Goal: Task Accomplishment & Management: Manage account settings

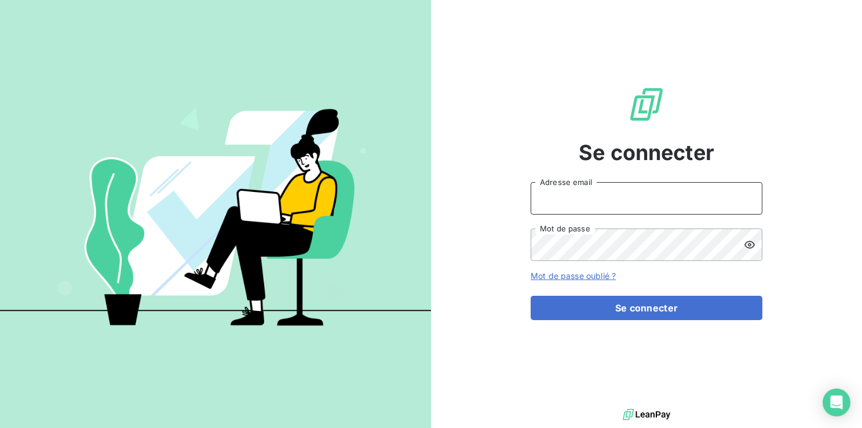
type input "[EMAIL_ADDRESS][DOMAIN_NAME]"
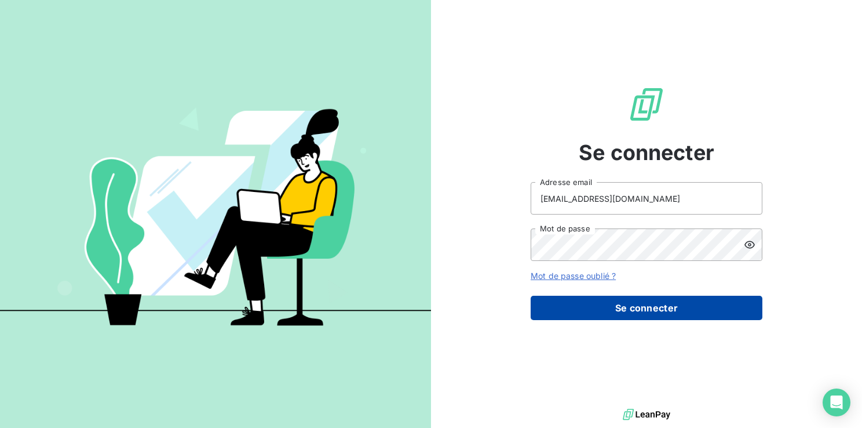
click at [637, 309] on button "Se connecter" at bounding box center [647, 308] width 232 height 24
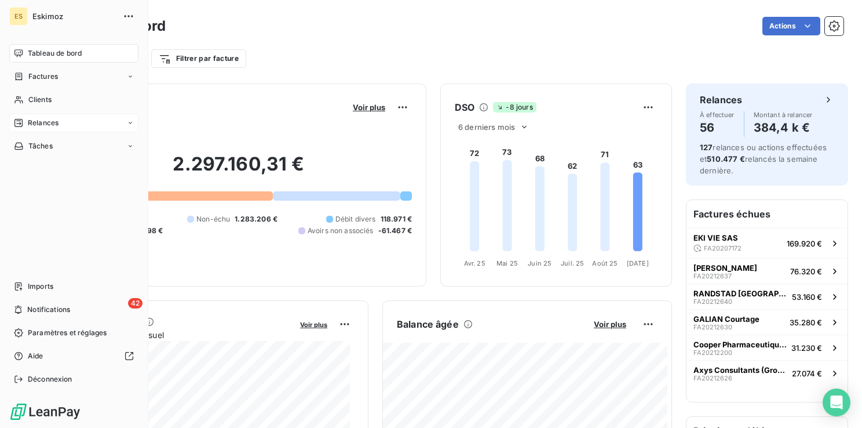
click at [41, 125] on span "Relances" at bounding box center [43, 123] width 31 height 10
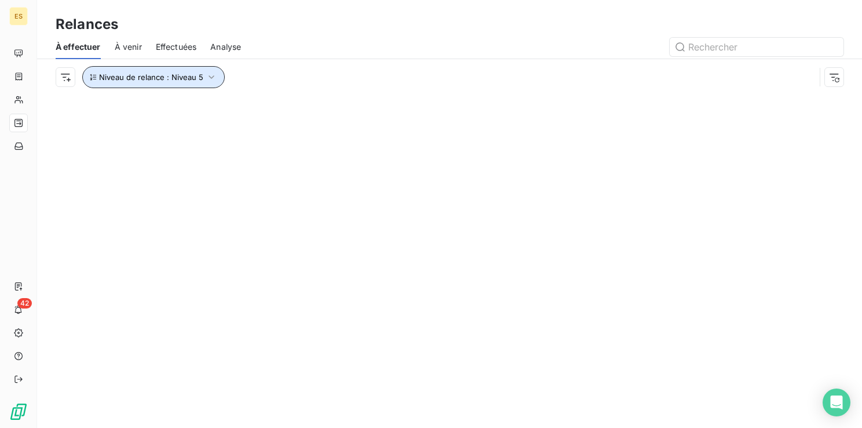
click at [216, 75] on button "Niveau de relance : Niveau 5" at bounding box center [153, 77] width 143 height 22
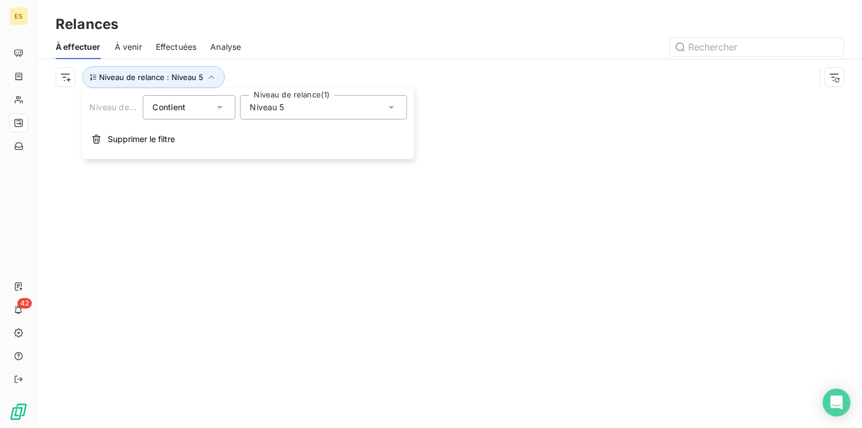
click at [330, 111] on div "Niveau 5" at bounding box center [323, 107] width 167 height 24
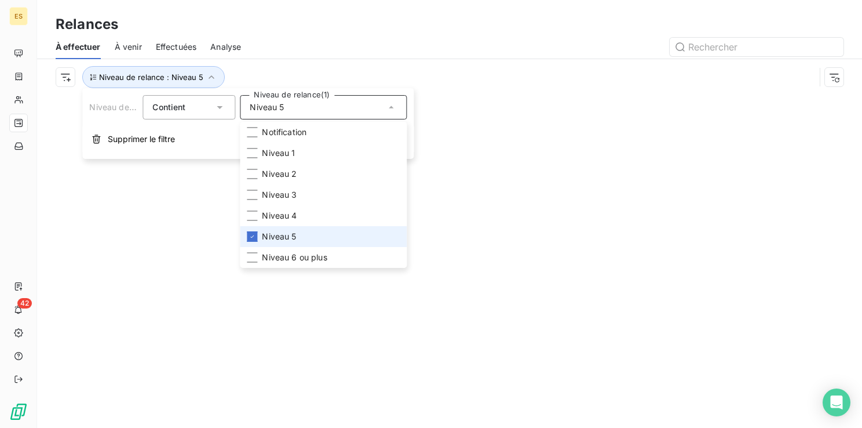
click at [262, 236] on span "Niveau 5" at bounding box center [279, 237] width 34 height 12
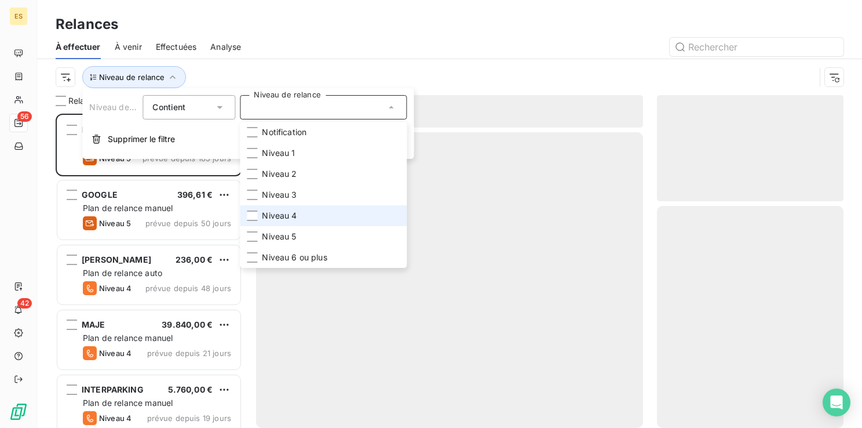
scroll to position [305, 177]
click at [257, 216] on li "Niveau 4" at bounding box center [323, 215] width 167 height 21
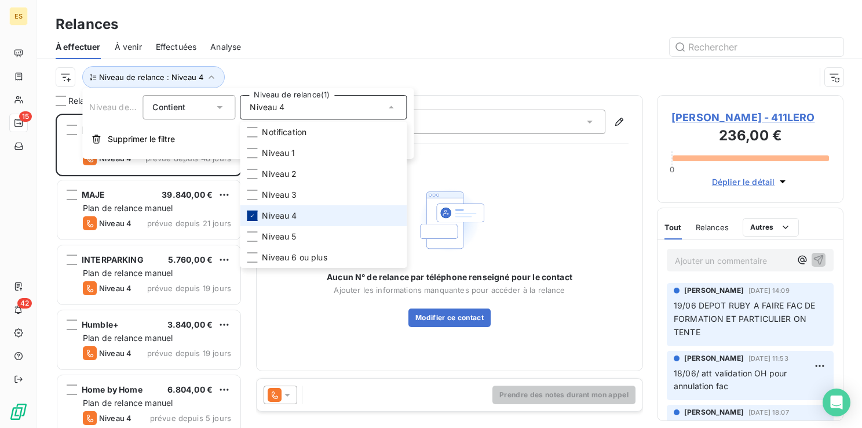
click at [253, 216] on icon at bounding box center [252, 215] width 3 height 2
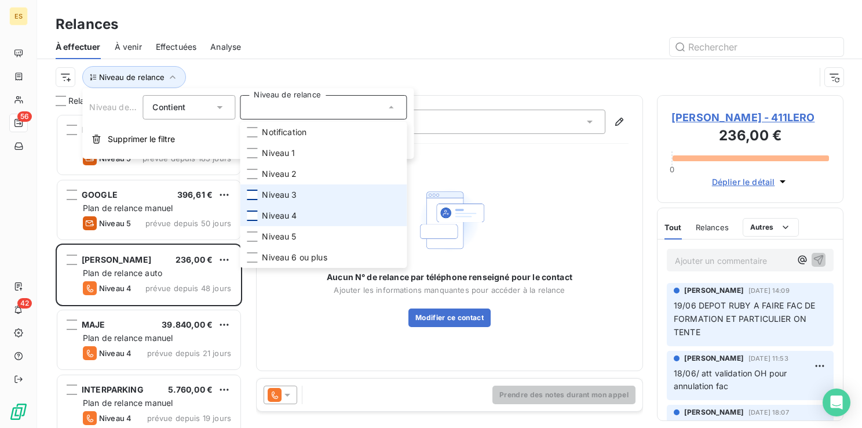
click at [254, 196] on div at bounding box center [252, 195] width 10 height 10
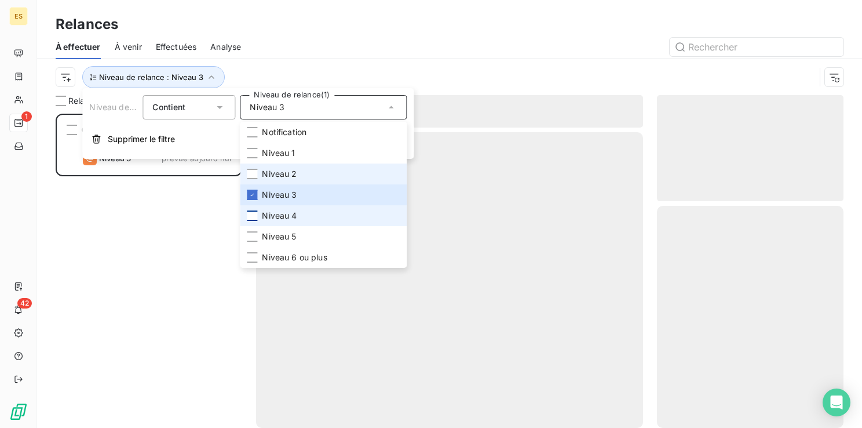
scroll to position [305, 177]
click at [252, 180] on li "Niveau 2" at bounding box center [323, 173] width 167 height 21
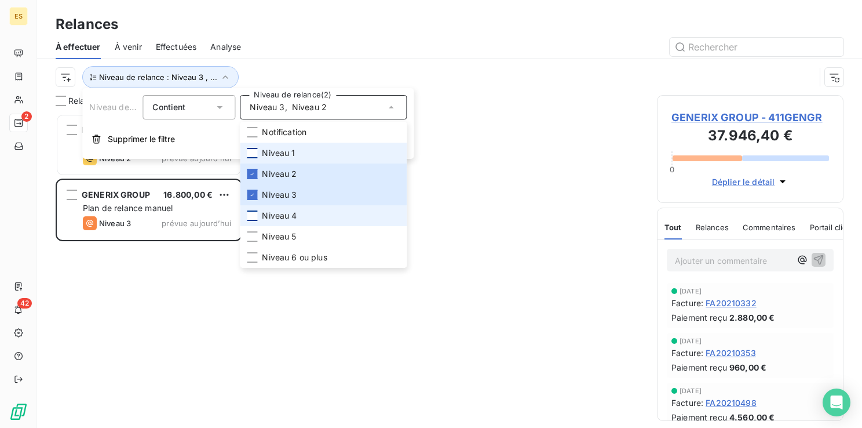
scroll to position [0, 0]
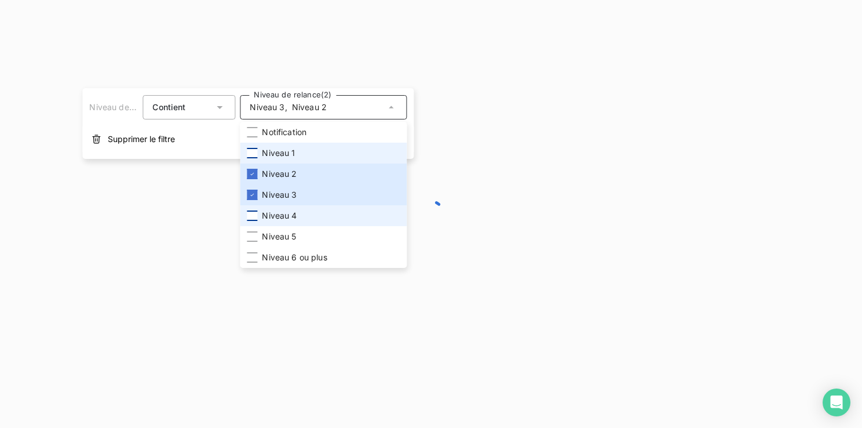
click at [253, 152] on div at bounding box center [252, 153] width 10 height 10
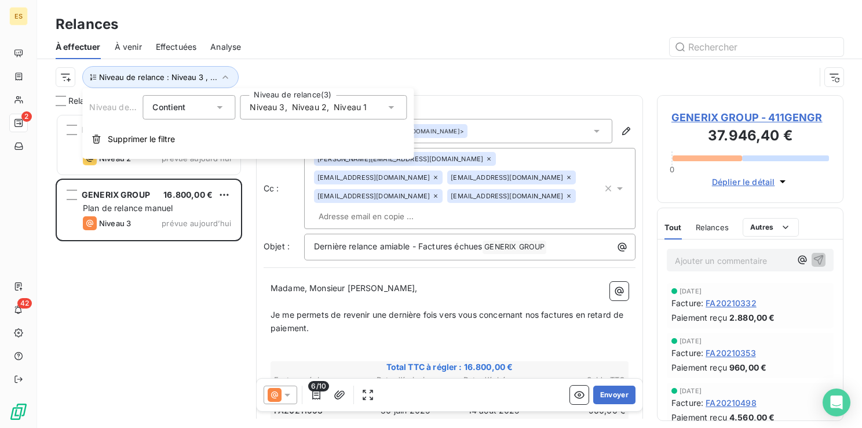
scroll to position [305, 177]
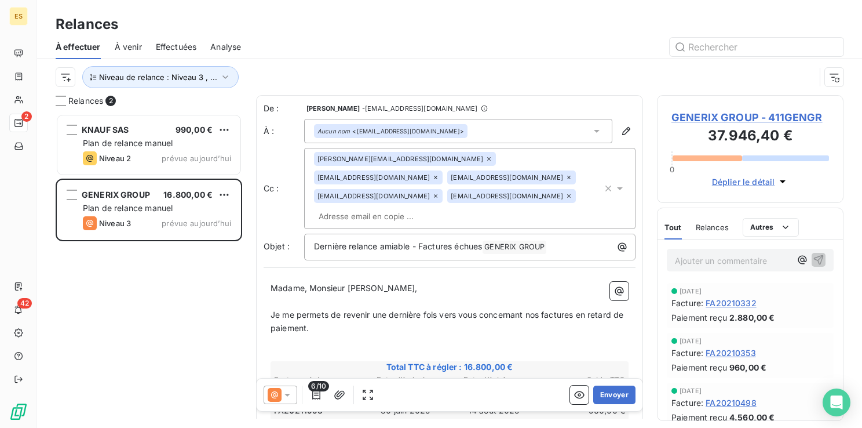
click at [457, 50] on div at bounding box center [549, 47] width 589 height 19
click at [612, 391] on button "Envoyer" at bounding box center [614, 394] width 42 height 19
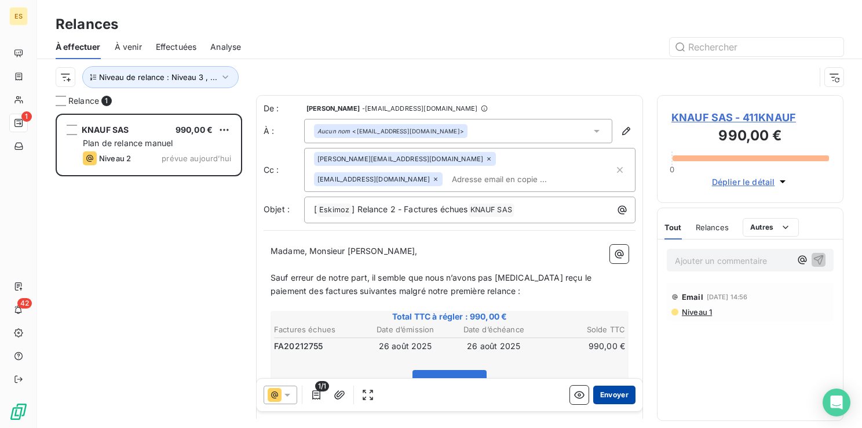
click at [610, 395] on button "Envoyer" at bounding box center [614, 394] width 42 height 19
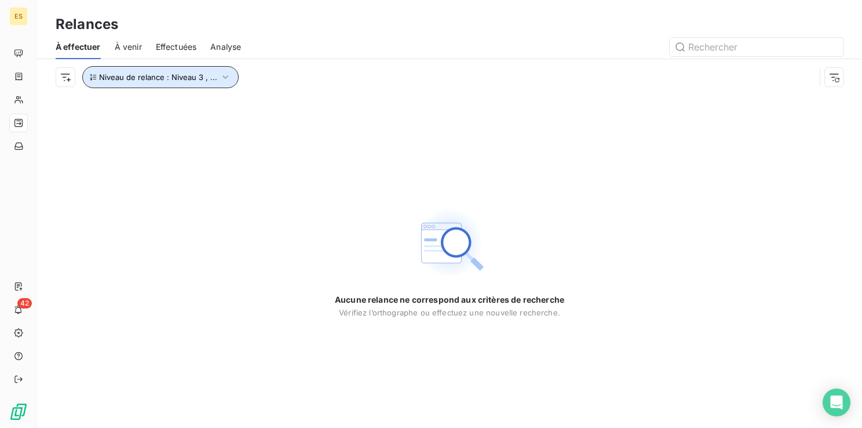
click at [225, 74] on icon "button" at bounding box center [226, 77] width 12 height 12
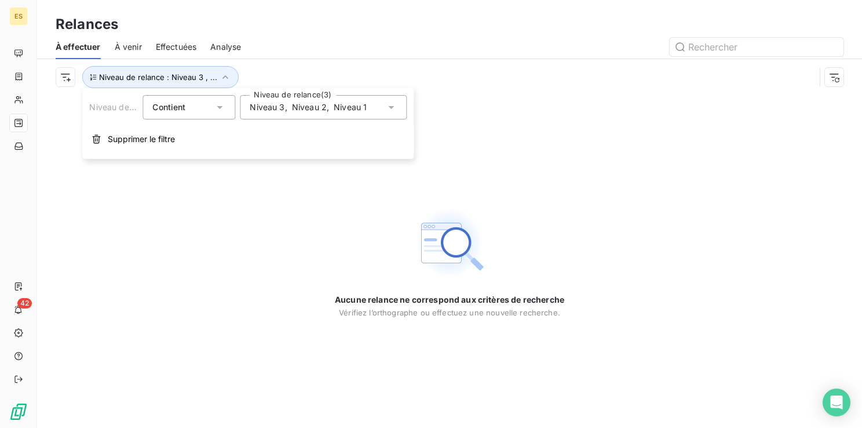
click at [384, 108] on div "Niveau 3 , Niveau 2 , Niveau 1" at bounding box center [323, 107] width 167 height 24
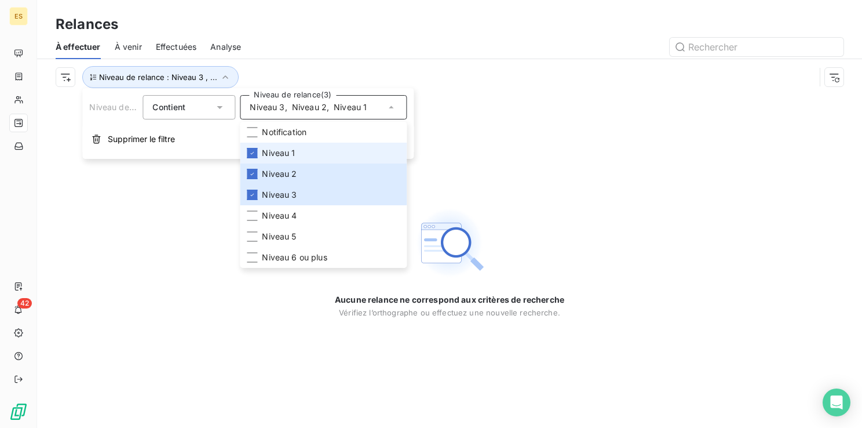
click at [262, 159] on li "Niveau 1" at bounding box center [323, 153] width 167 height 21
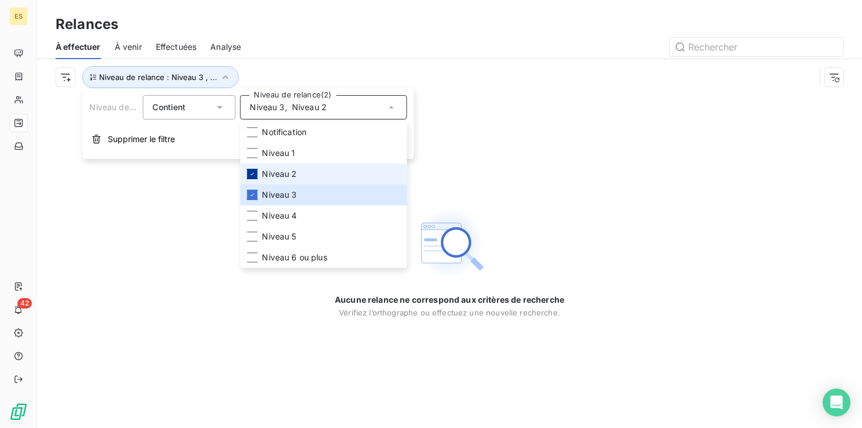
click at [257, 173] on li "Niveau 2" at bounding box center [323, 173] width 167 height 21
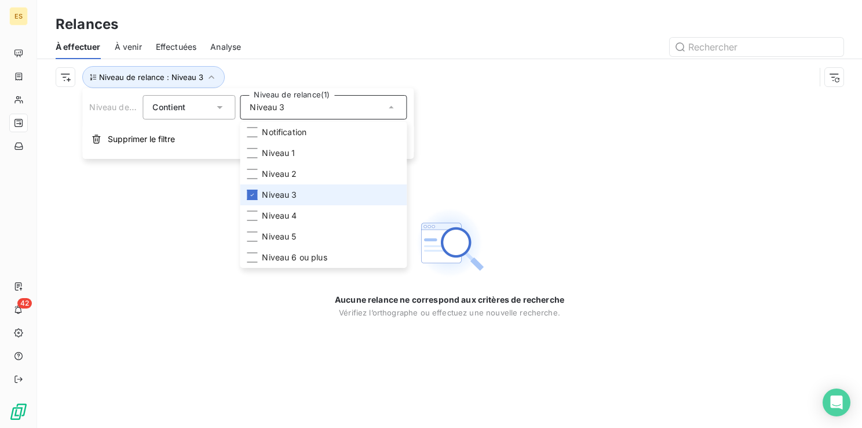
drag, startPoint x: 255, startPoint y: 198, endPoint x: 254, endPoint y: 205, distance: 7.1
click at [254, 198] on div at bounding box center [252, 195] width 10 height 10
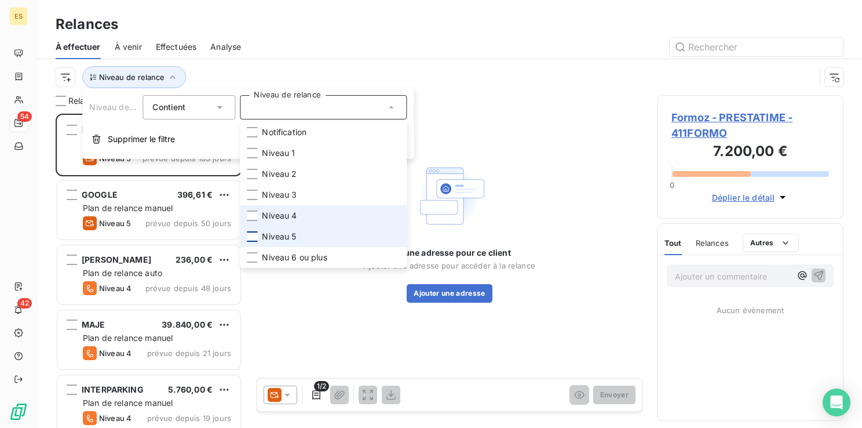
scroll to position [305, 177]
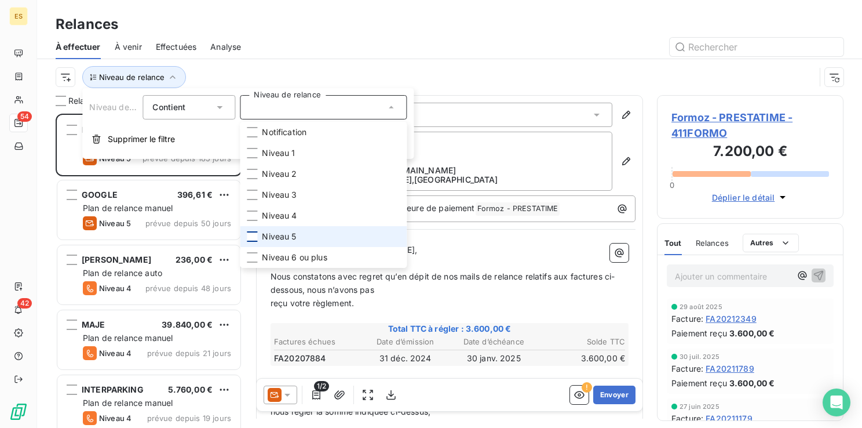
click at [250, 232] on div at bounding box center [252, 236] width 10 height 10
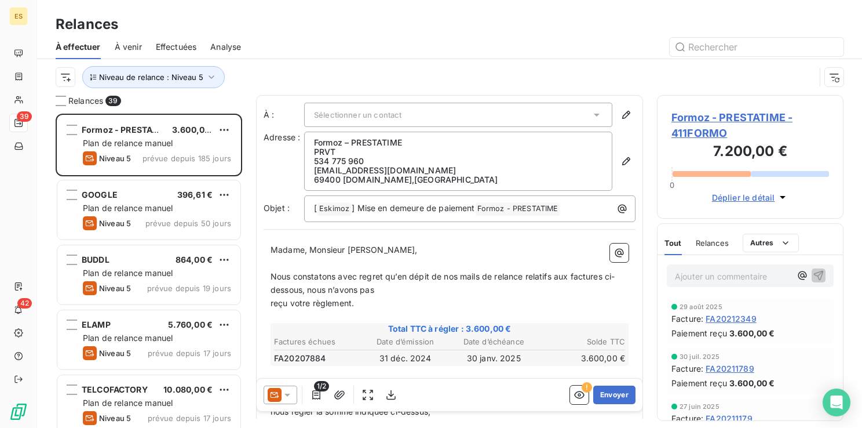
click at [503, 34] on div "Relances" at bounding box center [449, 24] width 825 height 21
click at [698, 119] on span "Formoz - PRESTATIME - 411FORMO" at bounding box center [751, 125] width 158 height 31
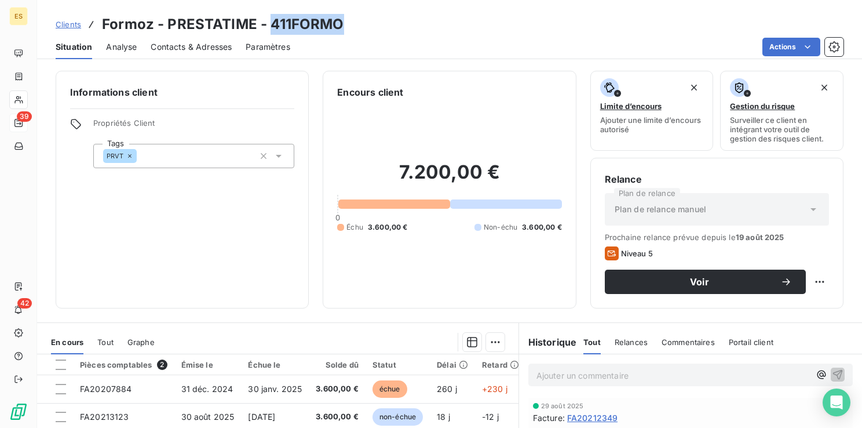
drag, startPoint x: 345, startPoint y: 24, endPoint x: 271, endPoint y: 22, distance: 73.6
click at [271, 22] on div "Clients Formoz - PRESTATIME - 411FORMO" at bounding box center [449, 24] width 825 height 21
copy h3 "411FORMO"
drag, startPoint x: 569, startPoint y: 385, endPoint x: 562, endPoint y: 380, distance: 8.7
click at [569, 385] on div "Ajouter un commentaire ﻿" at bounding box center [691, 374] width 325 height 23
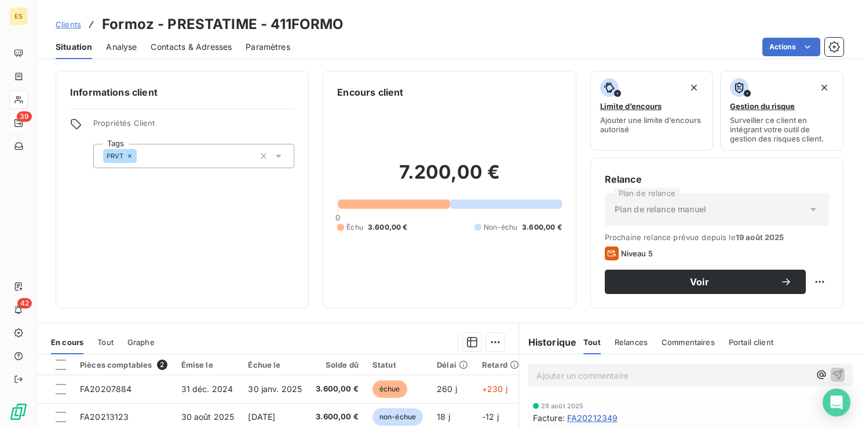
click at [559, 376] on p "Ajouter un commentaire ﻿" at bounding box center [674, 375] width 274 height 14
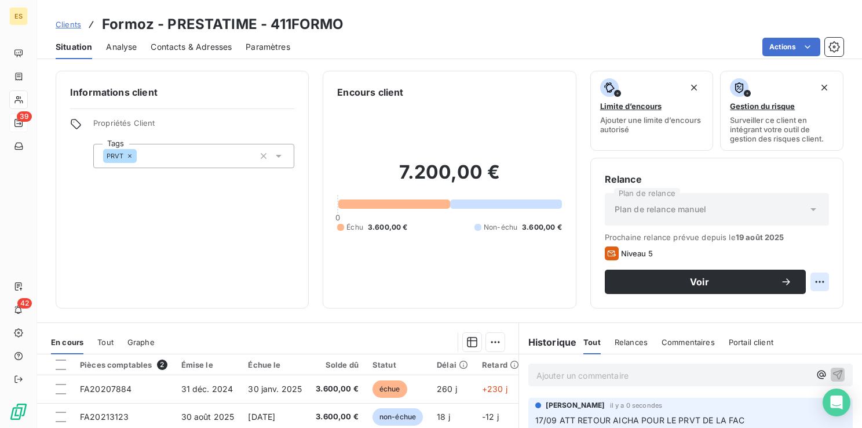
click at [817, 274] on html "ES 39 42 Clients Formoz - PRESTATIME - 411FORMO Situation Analyse Contacts & Ad…" at bounding box center [431, 214] width 862 height 428
click at [784, 306] on div "Replanifier cette action" at bounding box center [764, 307] width 104 height 19
select select "8"
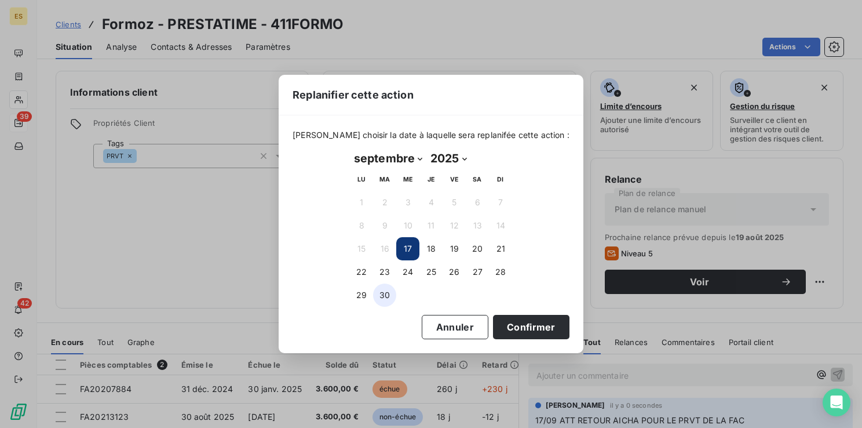
click at [389, 290] on button "30" at bounding box center [384, 294] width 23 height 23
click at [504, 326] on button "Confirmer" at bounding box center [531, 327] width 76 height 24
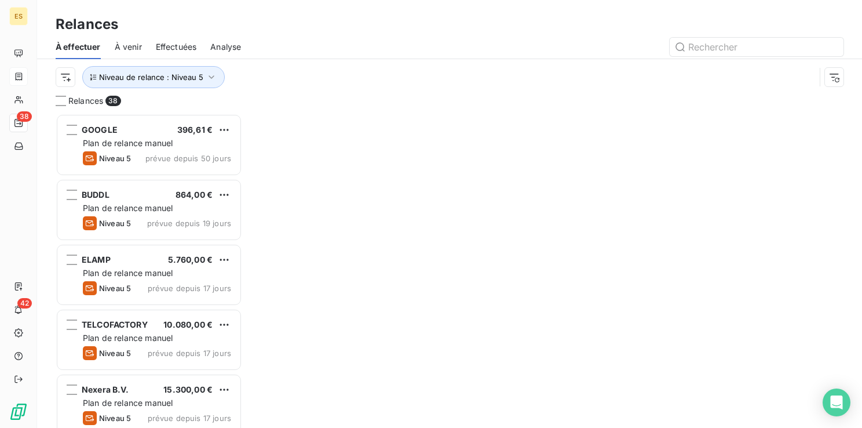
scroll to position [305, 177]
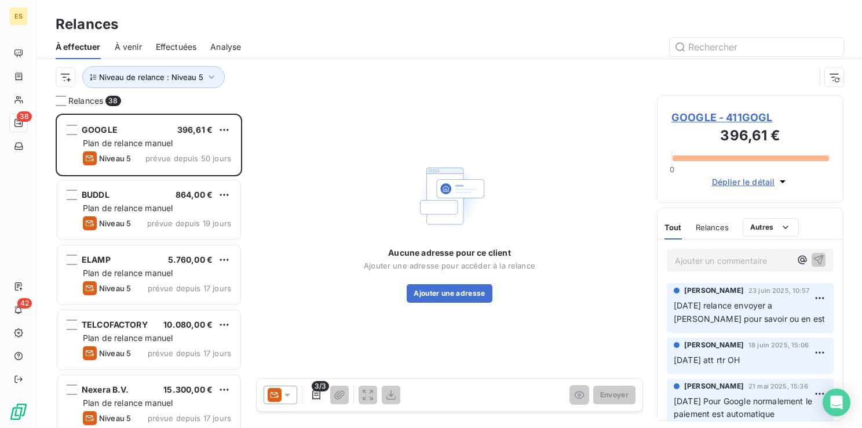
click at [737, 115] on span "GOOGLE - 411GOGL" at bounding box center [751, 118] width 158 height 16
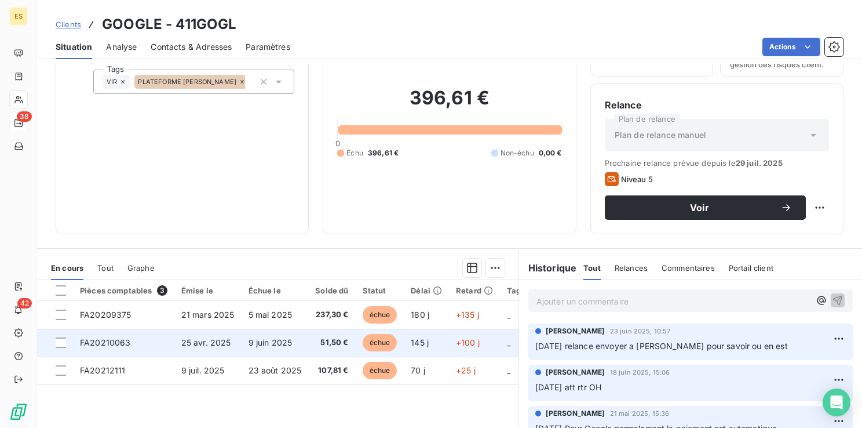
scroll to position [58, 0]
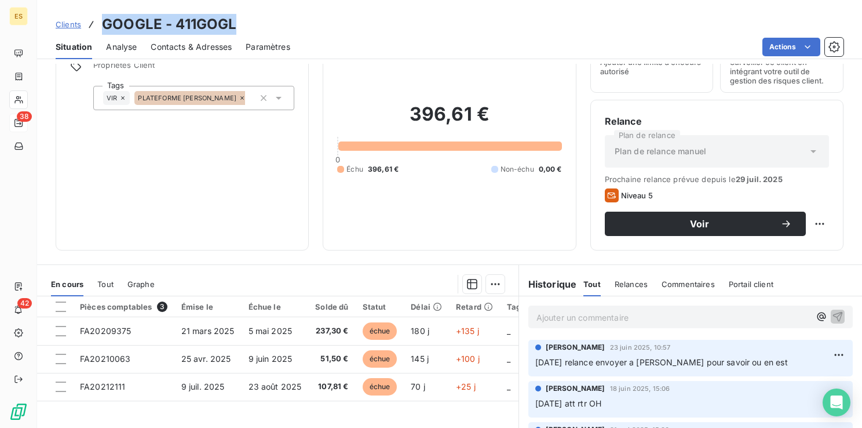
drag, startPoint x: 247, startPoint y: 25, endPoint x: 104, endPoint y: 20, distance: 142.6
click at [104, 20] on div "Clients GOOGLE - 411GOGL" at bounding box center [449, 24] width 825 height 21
copy h3 "GOOGLE - 411GOGL"
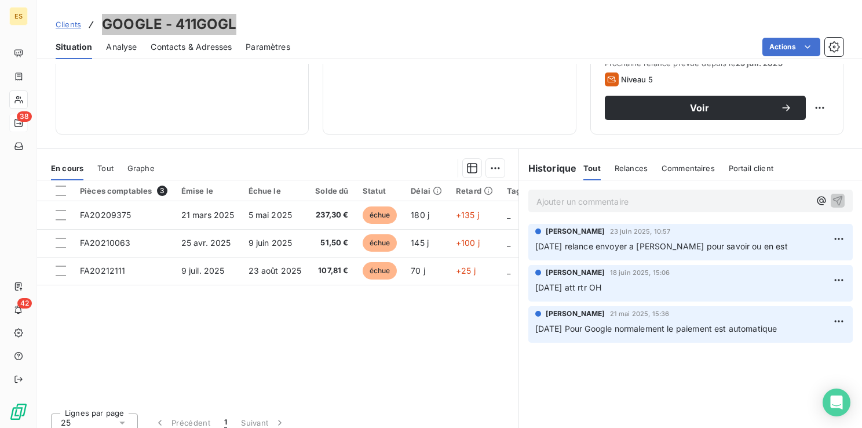
scroll to position [183, 0]
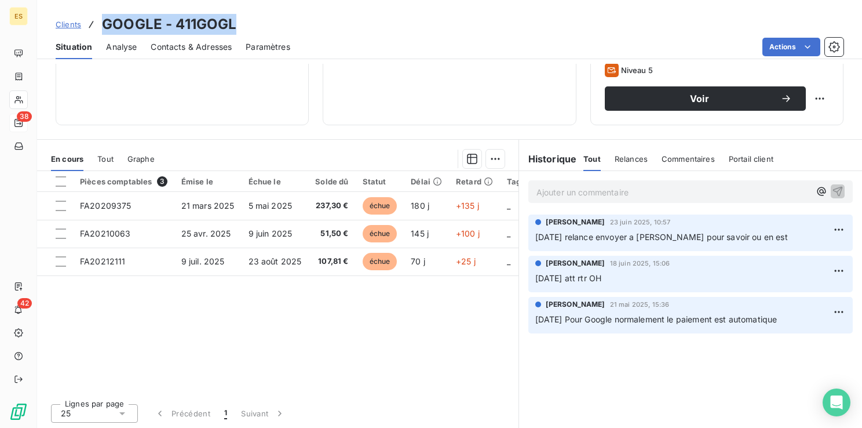
drag, startPoint x: 784, startPoint y: 317, endPoint x: 617, endPoint y: 323, distance: 167.0
click at [617, 323] on p "[DATE] Pour Google normalement le paiement est automatique" at bounding box center [690, 319] width 311 height 13
copy span "normalement le paiement est automatique"
click at [809, 99] on html "ES 38 42 Clients GOOGLE - 411GOGL Situation Analyse Contacts & Adresses Paramèt…" at bounding box center [431, 214] width 862 height 428
click at [789, 127] on div "Replanifier cette action" at bounding box center [764, 123] width 104 height 19
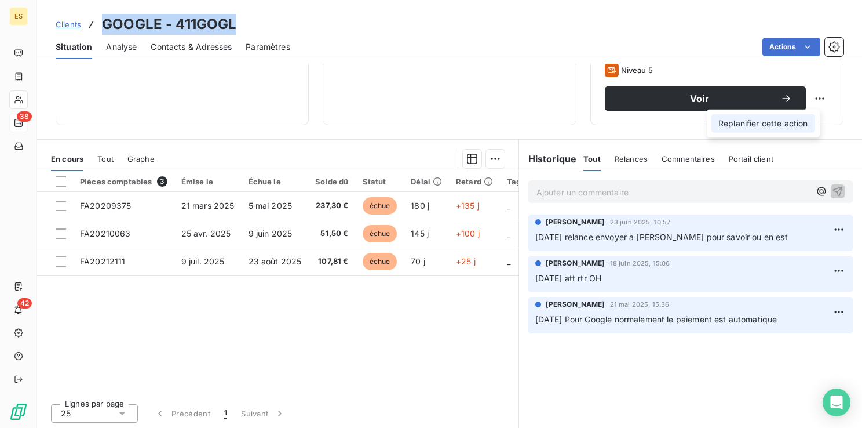
select select "8"
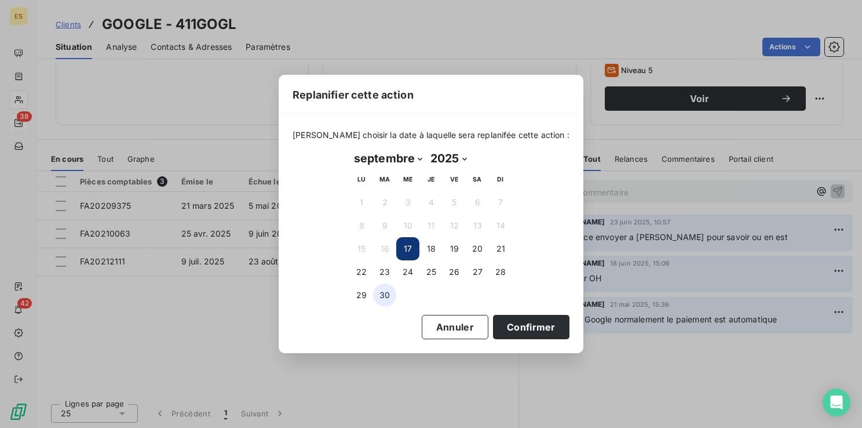
click at [380, 296] on button "30" at bounding box center [384, 294] width 23 height 23
click at [505, 329] on button "Confirmer" at bounding box center [531, 327] width 76 height 24
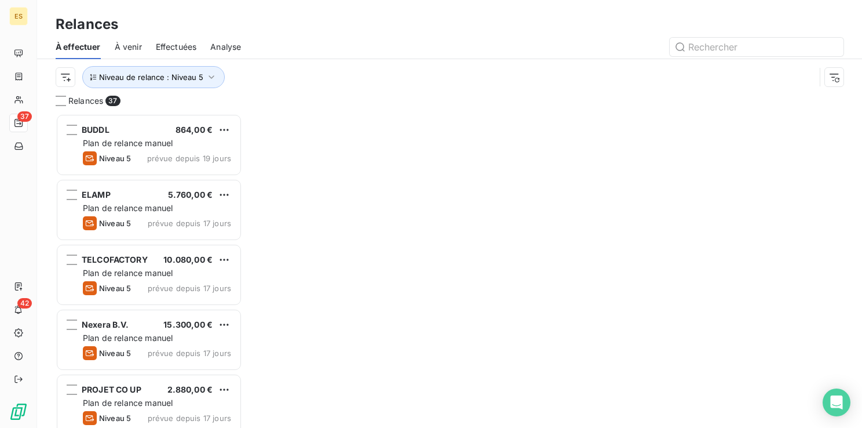
scroll to position [305, 177]
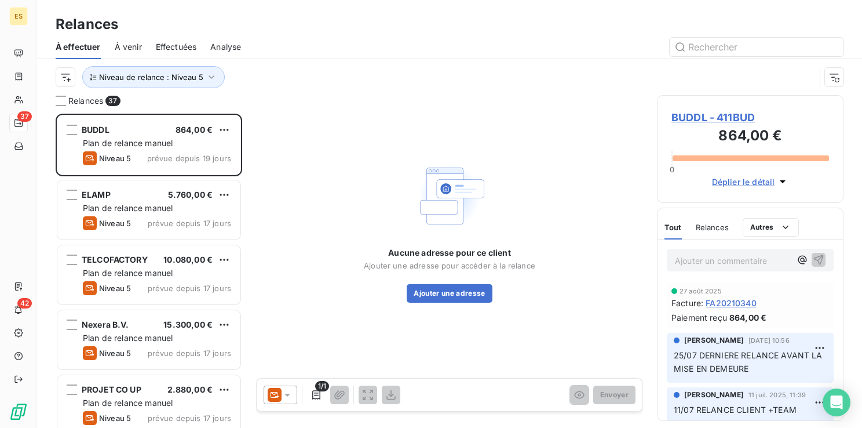
click at [691, 118] on span "BUDDL - 411BUD" at bounding box center [751, 118] width 158 height 16
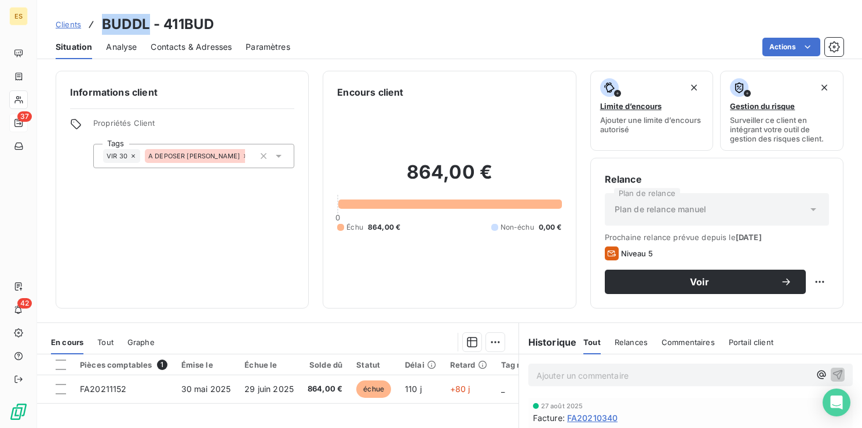
drag, startPoint x: 148, startPoint y: 24, endPoint x: 100, endPoint y: 28, distance: 48.3
click at [100, 28] on div "Clients BUDDL - 411BUD" at bounding box center [135, 24] width 158 height 21
copy h3 "BUDDL"
click at [107, 249] on div "Informations client Propriétés Client Tags VIR 30 A DEPOSER [PERSON_NAME]" at bounding box center [182, 190] width 253 height 238
click at [544, 377] on p "Ajouter un commentaire ﻿" at bounding box center [674, 375] width 274 height 14
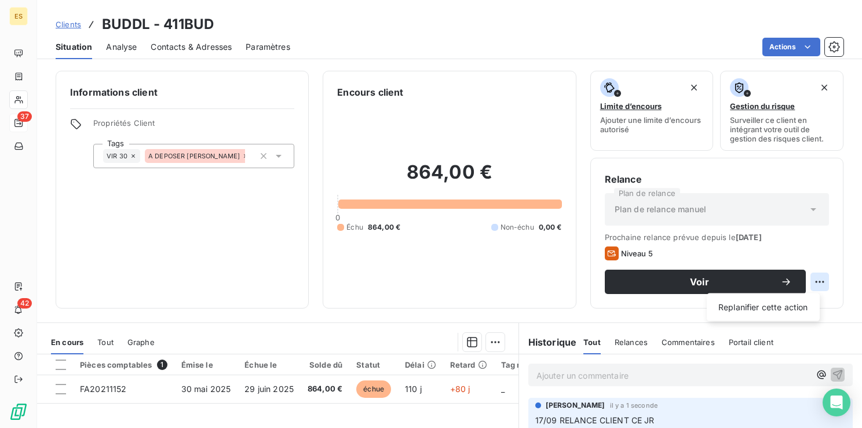
click at [808, 283] on html "ES 37 42 Clients BUDDL - 411BUD Situation Analyse Contacts & Adresses Paramètre…" at bounding box center [431, 214] width 862 height 428
click at [781, 305] on div "Replanifier cette action" at bounding box center [764, 307] width 104 height 19
select select "8"
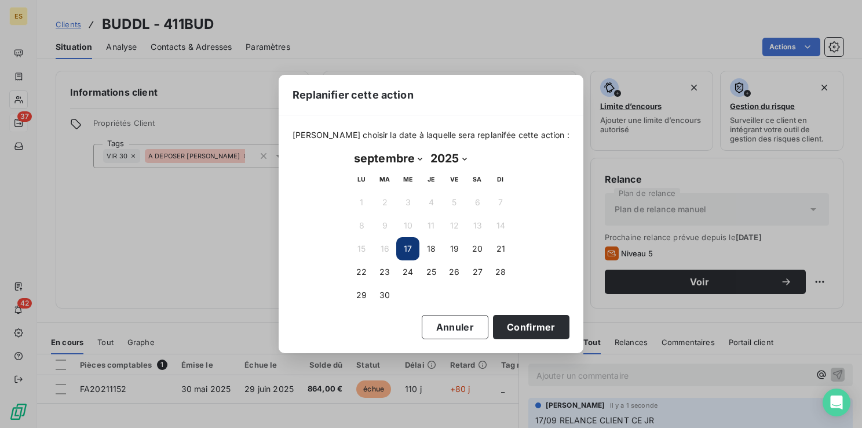
drag, startPoint x: 391, startPoint y: 296, endPoint x: 398, endPoint y: 302, distance: 9.4
click at [390, 296] on button "30" at bounding box center [384, 294] width 23 height 23
click at [501, 327] on button "Confirmer" at bounding box center [531, 327] width 76 height 24
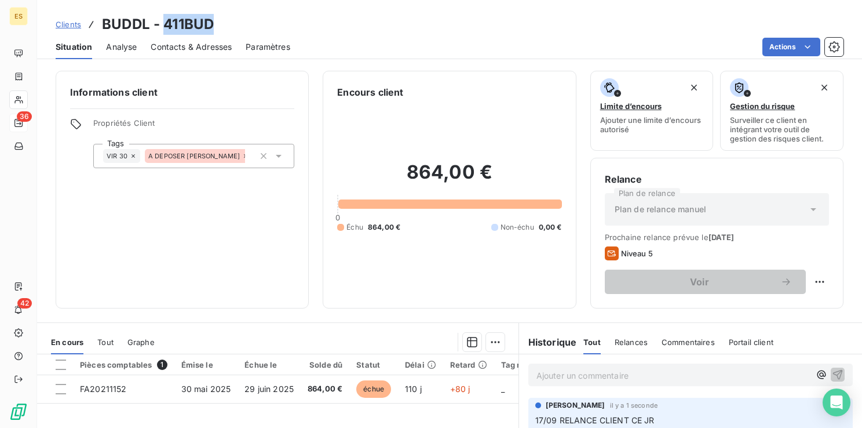
drag, startPoint x: 224, startPoint y: 20, endPoint x: 164, endPoint y: 23, distance: 60.4
click at [164, 23] on div "Clients BUDDL - 411BUD" at bounding box center [449, 24] width 825 height 21
copy h3 "411BUD"
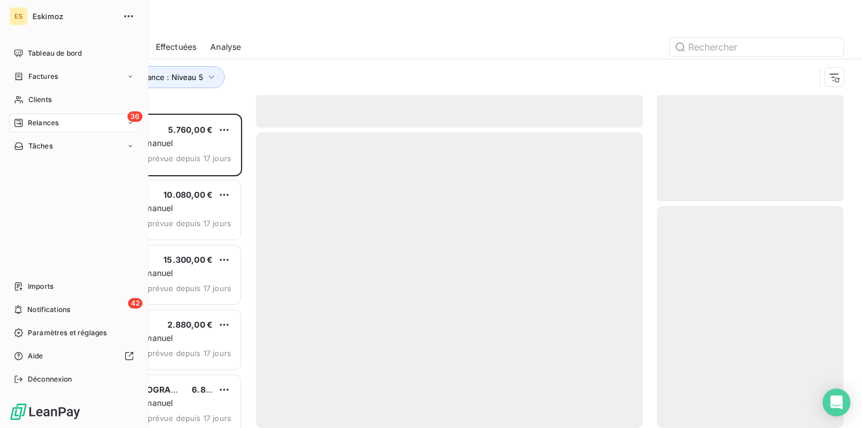
scroll to position [305, 177]
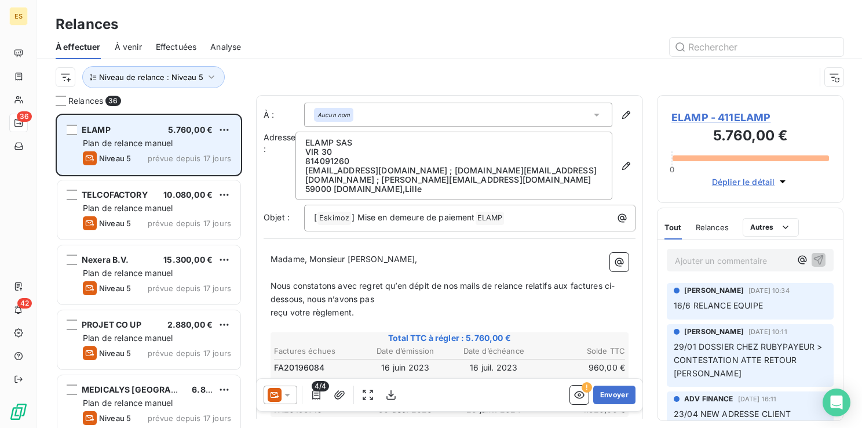
click at [146, 155] on div "Niveau 5 prévue depuis 17 jours" at bounding box center [157, 158] width 148 height 14
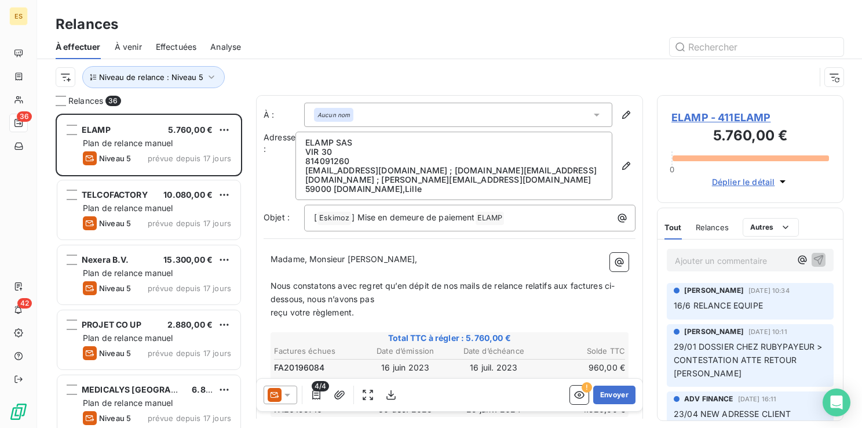
click at [702, 121] on span "ELAMP - 411ELAMP" at bounding box center [751, 118] width 158 height 16
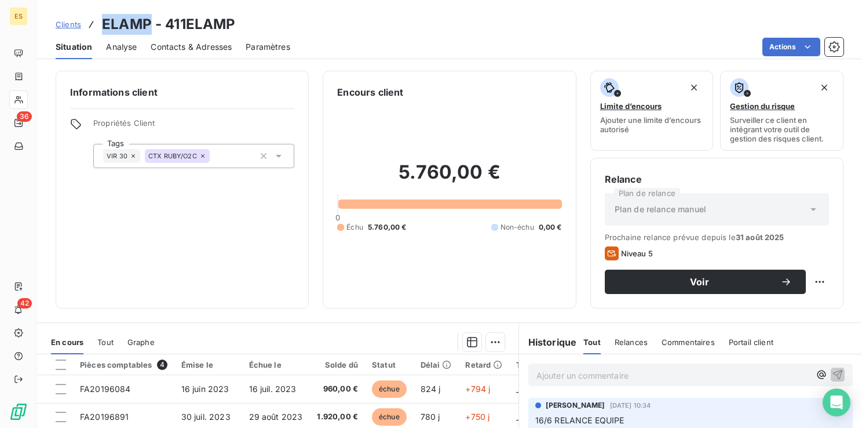
drag, startPoint x: 150, startPoint y: 23, endPoint x: 105, endPoint y: 22, distance: 44.6
click at [105, 22] on h3 "ELAMP - 411ELAMP" at bounding box center [168, 24] width 133 height 21
copy h3 "ELAMP"
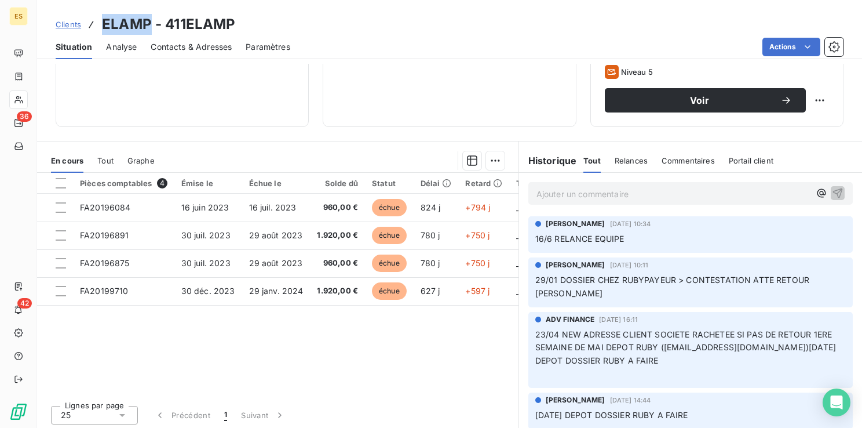
scroll to position [183, 0]
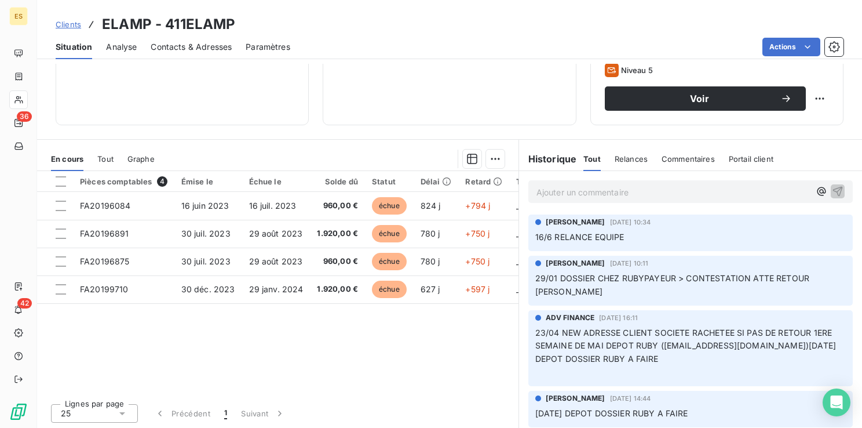
click at [557, 194] on p "Ajouter un commentaire ﻿" at bounding box center [674, 192] width 274 height 14
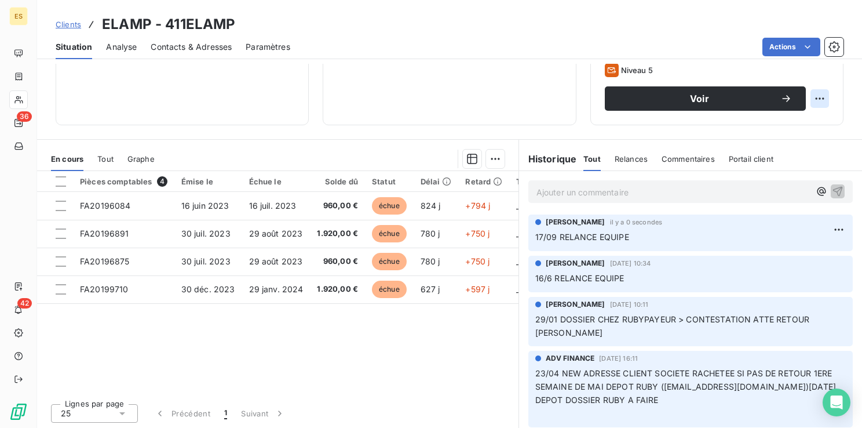
click at [815, 96] on html "ES 36 42 Clients ELAMP - 411ELAMP Situation Analyse Contacts & Adresses Paramèt…" at bounding box center [431, 214] width 862 height 428
click at [791, 119] on div "Replanifier cette action" at bounding box center [764, 123] width 104 height 19
select select "8"
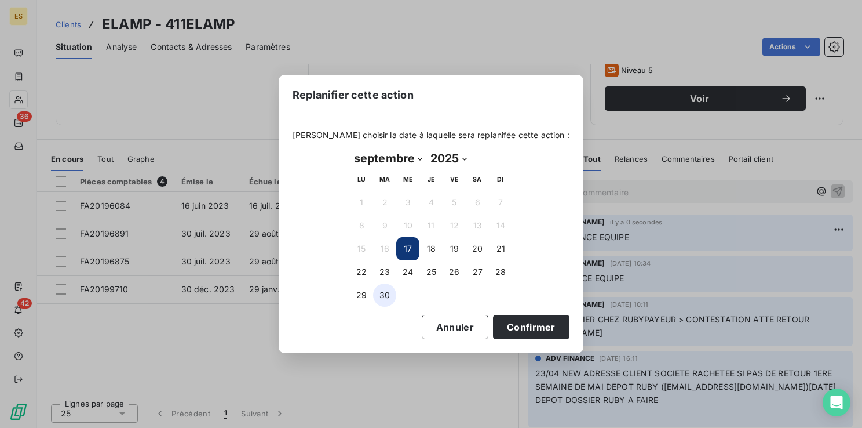
click at [384, 300] on button "30" at bounding box center [384, 294] width 23 height 23
click at [496, 333] on button "Confirmer" at bounding box center [531, 327] width 76 height 24
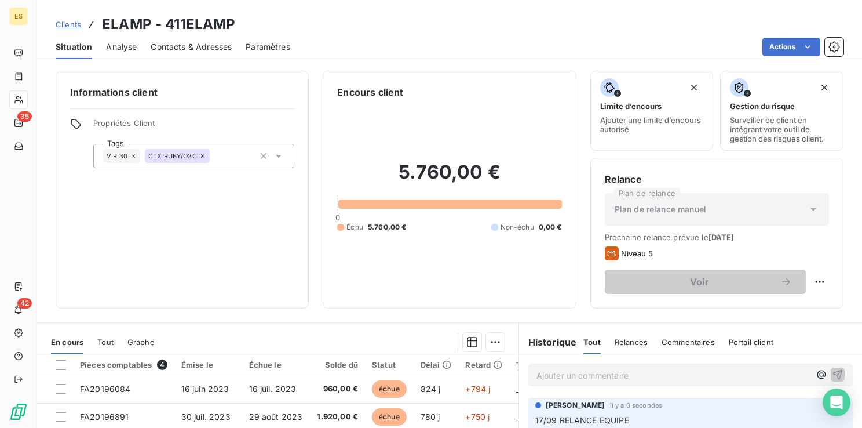
scroll to position [0, 0]
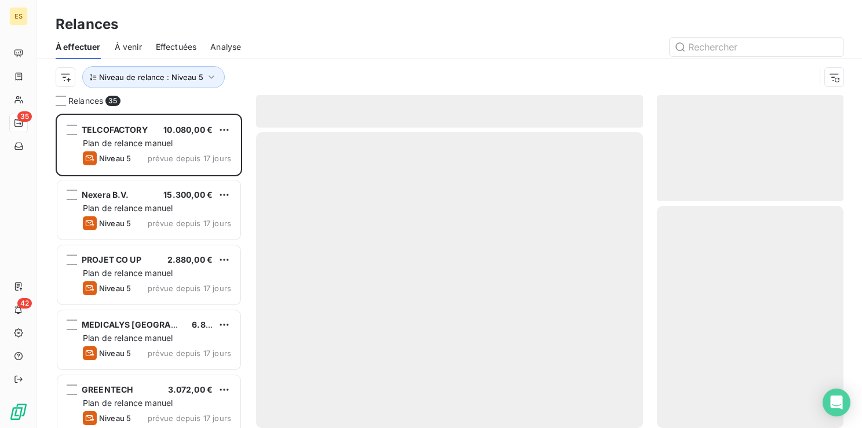
scroll to position [305, 177]
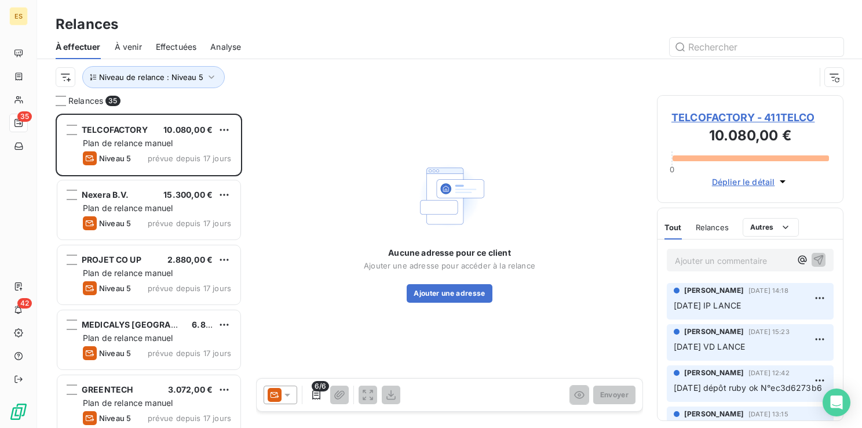
click at [688, 119] on span "TELCOFACTORY - 411TELCO" at bounding box center [751, 118] width 158 height 16
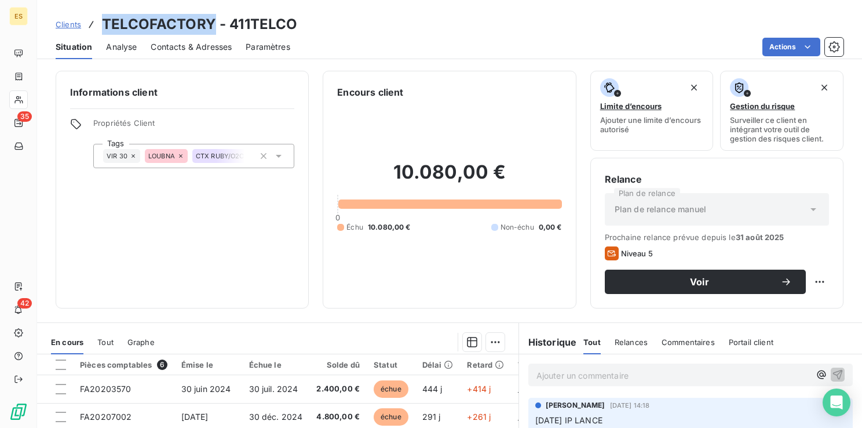
drag, startPoint x: 211, startPoint y: 23, endPoint x: 105, endPoint y: 20, distance: 106.1
click at [105, 20] on h3 "TELCOFACTORY - 411TELCO" at bounding box center [199, 24] width 195 height 21
copy h3 "TELCOFACTORY"
drag, startPoint x: 298, startPoint y: 24, endPoint x: 104, endPoint y: 24, distance: 194.7
click at [104, 24] on div "Clients TELCOFACTORY - 411TELCO" at bounding box center [449, 24] width 825 height 21
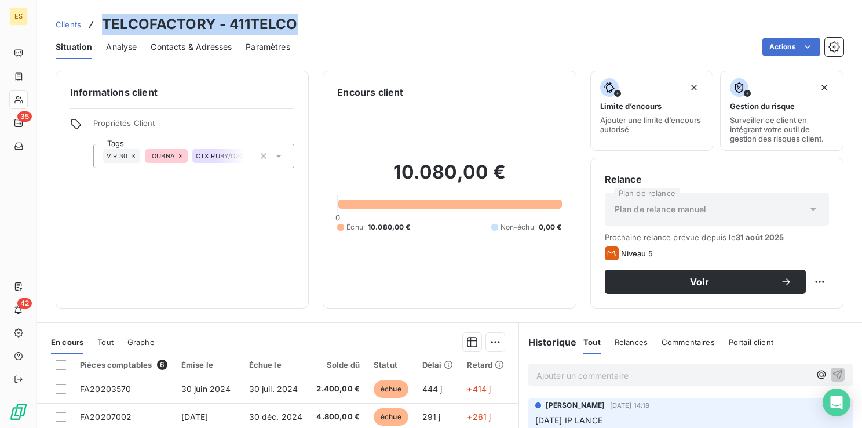
copy h3 "TELCOFACTORY - 411TELCO"
click at [549, 377] on p "Ajouter un commentaire ﻿" at bounding box center [674, 375] width 274 height 14
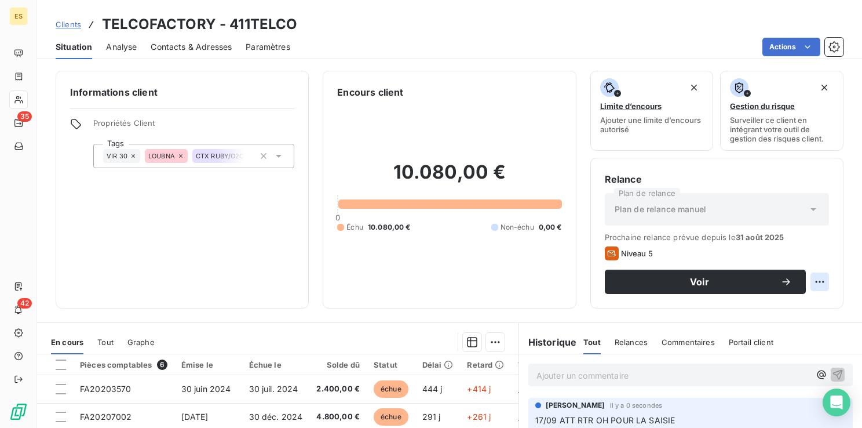
click at [801, 280] on html "ES 35 42 Clients TELCOFACTORY - 411TELCO Situation Analyse Contacts & Adresses …" at bounding box center [431, 214] width 862 height 428
click at [790, 300] on div "Replanifier cette action" at bounding box center [764, 307] width 104 height 19
select select "8"
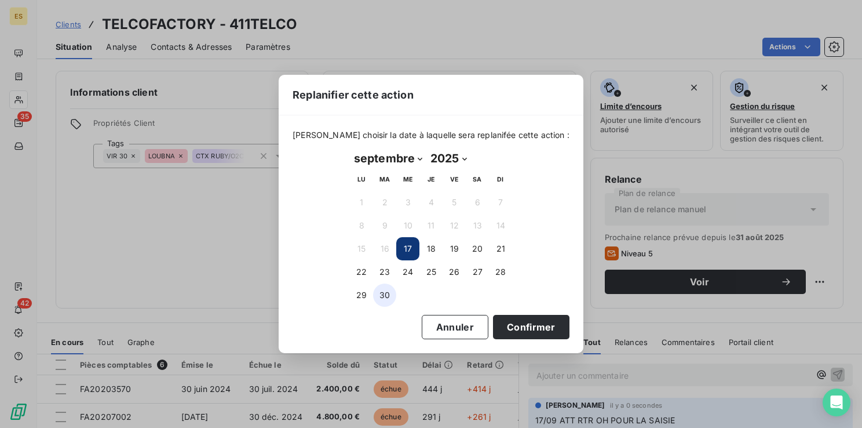
click at [389, 289] on button "30" at bounding box center [384, 294] width 23 height 23
click at [501, 327] on button "Confirmer" at bounding box center [531, 327] width 76 height 24
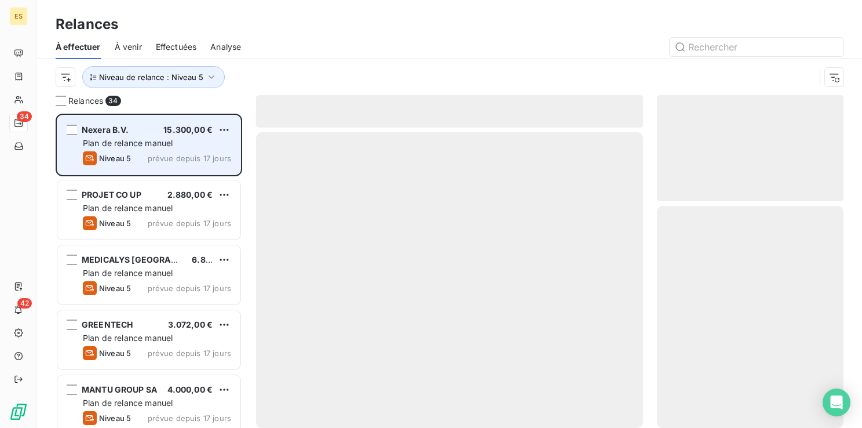
scroll to position [305, 177]
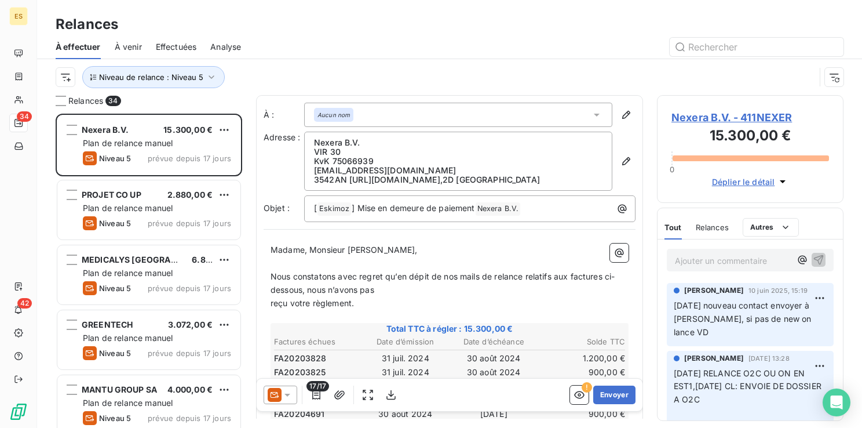
click at [727, 115] on span "Nexera B.V. - 411NEXER" at bounding box center [751, 118] width 158 height 16
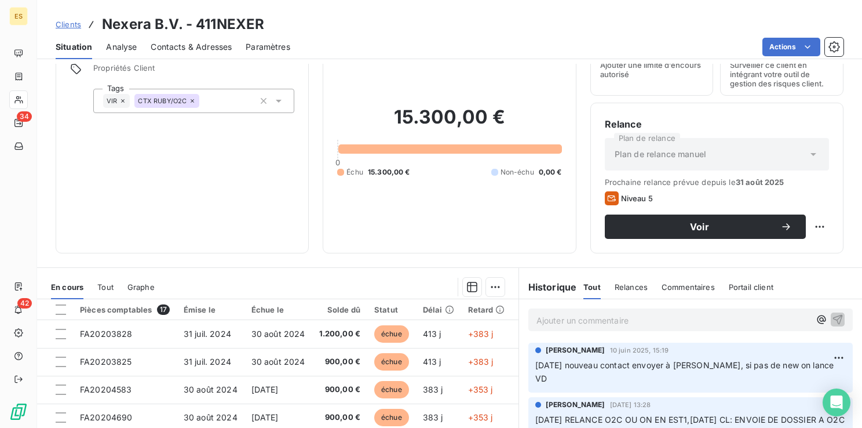
scroll to position [116, 0]
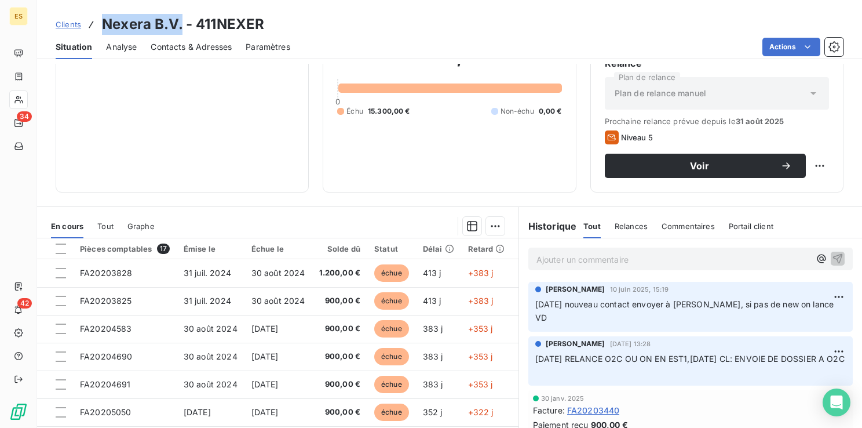
drag, startPoint x: 176, startPoint y: 22, endPoint x: 102, endPoint y: 19, distance: 73.7
click at [102, 19] on h3 "Nexera B.V. - 411NEXER" at bounding box center [183, 24] width 162 height 21
copy h3 "Nexera B.V."
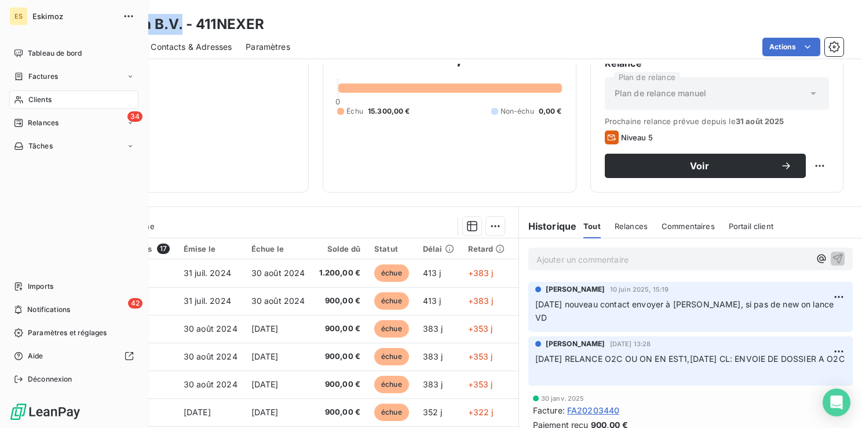
click at [41, 10] on div "Eskimoz" at bounding box center [84, 16] width 105 height 19
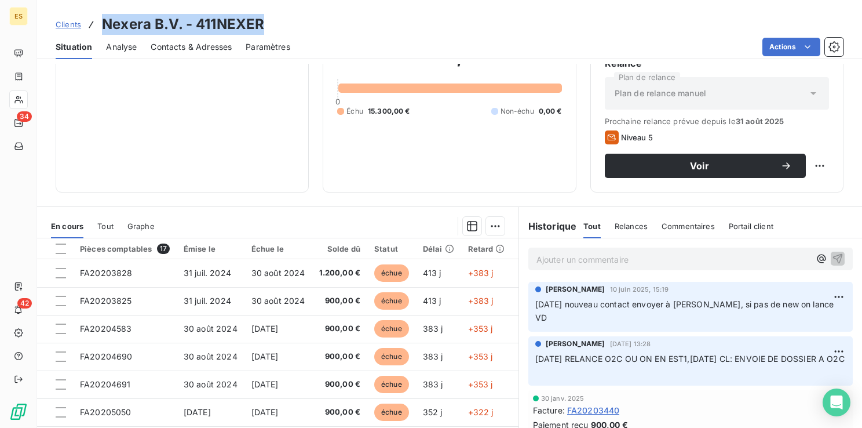
drag, startPoint x: 274, startPoint y: 23, endPoint x: 106, endPoint y: 28, distance: 168.1
click at [106, 28] on div "Clients Nexera B.V. - 411NEXER" at bounding box center [449, 24] width 825 height 21
copy h3 "Nexera B.V. - 411NEXER"
click at [546, 261] on p "Ajouter un commentaire ﻿" at bounding box center [674, 259] width 274 height 14
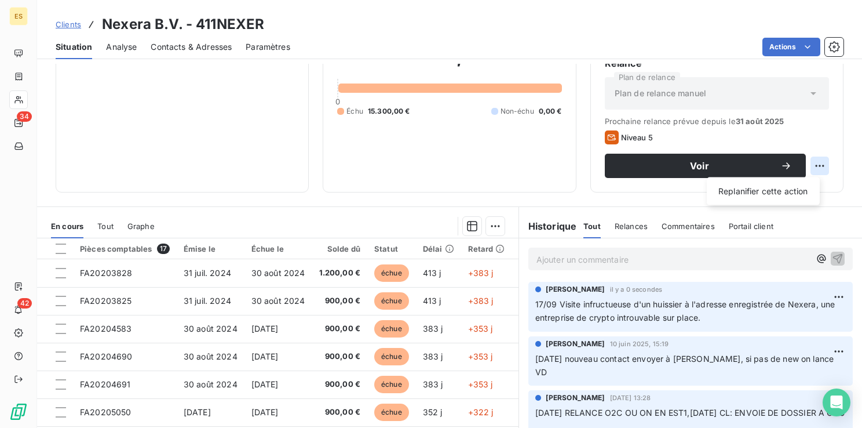
click at [811, 165] on html "ES 34 42 Clients Nexera B.V. - 411NEXER Situation Analyse Contacts & Adresses P…" at bounding box center [431, 214] width 862 height 428
click at [767, 196] on div "Replanifier cette action" at bounding box center [764, 191] width 104 height 19
select select "8"
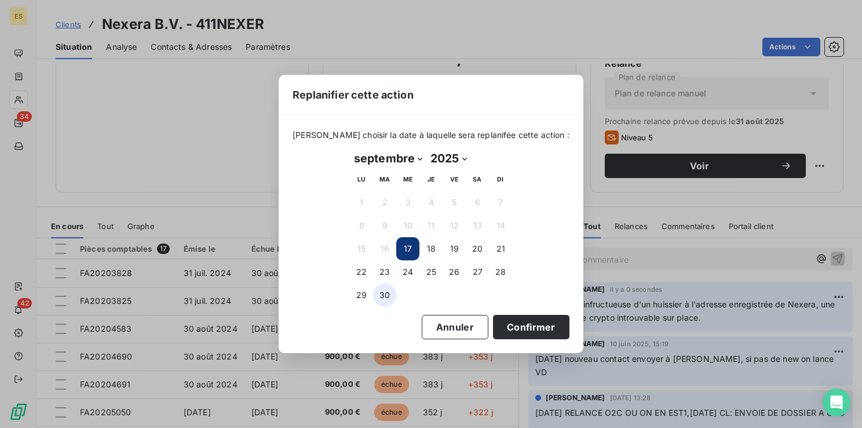
click at [380, 291] on button "30" at bounding box center [384, 294] width 23 height 23
click at [516, 326] on button "Confirmer" at bounding box center [531, 327] width 76 height 24
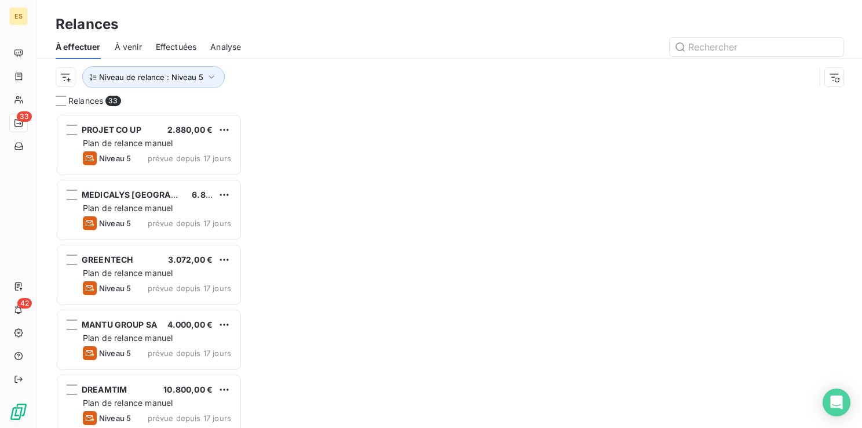
scroll to position [305, 177]
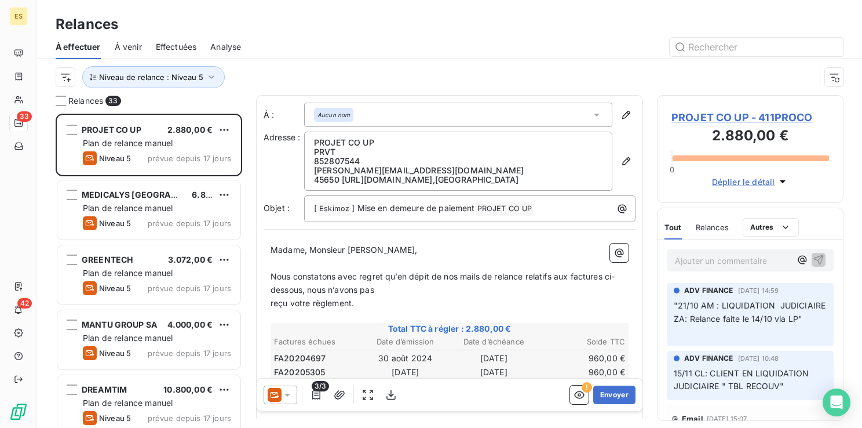
click at [701, 116] on span "PROJET CO UP - 411PROCO" at bounding box center [751, 118] width 158 height 16
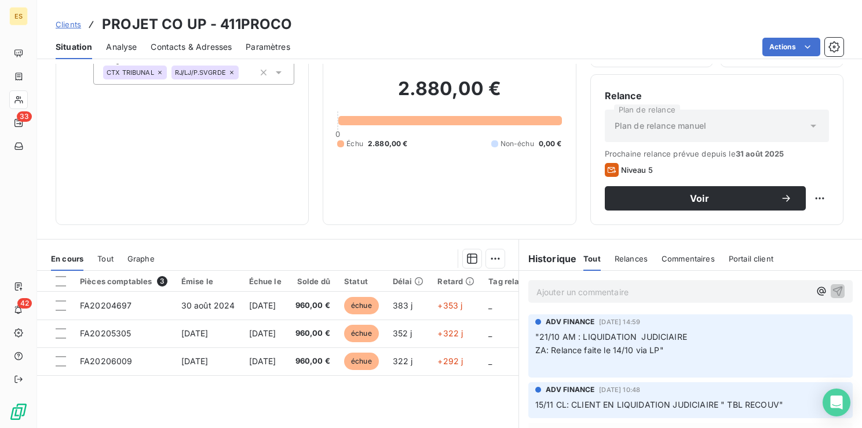
scroll to position [58, 0]
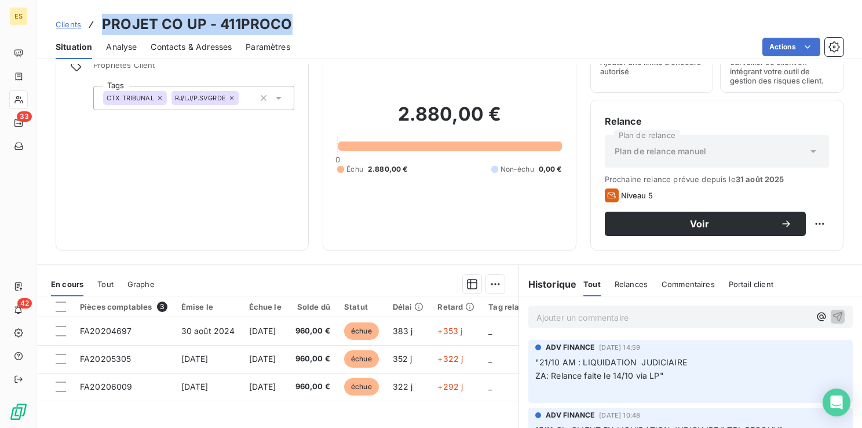
drag, startPoint x: 294, startPoint y: 25, endPoint x: 98, endPoint y: 20, distance: 195.9
click at [98, 20] on div "Clients PROJET CO UP - 411PROCO" at bounding box center [449, 24] width 825 height 21
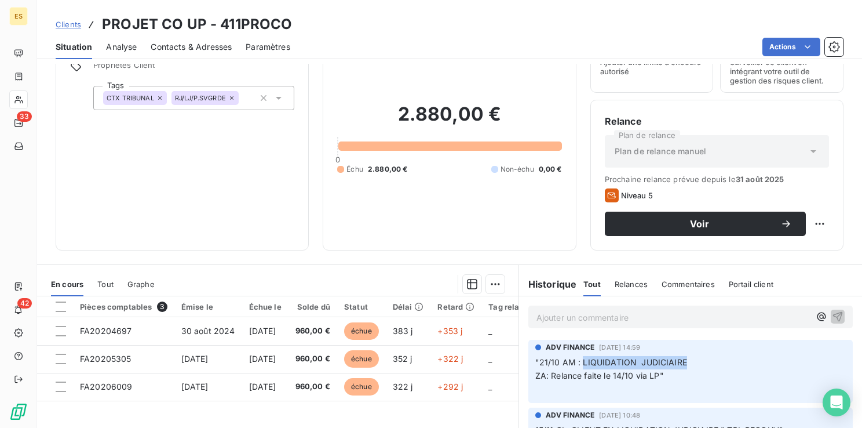
drag, startPoint x: 576, startPoint y: 360, endPoint x: 678, endPoint y: 365, distance: 102.1
click at [678, 365] on span ""21/10 AM : LIQUIDATION JUDICIAIRE" at bounding box center [611, 362] width 152 height 10
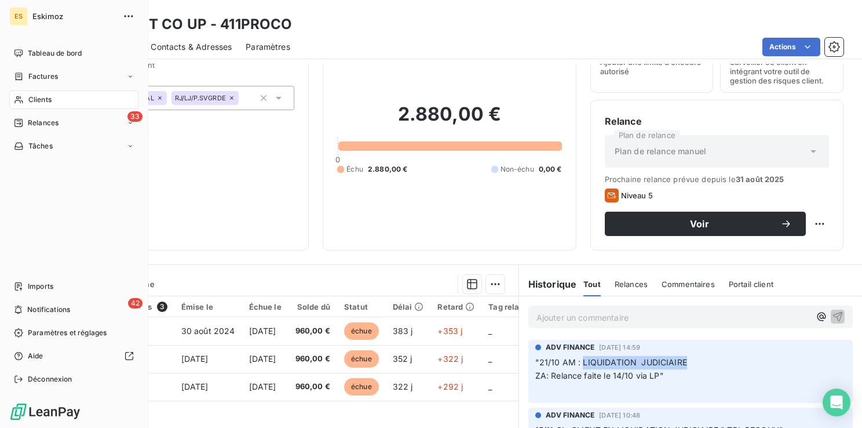
click at [35, 206] on div "ES Eskimoz Tableau de bord Factures Clients 33 Relances Tâches Imports 42 Notif…" at bounding box center [74, 214] width 148 height 428
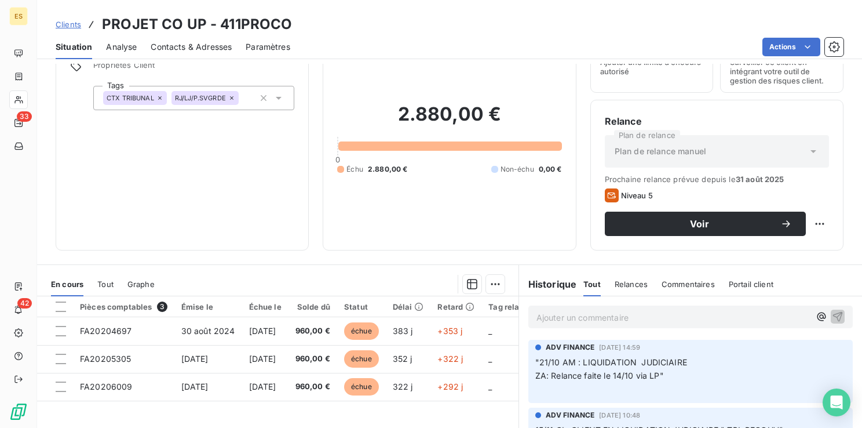
click at [561, 322] on p "Ajouter un commentaire ﻿" at bounding box center [674, 317] width 274 height 14
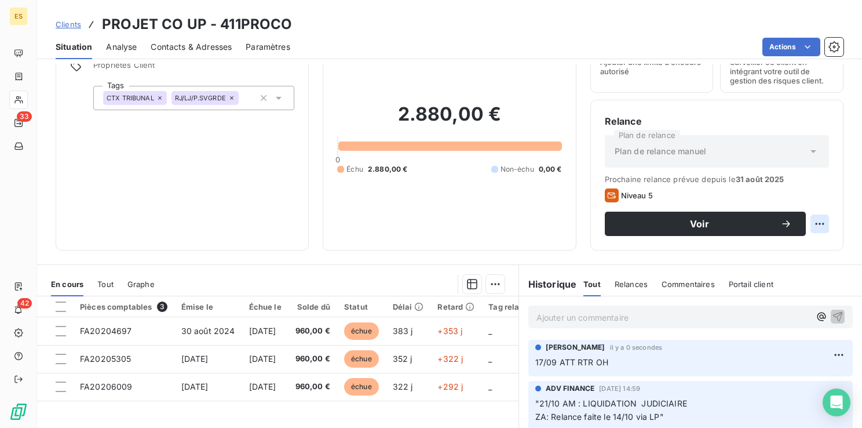
click at [807, 224] on html "ES 33 42 Clients PROJET CO UP - 411PROCO Situation Analyse Contacts & Adresses …" at bounding box center [431, 214] width 862 height 428
click at [800, 246] on div "Replanifier cette action" at bounding box center [764, 249] width 104 height 19
select select "8"
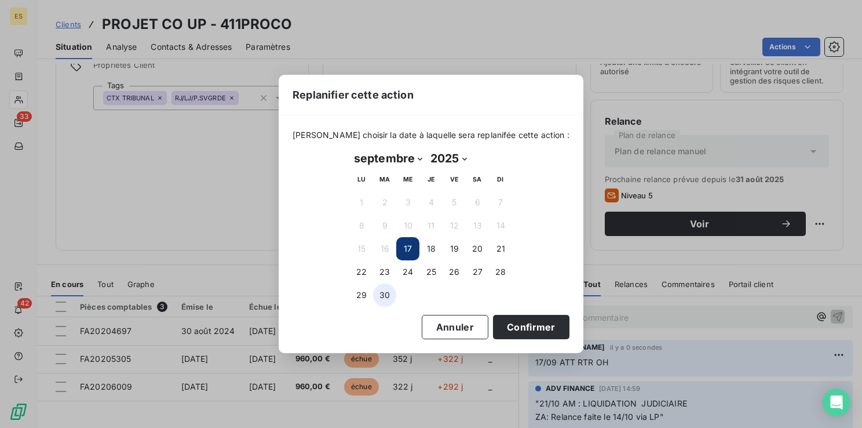
click at [385, 295] on button "30" at bounding box center [384, 294] width 23 height 23
click at [520, 328] on button "Confirmer" at bounding box center [531, 327] width 76 height 24
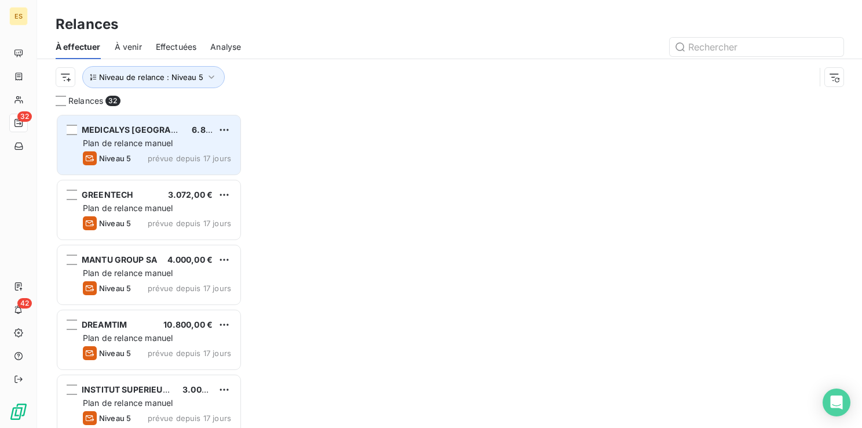
scroll to position [305, 177]
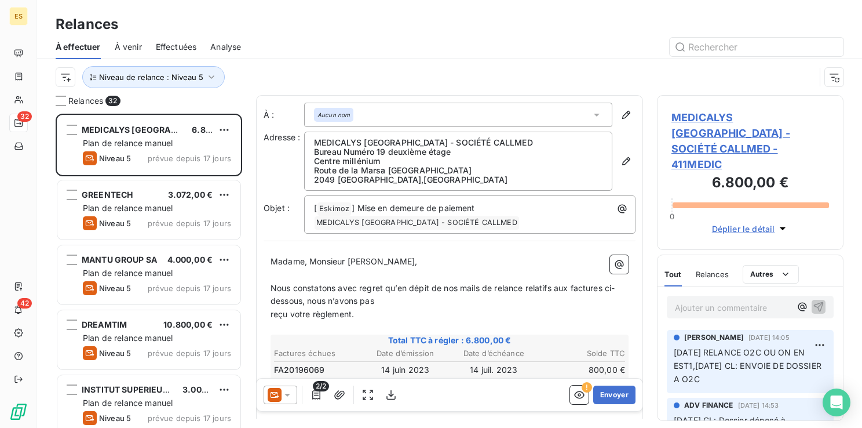
click at [693, 123] on span "MEDICALYS [GEOGRAPHIC_DATA] - SOCIÉTÉ CALLMED - 411MEDIC" at bounding box center [751, 141] width 158 height 63
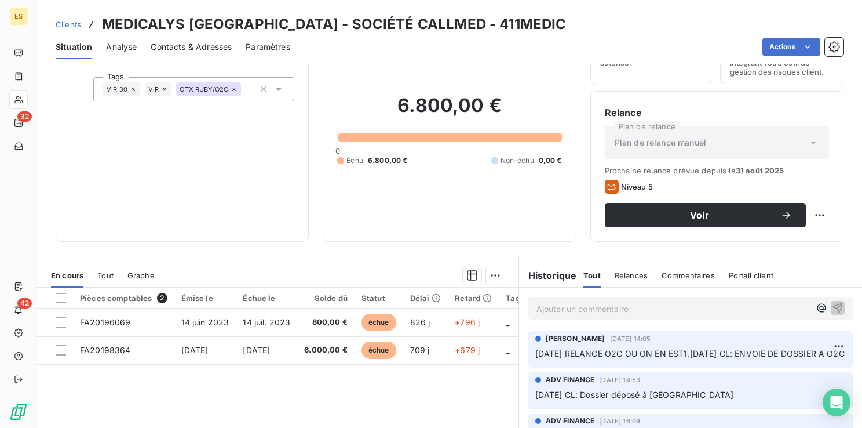
scroll to position [9, 0]
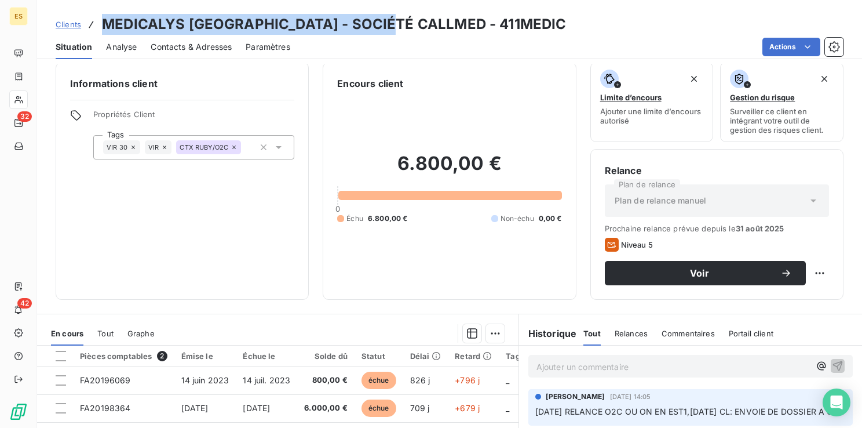
drag, startPoint x: 100, startPoint y: 23, endPoint x: 387, endPoint y: 26, distance: 287.5
click at [387, 26] on div "Clients MEDICALYS [GEOGRAPHIC_DATA] - SOCIÉTÉ CALLMED - 411MEDIC" at bounding box center [311, 24] width 511 height 21
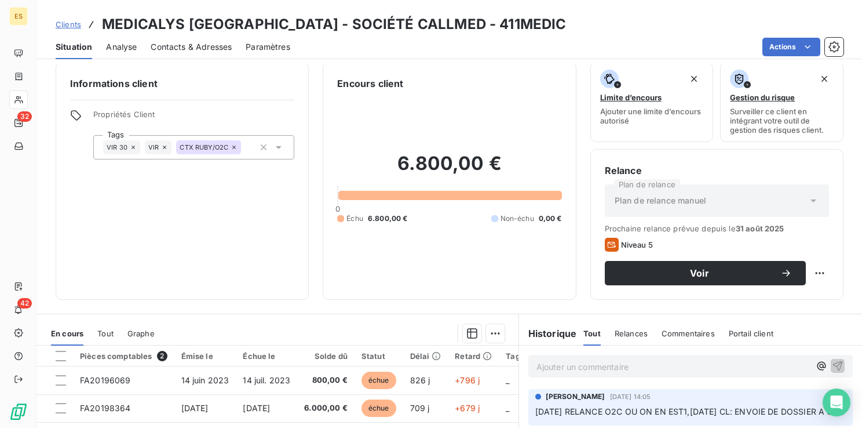
click at [130, 228] on div "Informations client Propriétés Client Tags VIR 30 VIR CTX RUBY/O2C" at bounding box center [182, 181] width 253 height 238
click at [551, 369] on p "Ajouter un commentaire ﻿" at bounding box center [674, 366] width 274 height 14
click at [812, 272] on html "ES 32 42 Clients MEDICALYS [GEOGRAPHIC_DATA] - SOCIÉTÉ CALLMED - 411MEDIC Situa…" at bounding box center [431, 214] width 862 height 428
click at [786, 304] on div "Replanifier cette action" at bounding box center [764, 298] width 104 height 19
select select "8"
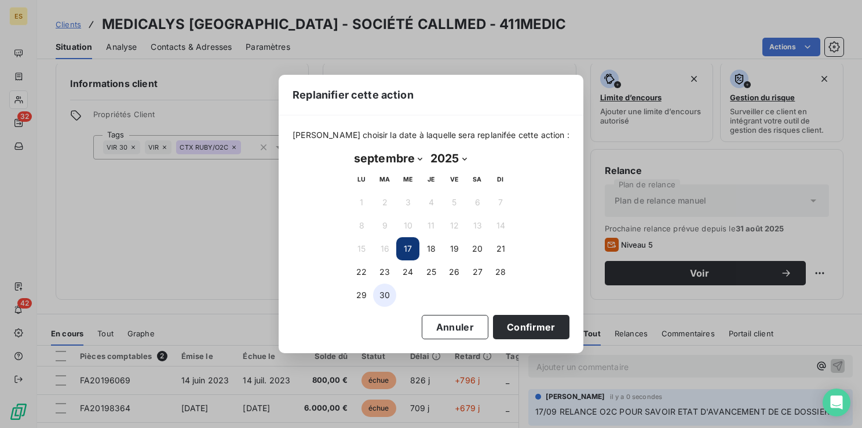
click at [388, 293] on button "30" at bounding box center [384, 294] width 23 height 23
click at [512, 322] on button "Confirmer" at bounding box center [531, 327] width 76 height 24
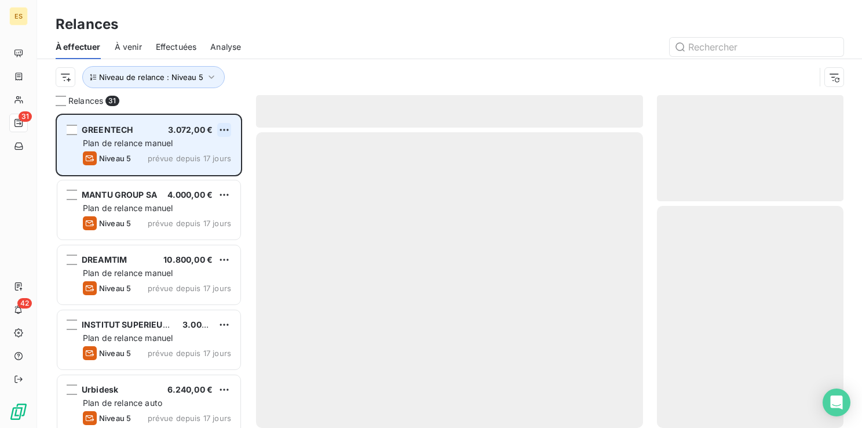
scroll to position [305, 177]
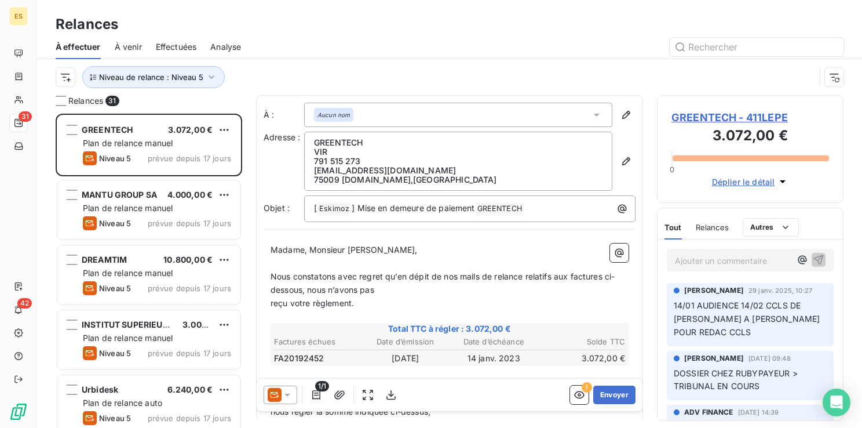
click at [705, 118] on span "GREENTECH - 411LEPE" at bounding box center [751, 118] width 158 height 16
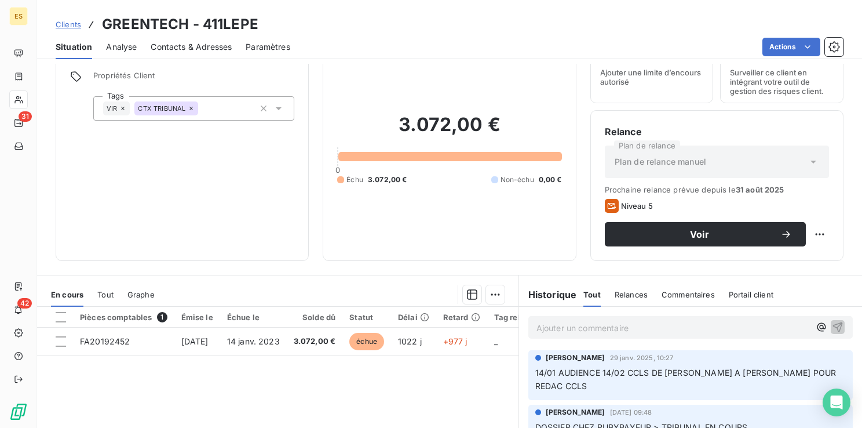
scroll to position [116, 0]
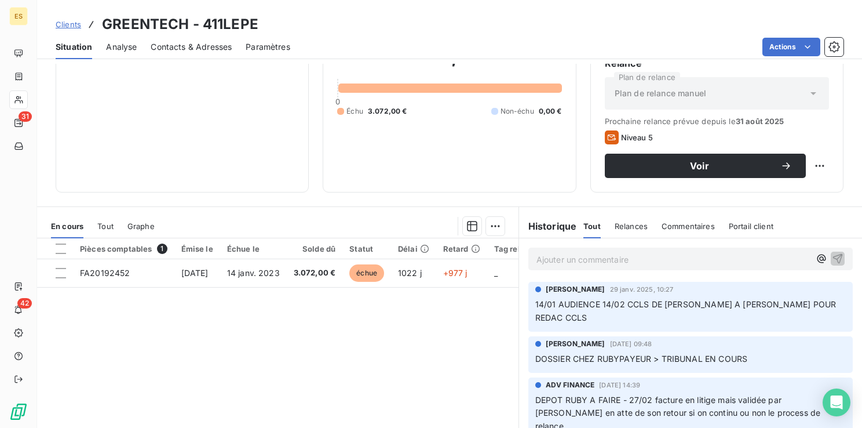
click at [756, 38] on div "Actions" at bounding box center [574, 47] width 540 height 19
drag, startPoint x: 255, startPoint y: 23, endPoint x: 200, endPoint y: 24, distance: 55.1
click at [200, 24] on div "Clients GREENTECH - 411LEPE" at bounding box center [449, 24] width 825 height 21
click at [554, 263] on p "Ajouter un commentaire ﻿" at bounding box center [674, 259] width 274 height 14
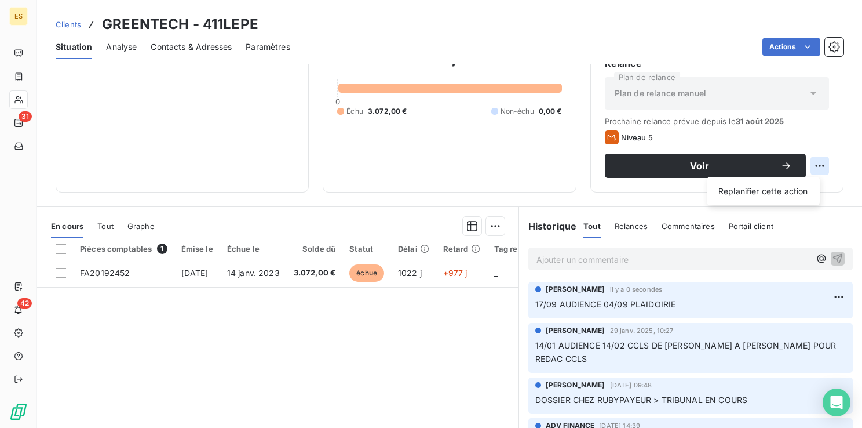
click at [813, 163] on html "ES 31 42 Clients GREENTECH - 411LEPE Situation Analyse Contacts & Adresses Para…" at bounding box center [431, 214] width 862 height 428
click at [781, 194] on div "Replanifier cette action" at bounding box center [764, 191] width 104 height 19
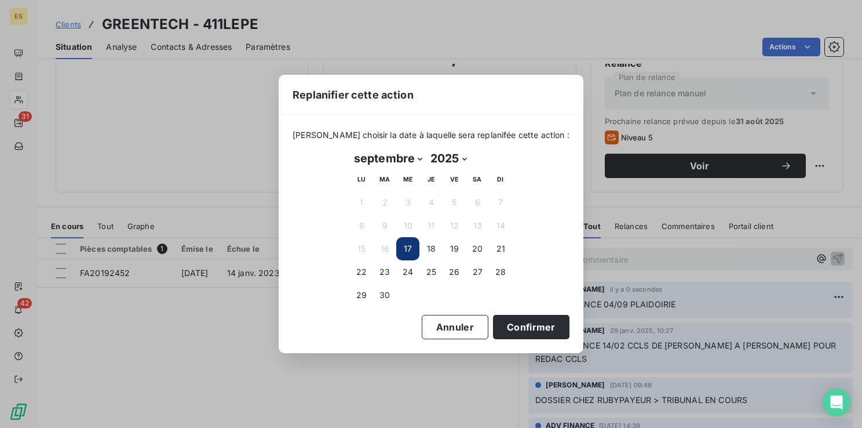
click at [417, 157] on select "janvier février mars avril mai juin juillet août septembre octobre novembre déc…" at bounding box center [388, 158] width 76 height 19
select select "9"
click at [350, 149] on select "janvier février mars avril mai juin juillet août septembre octobre novembre déc…" at bounding box center [388, 158] width 76 height 19
click at [453, 291] on button "31" at bounding box center [454, 294] width 23 height 23
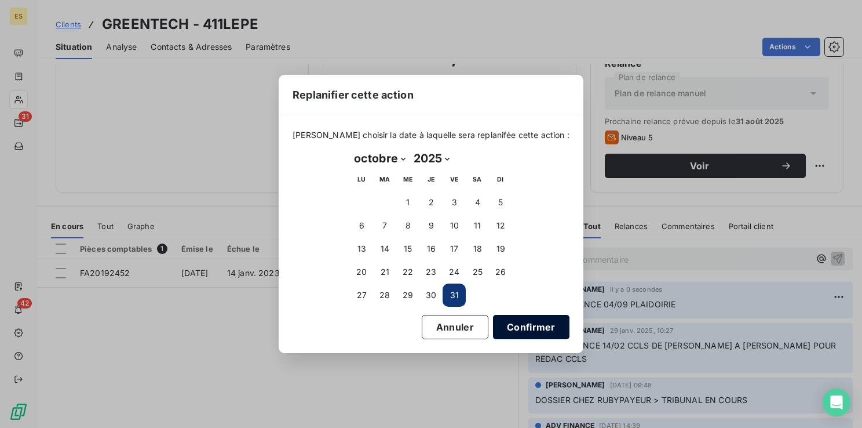
click at [505, 326] on button "Confirmer" at bounding box center [531, 327] width 76 height 24
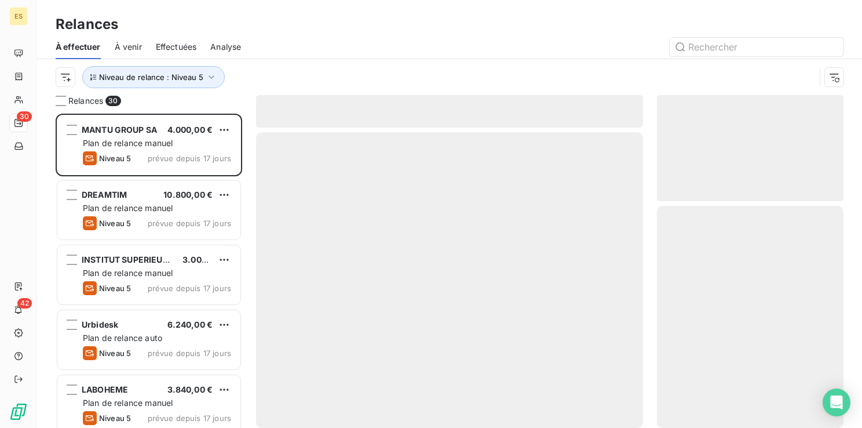
scroll to position [305, 177]
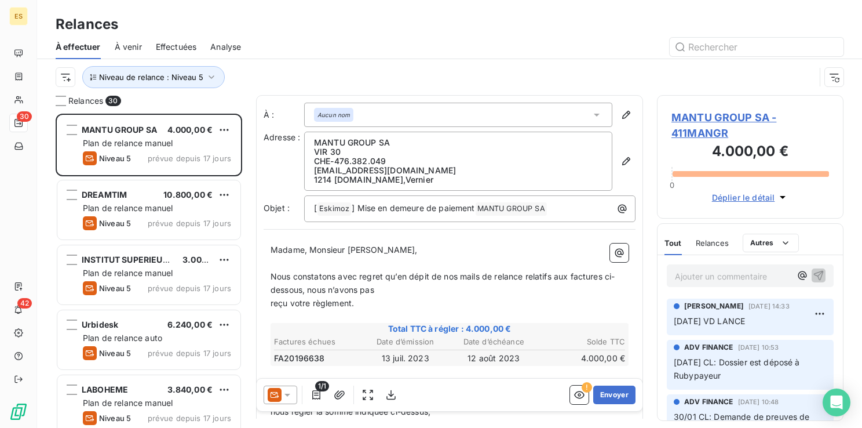
click at [699, 114] on span "MANTU GROUP SA - 411MANGR" at bounding box center [751, 125] width 158 height 31
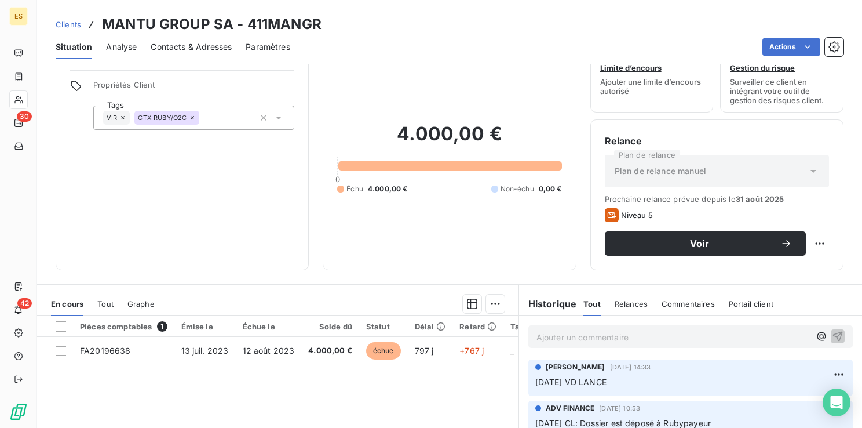
scroll to position [58, 0]
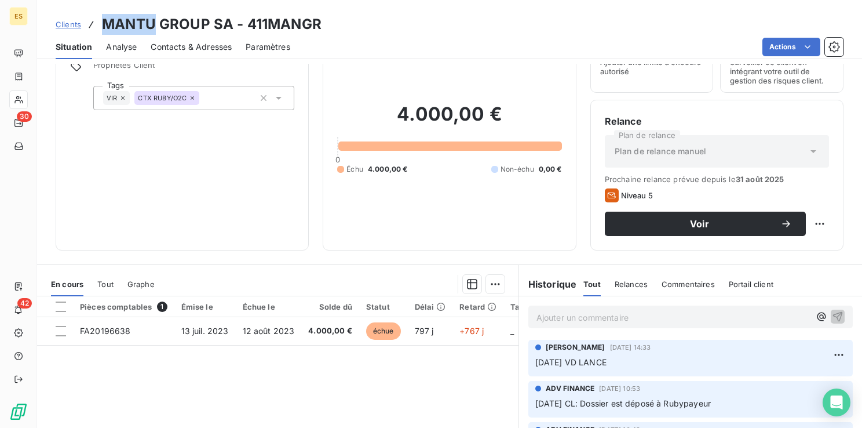
drag, startPoint x: 153, startPoint y: 22, endPoint x: 104, endPoint y: 22, distance: 48.7
click at [104, 22] on h3 "MANTU GROUP SA - 411MANGR" at bounding box center [212, 24] width 220 height 21
drag, startPoint x: 320, startPoint y: 25, endPoint x: 248, endPoint y: 29, distance: 72.0
click at [248, 29] on div "Clients MANTU GROUP SA - 411MANGR" at bounding box center [449, 24] width 825 height 21
click at [338, 35] on div "Situation Analyse Contacts & Adresses Paramètres Actions" at bounding box center [449, 47] width 825 height 24
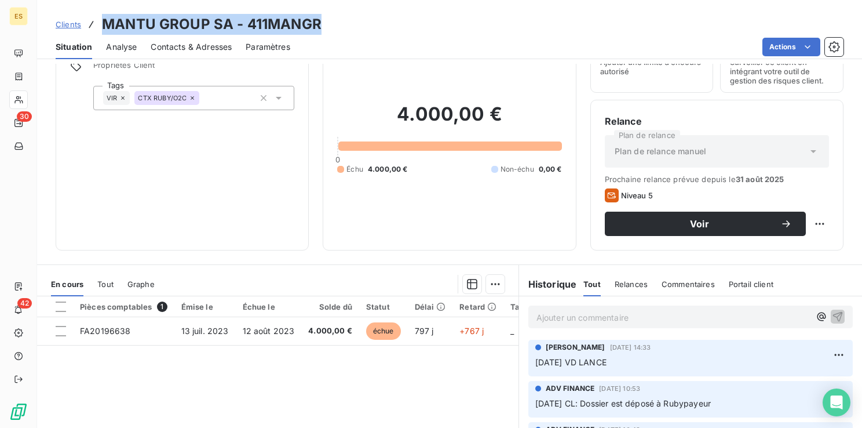
drag, startPoint x: 323, startPoint y: 21, endPoint x: 103, endPoint y: 26, distance: 219.7
click at [103, 26] on div "Clients MANTU GROUP SA - 411MANGR" at bounding box center [449, 24] width 825 height 21
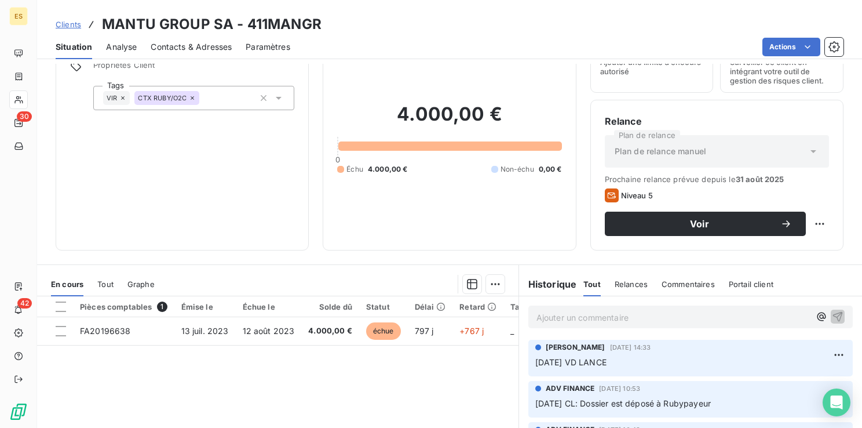
click at [537, 311] on p "Ajouter un commentaire ﻿" at bounding box center [674, 317] width 274 height 14
click at [814, 220] on html "ES 30 42 Clients MANTU GROUP SA - 411MANGR Situation Analyse Contacts & Adresse…" at bounding box center [431, 214] width 862 height 428
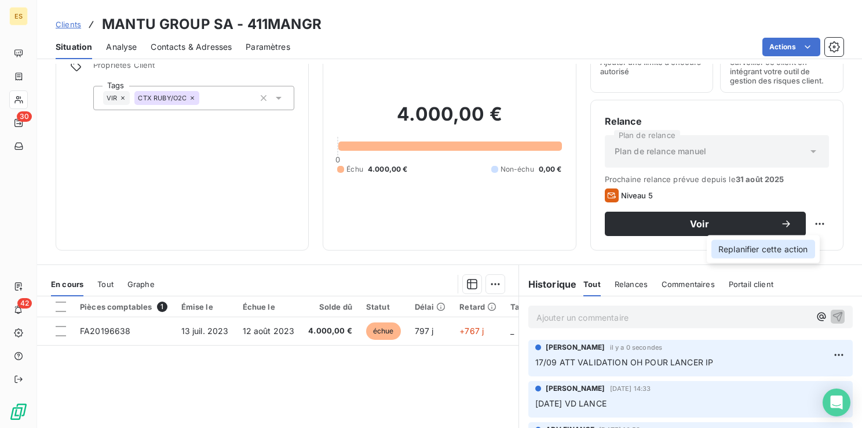
click at [795, 240] on div "Replanifier cette action" at bounding box center [764, 249] width 104 height 19
select select "8"
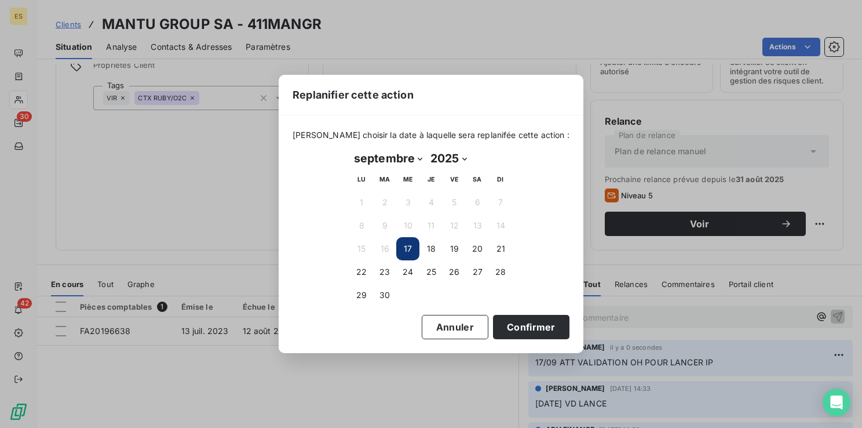
drag, startPoint x: 392, startPoint y: 296, endPoint x: 399, endPoint y: 298, distance: 7.5
click at [391, 296] on button "30" at bounding box center [384, 294] width 23 height 23
click at [511, 328] on button "Confirmer" at bounding box center [531, 327] width 76 height 24
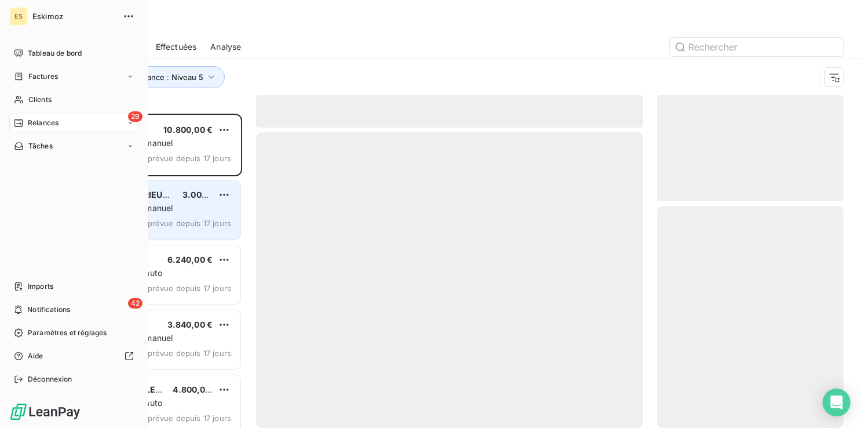
scroll to position [305, 177]
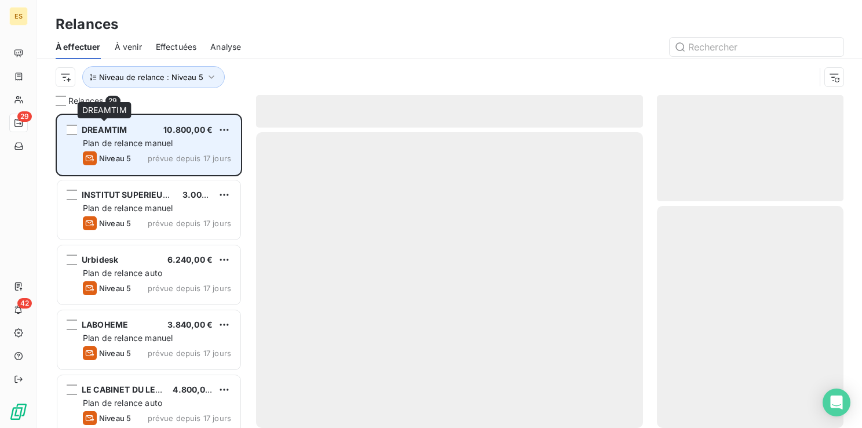
click at [112, 130] on span "DREAMTIM" at bounding box center [104, 130] width 45 height 10
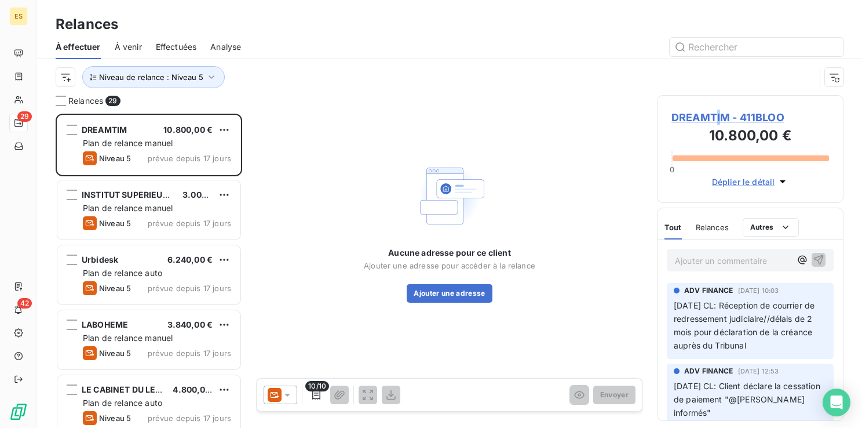
click at [719, 115] on span "DREAMTIM - 411BLOO" at bounding box center [751, 118] width 158 height 16
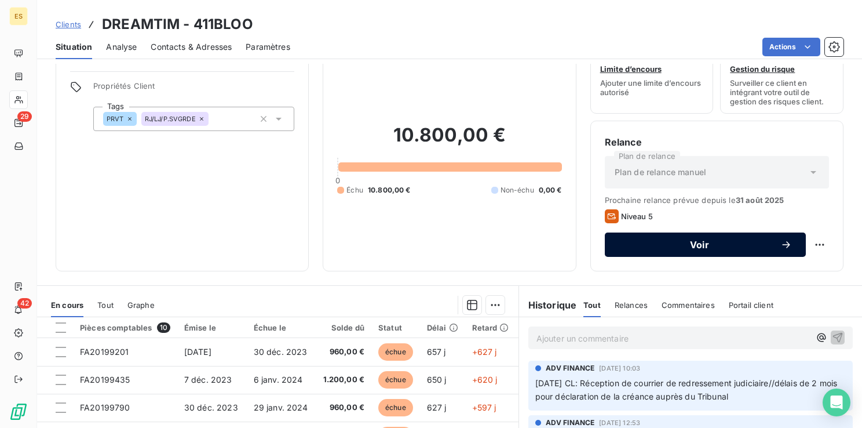
scroll to position [58, 0]
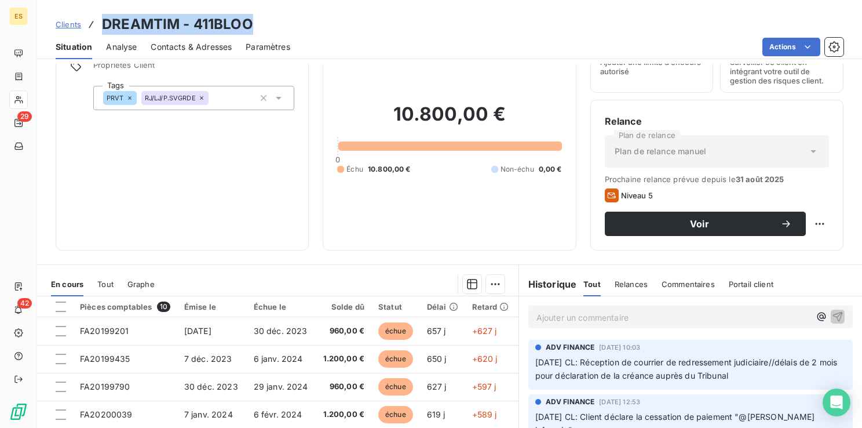
drag, startPoint x: 265, startPoint y: 24, endPoint x: 104, endPoint y: 25, distance: 161.1
click at [104, 25] on div "Clients DREAMTIM - 411BLOO" at bounding box center [449, 24] width 825 height 21
click at [597, 363] on span "[DATE] CL: Réception de courrier de redressement judiciaire//délais de 2 mois p…" at bounding box center [687, 368] width 305 height 23
click at [594, 365] on span "[DATE] CL: Réception de courrier de redressement judiciaire//délais de 2 mois p…" at bounding box center [687, 368] width 305 height 23
click at [594, 358] on span "[DATE] CL: Réception de courrier de redressement judiciaire//délais de 2 mois p…" at bounding box center [687, 368] width 305 height 23
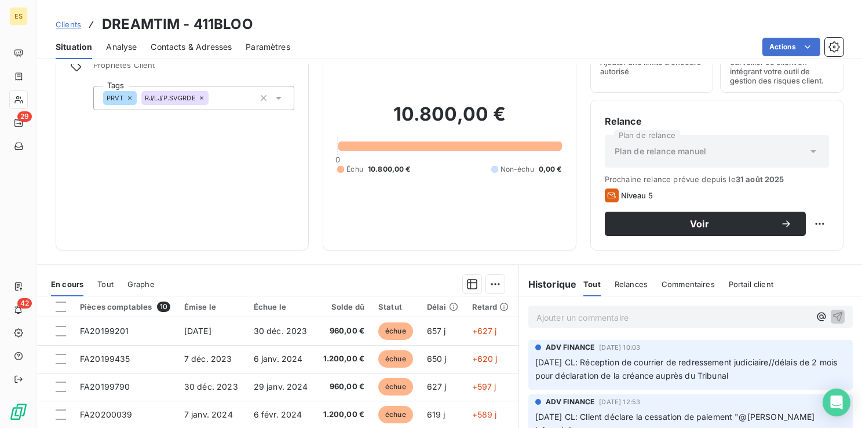
drag, startPoint x: 594, startPoint y: 358, endPoint x: 762, endPoint y: 380, distance: 169.5
click at [762, 380] on p "[DATE] CL: Réception de courrier de redressement judiciaire//délais de 2 mois p…" at bounding box center [690, 369] width 311 height 27
click at [204, 35] on div "Contacts & Adresses" at bounding box center [191, 47] width 81 height 24
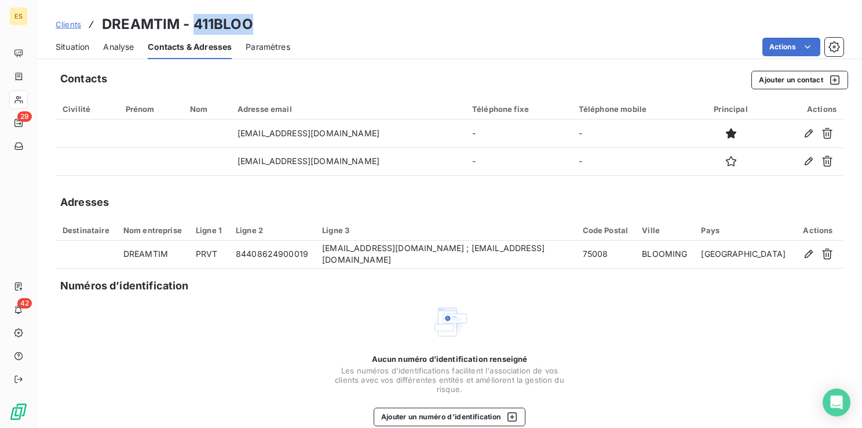
drag, startPoint x: 193, startPoint y: 21, endPoint x: 266, endPoint y: 23, distance: 73.0
click at [266, 23] on div "Clients DREAMTIM - 411BLOO" at bounding box center [449, 24] width 825 height 21
click at [74, 48] on span "Situation" at bounding box center [73, 47] width 34 height 12
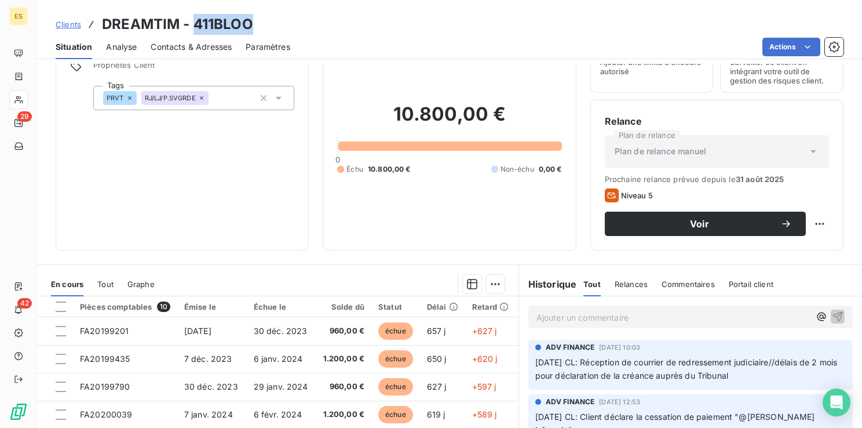
click at [267, 24] on div "Clients DREAMTIM - 411BLOO" at bounding box center [449, 24] width 825 height 21
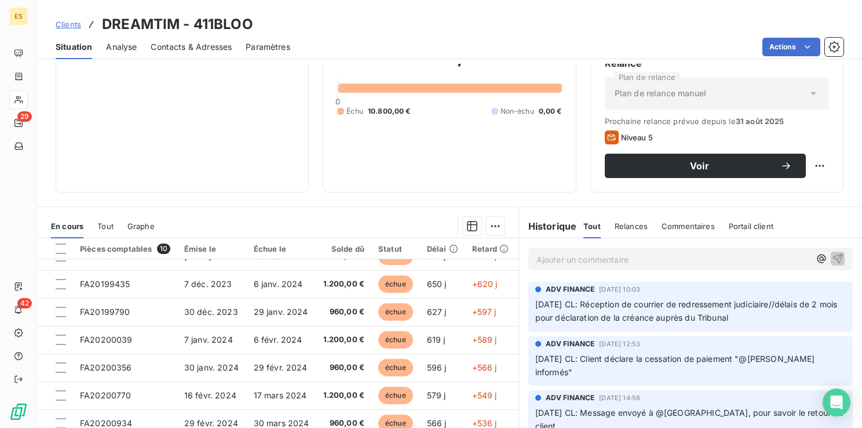
scroll to position [0, 0]
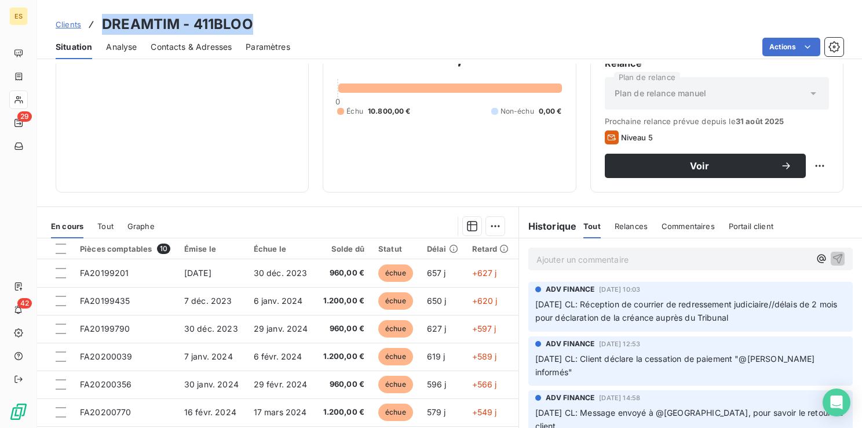
drag, startPoint x: 258, startPoint y: 23, endPoint x: 104, endPoint y: 22, distance: 153.6
click at [104, 22] on div "Clients DREAMTIM - 411BLOO" at bounding box center [449, 24] width 825 height 21
click at [811, 162] on html "ES 29 42 Clients DREAMTIM - 411BLOO Situation Analyse Contacts & Adresses Param…" at bounding box center [431, 214] width 862 height 428
click at [781, 194] on div "Replanifier cette action" at bounding box center [764, 191] width 104 height 19
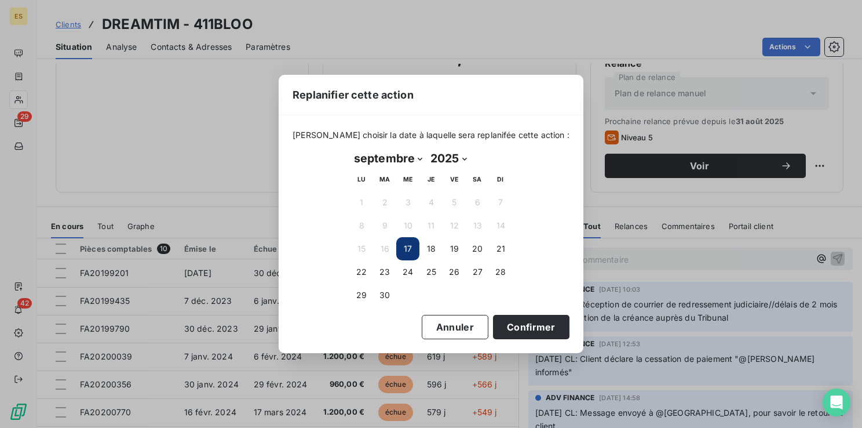
click at [421, 156] on select "janvier février mars avril mai juin juillet août septembre octobre novembre déc…" at bounding box center [388, 158] width 76 height 19
select select "9"
click at [350, 149] on select "janvier février mars avril mai juin juillet août septembre octobre novembre déc…" at bounding box center [388, 158] width 76 height 19
click at [453, 298] on button "31" at bounding box center [454, 294] width 23 height 23
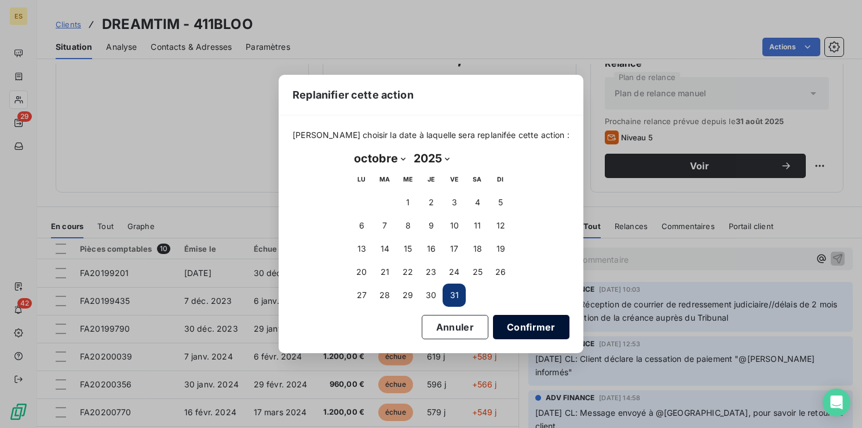
click at [501, 335] on button "Confirmer" at bounding box center [531, 327] width 76 height 24
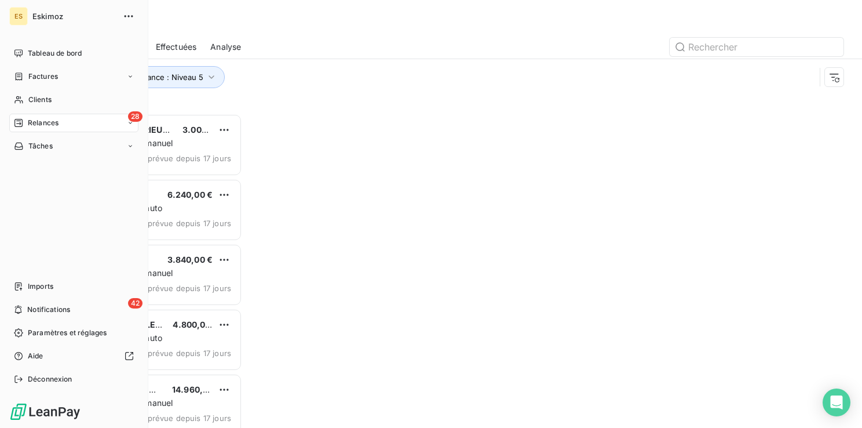
scroll to position [305, 177]
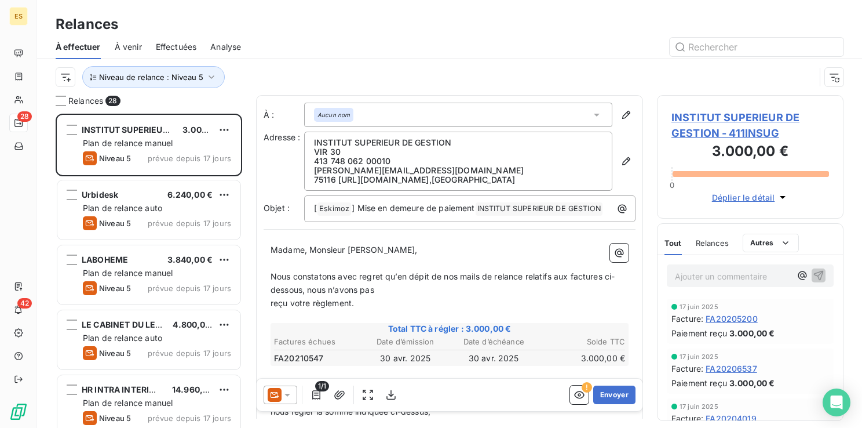
click at [704, 119] on span "INSTITUT SUPERIEUR DE GESTION - 411INSUG" at bounding box center [751, 125] width 158 height 31
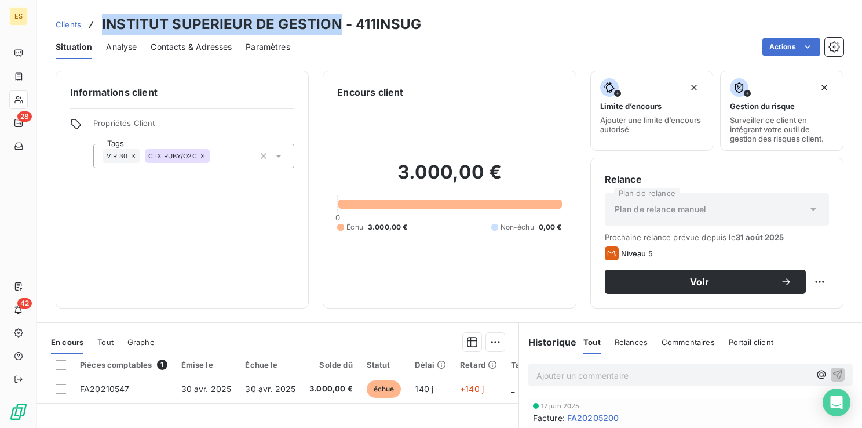
drag, startPoint x: 99, startPoint y: 24, endPoint x: 336, endPoint y: 24, distance: 237.0
click at [336, 24] on div "Clients INSTITUT SUPERIEUR DE GESTION - 411INSUG" at bounding box center [239, 24] width 366 height 21
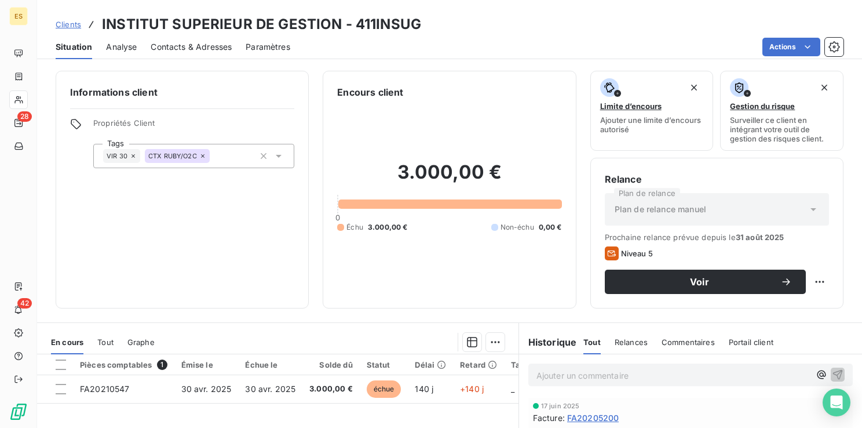
click at [552, 380] on p "Ajouter un commentaire ﻿" at bounding box center [674, 375] width 274 height 14
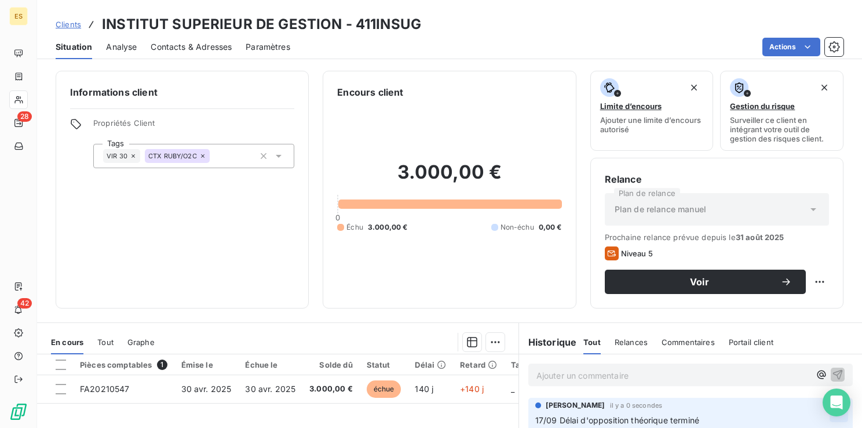
click at [815, 414] on html "ES 28 42 Clients INSTITUT SUPERIEUR DE GESTION - 411INSUG Situation Analyse Con…" at bounding box center [431, 214] width 862 height 428
click at [781, 367] on div "Editer" at bounding box center [793, 365] width 65 height 19
click at [814, 280] on html "ES 28 42 Clients INSTITUT SUPERIEUR DE GESTION - 411INSUG Situation Analyse Con…" at bounding box center [431, 214] width 862 height 428
click at [770, 308] on div "Replanifier cette action" at bounding box center [764, 307] width 104 height 19
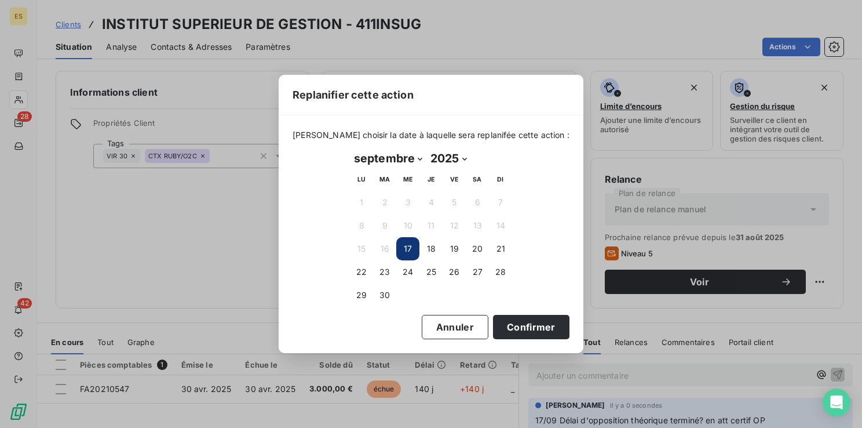
click at [388, 159] on select "janvier février mars avril mai juin juillet août septembre octobre novembre déc…" at bounding box center [388, 158] width 76 height 19
select select "9"
click at [350, 149] on select "janvier février mars avril mai juin juillet août septembre octobre novembre déc…" at bounding box center [388, 158] width 76 height 19
click at [458, 298] on button "31" at bounding box center [454, 294] width 23 height 23
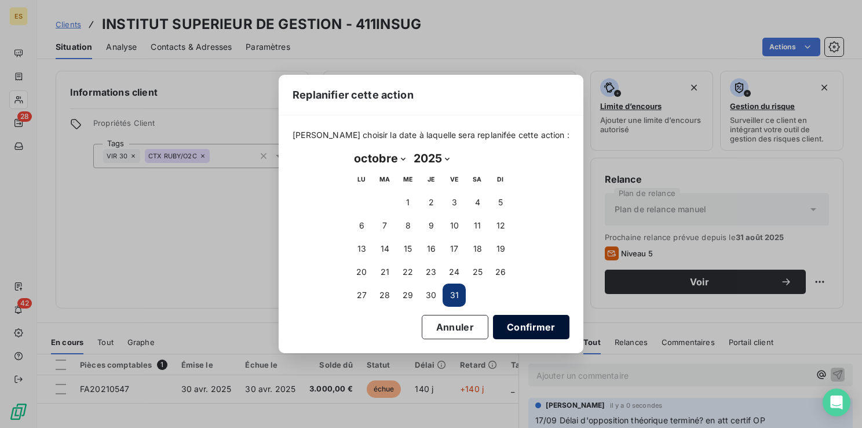
click at [512, 327] on button "Confirmer" at bounding box center [531, 327] width 76 height 24
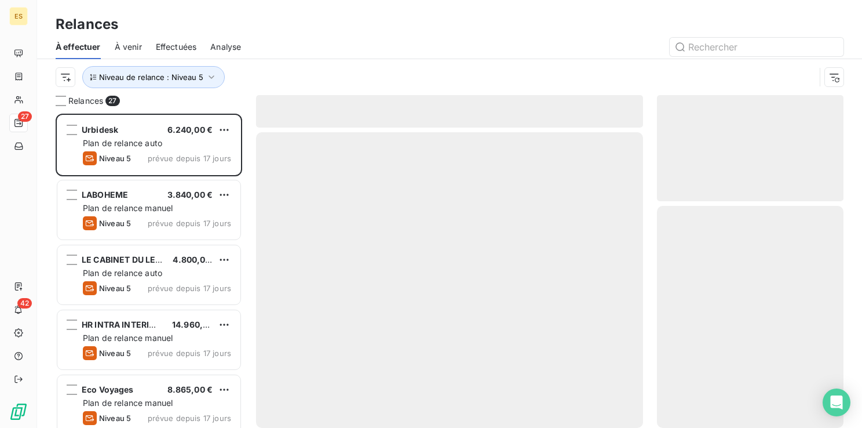
scroll to position [305, 177]
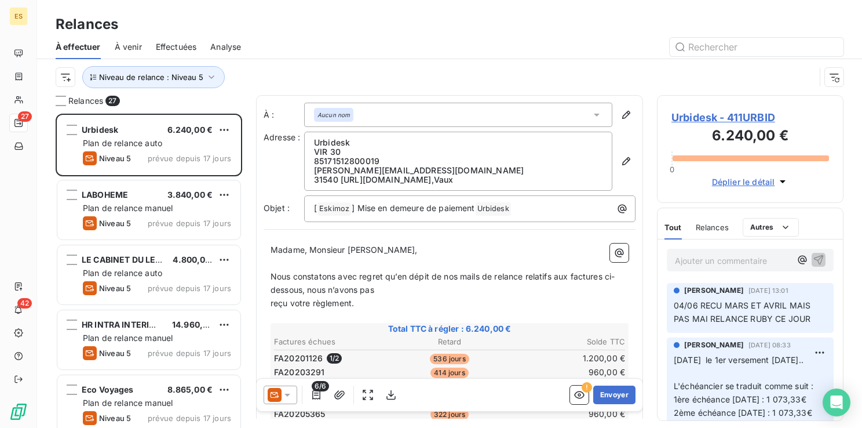
click at [702, 113] on span "Urbidesk - 411URBID" at bounding box center [751, 118] width 158 height 16
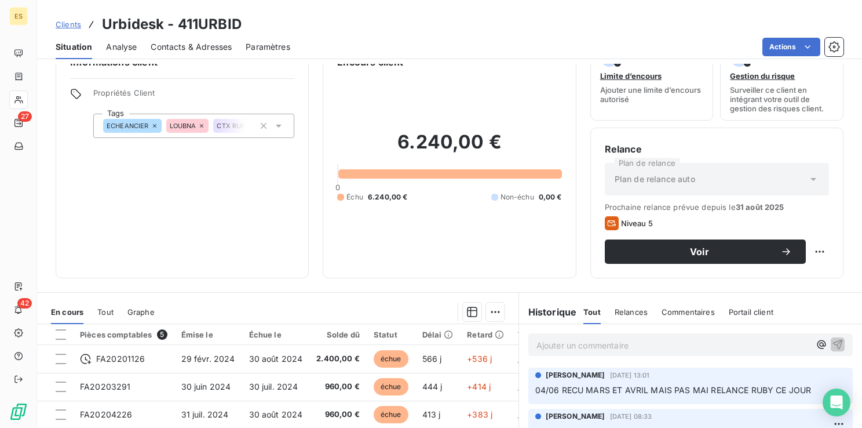
scroll to position [58, 0]
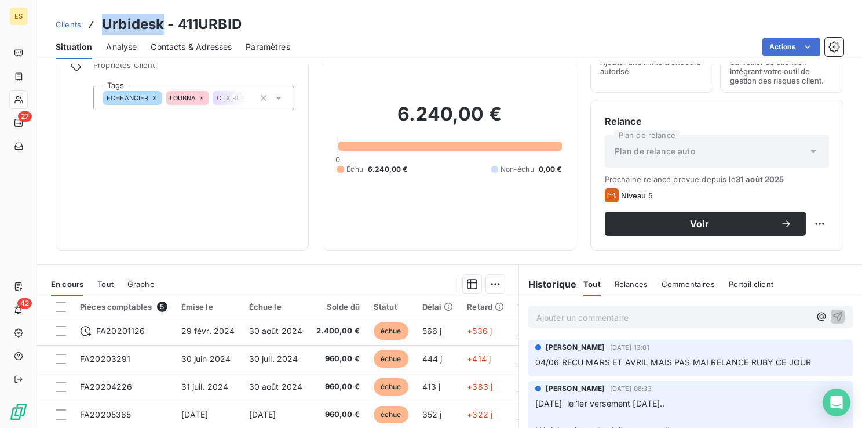
drag, startPoint x: 159, startPoint y: 24, endPoint x: 104, endPoint y: 22, distance: 55.1
click at [104, 22] on h3 "Urbidesk - 411URBID" at bounding box center [172, 24] width 140 height 21
drag, startPoint x: 134, startPoint y: 29, endPoint x: 180, endPoint y: 13, distance: 47.8
click at [180, 13] on div "Clients Urbidesk - 411URBID Situation Analyse Contacts & Adresses Paramètres Ac…" at bounding box center [449, 29] width 825 height 59
drag, startPoint x: 245, startPoint y: 24, endPoint x: 103, endPoint y: 23, distance: 141.4
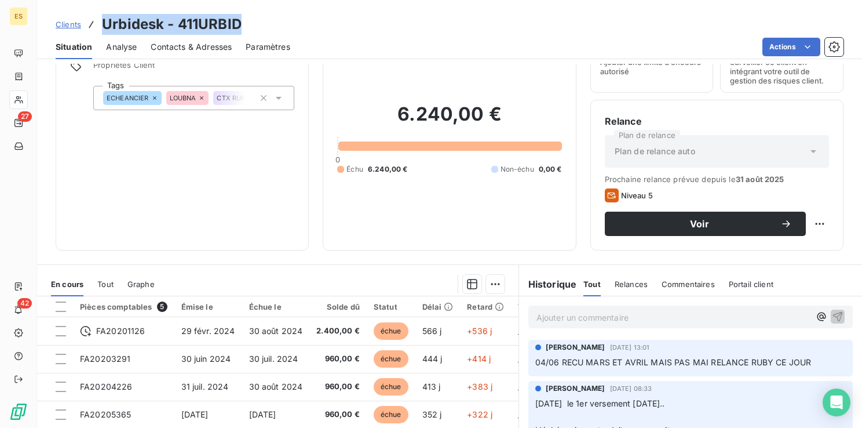
click at [103, 23] on div "Clients Urbidesk - 411URBID" at bounding box center [449, 24] width 825 height 21
click at [570, 316] on p "Ajouter un commentaire ﻿" at bounding box center [674, 317] width 274 height 14
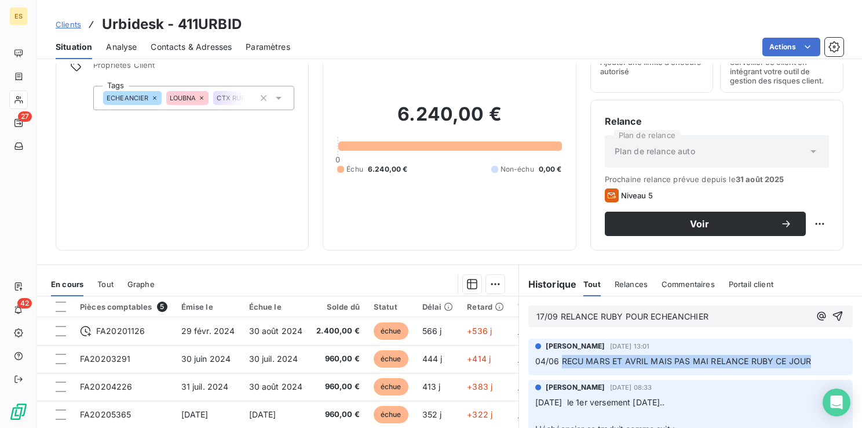
drag, startPoint x: 558, startPoint y: 359, endPoint x: 807, endPoint y: 359, distance: 248.6
click at [807, 359] on p "04/06 RECU MARS ET AVRIL MAIS PAS MAI RELANCE RUBY CE JOUR" at bounding box center [690, 361] width 311 height 13
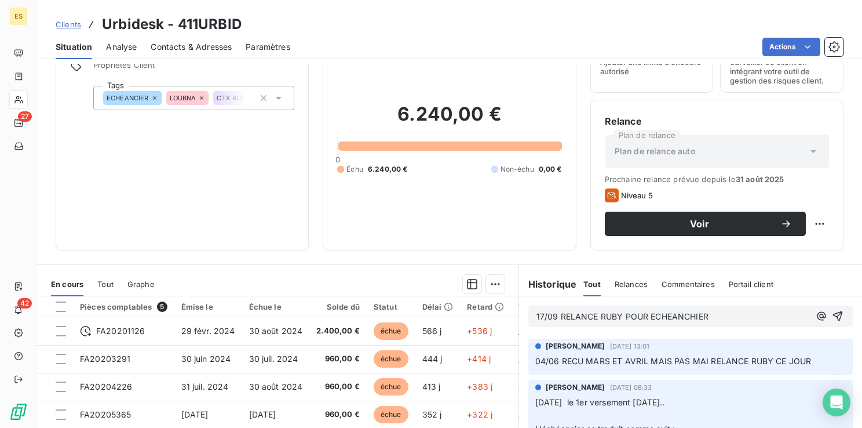
click at [593, 321] on p "17/09 RELANCE RUBY POUR ECHEANCHIER" at bounding box center [674, 316] width 274 height 13
drag, startPoint x: 593, startPoint y: 321, endPoint x: 559, endPoint y: 322, distance: 34.8
click at [593, 321] on p "17/09 RELANCE RUBY POUR ECHEANCHIER" at bounding box center [674, 316] width 274 height 13
drag, startPoint x: 556, startPoint y: 314, endPoint x: 719, endPoint y: 312, distance: 162.3
click at [719, 312] on p "17/09 RELANCE RUBY POUR ECHEANCHIER" at bounding box center [674, 316] width 274 height 13
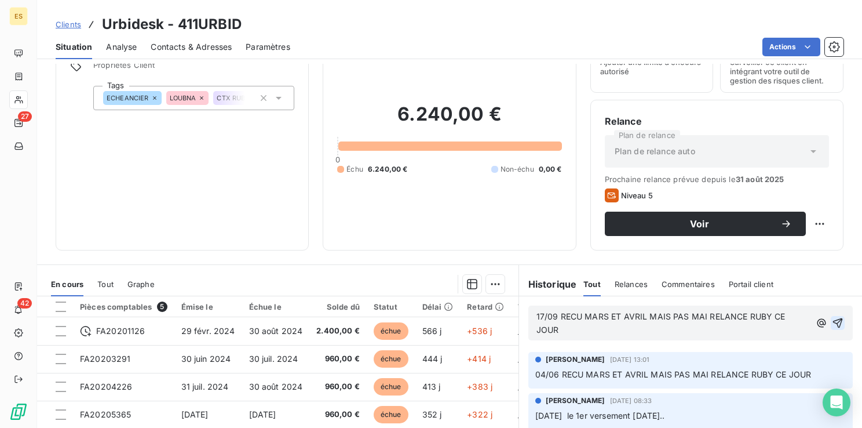
click at [832, 324] on icon "button" at bounding box center [838, 323] width 12 height 12
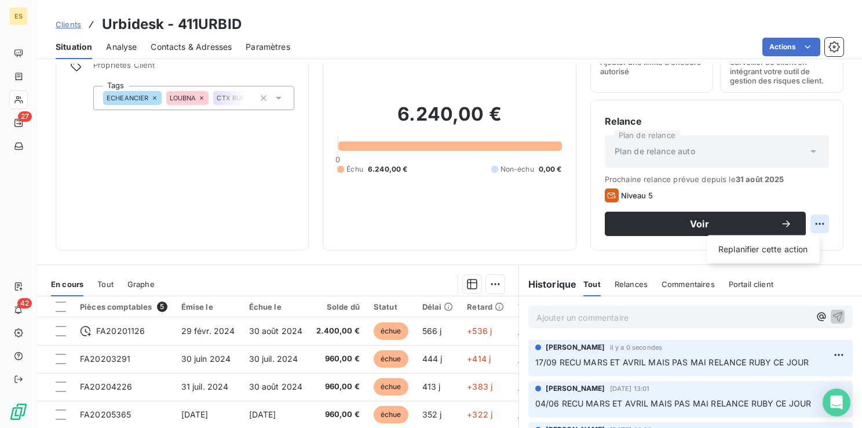
click at [809, 220] on html "ES 27 42 Clients Urbidesk - 411URBID Situation Analyse Contacts & Adresses Para…" at bounding box center [431, 214] width 862 height 428
click at [789, 247] on div "Replanifier cette action" at bounding box center [764, 249] width 104 height 19
select select "8"
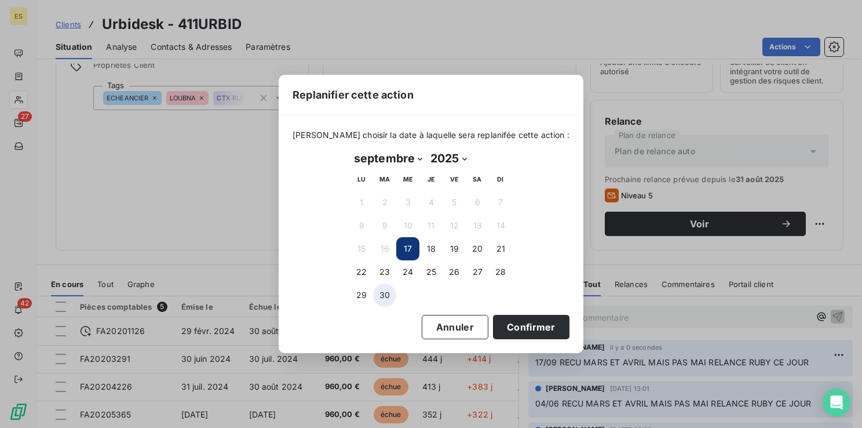
click at [388, 298] on button "30" at bounding box center [384, 294] width 23 height 23
click at [526, 319] on button "Confirmer" at bounding box center [531, 327] width 76 height 24
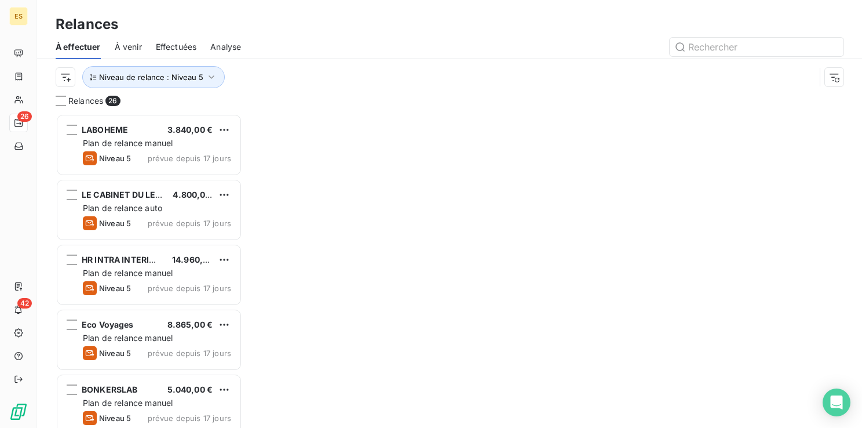
scroll to position [305, 177]
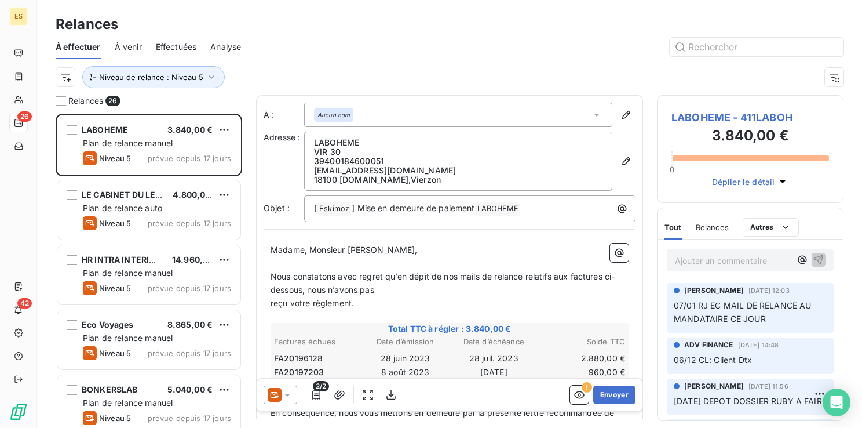
click at [705, 118] on span "LABOHEME - 411LABOH" at bounding box center [751, 118] width 158 height 16
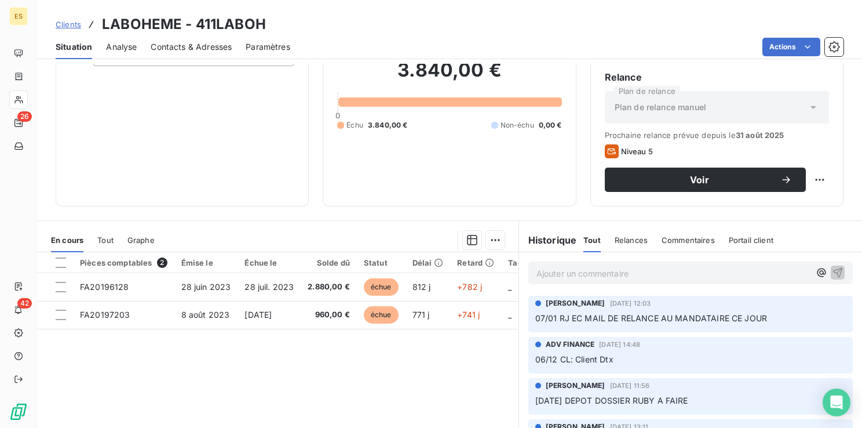
scroll to position [116, 0]
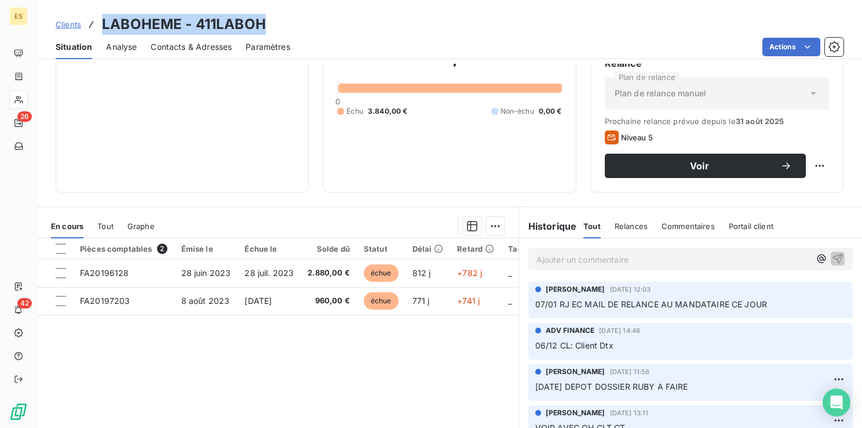
drag, startPoint x: 100, startPoint y: 22, endPoint x: 274, endPoint y: 28, distance: 174.0
click at [274, 28] on div "Clients LABOHEME - 411LABOH" at bounding box center [449, 24] width 825 height 21
click at [810, 164] on html "ES 26 42 Clients LABOHEME - 411LABOH Situation Analyse Contacts & Adresses Para…" at bounding box center [431, 214] width 862 height 428
click at [789, 187] on div "Replanifier cette action" at bounding box center [764, 191] width 104 height 19
select select "8"
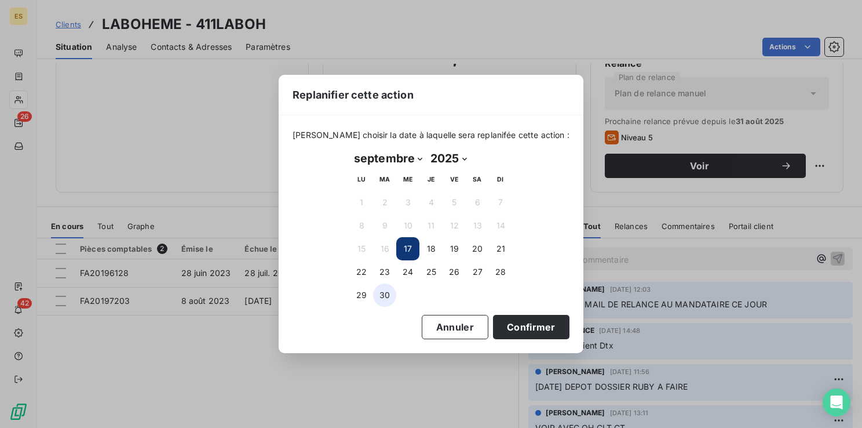
click at [387, 293] on button "30" at bounding box center [384, 294] width 23 height 23
click at [497, 316] on button "Confirmer" at bounding box center [531, 327] width 76 height 24
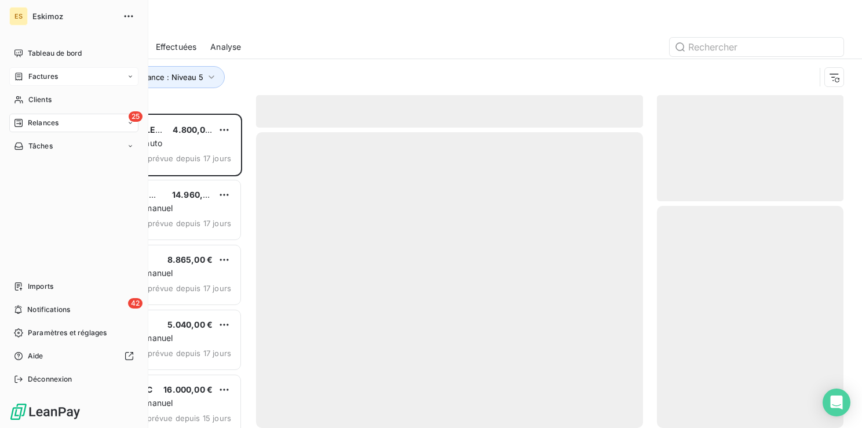
scroll to position [305, 177]
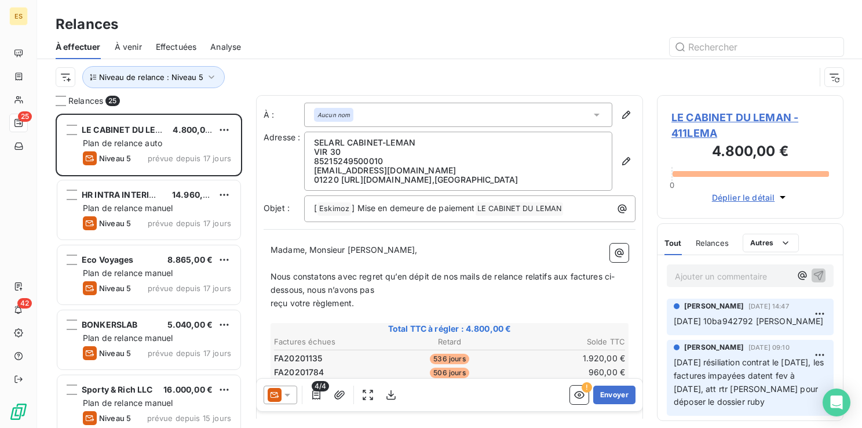
click at [728, 112] on span "LE CABINET DU LEMAN - 411LEMA" at bounding box center [751, 125] width 158 height 31
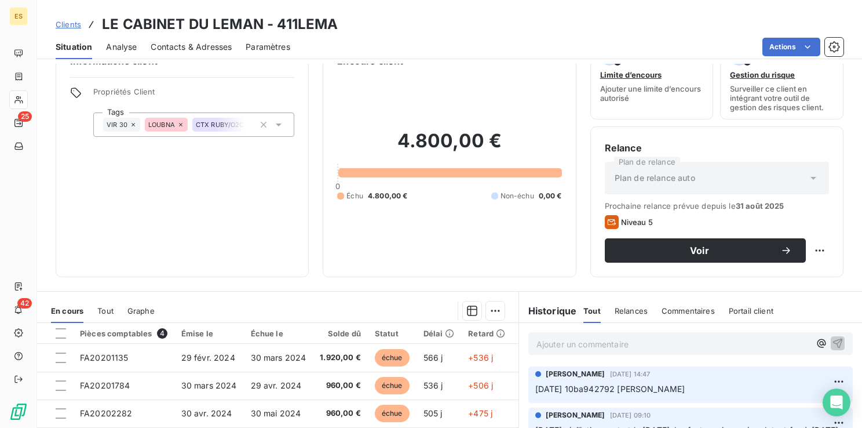
scroll to position [58, 0]
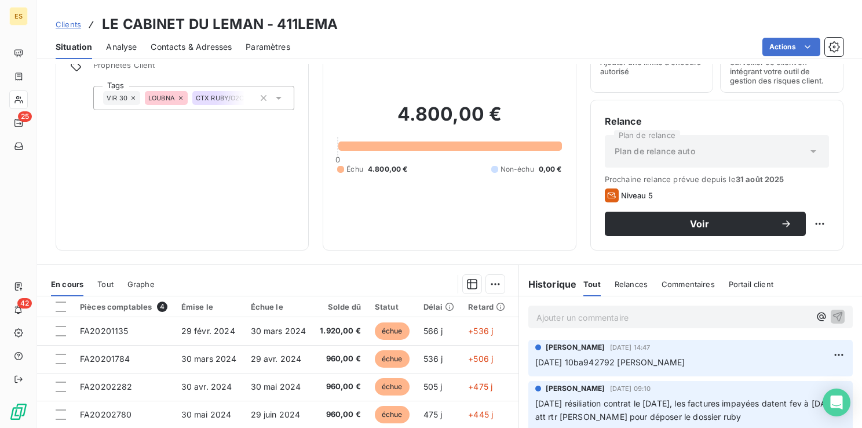
click at [184, 157] on div "Informations client Propriétés Client Tags VIR 30 LOUBNA CTX RUBY/O2C" at bounding box center [182, 132] width 253 height 238
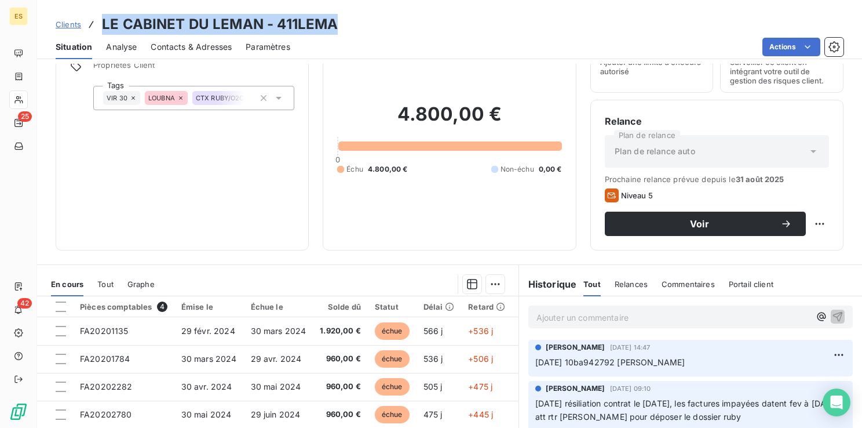
drag, startPoint x: 337, startPoint y: 24, endPoint x: 100, endPoint y: 29, distance: 237.1
click at [100, 29] on div "Clients LE CABINET DU LEMAN - 411LEMA" at bounding box center [449, 24] width 825 height 21
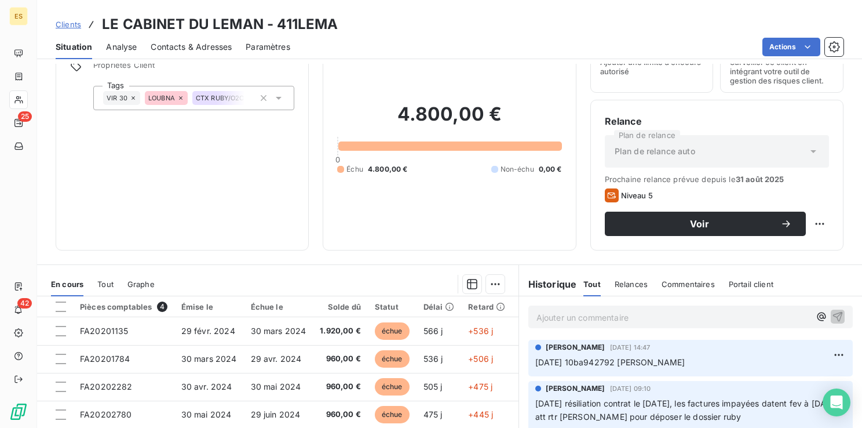
click at [552, 319] on p "Ajouter un commentaire ﻿" at bounding box center [674, 317] width 274 height 14
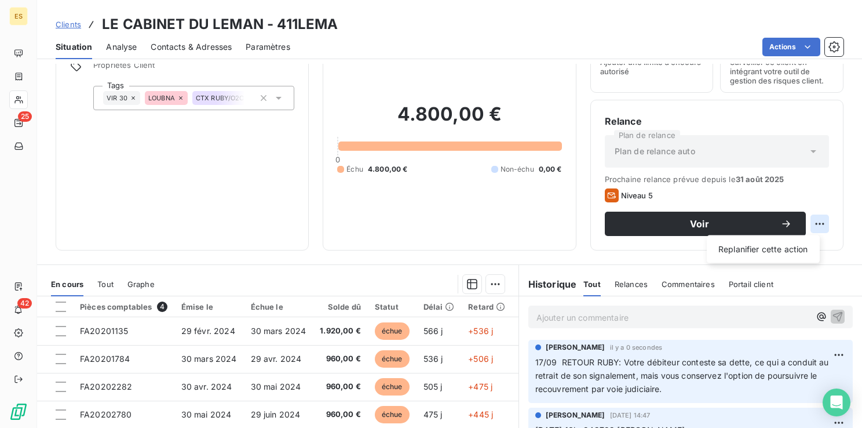
click at [809, 223] on html "ES 25 42 Clients LE CABINET DU LEMAN - 411LEMA Situation Analyse Contacts & Adr…" at bounding box center [431, 214] width 862 height 428
click at [781, 252] on div "Replanifier cette action" at bounding box center [764, 249] width 104 height 19
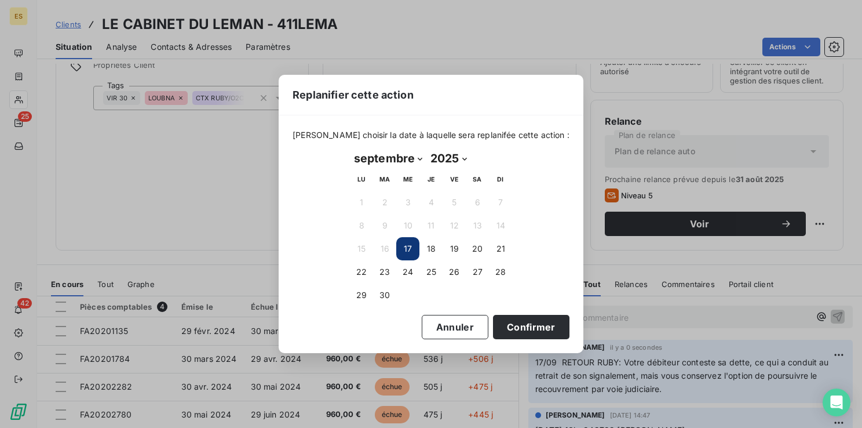
click at [392, 156] on select "janvier février mars avril mai juin juillet août septembre octobre novembre déc…" at bounding box center [388, 158] width 76 height 19
select select "9"
click at [350, 149] on select "janvier février mars avril mai juin juillet août septembre octobre novembre déc…" at bounding box center [388, 158] width 76 height 19
click at [408, 241] on button "15" at bounding box center [407, 248] width 23 height 23
click at [526, 329] on button "Confirmer" at bounding box center [531, 327] width 76 height 24
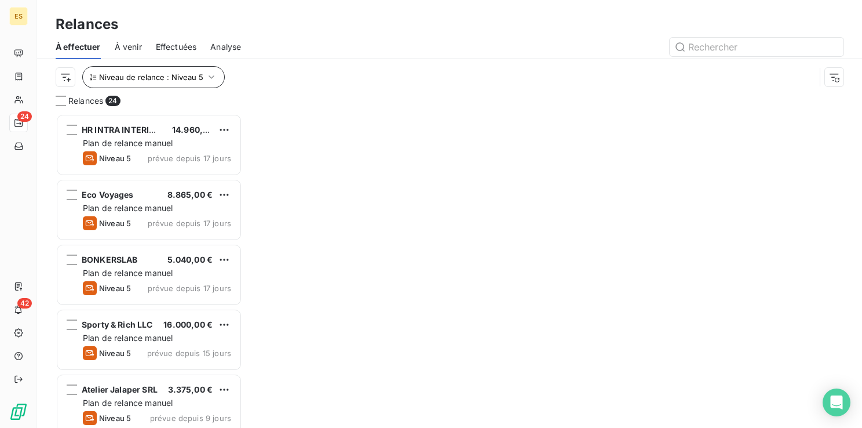
scroll to position [305, 177]
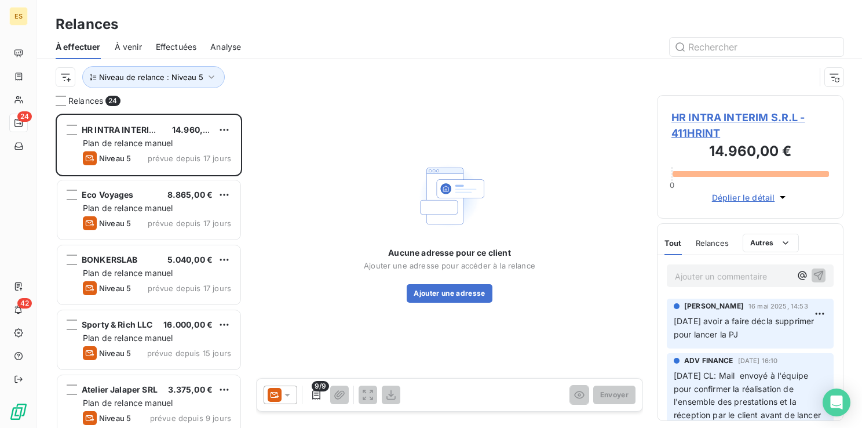
click at [698, 119] on span "HR INTRA INTERIM S.R.L - 411HRINT" at bounding box center [751, 125] width 158 height 31
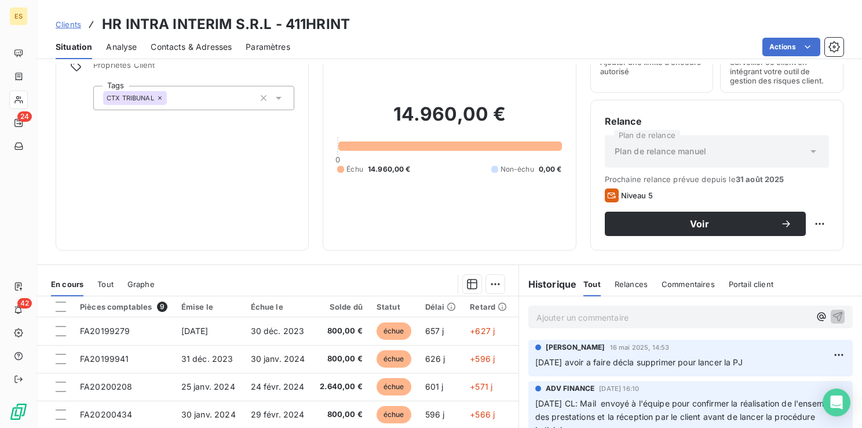
scroll to position [116, 0]
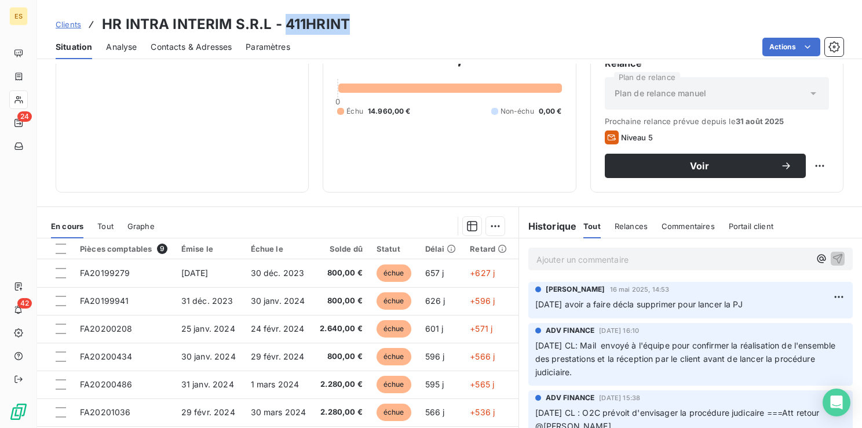
drag, startPoint x: 352, startPoint y: 27, endPoint x: 286, endPoint y: 30, distance: 66.7
click at [286, 30] on div "Clients HR INTRA INTERIM S.R.L - 411HRINT" at bounding box center [449, 24] width 825 height 21
drag, startPoint x: 100, startPoint y: 22, endPoint x: 226, endPoint y: 20, distance: 126.4
click at [226, 20] on div "Clients HR INTRA INTERIM S.R.L - 411HRINT" at bounding box center [203, 24] width 294 height 21
drag, startPoint x: 353, startPoint y: 24, endPoint x: 102, endPoint y: 14, distance: 251.1
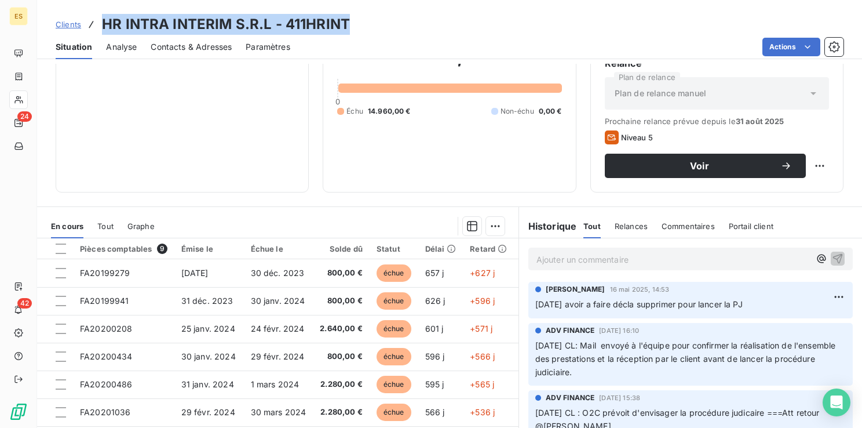
click at [102, 14] on div "Clients HR INTRA INTERIM S.R.L - 411HRINT" at bounding box center [449, 24] width 825 height 21
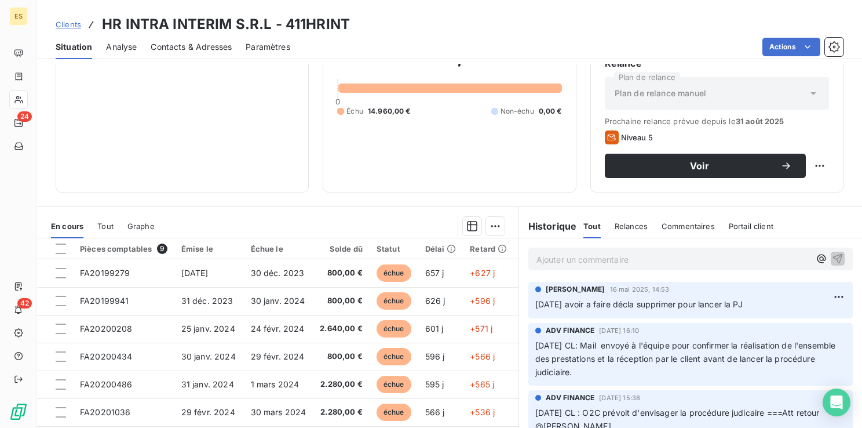
click at [553, 254] on p "Ajouter un commentaire ﻿" at bounding box center [674, 259] width 274 height 14
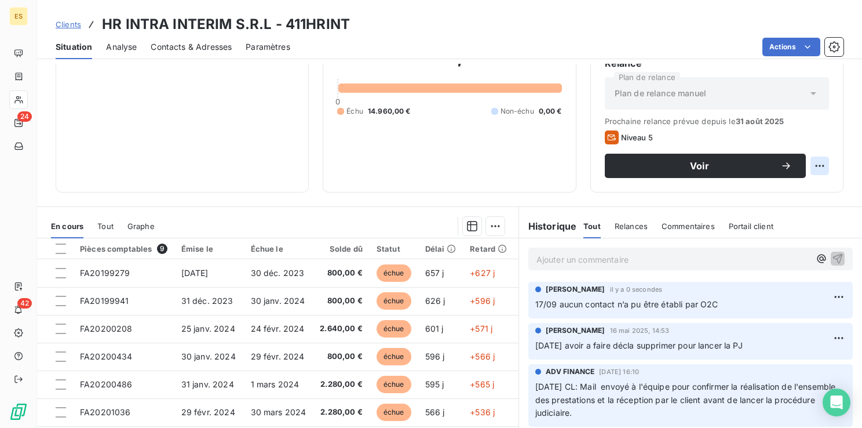
click at [810, 167] on html "ES 24 42 Clients HR INTRA INTERIM S.R.L - 411HRINT Situation Analyse Contacts &…" at bounding box center [431, 214] width 862 height 428
click at [778, 192] on div "Replanifier cette action" at bounding box center [764, 191] width 104 height 19
select select "8"
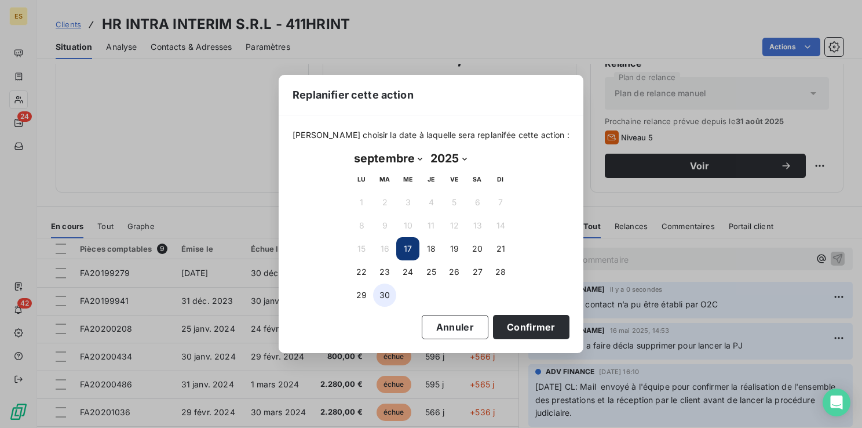
click at [388, 293] on button "30" at bounding box center [384, 294] width 23 height 23
click at [512, 333] on button "Confirmer" at bounding box center [531, 327] width 76 height 24
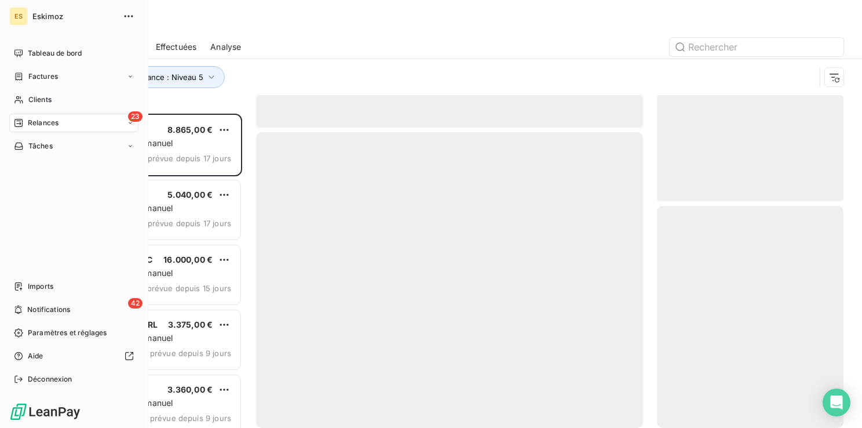
scroll to position [305, 177]
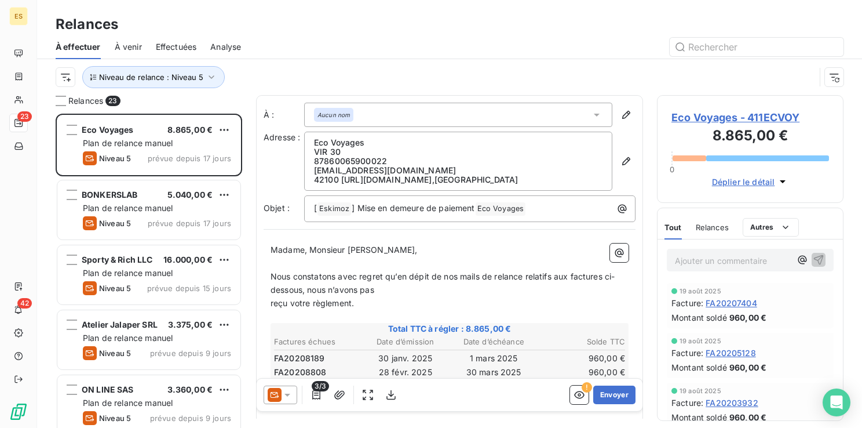
click at [735, 116] on span "Eco Voyages - 411ECVOY" at bounding box center [751, 118] width 158 height 16
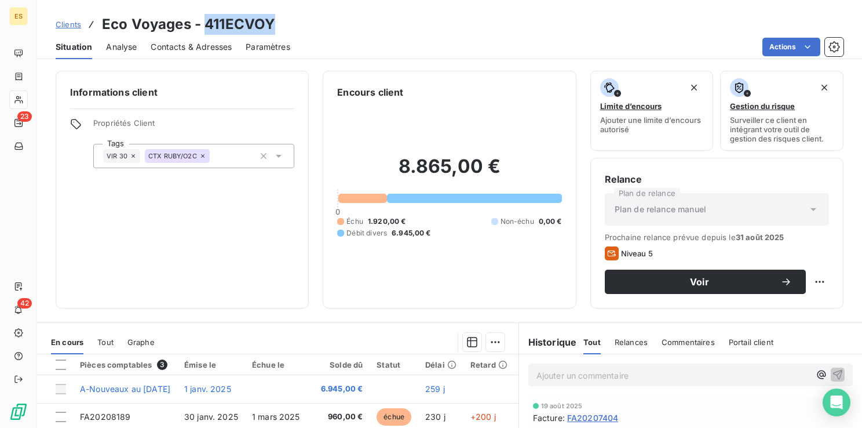
drag, startPoint x: 205, startPoint y: 24, endPoint x: 271, endPoint y: 23, distance: 65.5
click at [271, 23] on h3 "Eco Voyages - 411ECVOY" at bounding box center [188, 24] width 173 height 21
drag, startPoint x: 271, startPoint y: 23, endPoint x: 264, endPoint y: 26, distance: 7.3
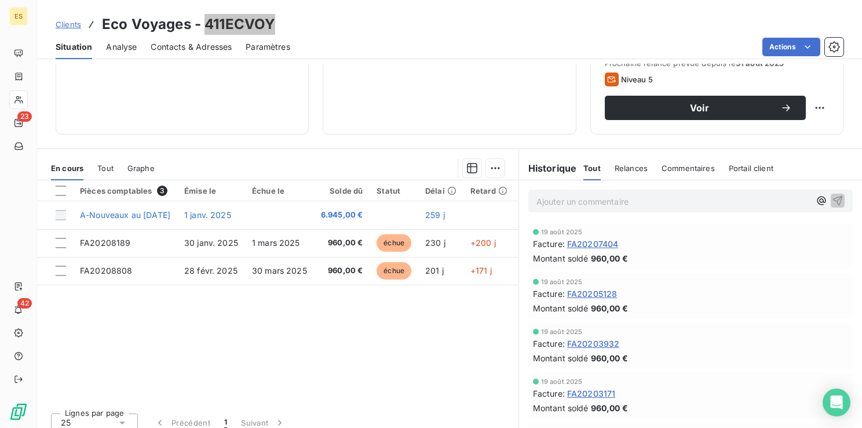
scroll to position [183, 0]
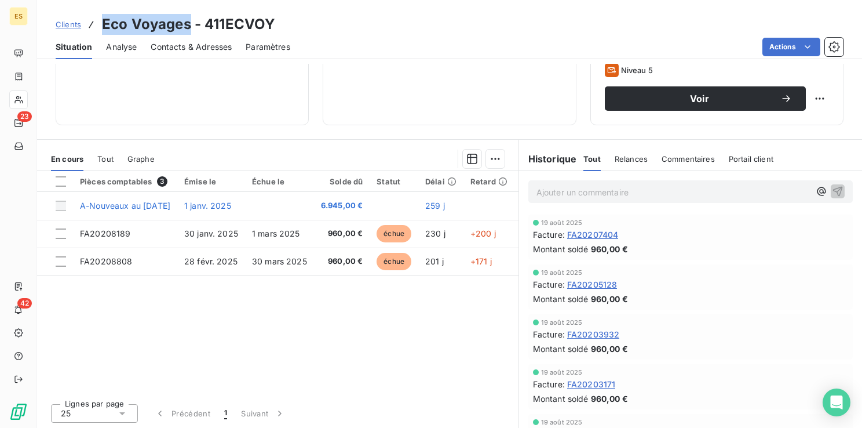
drag, startPoint x: 188, startPoint y: 24, endPoint x: 105, endPoint y: 28, distance: 82.4
click at [105, 28] on h3 "Eco Voyages - 411ECVOY" at bounding box center [188, 24] width 173 height 21
drag, startPoint x: 275, startPoint y: 25, endPoint x: 105, endPoint y: 30, distance: 169.8
click at [105, 30] on div "Clients Eco Voyages - 411ECVOY" at bounding box center [449, 24] width 825 height 21
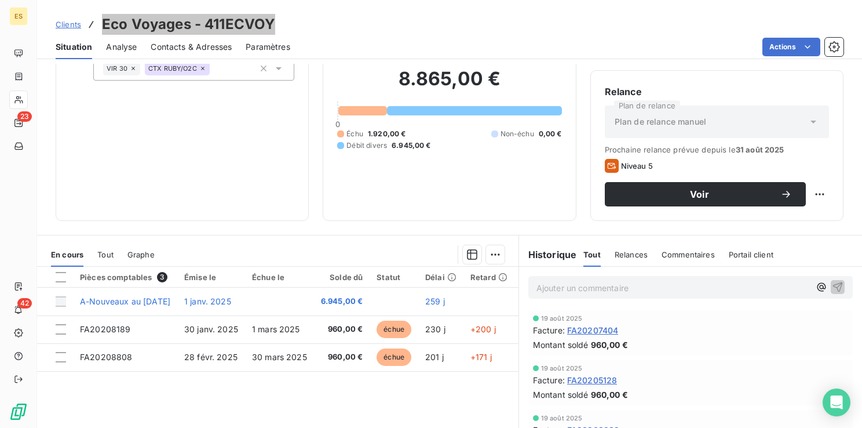
scroll to position [67, 0]
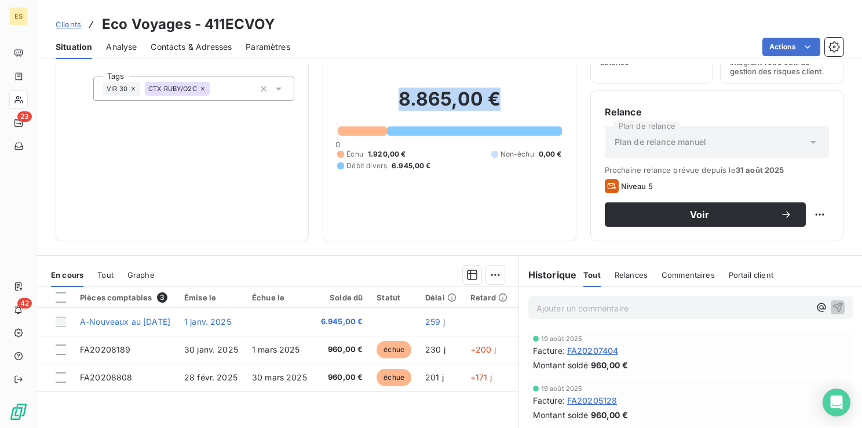
drag, startPoint x: 393, startPoint y: 101, endPoint x: 492, endPoint y: 101, distance: 98.5
click at [492, 101] on h2 "8.865,00 €" at bounding box center [449, 105] width 224 height 35
click at [569, 307] on p "Ajouter un commentaire ﻿" at bounding box center [674, 308] width 274 height 14
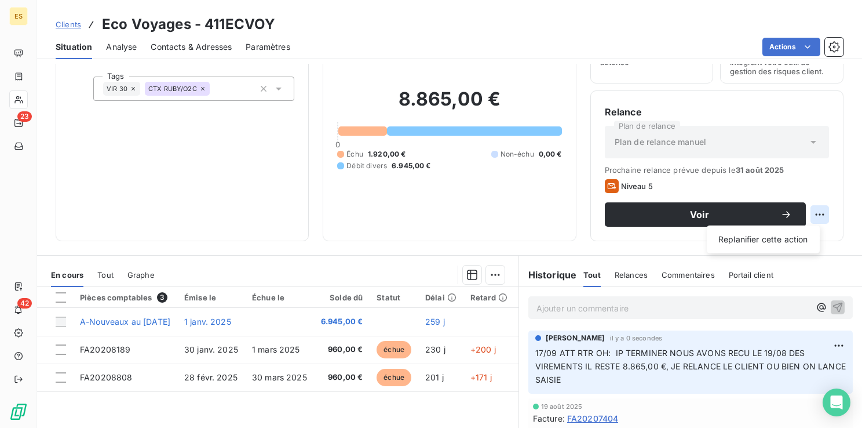
click at [811, 216] on html "ES 23 42 Clients Eco Voyages - 411ECVOY Situation Analyse Contacts & Adresses P…" at bounding box center [431, 214] width 862 height 428
click at [780, 238] on div "Replanifier cette action" at bounding box center [764, 239] width 104 height 19
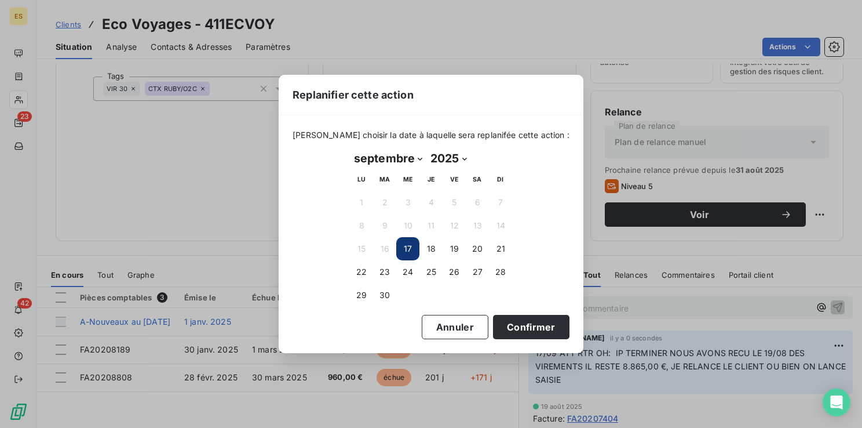
click at [390, 162] on select "janvier février mars avril mai juin juillet août septembre octobre novembre déc…" at bounding box center [388, 158] width 76 height 19
select select "9"
click at [350, 149] on select "janvier février mars avril mai juin juillet août septembre octobre novembre déc…" at bounding box center [388, 158] width 76 height 19
click at [408, 248] on button "15" at bounding box center [407, 248] width 23 height 23
drag, startPoint x: 501, startPoint y: 323, endPoint x: 461, endPoint y: 308, distance: 42.7
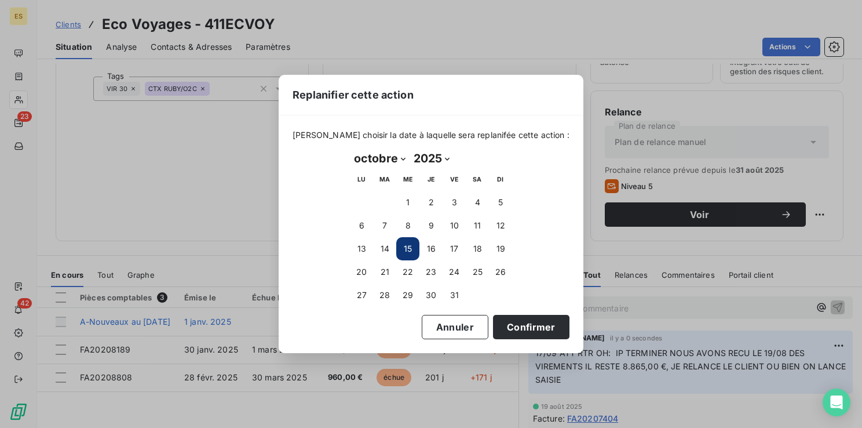
click at [502, 323] on button "Confirmer" at bounding box center [531, 327] width 76 height 24
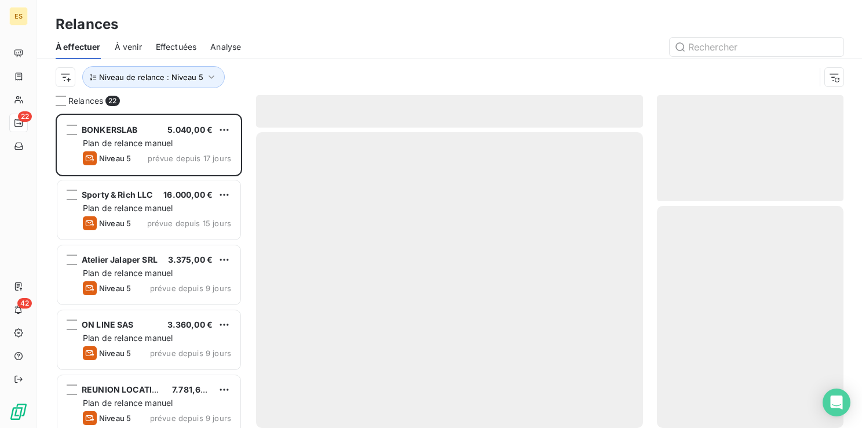
scroll to position [305, 177]
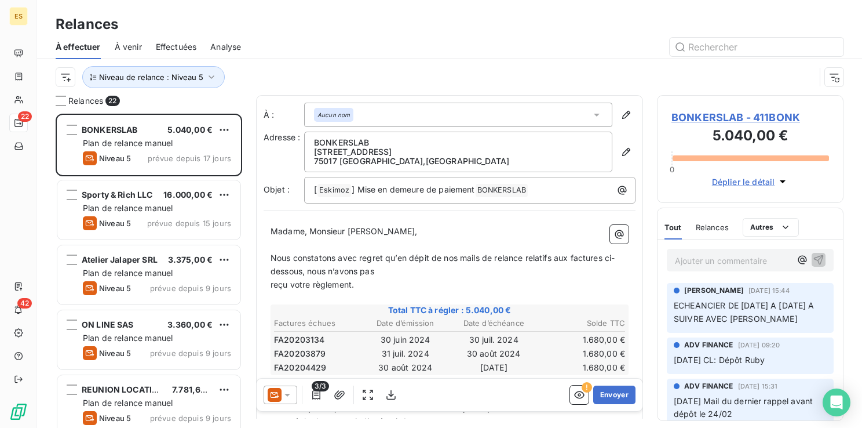
click at [713, 117] on span "BONKERSLAB - 411BONK" at bounding box center [751, 118] width 158 height 16
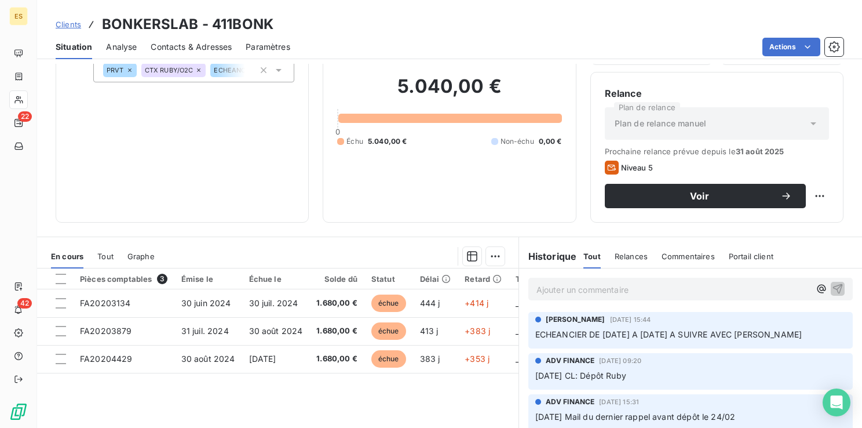
scroll to position [58, 0]
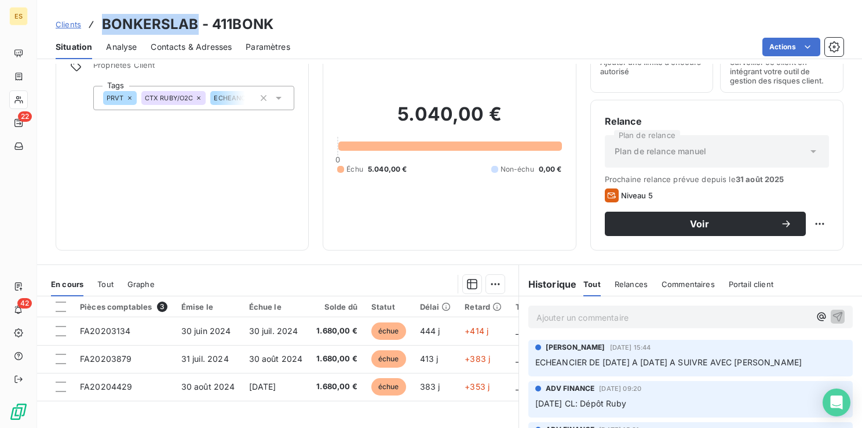
drag, startPoint x: 193, startPoint y: 22, endPoint x: 104, endPoint y: 24, distance: 89.3
click at [104, 24] on h3 "BONKERSLAB - 411BONK" at bounding box center [188, 24] width 172 height 21
click at [555, 318] on p "Ajouter un commentaire ﻿" at bounding box center [674, 317] width 274 height 14
drag, startPoint x: 581, startPoint y: 360, endPoint x: 531, endPoint y: 360, distance: 50.4
click at [535, 360] on span "ECHEANCIER DE [DATE] A [DATE] A SUIVRE AVEC [PERSON_NAME]" at bounding box center [668, 361] width 267 height 10
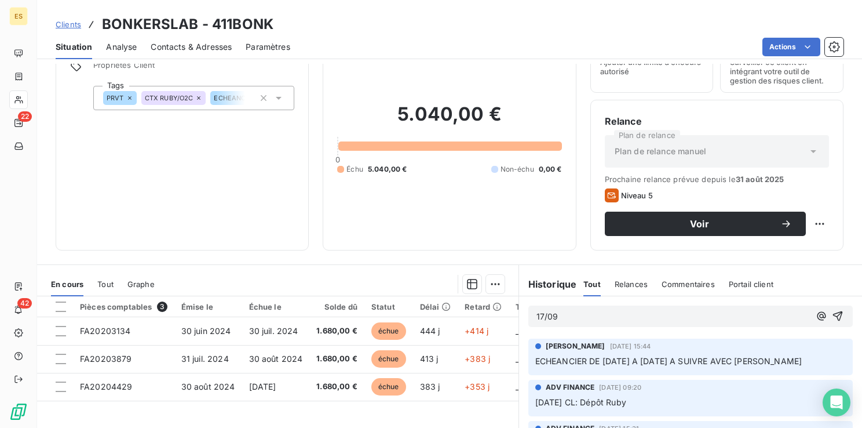
click at [577, 318] on p "17/09" at bounding box center [674, 316] width 274 height 13
drag, startPoint x: 557, startPoint y: 314, endPoint x: 633, endPoint y: 318, distance: 75.4
click at [633, 317] on p "17/09 ECHEANCIER RES" at bounding box center [674, 316] width 274 height 13
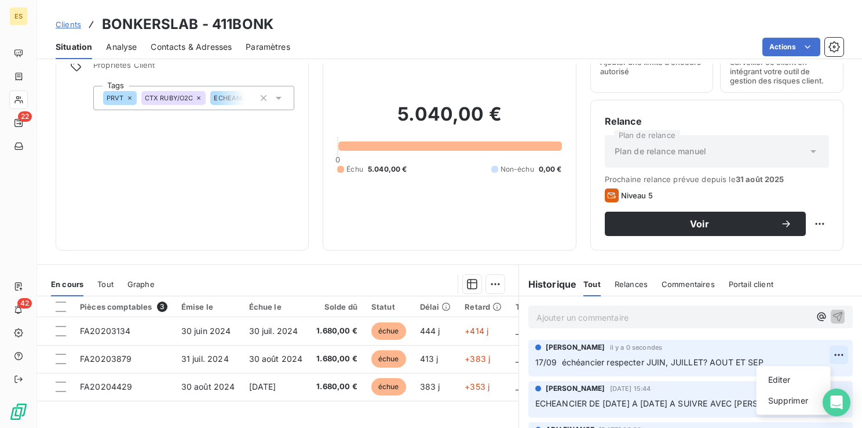
click at [826, 355] on html "ES 22 42 Clients BONKERSLAB - 411BONK Situation Analyse Contacts & Adresses Par…" at bounding box center [431, 214] width 862 height 428
click at [779, 379] on div "Editer" at bounding box center [793, 379] width 65 height 19
click at [702, 362] on span "17/09 échéancier respecter JUIN, JUILLET? AOUT ET SEP" at bounding box center [649, 362] width 228 height 10
click at [818, 223] on html "ES 22 42 Clients BONKERSLAB - 411BONK Situation Analyse Contacts & Adresses Par…" at bounding box center [431, 214] width 862 height 428
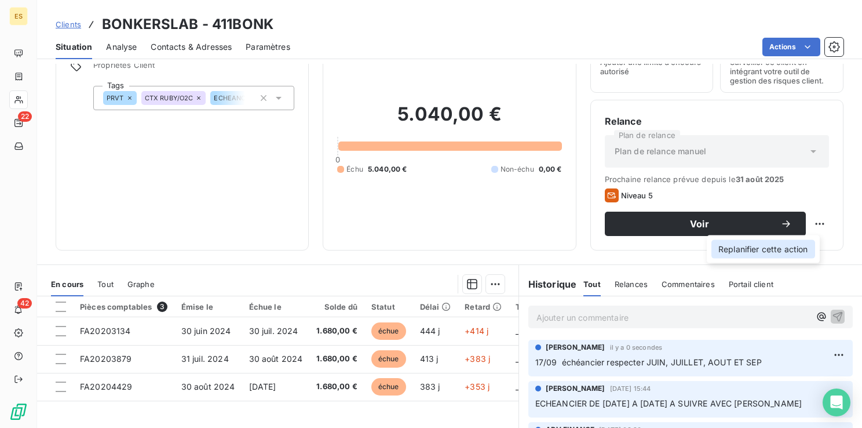
click at [793, 246] on div "Replanifier cette action" at bounding box center [764, 249] width 104 height 19
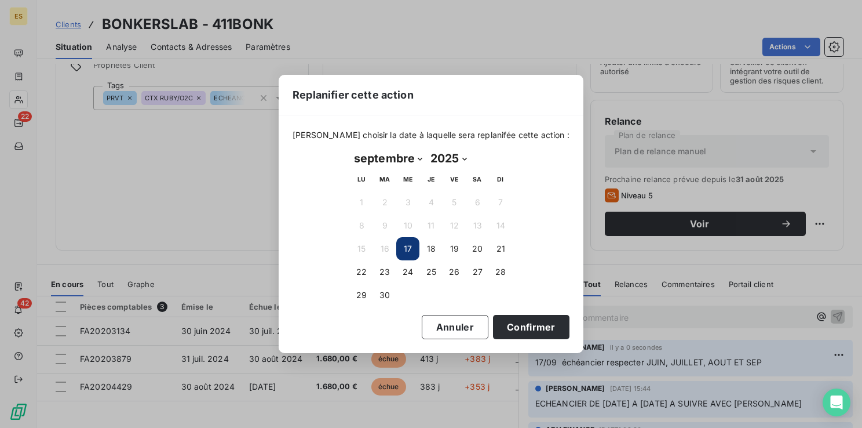
click at [420, 156] on select "janvier février mars avril mai juin juillet août septembre octobre novembre déc…" at bounding box center [388, 158] width 76 height 19
select select "9"
click at [350, 149] on select "janvier février mars avril mai juin juillet août septembre octobre novembre déc…" at bounding box center [388, 158] width 76 height 19
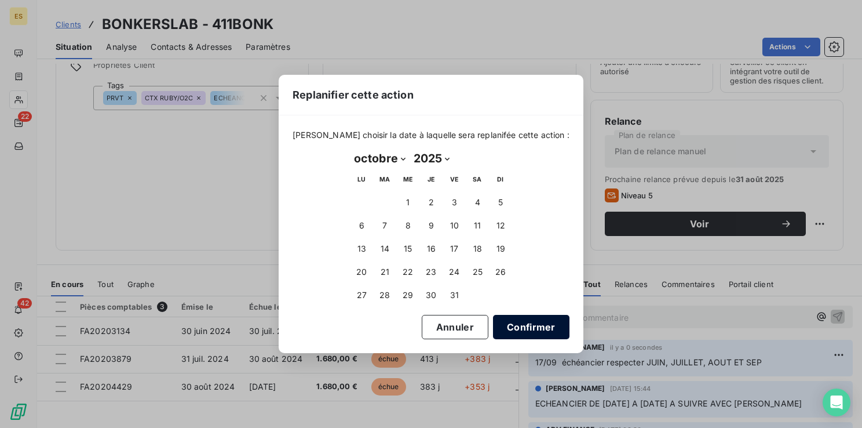
click at [537, 330] on button "Confirmer" at bounding box center [531, 327] width 76 height 24
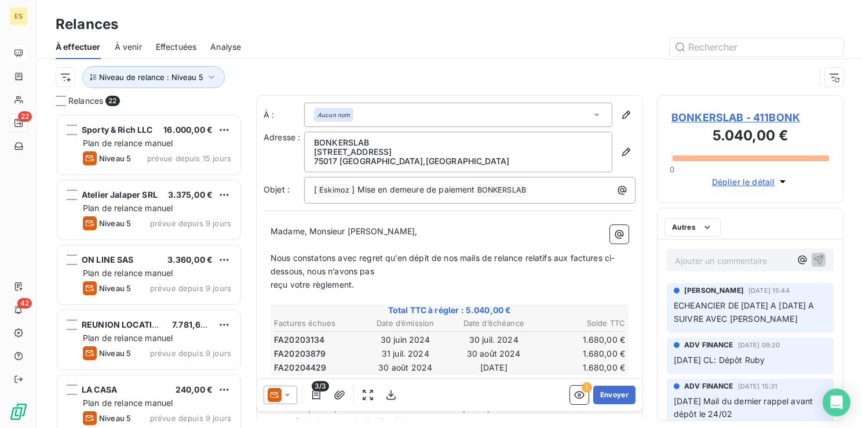
scroll to position [305, 177]
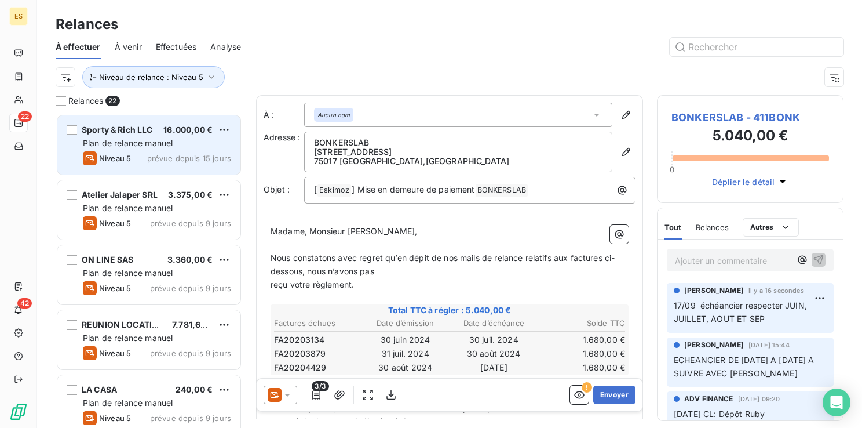
click at [139, 132] on span "Sporty & Rich LLC" at bounding box center [117, 130] width 71 height 10
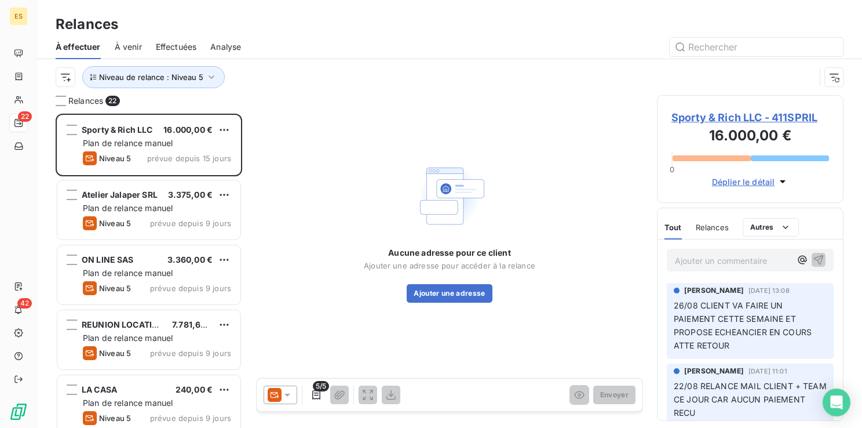
click at [700, 119] on span "Sporty & Rich LLC - 411SPRIL" at bounding box center [751, 118] width 158 height 16
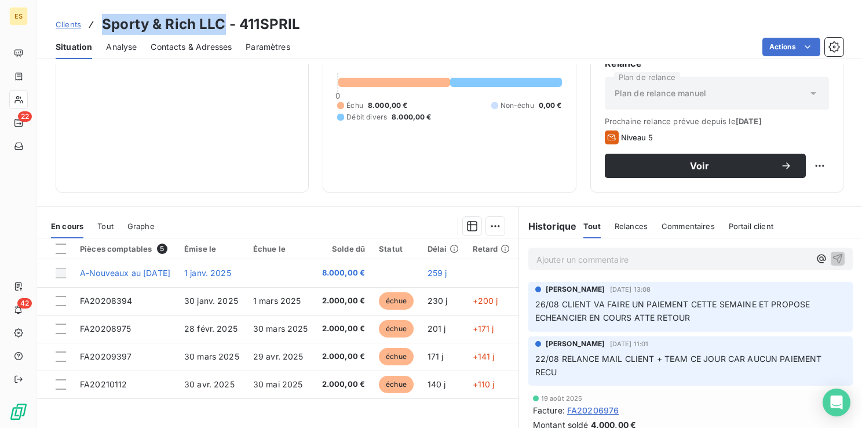
drag, startPoint x: 224, startPoint y: 24, endPoint x: 102, endPoint y: 24, distance: 121.7
click at [102, 24] on h3 "Sporty & Rich LLC - 411SPRIL" at bounding box center [201, 24] width 198 height 21
drag, startPoint x: 102, startPoint y: 24, endPoint x: 108, endPoint y: 30, distance: 8.6
drag, startPoint x: 293, startPoint y: 30, endPoint x: 239, endPoint y: 28, distance: 53.9
click at [239, 28] on div "Clients Sporty & Rich LLC - 411SPRIL" at bounding box center [449, 24] width 825 height 21
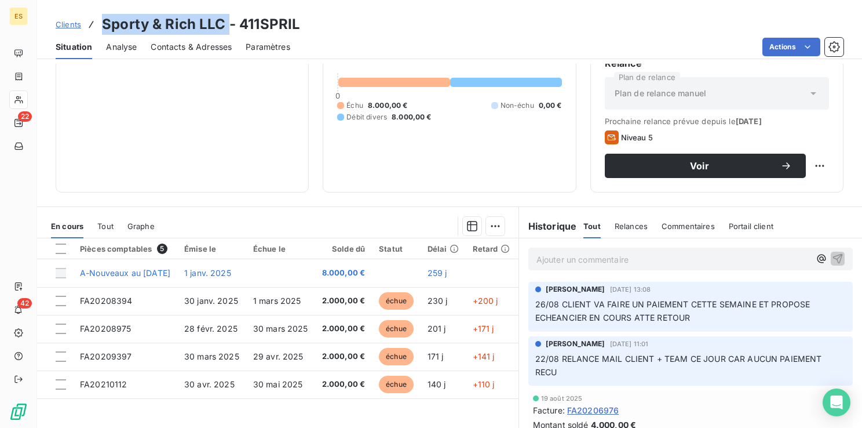
drag, startPoint x: 225, startPoint y: 23, endPoint x: 104, endPoint y: 28, distance: 121.2
click at [104, 28] on h3 "Sporty & Rich LLC - 411SPRIL" at bounding box center [201, 24] width 198 height 21
click at [178, 100] on div "Informations client Propriétés Client Tags VIR 30" at bounding box center [182, 74] width 253 height 238
click at [538, 260] on p "Ajouter un commentaire ﻿" at bounding box center [674, 259] width 274 height 14
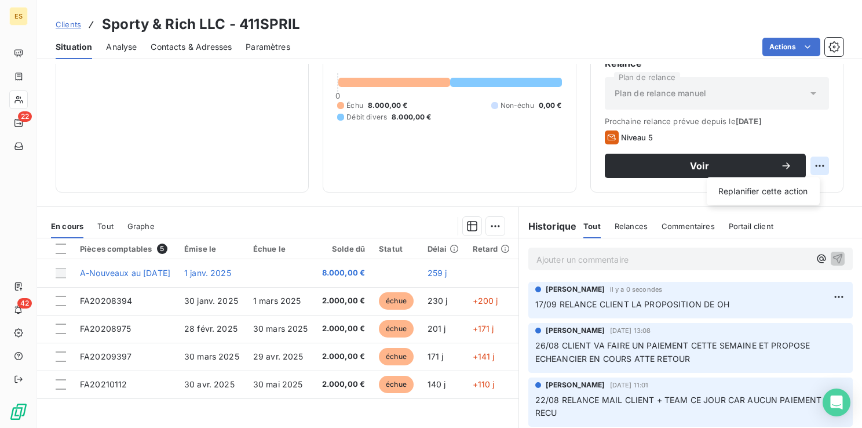
click at [808, 166] on html "ES 22 42 Clients Sporty & Rich LLC - 411SPRIL Situation Analyse Contacts & Adre…" at bounding box center [431, 214] width 862 height 428
click at [789, 186] on div "Replanifier cette action" at bounding box center [764, 191] width 104 height 19
select select "8"
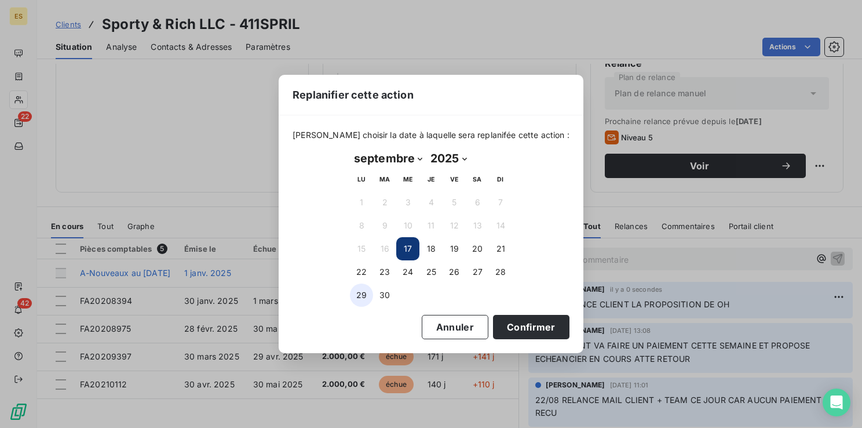
click at [364, 303] on button "29" at bounding box center [361, 294] width 23 height 23
click at [519, 336] on button "Confirmer" at bounding box center [531, 327] width 76 height 24
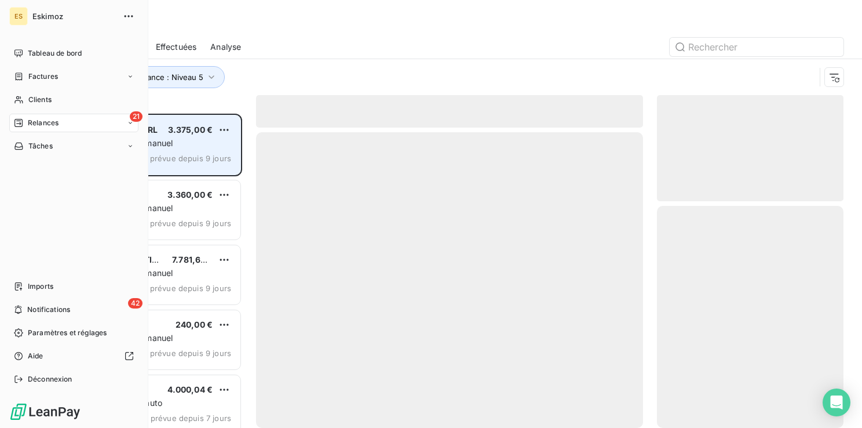
scroll to position [305, 177]
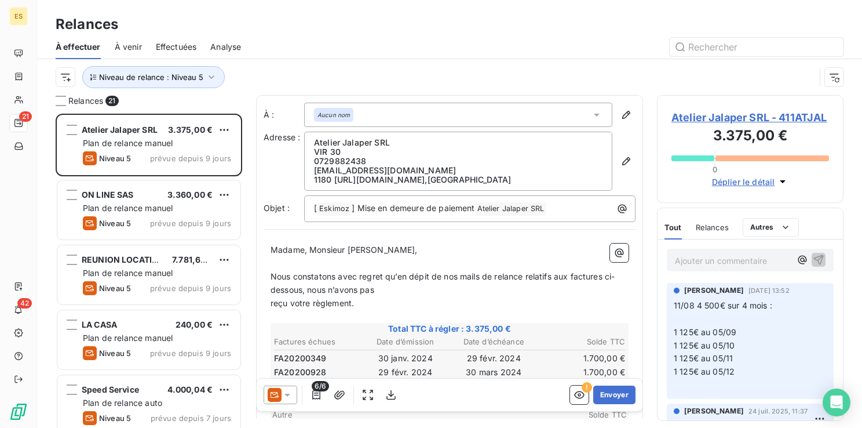
click at [710, 118] on span "Atelier Jalaper SRL - 411ATJAL" at bounding box center [751, 118] width 158 height 16
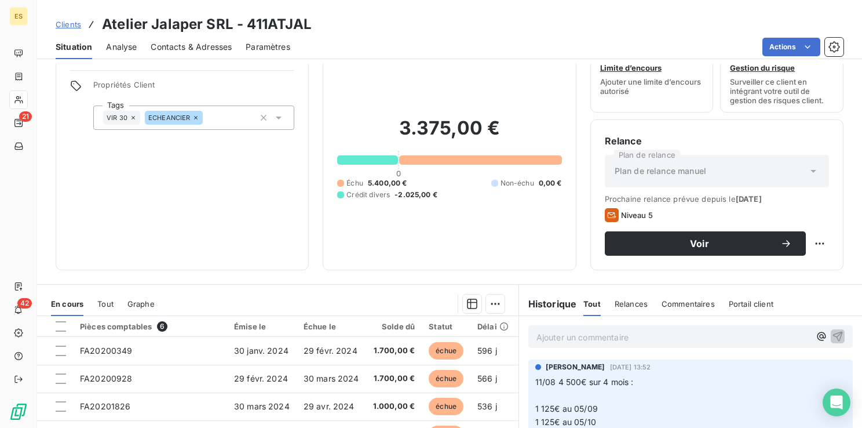
scroll to position [116, 0]
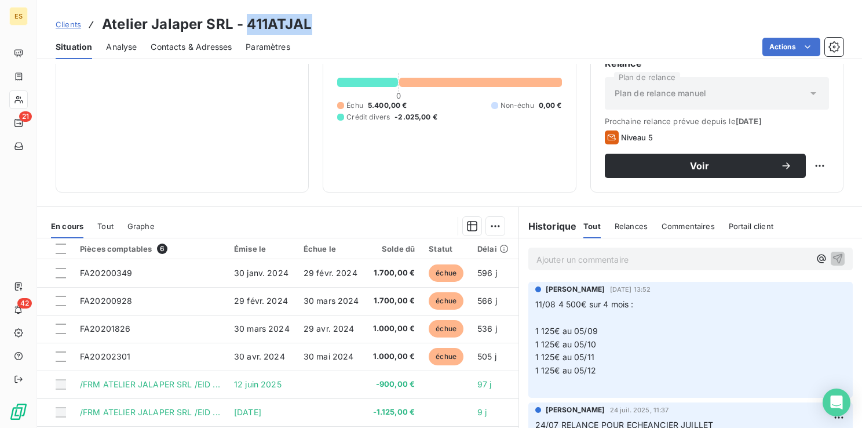
drag, startPoint x: 246, startPoint y: 21, endPoint x: 308, endPoint y: 17, distance: 62.1
click at [308, 17] on h3 "Atelier Jalaper SRL - 411ATJAL" at bounding box center [207, 24] width 210 height 21
drag, startPoint x: 308, startPoint y: 17, endPoint x: 294, endPoint y: 23, distance: 15.4
click at [811, 162] on html "ES 21 42 Clients Atelier Jalaper SRL - 411ATJAL Situation Analyse Contacts & Ad…" at bounding box center [431, 214] width 862 height 428
click at [785, 189] on div "Replanifier cette action" at bounding box center [764, 191] width 104 height 19
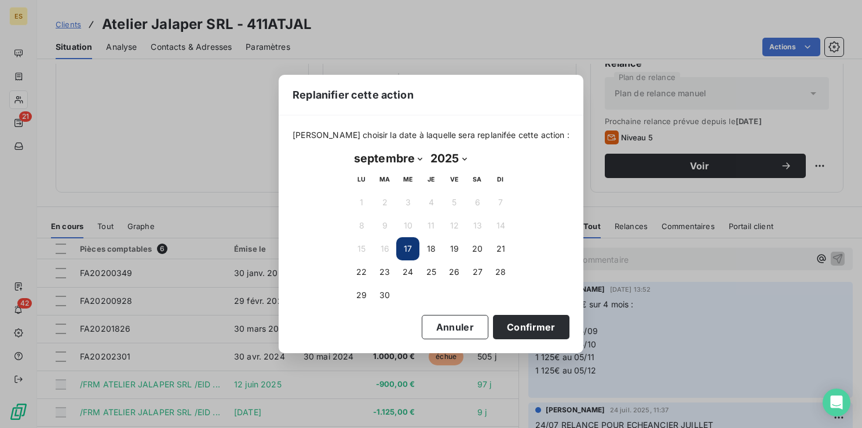
click at [415, 156] on select "janvier février mars avril mai juin juillet août septembre octobre novembre déc…" at bounding box center [388, 158] width 76 height 19
select select "9"
click at [350, 149] on select "janvier février mars avril mai juin juillet août septembre octobre novembre déc…" at bounding box center [388, 158] width 76 height 19
click at [410, 246] on button "15" at bounding box center [407, 248] width 23 height 23
drag, startPoint x: 512, startPoint y: 327, endPoint x: 506, endPoint y: 326, distance: 6.1
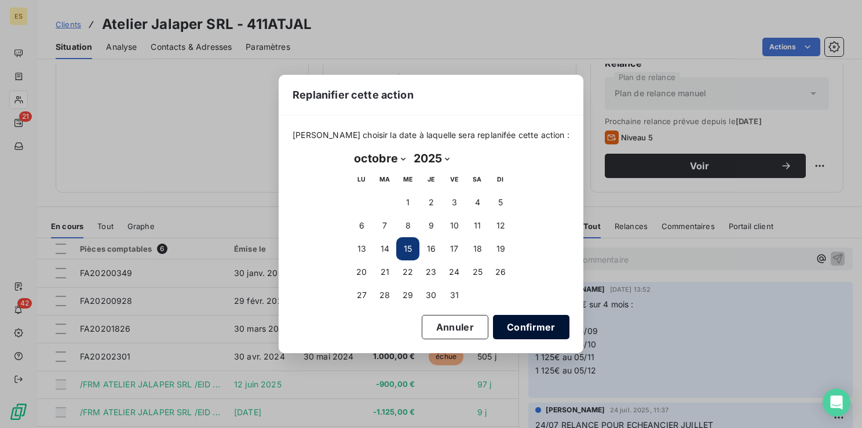
click at [511, 328] on button "Confirmer" at bounding box center [531, 327] width 76 height 24
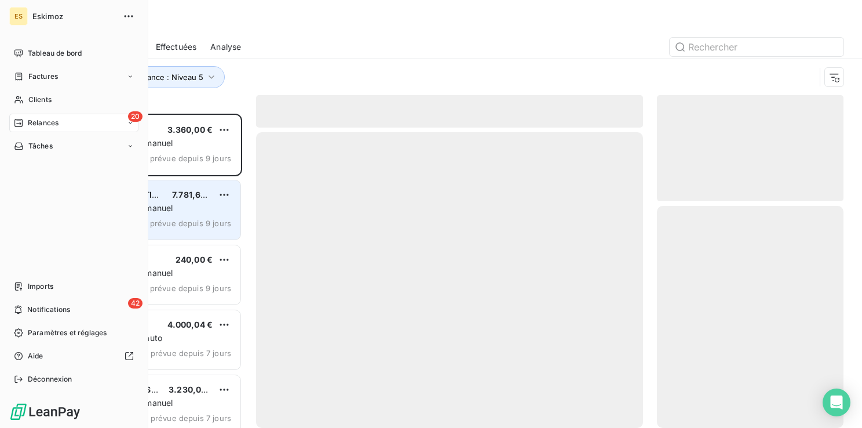
scroll to position [305, 177]
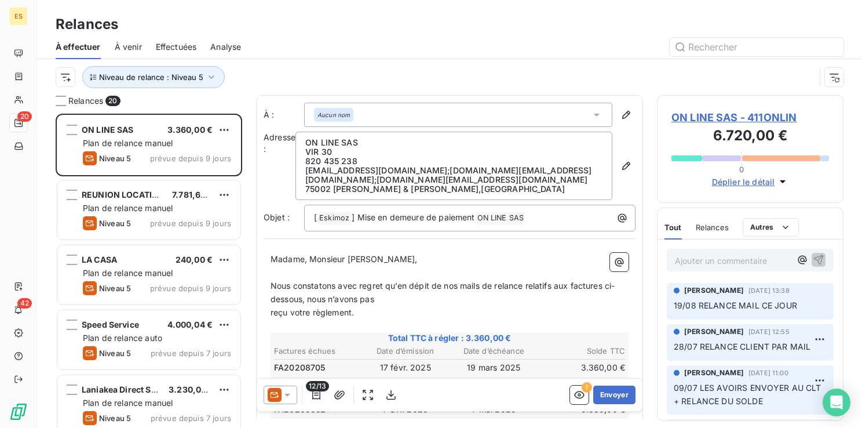
click at [704, 116] on span "ON LINE SAS - 411ONLIN" at bounding box center [751, 118] width 158 height 16
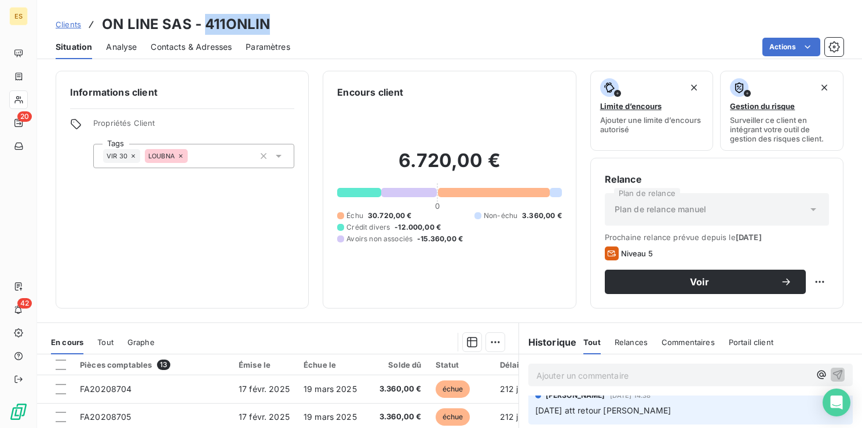
drag, startPoint x: 203, startPoint y: 20, endPoint x: 272, endPoint y: 15, distance: 68.6
click at [272, 15] on div "Clients ON LINE SAS - 411ONLIN" at bounding box center [449, 24] width 825 height 21
drag, startPoint x: 272, startPoint y: 15, endPoint x: 247, endPoint y: 18, distance: 25.1
drag, startPoint x: 188, startPoint y: 24, endPoint x: 103, endPoint y: 24, distance: 85.8
click at [103, 24] on h3 "ON LINE SAS - 411ONLIN" at bounding box center [186, 24] width 168 height 21
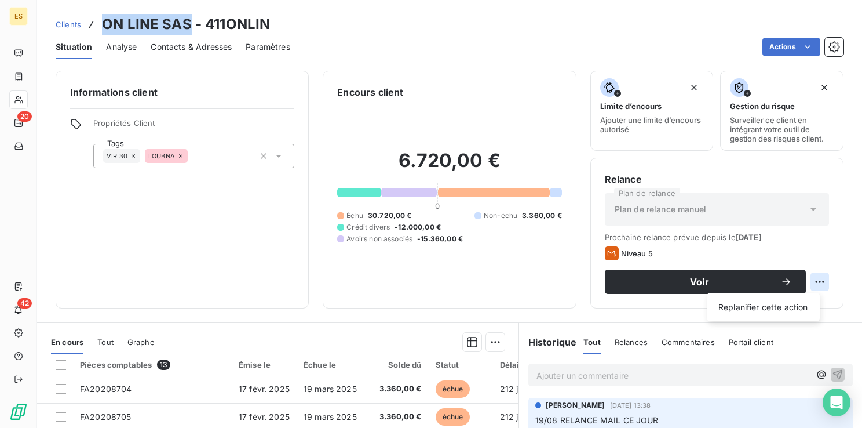
click at [807, 282] on html "ES 20 42 Clients ON LINE SAS - 411ONLIN Situation Analyse Contacts & Adresses P…" at bounding box center [431, 214] width 862 height 428
click at [764, 308] on div "Replanifier cette action" at bounding box center [764, 307] width 104 height 19
select select "8"
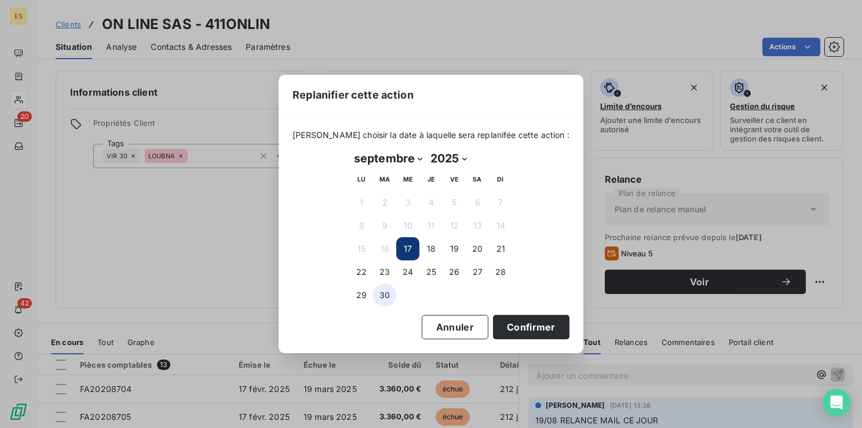
click at [385, 296] on button "30" at bounding box center [384, 294] width 23 height 23
click at [508, 325] on button "Confirmer" at bounding box center [531, 327] width 76 height 24
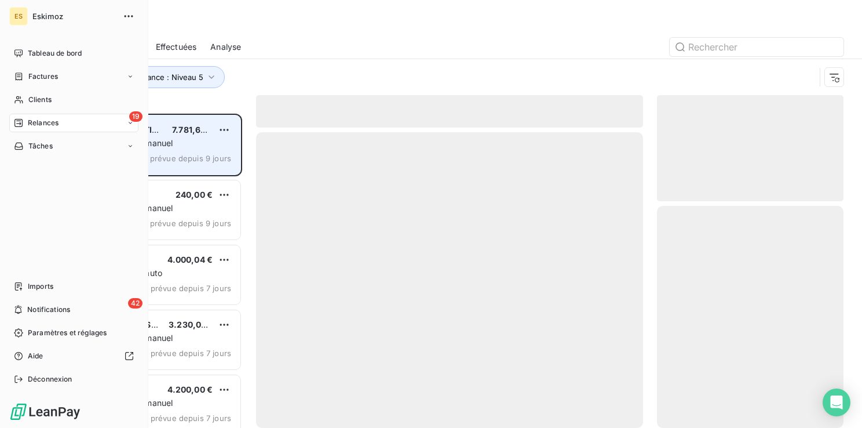
scroll to position [305, 177]
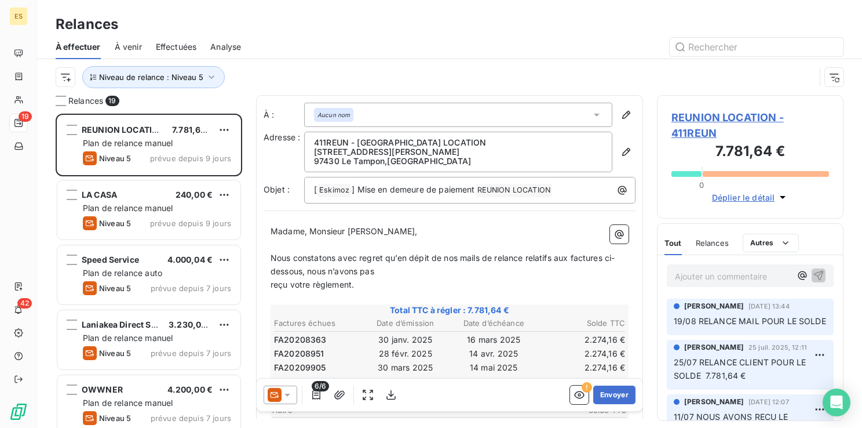
click at [686, 117] on span "REUNION LOCATION - 411REUN" at bounding box center [751, 125] width 158 height 31
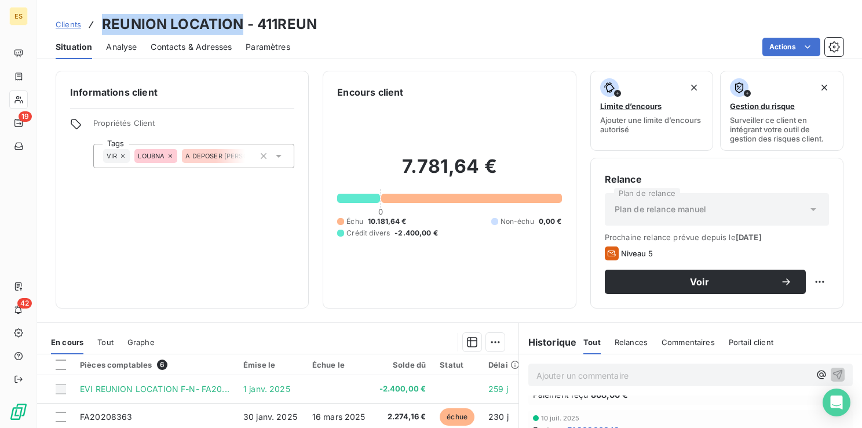
drag, startPoint x: 241, startPoint y: 23, endPoint x: 102, endPoint y: 21, distance: 139.1
click at [102, 21] on h3 "REUNION LOCATION - 411REUN" at bounding box center [209, 24] width 215 height 21
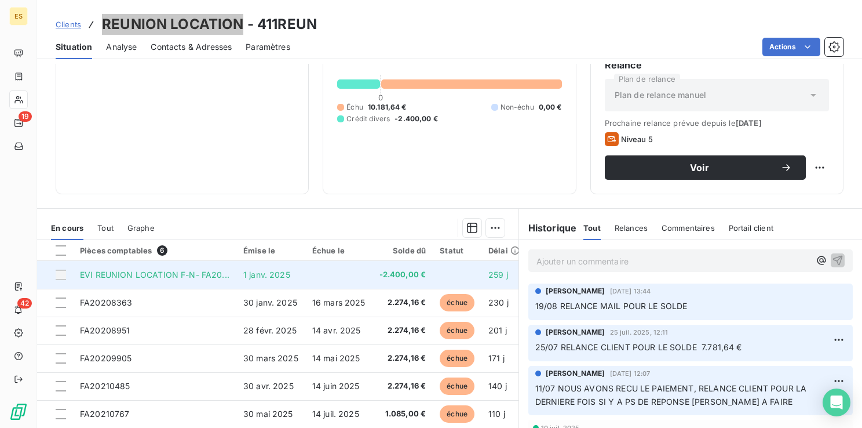
scroll to position [116, 0]
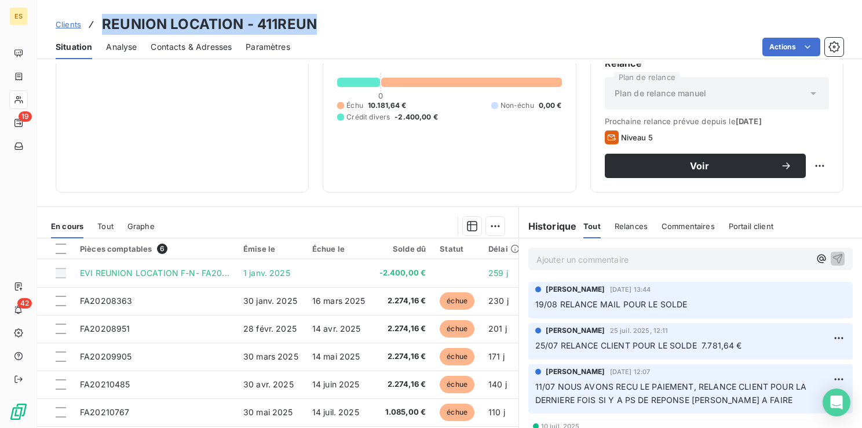
drag, startPoint x: 317, startPoint y: 25, endPoint x: 104, endPoint y: 23, distance: 212.7
click at [104, 23] on div "Clients REUNION LOCATION - 411REUN" at bounding box center [449, 24] width 825 height 21
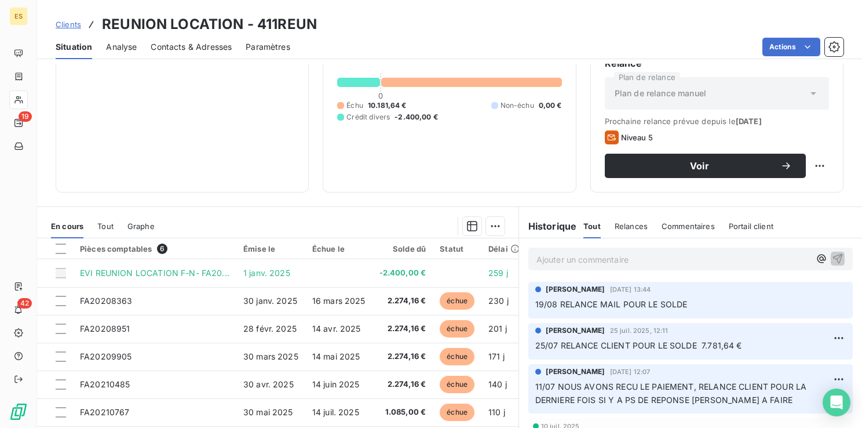
click at [548, 258] on p "Ajouter un commentaire ﻿" at bounding box center [674, 259] width 274 height 14
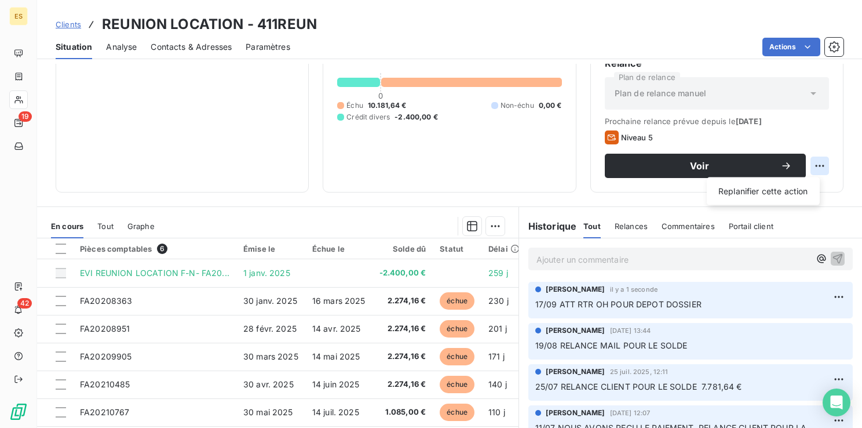
click at [807, 162] on html "ES 19 42 Clients REUNION LOCATION - 411REUN Situation Analyse Contacts & Adress…" at bounding box center [431, 214] width 862 height 428
click at [787, 191] on div "Replanifier cette action" at bounding box center [764, 191] width 104 height 19
select select "8"
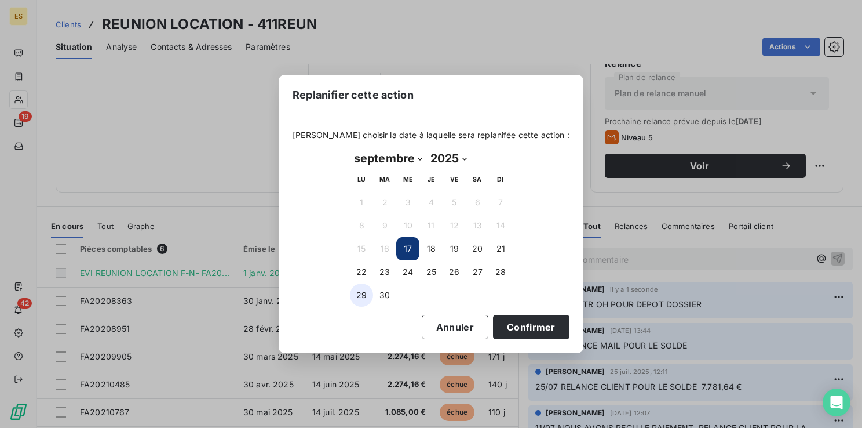
click at [358, 296] on button "29" at bounding box center [361, 294] width 23 height 23
click at [497, 327] on button "Confirmer" at bounding box center [531, 327] width 76 height 24
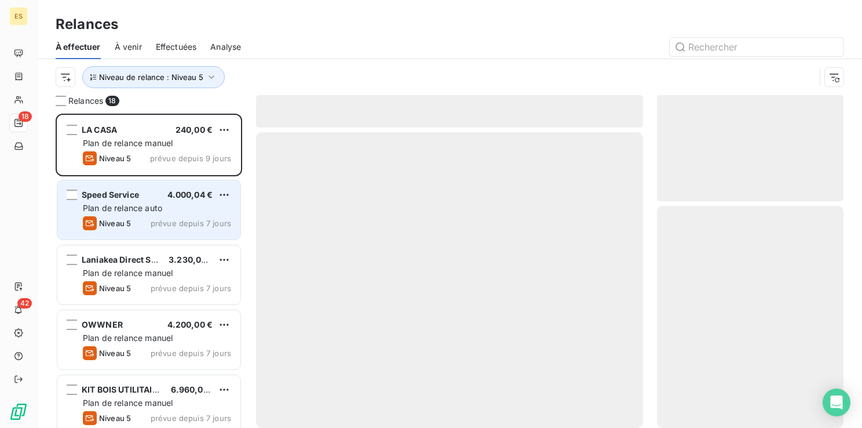
scroll to position [305, 177]
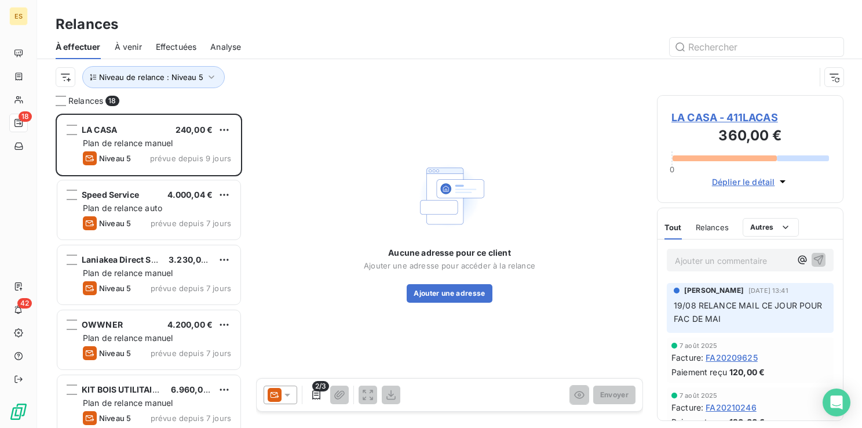
click at [728, 117] on span "LA CASA - 411LACAS" at bounding box center [751, 118] width 158 height 16
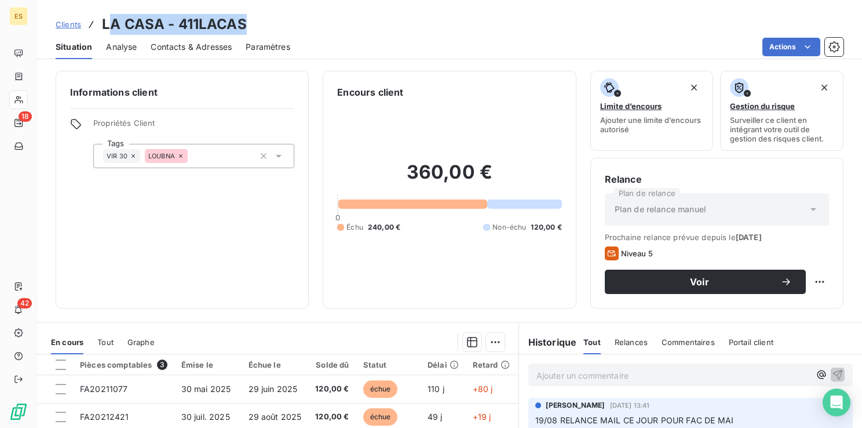
drag, startPoint x: 255, startPoint y: 27, endPoint x: 114, endPoint y: 34, distance: 141.6
click at [114, 34] on div "Clients LA CASA - 411LACAS" at bounding box center [449, 24] width 825 height 21
drag, startPoint x: 114, startPoint y: 34, endPoint x: 169, endPoint y: 24, distance: 56.4
click at [169, 24] on h3 "LA CASA - 411LACAS" at bounding box center [174, 24] width 145 height 21
click at [162, 23] on h3 "LA CASA - 411LACAS" at bounding box center [174, 24] width 145 height 21
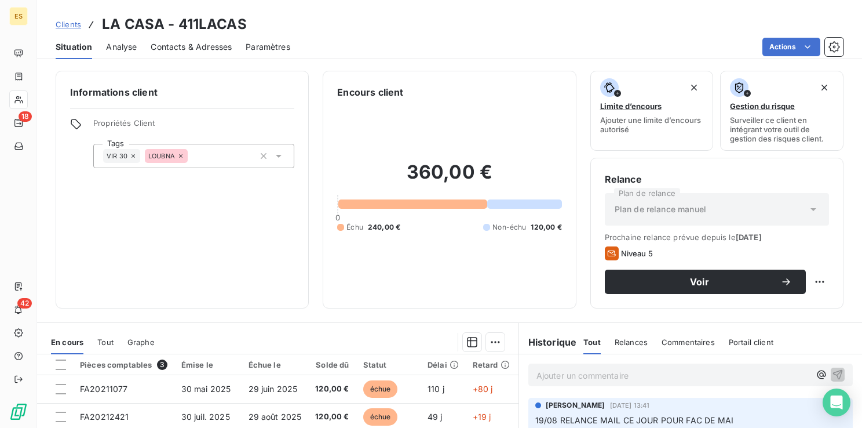
click at [318, 10] on div "Clients LA CASA - 411LACAS Situation Analyse Contacts & Adresses Paramètres Act…" at bounding box center [449, 29] width 825 height 59
drag, startPoint x: 163, startPoint y: 23, endPoint x: 81, endPoint y: 23, distance: 82.3
click at [81, 23] on div "Clients LA CASA - 411LACAS" at bounding box center [151, 24] width 191 height 21
drag, startPoint x: 241, startPoint y: 24, endPoint x: 178, endPoint y: 27, distance: 62.7
click at [178, 27] on div "Clients LA CASA - 411LACAS" at bounding box center [449, 24] width 825 height 21
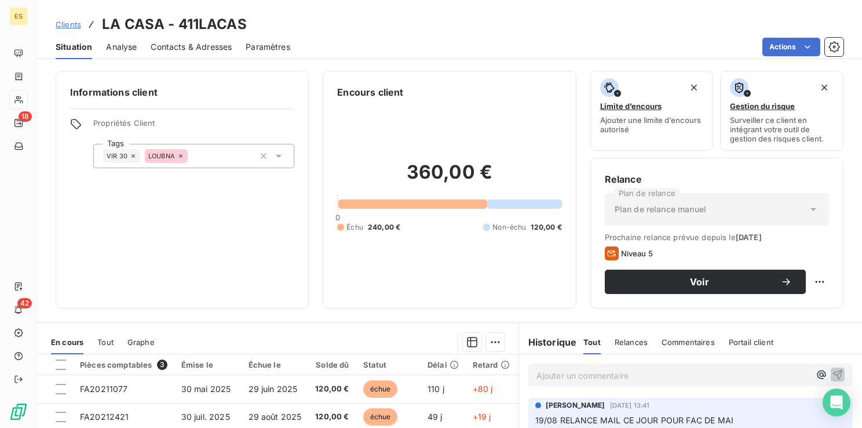
click at [556, 374] on p "Ajouter un commentaire ﻿" at bounding box center [674, 375] width 274 height 14
click at [812, 284] on html "ES 18 42 Clients LA CASA - 411LACAS Situation Analyse Contacts & Adresses Param…" at bounding box center [431, 214] width 862 height 428
click at [806, 304] on div "Replanifier cette action" at bounding box center [764, 307] width 104 height 19
select select "8"
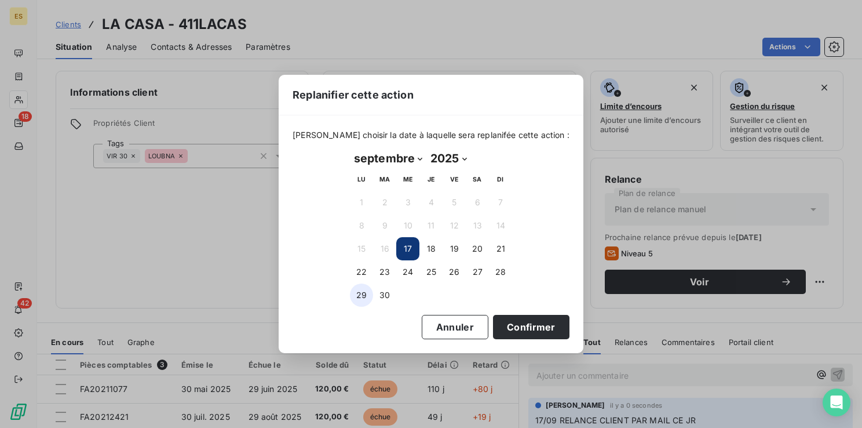
click at [363, 294] on button "29" at bounding box center [361, 294] width 23 height 23
click at [501, 332] on button "Confirmer" at bounding box center [531, 327] width 76 height 24
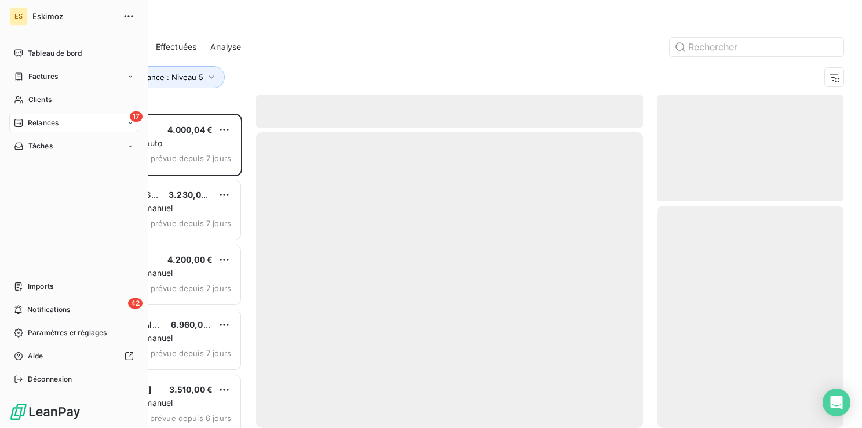
scroll to position [305, 177]
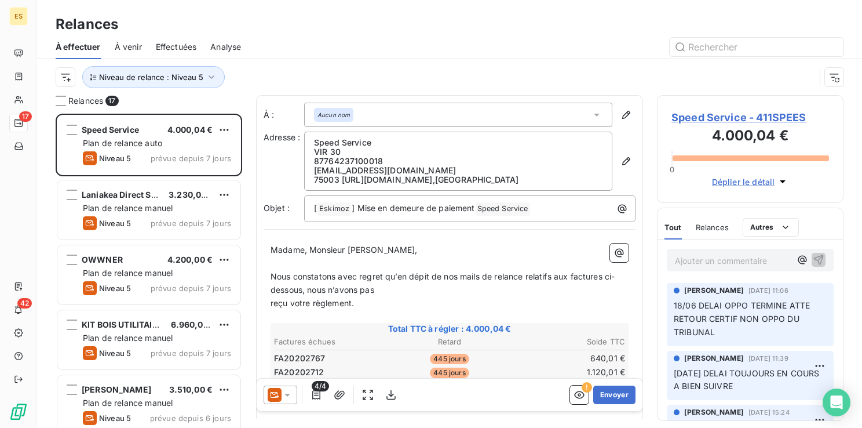
click at [705, 118] on span "Speed Service - 411SPEES" at bounding box center [751, 118] width 158 height 16
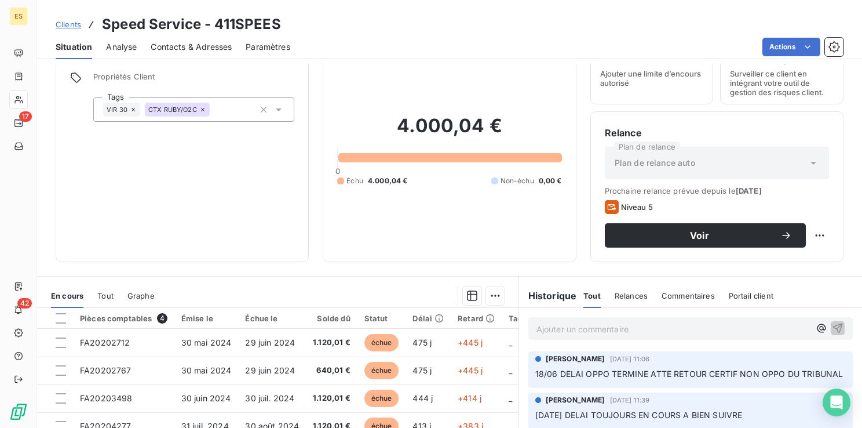
scroll to position [116, 0]
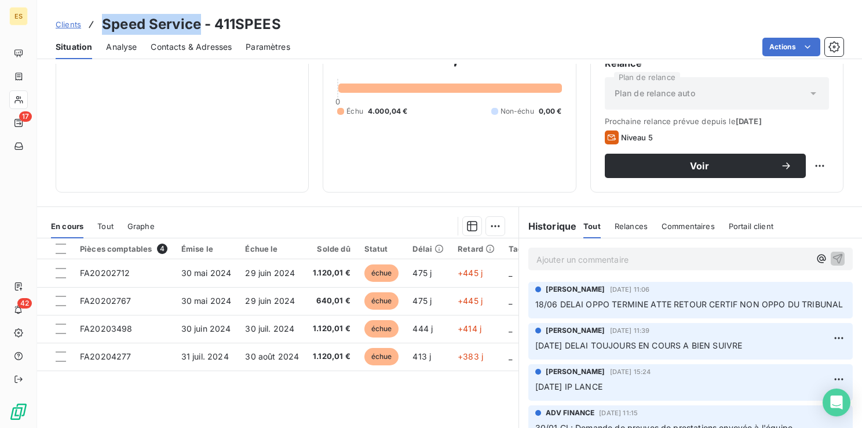
drag, startPoint x: 199, startPoint y: 27, endPoint x: 102, endPoint y: 21, distance: 97.6
click at [102, 21] on h3 "Speed Service - 411SPEES" at bounding box center [191, 24] width 179 height 21
click at [299, 34] on div "Clients Speed Service - 411SPEES" at bounding box center [449, 24] width 825 height 21
drag, startPoint x: 283, startPoint y: 22, endPoint x: 99, endPoint y: 23, distance: 184.3
click at [99, 23] on div "Clients Speed Service - 411SPEES" at bounding box center [449, 24] width 825 height 21
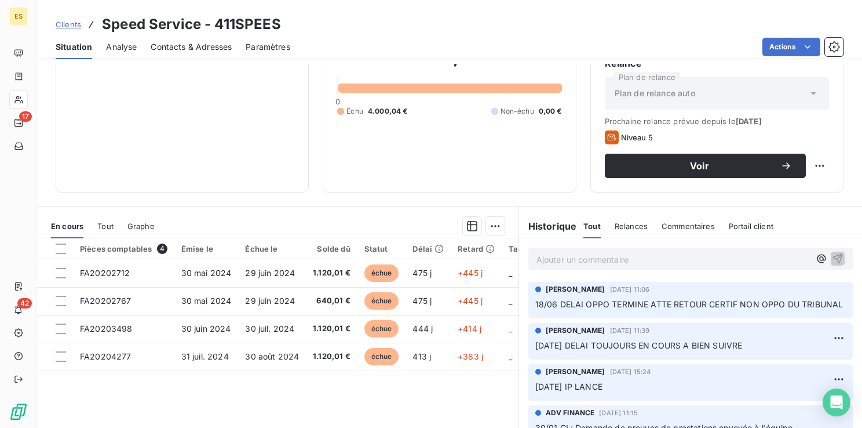
click at [540, 261] on p "Ajouter un commentaire ﻿" at bounding box center [674, 259] width 274 height 14
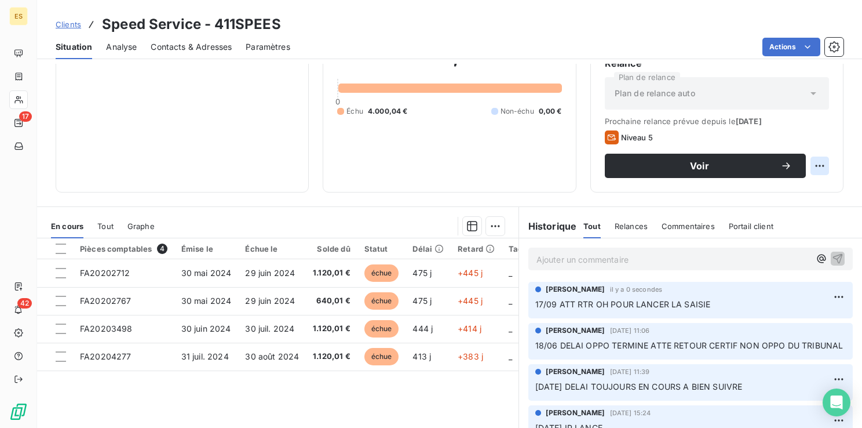
click at [816, 157] on html "ES 17 42 Clients Speed Service - 411SPEES Situation Analyse Contacts & Adresses…" at bounding box center [431, 214] width 862 height 428
click at [770, 192] on div "Replanifier cette action" at bounding box center [764, 191] width 104 height 19
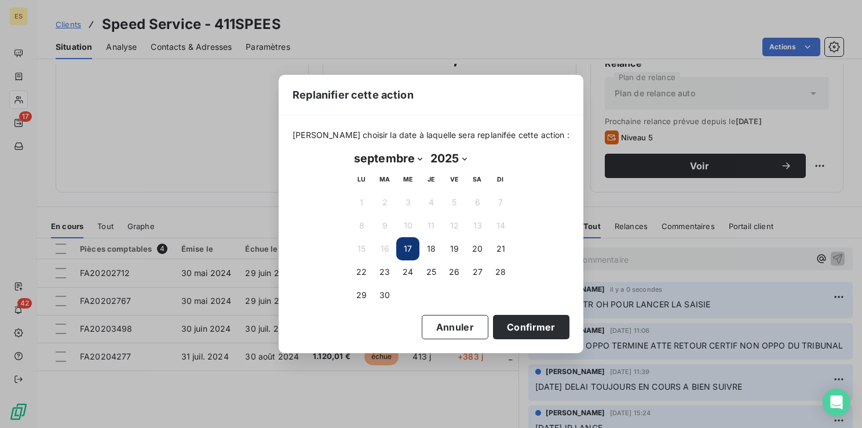
click at [376, 158] on select "janvier février mars avril mai juin juillet août septembre octobre novembre déc…" at bounding box center [388, 158] width 76 height 19
select select "9"
click at [350, 149] on select "janvier février mars avril mai juin juillet août septembre octobre novembre déc…" at bounding box center [388, 158] width 76 height 19
click at [450, 296] on button "31" at bounding box center [454, 294] width 23 height 23
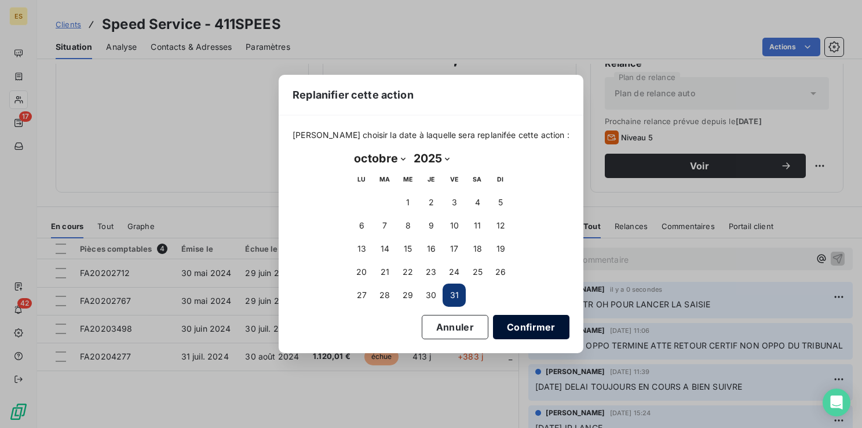
click at [493, 319] on button "Confirmer" at bounding box center [531, 327] width 76 height 24
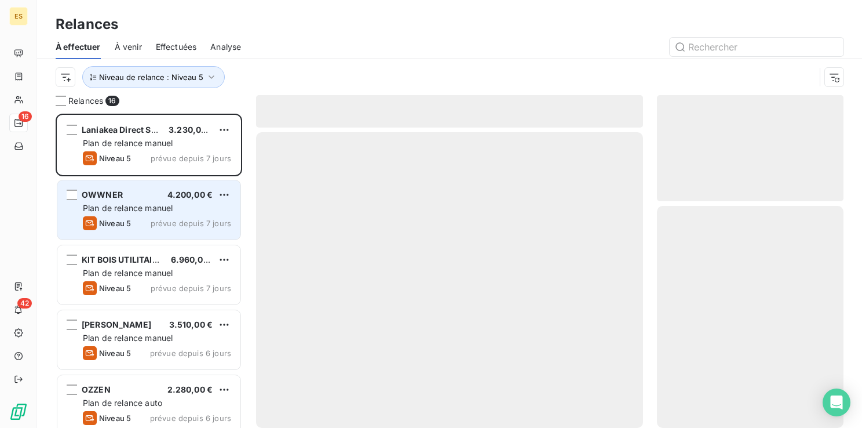
scroll to position [305, 177]
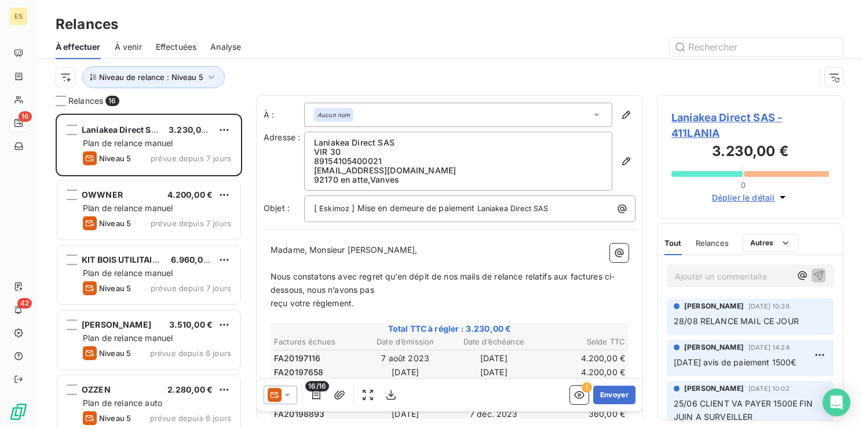
click at [712, 115] on span "Laniakea Direct SAS - 411LANIA" at bounding box center [751, 125] width 158 height 31
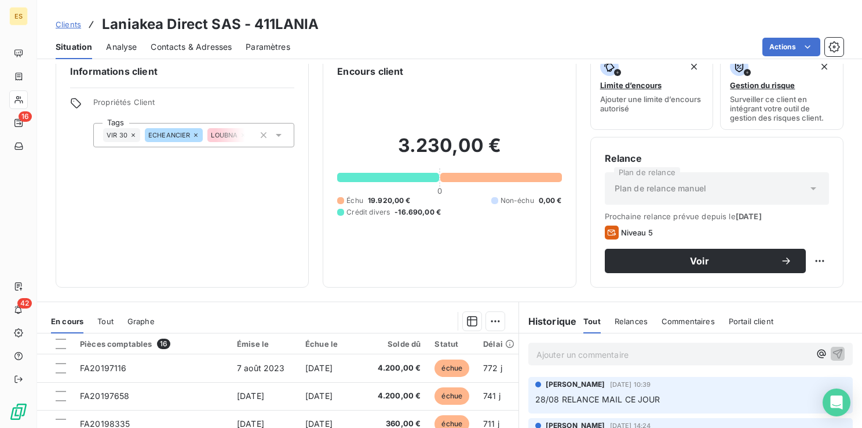
scroll to position [58, 0]
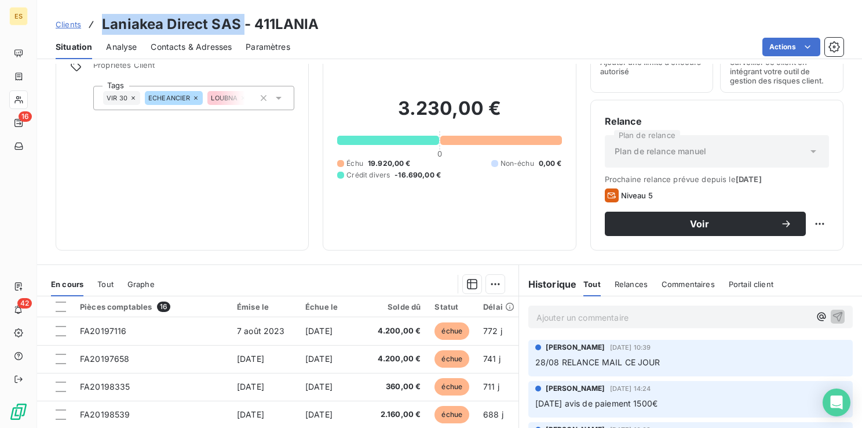
drag, startPoint x: 241, startPoint y: 24, endPoint x: 103, endPoint y: 20, distance: 138.0
click at [103, 20] on h3 "Laniakea Direct SAS - 411LANIA" at bounding box center [210, 24] width 217 height 21
click at [537, 321] on p "Ajouter un commentaire ﻿" at bounding box center [674, 317] width 274 height 14
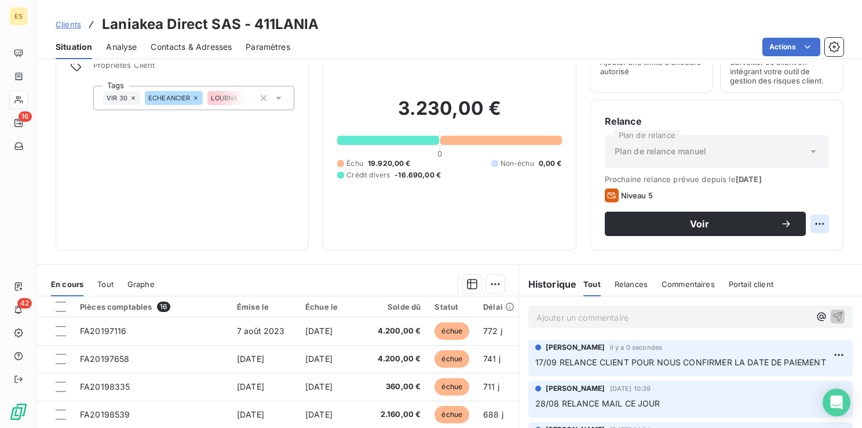
click at [814, 221] on html "ES 16 42 Clients Laniakea Direct SAS - 411LANIA Situation Analyse Contacts & Ad…" at bounding box center [431, 214] width 862 height 428
click at [786, 246] on div "Replanifier cette action" at bounding box center [764, 249] width 104 height 19
select select "8"
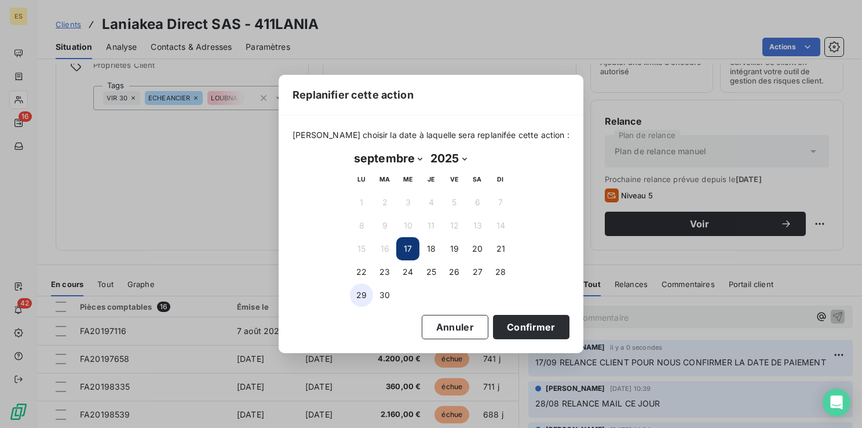
click at [362, 296] on button "29" at bounding box center [361, 294] width 23 height 23
click at [498, 324] on button "Confirmer" at bounding box center [531, 327] width 76 height 24
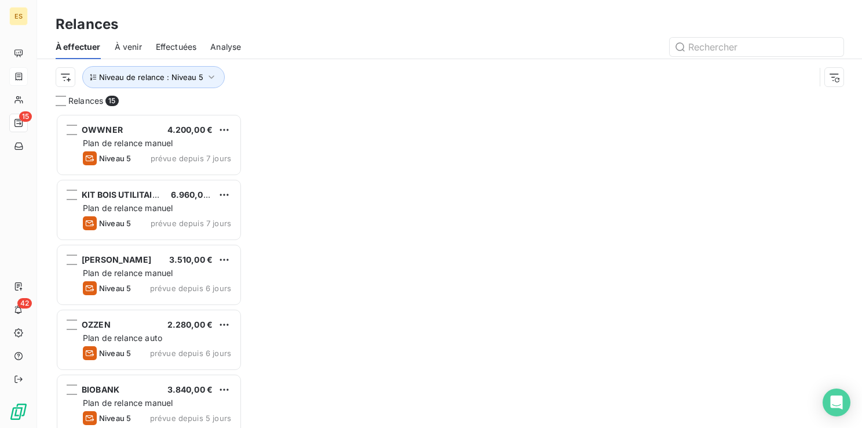
scroll to position [305, 177]
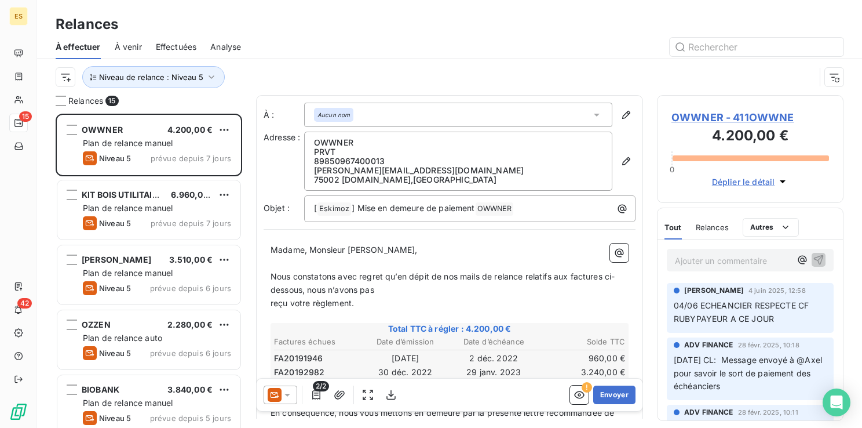
click at [712, 116] on span "OWWNER - 411OWWNE" at bounding box center [751, 118] width 158 height 16
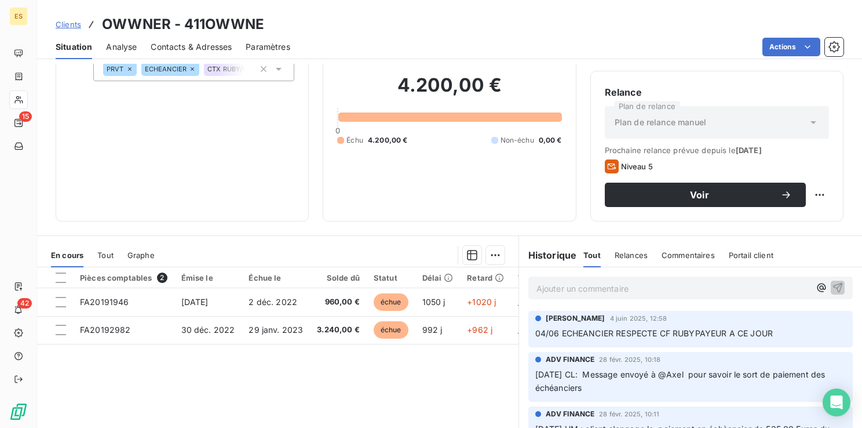
scroll to position [116, 0]
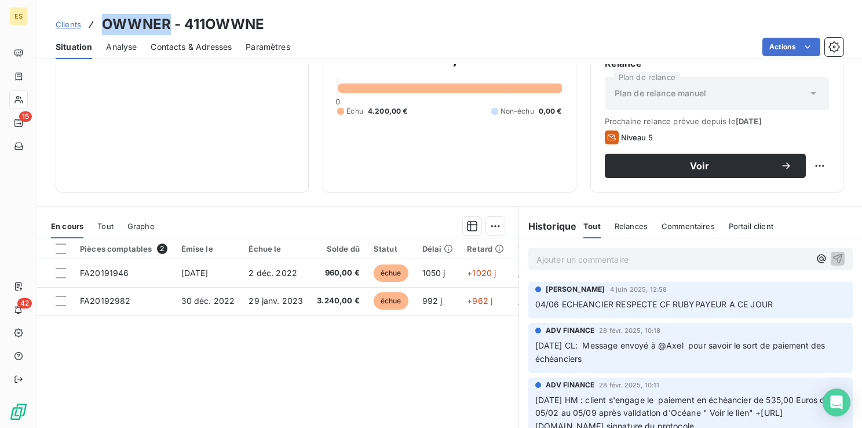
drag, startPoint x: 168, startPoint y: 24, endPoint x: 104, endPoint y: 20, distance: 63.9
click at [104, 20] on h3 "OWWNER - 411OWWNE" at bounding box center [183, 24] width 163 height 21
click at [562, 254] on p "Ajouter un commentaire ﻿" at bounding box center [674, 259] width 274 height 14
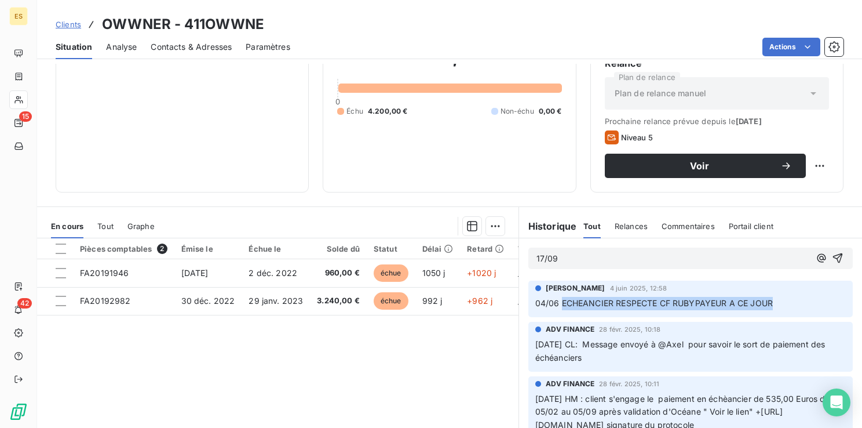
drag, startPoint x: 763, startPoint y: 303, endPoint x: 556, endPoint y: 300, distance: 206.9
click at [556, 300] on p "04/06 ECHEANCIER RESPECTE CF RUBYPAYEUR A CE JOUR" at bounding box center [690, 303] width 311 height 13
click at [589, 260] on p "17/09" at bounding box center [674, 258] width 274 height 13
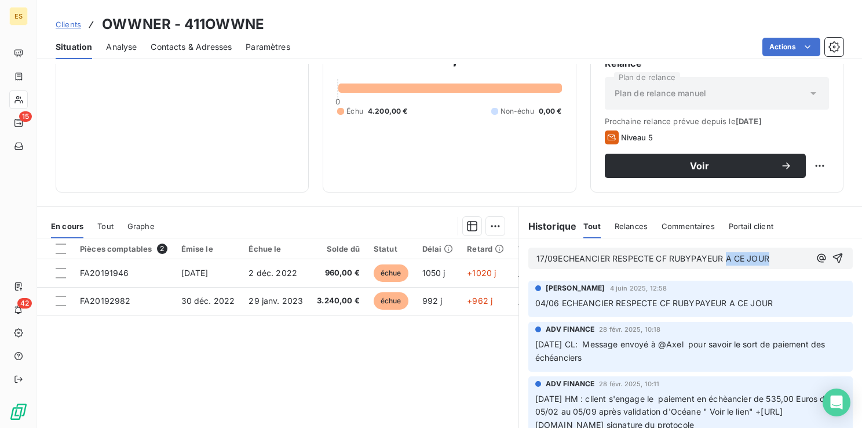
drag, startPoint x: 723, startPoint y: 258, endPoint x: 766, endPoint y: 260, distance: 42.9
click at [766, 258] on p "17/09ECHEANCIER RESPECTE CF RUBYPAYEUR A CE JOUR" at bounding box center [674, 258] width 274 height 13
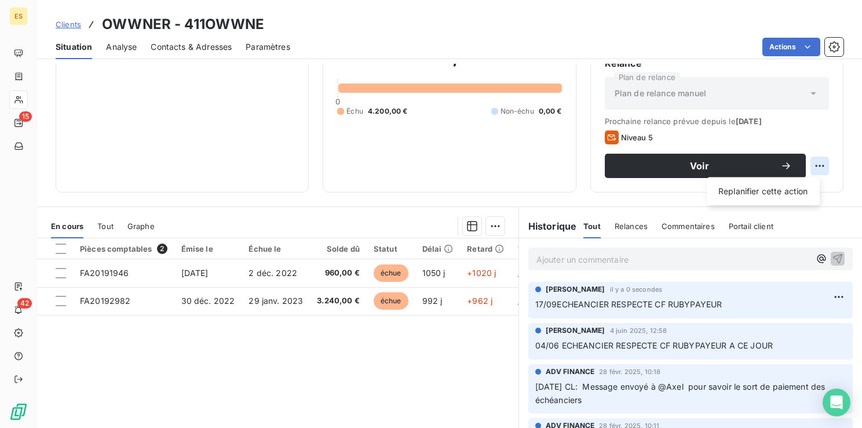
click at [810, 159] on html "ES 15 42 Clients OWWNER - 411OWWNE Situation Analyse Contacts & Adresses Paramè…" at bounding box center [431, 214] width 862 height 428
click at [790, 189] on div "Replanifier cette action" at bounding box center [764, 191] width 104 height 19
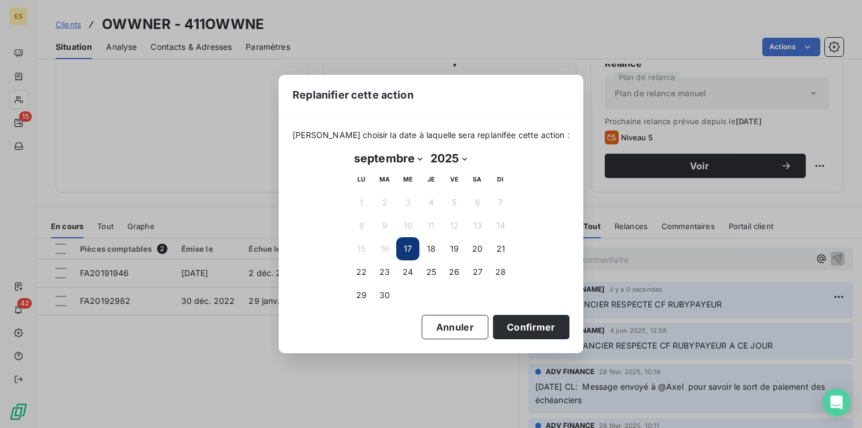
click at [378, 161] on select "janvier février mars avril mai juin juillet août septembre octobre novembre déc…" at bounding box center [388, 158] width 76 height 19
select select "9"
click at [350, 149] on select "janvier février mars avril mai juin juillet août septembre octobre novembre déc…" at bounding box center [388, 158] width 76 height 19
click at [458, 295] on button "31" at bounding box center [454, 294] width 23 height 23
click at [511, 314] on div "[DATE] Month: janvier février mars avril mai juin juillet août septembre octobr…" at bounding box center [431, 228] width 178 height 174
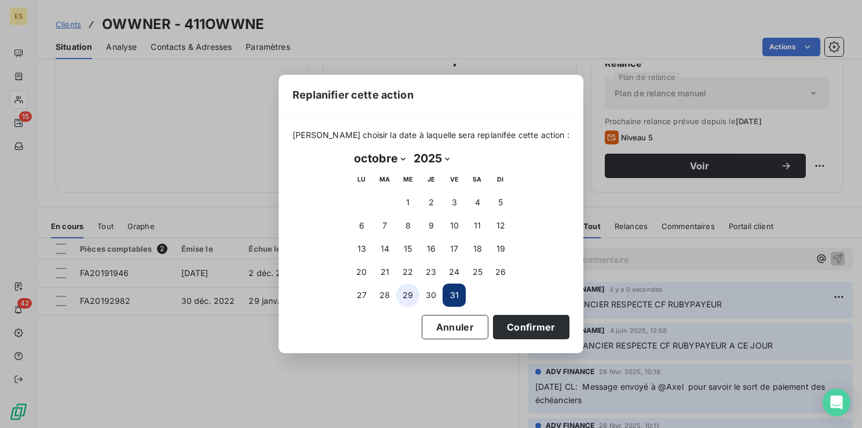
drag, startPoint x: 508, startPoint y: 324, endPoint x: 409, endPoint y: 296, distance: 102.5
click at [507, 324] on button "Confirmer" at bounding box center [531, 327] width 76 height 24
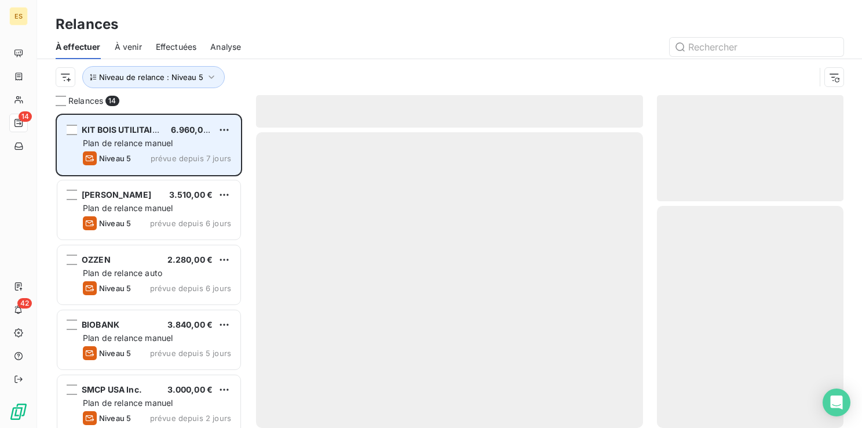
scroll to position [305, 177]
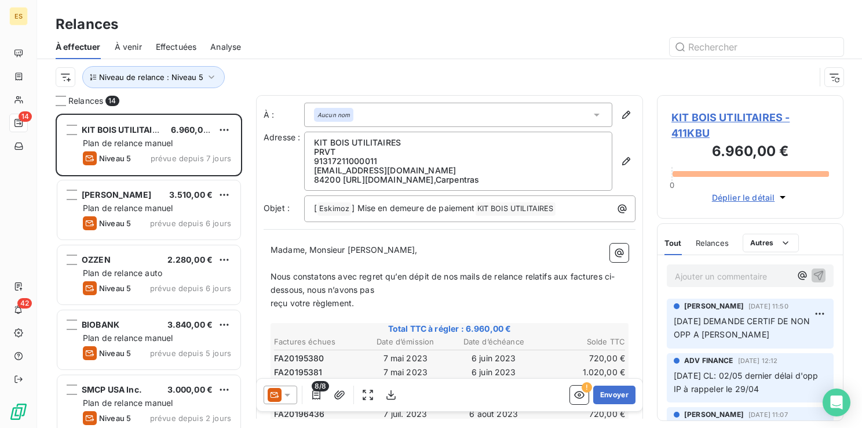
click at [709, 114] on span "KIT BOIS UTILITAIRES - 411KBU" at bounding box center [751, 125] width 158 height 31
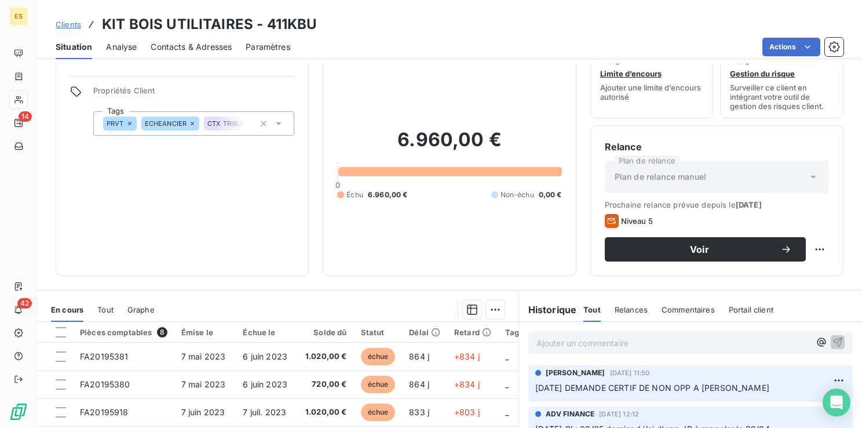
scroll to position [58, 0]
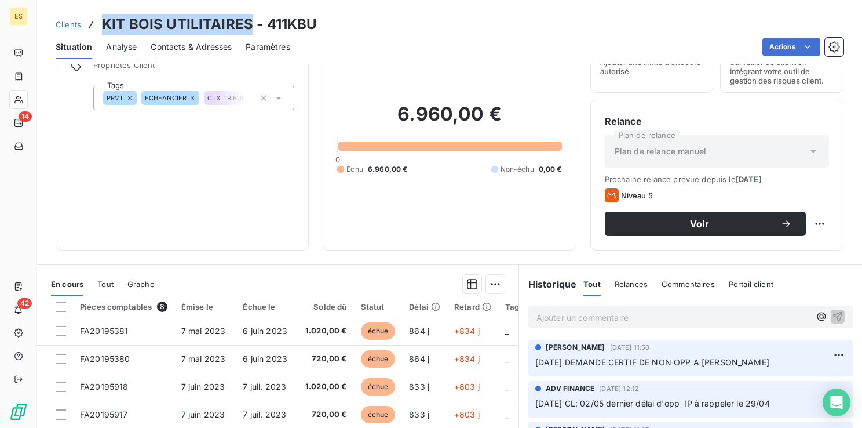
drag, startPoint x: 246, startPoint y: 24, endPoint x: 99, endPoint y: 29, distance: 147.3
click at [99, 29] on div "Clients KIT BOIS UTILITAIRES - 411KBU" at bounding box center [186, 24] width 261 height 21
drag, startPoint x: 99, startPoint y: 29, endPoint x: 105, endPoint y: 26, distance: 6.5
drag, startPoint x: 315, startPoint y: 25, endPoint x: 106, endPoint y: 19, distance: 209.3
click at [106, 19] on div "Clients KIT BOIS UTILITAIRES - 411KBU" at bounding box center [449, 24] width 825 height 21
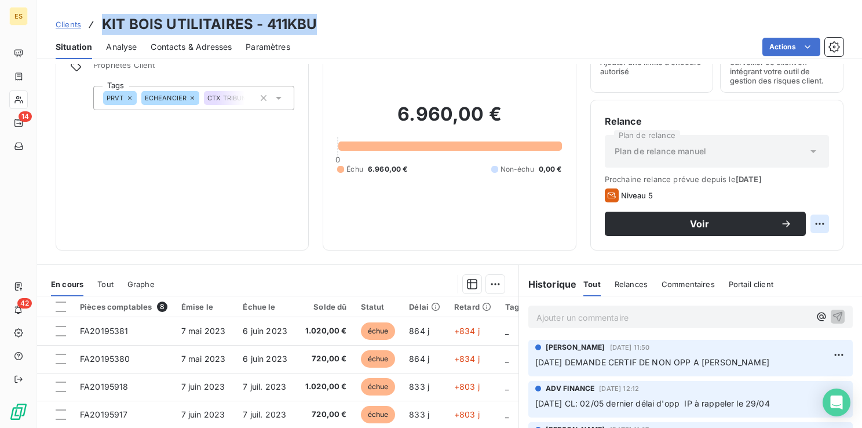
click at [812, 221] on html "ES 14 42 Clients KIT BOIS UTILITAIRES - 411KBU Situation Analyse Contacts & Adr…" at bounding box center [431, 214] width 862 height 428
click at [777, 245] on div "Replanifier cette action" at bounding box center [764, 249] width 104 height 19
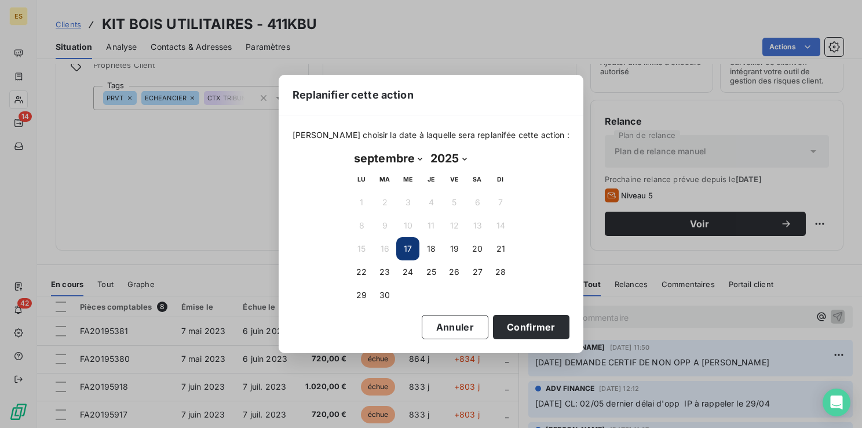
drag, startPoint x: 415, startPoint y: 157, endPoint x: 410, endPoint y: 168, distance: 11.9
click at [414, 160] on select "janvier février mars avril mai juin juillet août septembre octobre novembre déc…" at bounding box center [388, 158] width 76 height 19
select select "9"
click at [350, 149] on select "janvier février mars avril mai juin juillet août septembre octobre novembre déc…" at bounding box center [388, 158] width 76 height 19
click at [455, 296] on button "31" at bounding box center [454, 294] width 23 height 23
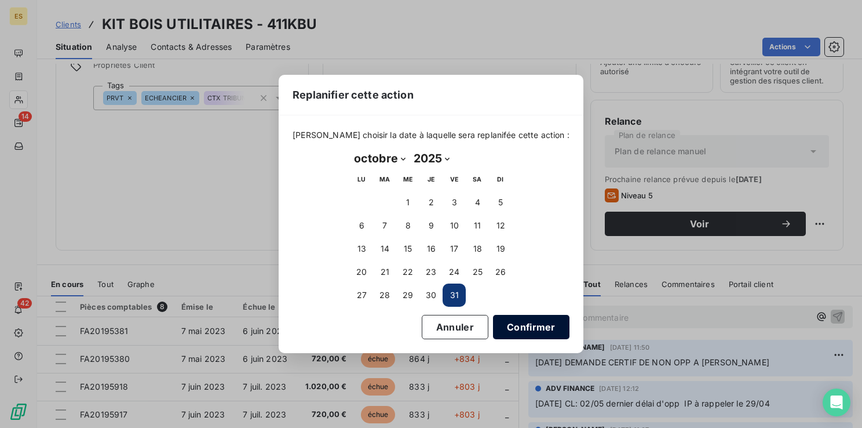
drag, startPoint x: 530, startPoint y: 330, endPoint x: 489, endPoint y: 322, distance: 41.4
click at [529, 330] on button "Confirmer" at bounding box center [531, 327] width 76 height 24
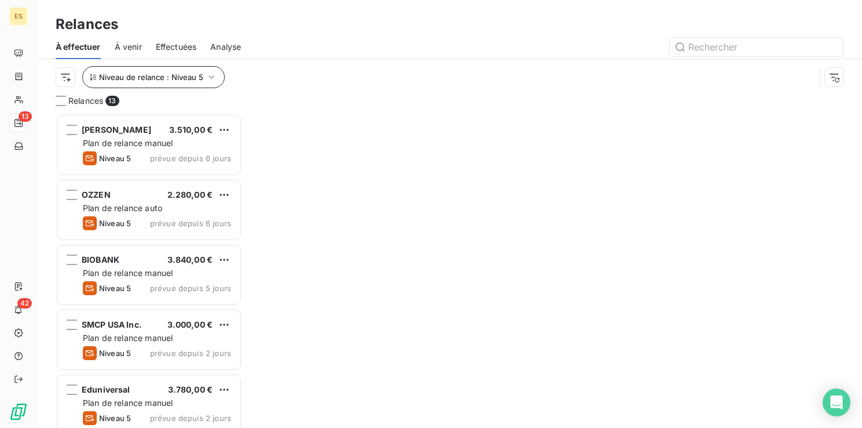
scroll to position [305, 177]
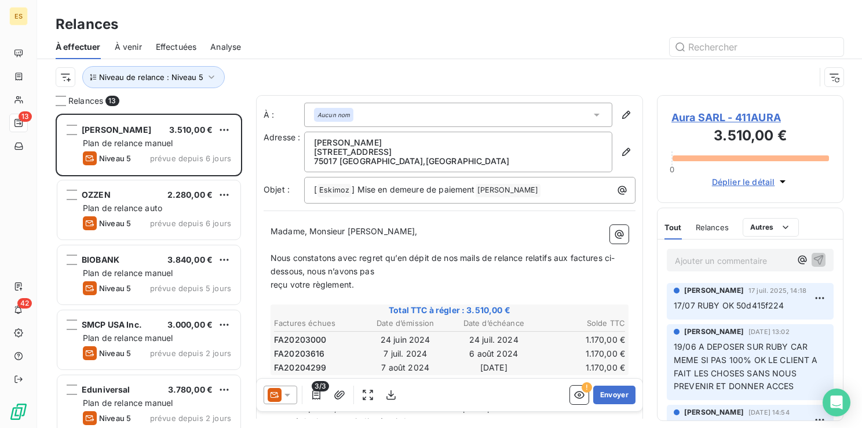
click at [708, 118] on span "Aura SARL - 411AURA" at bounding box center [751, 118] width 158 height 16
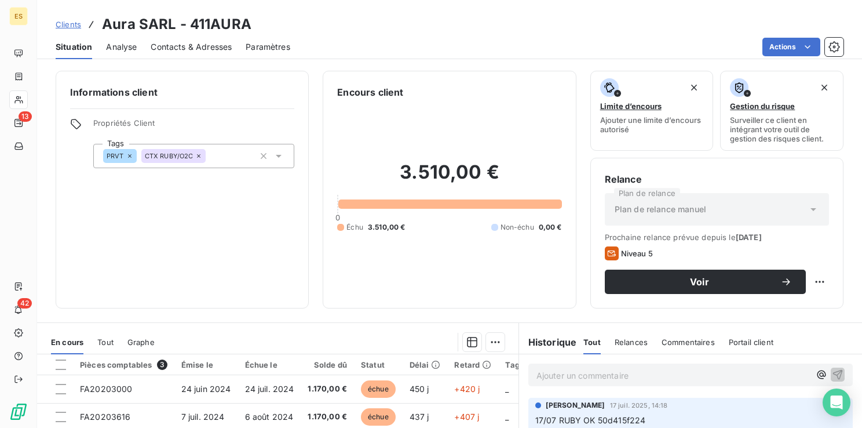
scroll to position [58, 0]
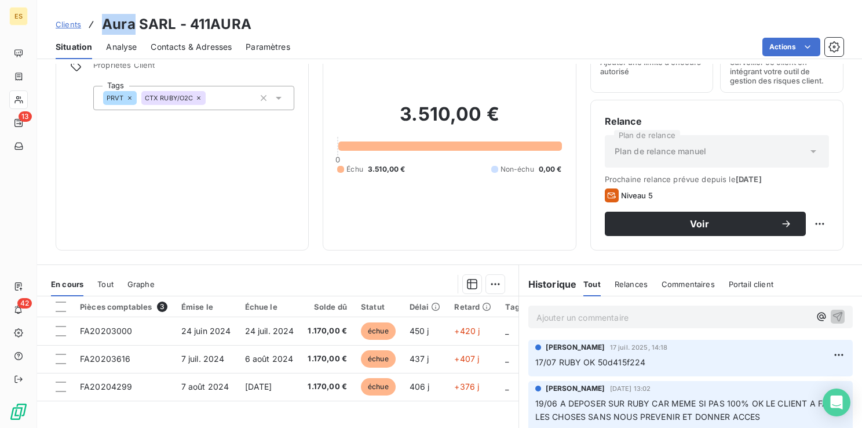
drag, startPoint x: 132, startPoint y: 28, endPoint x: 103, endPoint y: 24, distance: 28.6
click at [103, 24] on h3 "Aura SARL - 411AURA" at bounding box center [177, 24] width 150 height 21
drag, startPoint x: 250, startPoint y: 24, endPoint x: 190, endPoint y: 22, distance: 60.3
click at [190, 22] on div "Clients Aura SARL - 411AURA" at bounding box center [449, 24] width 825 height 21
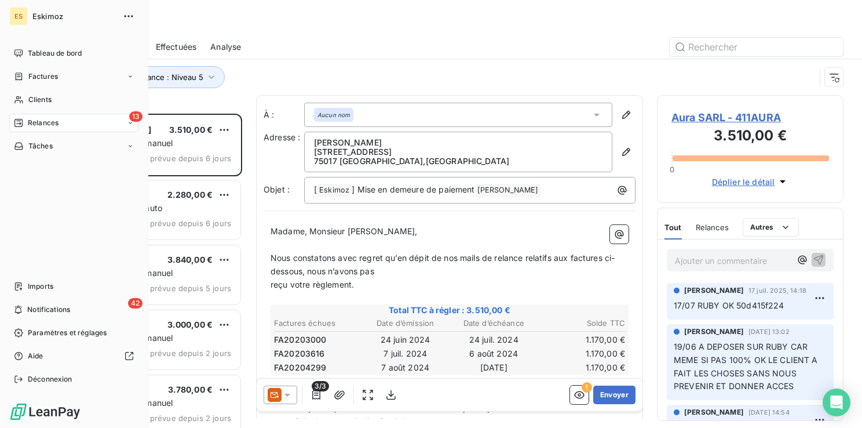
scroll to position [305, 177]
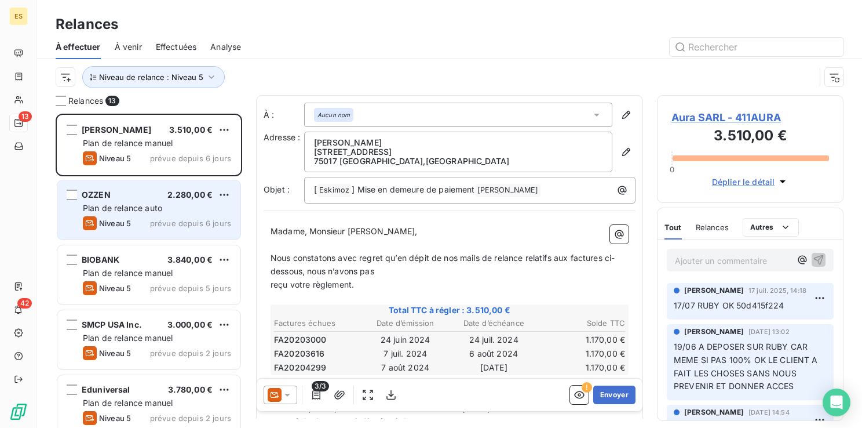
click at [170, 217] on div "Niveau 5 prévue depuis 6 jours" at bounding box center [157, 223] width 148 height 14
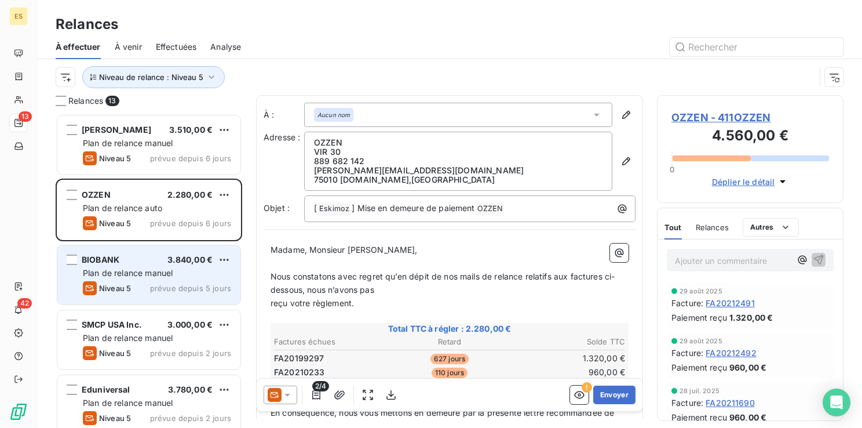
click at [122, 266] on div "BIOBANK 3.840,00 € Plan de relance [PERSON_NAME] 5 prévue depuis 5 jours" at bounding box center [148, 274] width 183 height 59
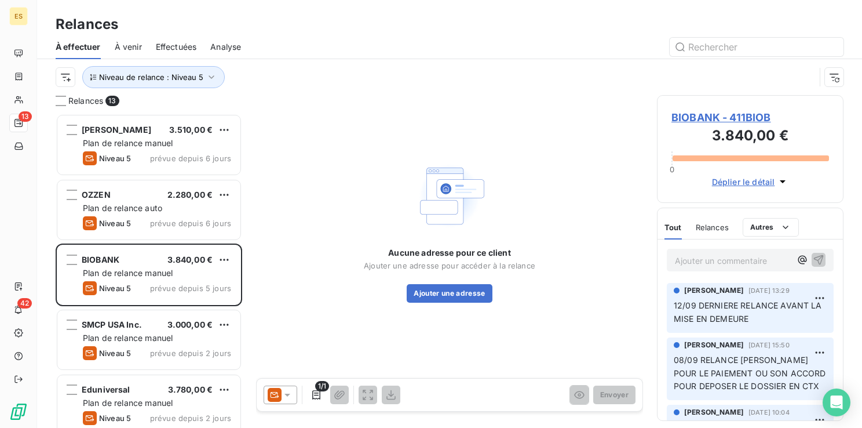
click at [694, 118] on span "BIOBANK - 411BIOB" at bounding box center [751, 118] width 158 height 16
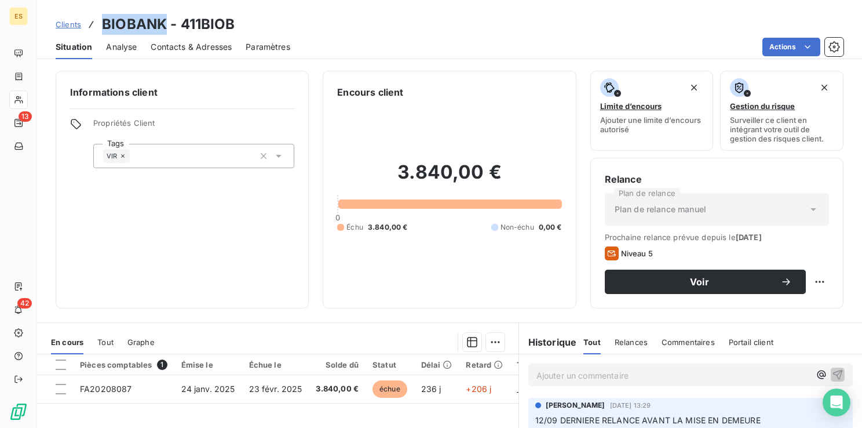
drag, startPoint x: 166, startPoint y: 25, endPoint x: 98, endPoint y: 29, distance: 67.9
click at [98, 29] on div "Clients BIOBANK - 411BIOB" at bounding box center [146, 24] width 180 height 21
click at [163, 162] on div "VIR" at bounding box center [193, 156] width 201 height 24
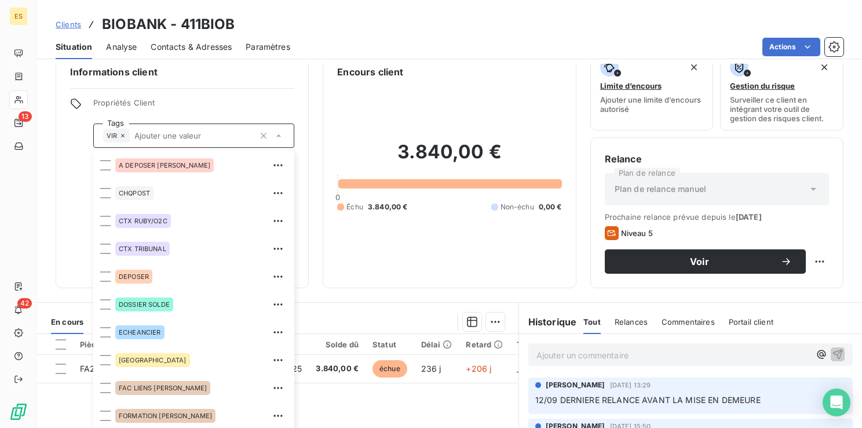
scroll to position [9, 0]
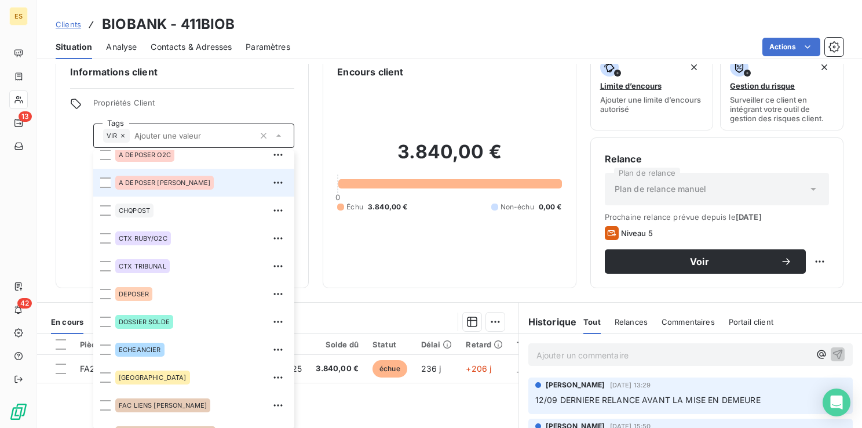
click at [152, 185] on span "A DEPOSER [PERSON_NAME]" at bounding box center [165, 182] width 92 height 7
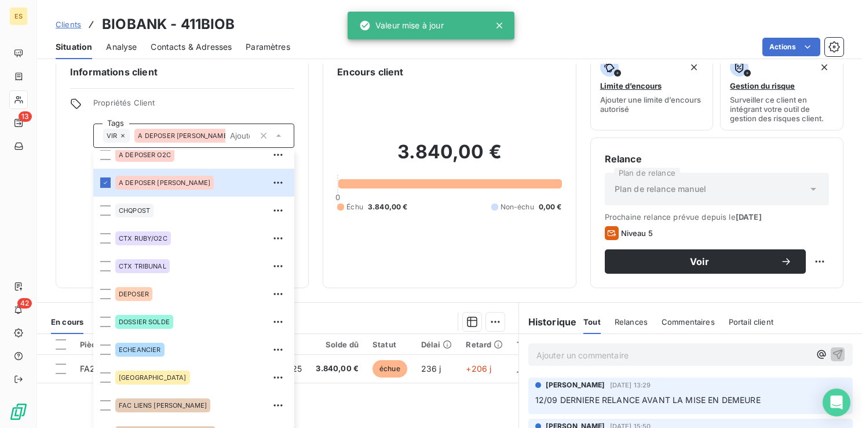
click at [280, 29] on div "Clients BIOBANK - 411BIOB" at bounding box center [449, 24] width 825 height 21
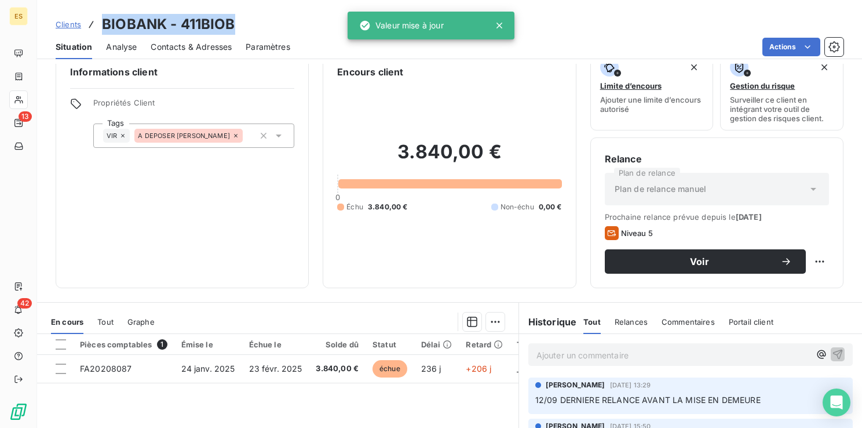
drag, startPoint x: 236, startPoint y: 20, endPoint x: 95, endPoint y: 19, distance: 141.4
click at [95, 19] on div "Clients BIOBANK - 411BIOB" at bounding box center [449, 24] width 825 height 21
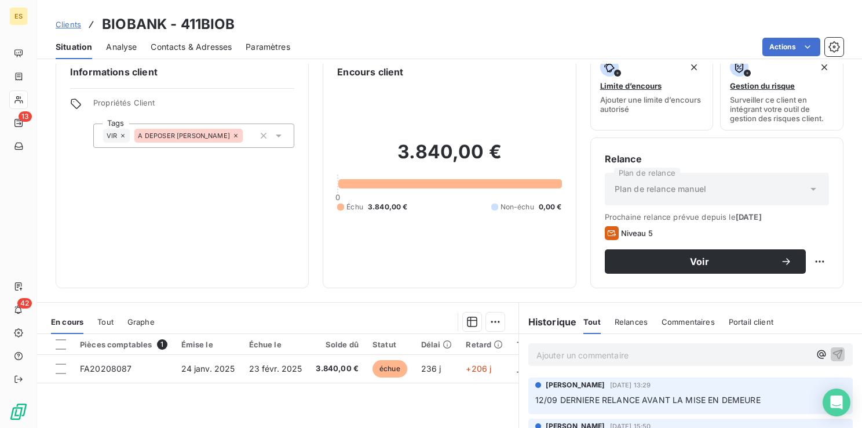
click at [557, 360] on p "Ajouter un commentaire ﻿" at bounding box center [674, 355] width 274 height 14
click at [811, 264] on html "ES 13 42 Clients BIOBANK - 411BIOB Situation Analyse Contacts & Adresses Paramè…" at bounding box center [431, 214] width 862 height 428
click at [788, 287] on div "Replanifier cette action" at bounding box center [764, 286] width 104 height 19
select select "8"
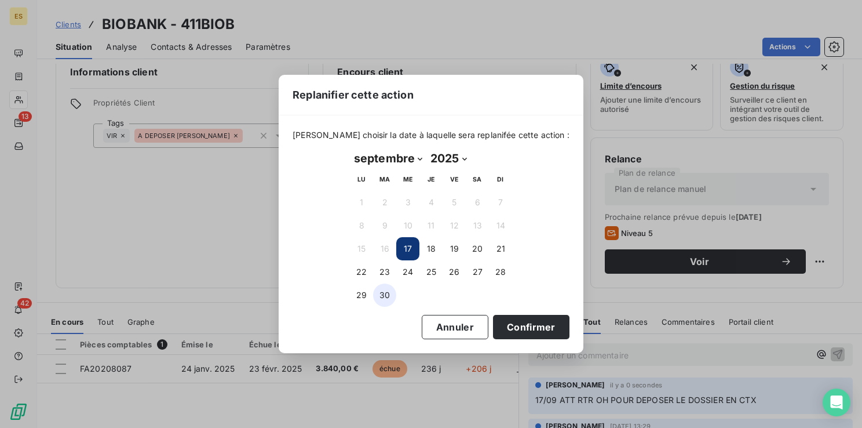
drag, startPoint x: 366, startPoint y: 291, endPoint x: 382, endPoint y: 296, distance: 17.0
click at [366, 291] on button "29" at bounding box center [361, 294] width 23 height 23
click at [511, 321] on button "Confirmer" at bounding box center [531, 327] width 76 height 24
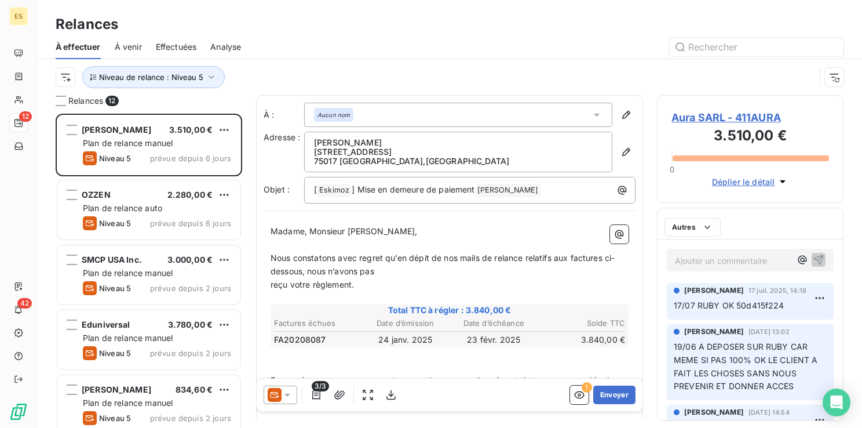
scroll to position [305, 177]
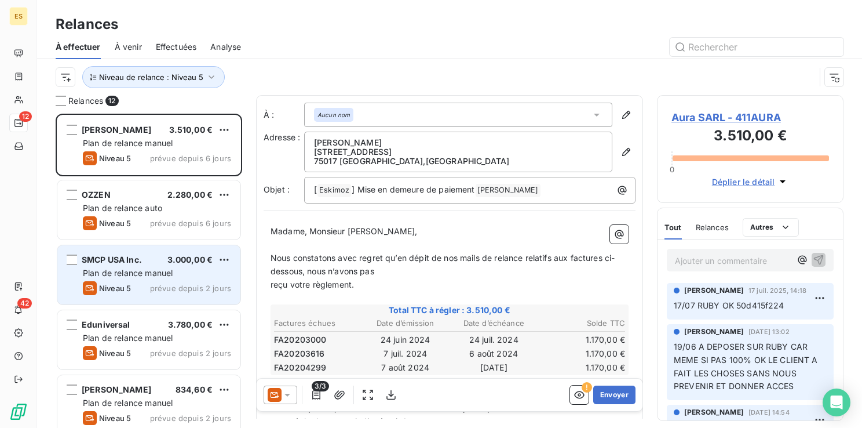
click at [124, 258] on span "SMCP USA Inc." at bounding box center [112, 259] width 60 height 10
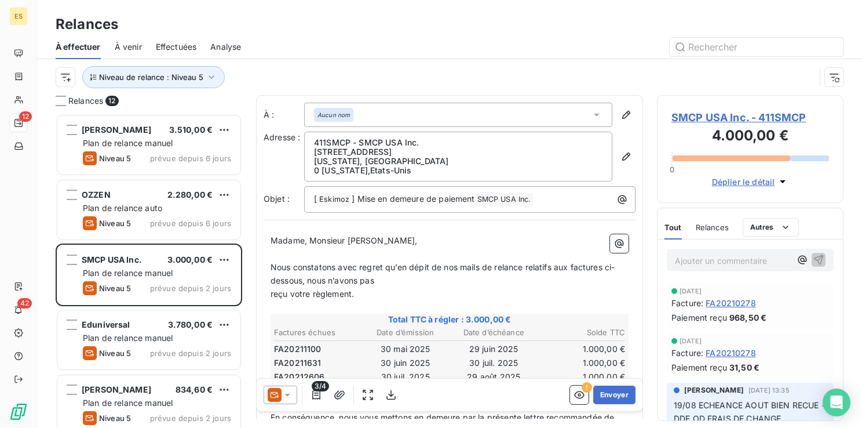
click at [726, 120] on span "SMCP USA Inc. - 411SMCP" at bounding box center [751, 118] width 158 height 16
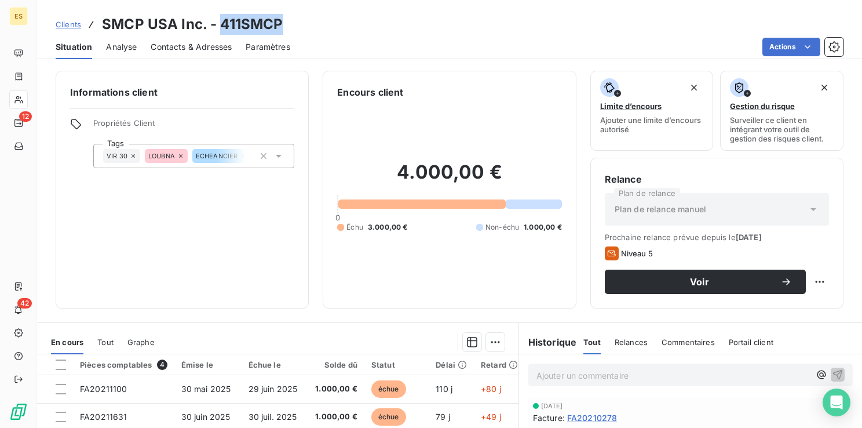
drag, startPoint x: 220, startPoint y: 22, endPoint x: 280, endPoint y: 19, distance: 60.3
click at [280, 19] on h3 "SMCP USA Inc. - 411SMCP" at bounding box center [192, 24] width 181 height 21
drag, startPoint x: 280, startPoint y: 19, endPoint x: 256, endPoint y: 27, distance: 26.0
click at [180, 154] on icon at bounding box center [180, 155] width 7 height 7
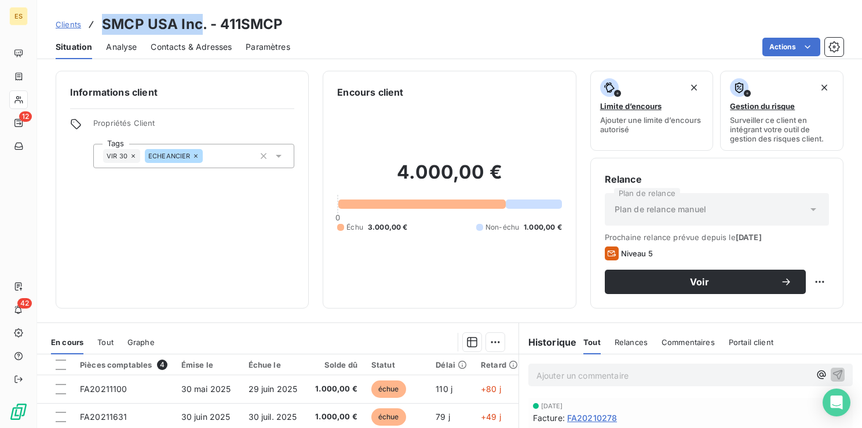
drag, startPoint x: 197, startPoint y: 24, endPoint x: 104, endPoint y: 28, distance: 92.8
click at [104, 28] on h3 "SMCP USA Inc. - 411SMCP" at bounding box center [192, 24] width 181 height 21
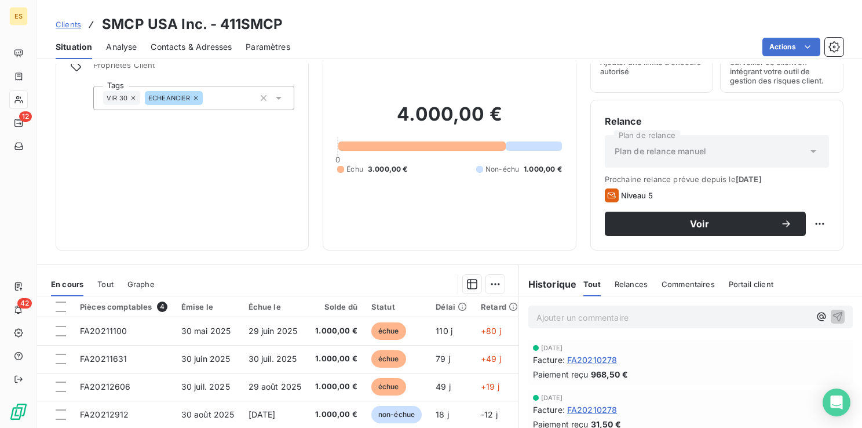
click at [195, 99] on icon at bounding box center [195, 97] width 7 height 7
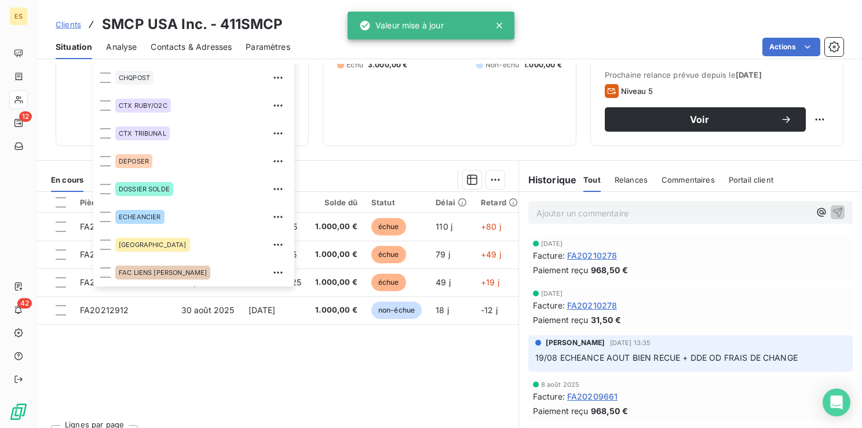
scroll to position [174, 0]
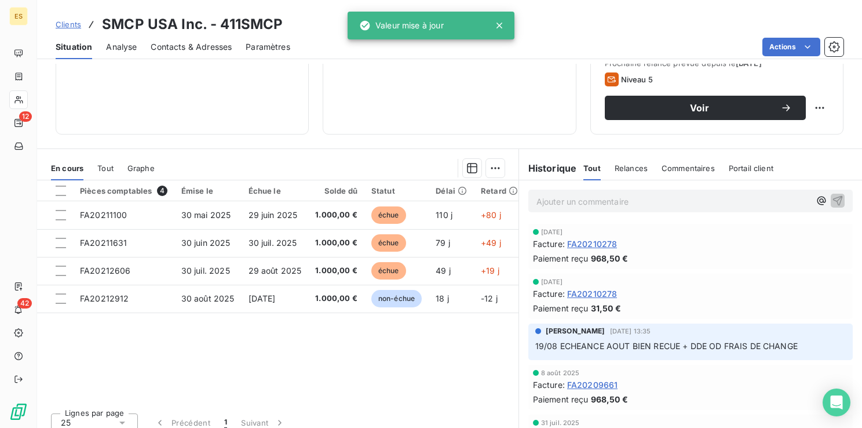
click at [563, 207] on p "Ajouter un commentaire ﻿" at bounding box center [674, 201] width 274 height 14
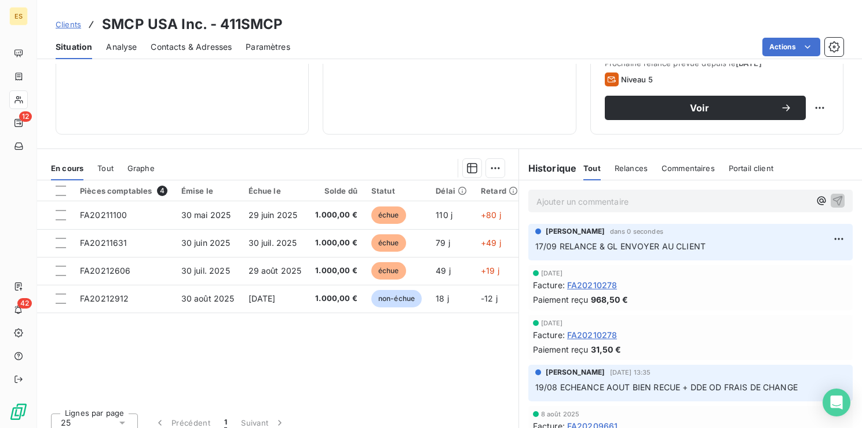
click at [821, 99] on div "Relance Plan de relance Plan de relance [PERSON_NAME] relance prévue depuis le …" at bounding box center [717, 59] width 253 height 151
click at [818, 104] on html "ES 12 42 Clients SMCP USA Inc. - 411SMCP Situation Analyse Contacts & Adresses …" at bounding box center [431, 214] width 862 height 428
click at [774, 137] on div "Replanifier cette action" at bounding box center [764, 133] width 104 height 19
select select "8"
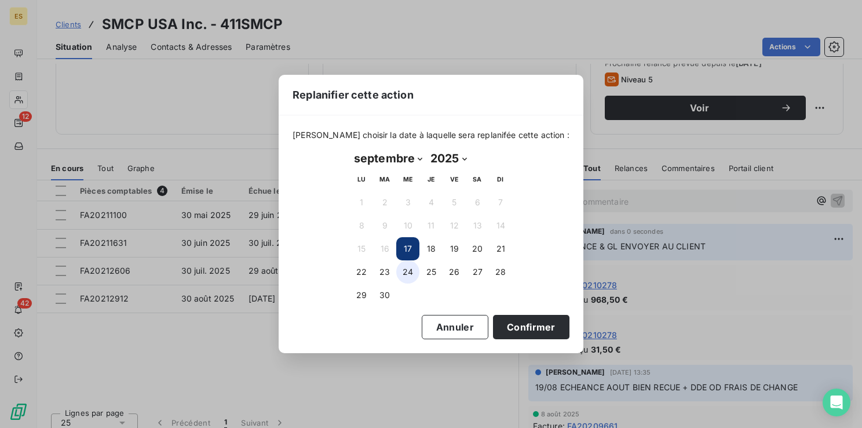
click at [407, 269] on button "24" at bounding box center [407, 271] width 23 height 23
click at [513, 334] on button "Confirmer" at bounding box center [531, 327] width 76 height 24
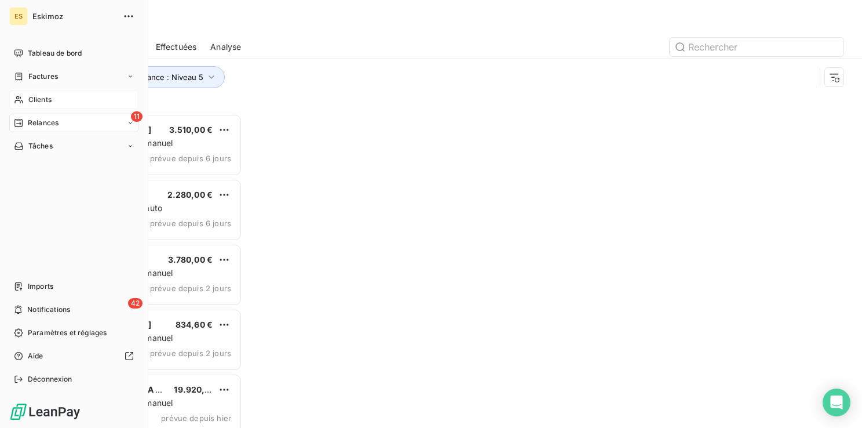
scroll to position [305, 177]
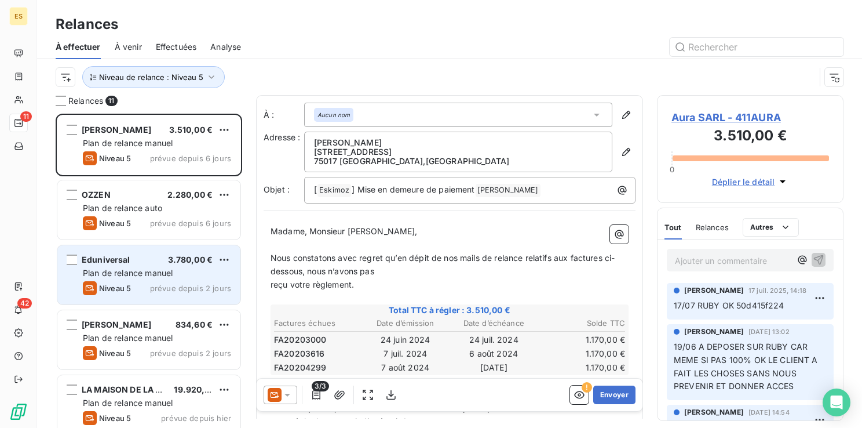
click at [126, 274] on span "Plan de relance manuel" at bounding box center [128, 273] width 90 height 10
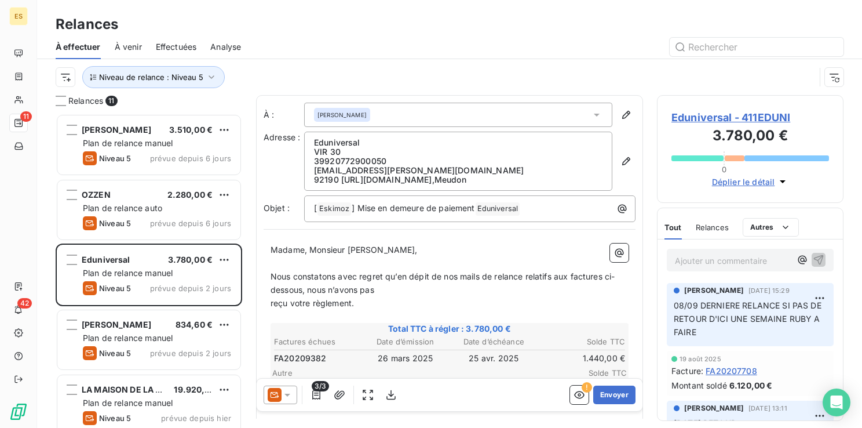
click at [702, 119] on span "Eduniversal - 411EDUNI" at bounding box center [751, 118] width 158 height 16
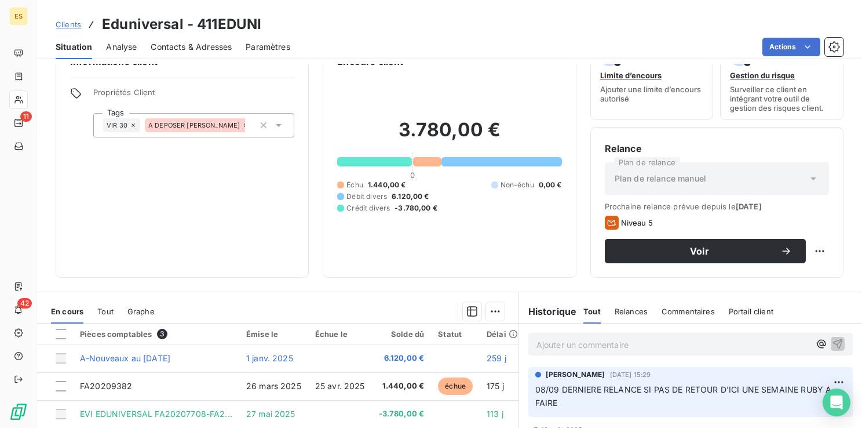
scroll to position [116, 0]
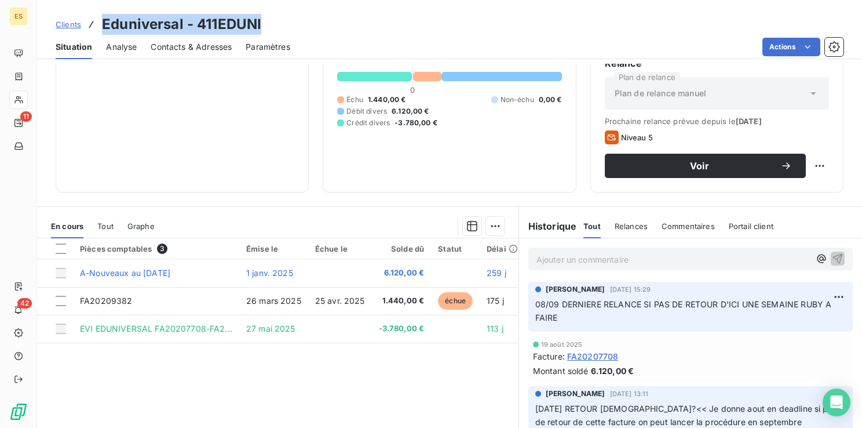
drag, startPoint x: 271, startPoint y: 22, endPoint x: 100, endPoint y: 23, distance: 170.4
click at [100, 23] on div "Clients Eduniversal - 411EDUNI" at bounding box center [449, 24] width 825 height 21
click at [181, 25] on h3 "Eduniversal - 411EDUNI" at bounding box center [181, 24] width 159 height 21
drag, startPoint x: 183, startPoint y: 23, endPoint x: 104, endPoint y: 23, distance: 79.4
click at [104, 23] on h3 "Eduniversal - 411EDUNI" at bounding box center [181, 24] width 159 height 21
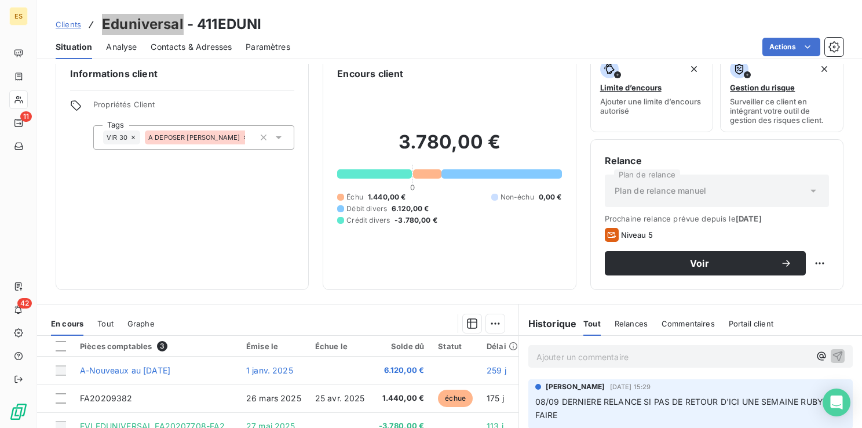
scroll to position [0, 0]
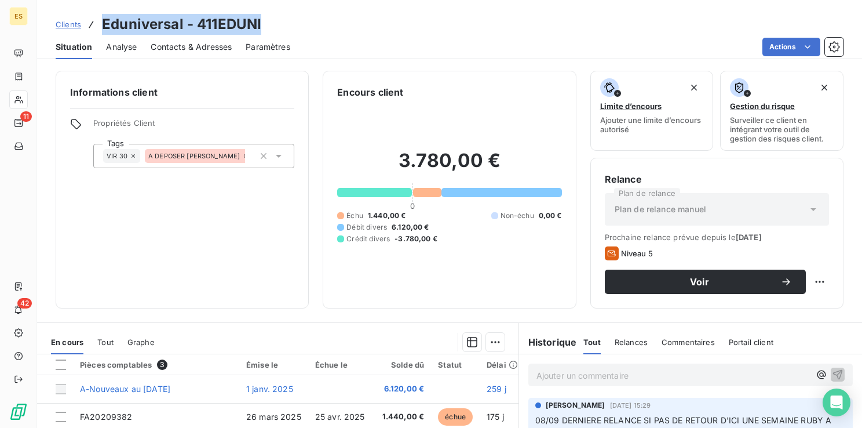
drag, startPoint x: 270, startPoint y: 27, endPoint x: 103, endPoint y: 32, distance: 167.6
click at [103, 32] on div "Clients Eduniversal - 411EDUNI" at bounding box center [449, 24] width 825 height 21
click at [572, 383] on div "Ajouter un commentaire ﻿" at bounding box center [691, 374] width 325 height 23
click at [566, 374] on p "Ajouter un commentaire ﻿" at bounding box center [674, 375] width 274 height 14
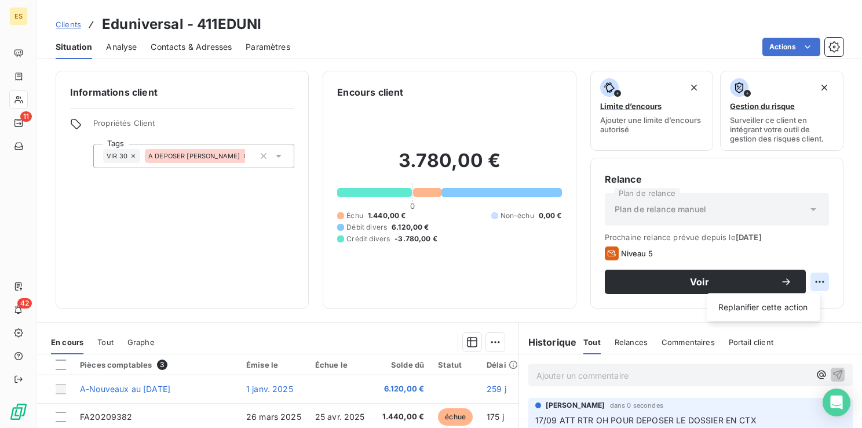
click at [815, 281] on html "ES 11 42 Clients Eduniversal - 411EDUNI Situation Analyse Contacts & Adresses P…" at bounding box center [431, 214] width 862 height 428
click at [779, 307] on div "Replanifier cette action" at bounding box center [764, 307] width 104 height 19
select select "8"
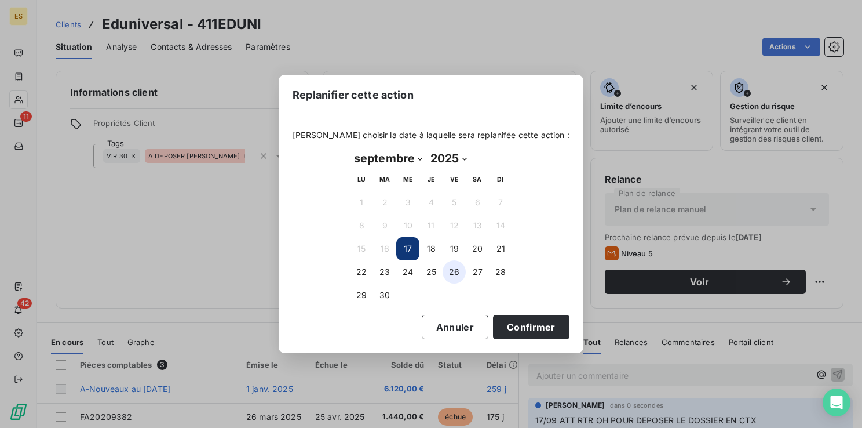
click at [453, 272] on button "26" at bounding box center [454, 271] width 23 height 23
click at [495, 333] on button "Confirmer" at bounding box center [531, 327] width 76 height 24
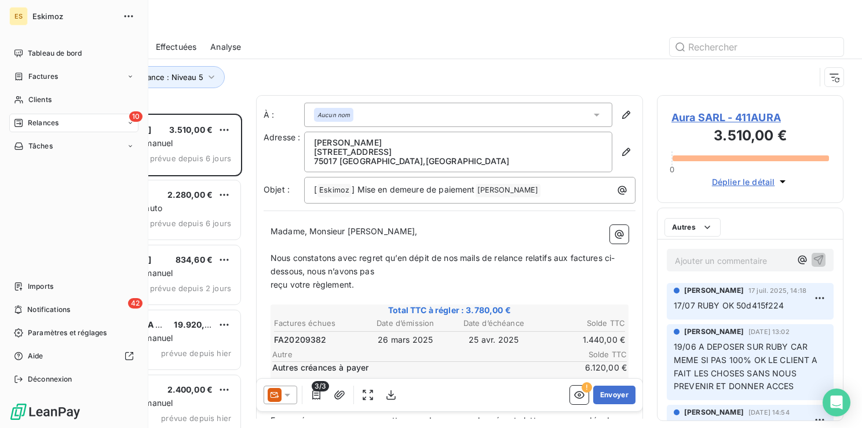
scroll to position [305, 177]
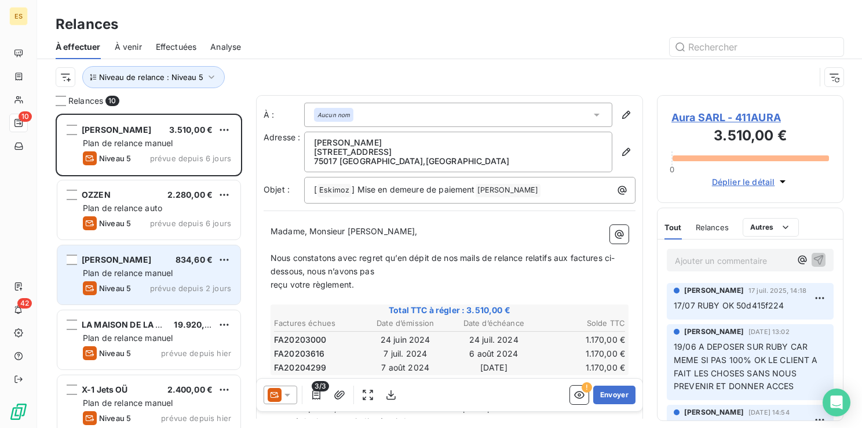
click at [147, 271] on span "Plan de relance manuel" at bounding box center [128, 273] width 90 height 10
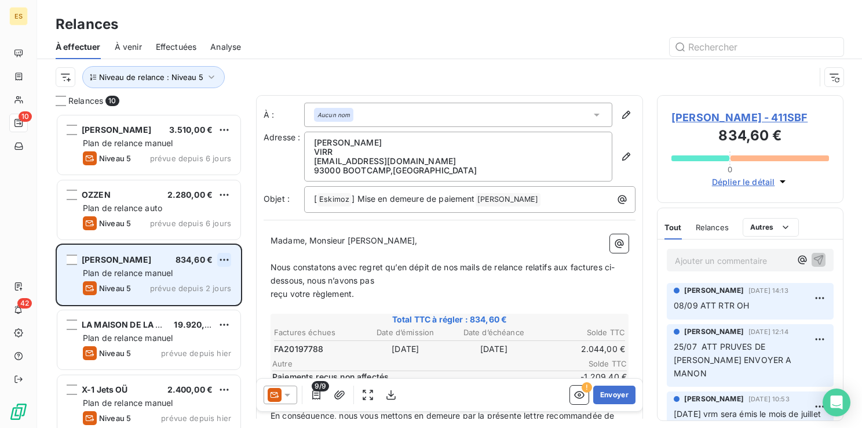
click at [225, 257] on html "ES 10 42 Relances À effectuer À venir Effectuées Analyse Niveau de relance : Ni…" at bounding box center [431, 214] width 862 height 428
click at [186, 285] on div "Replanifier cette action" at bounding box center [174, 283] width 104 height 19
select select "8"
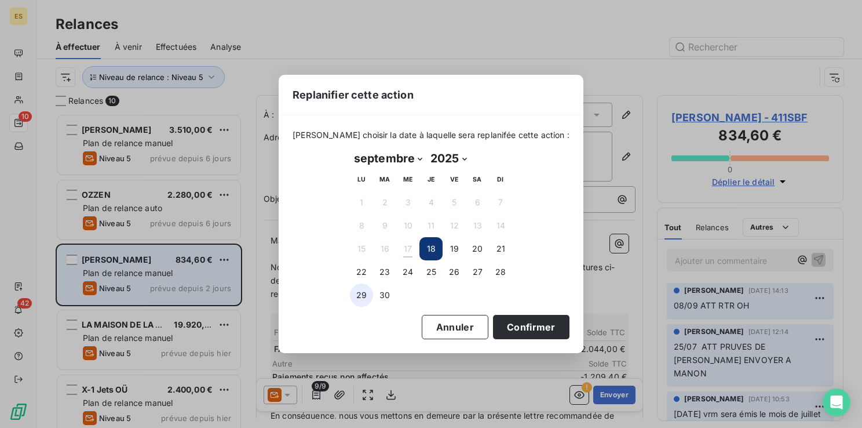
click at [361, 296] on button "29" at bounding box center [361, 294] width 23 height 23
click at [506, 326] on button "Confirmer" at bounding box center [531, 327] width 76 height 24
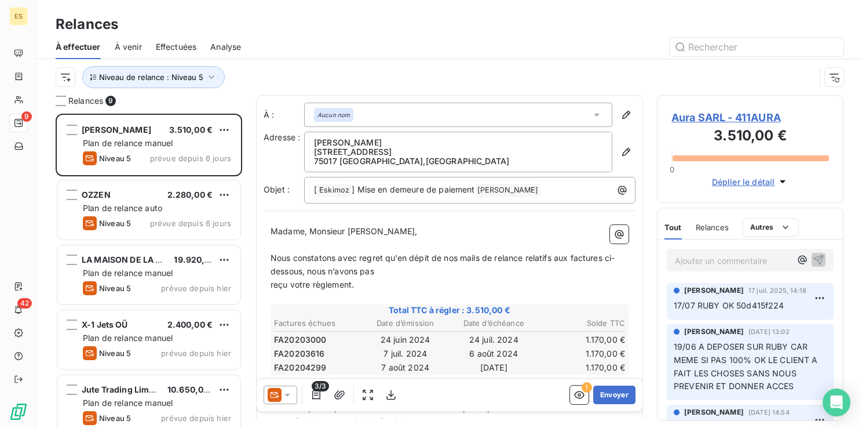
click at [125, 263] on span "LA MAISON DE LA GRAINE" at bounding box center [134, 259] width 105 height 10
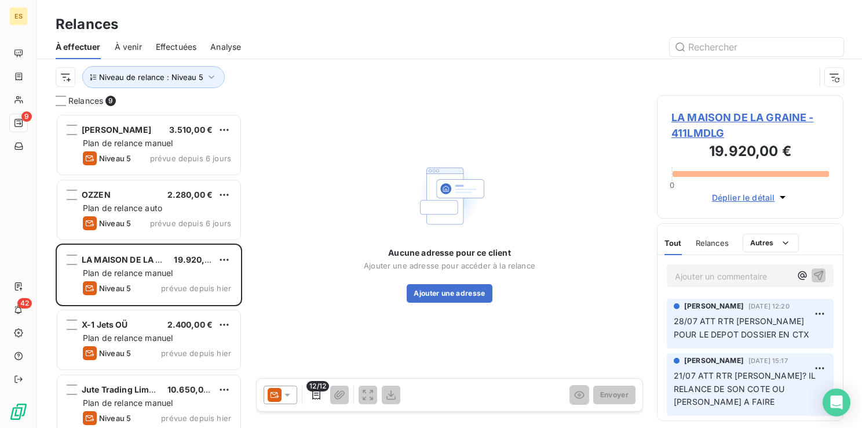
click at [714, 115] on span "LA MAISON DE LA GRAINE - 411LMDLG" at bounding box center [751, 125] width 158 height 31
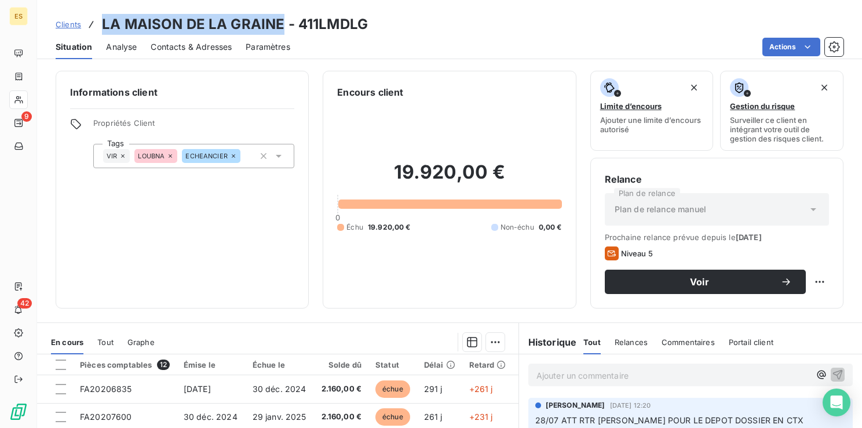
drag, startPoint x: 280, startPoint y: 22, endPoint x: 103, endPoint y: 19, distance: 177.9
click at [103, 19] on h3 "LA MAISON DE LA GRAINE - 411LMDLG" at bounding box center [235, 24] width 266 height 21
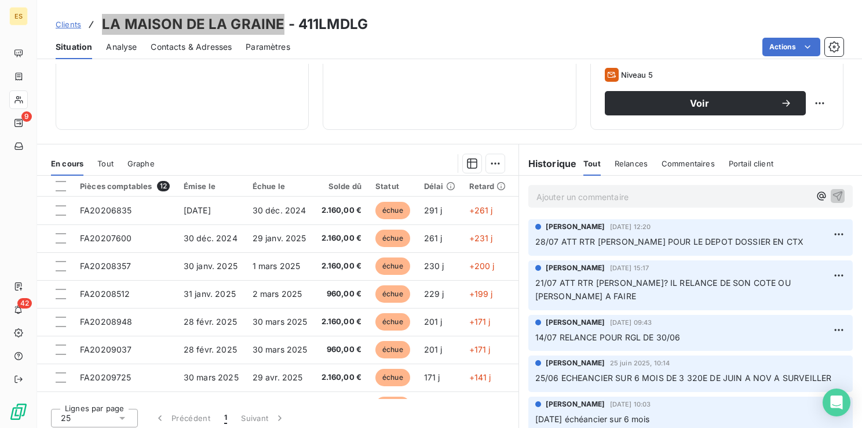
scroll to position [183, 0]
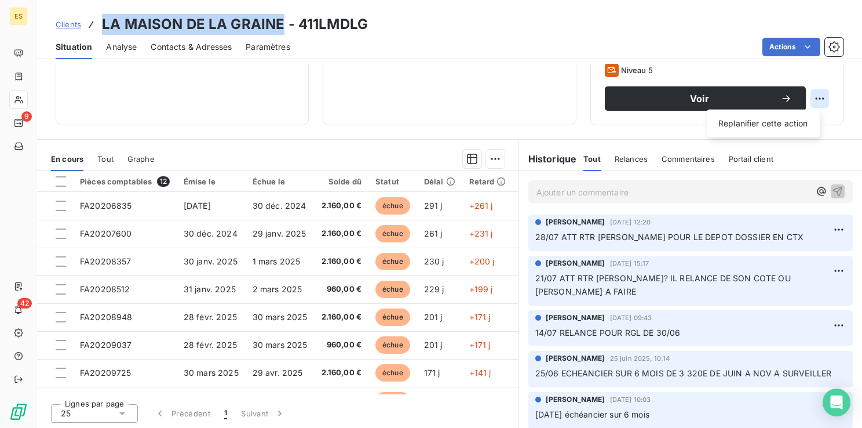
click at [810, 99] on html "ES 9 42 Clients LA MAISON DE LA GRAINE - 411LMDLG Situation Analyse Contacts & …" at bounding box center [431, 214] width 862 height 428
click at [744, 123] on div "Replanifier cette action" at bounding box center [764, 123] width 104 height 19
select select "8"
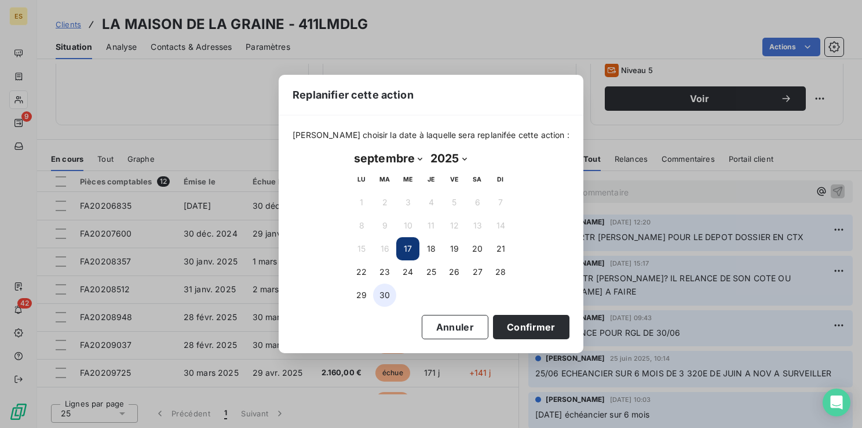
click at [387, 296] on button "30" at bounding box center [384, 294] width 23 height 23
drag, startPoint x: 519, startPoint y: 319, endPoint x: 475, endPoint y: 314, distance: 43.8
click at [518, 319] on button "Confirmer" at bounding box center [531, 327] width 76 height 24
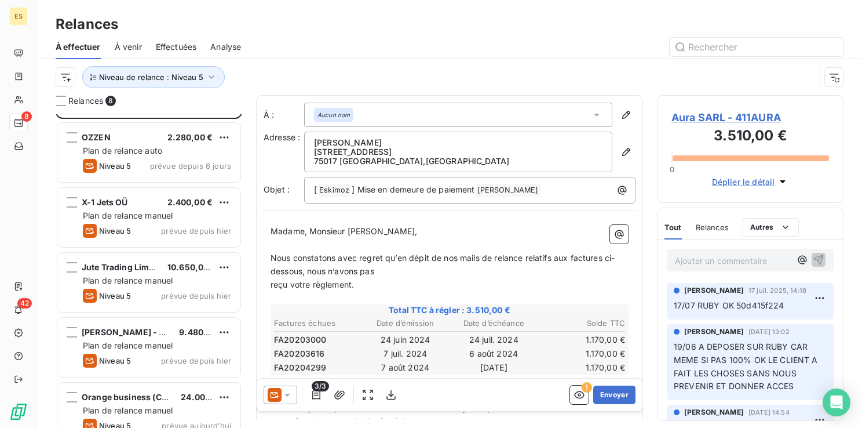
scroll to position [31, 0]
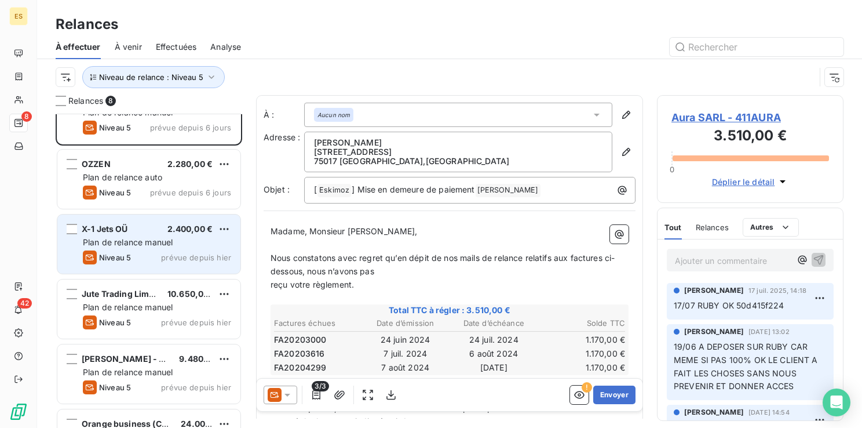
click at [103, 223] on div "X-1 Jets OÜ" at bounding box center [105, 229] width 46 height 12
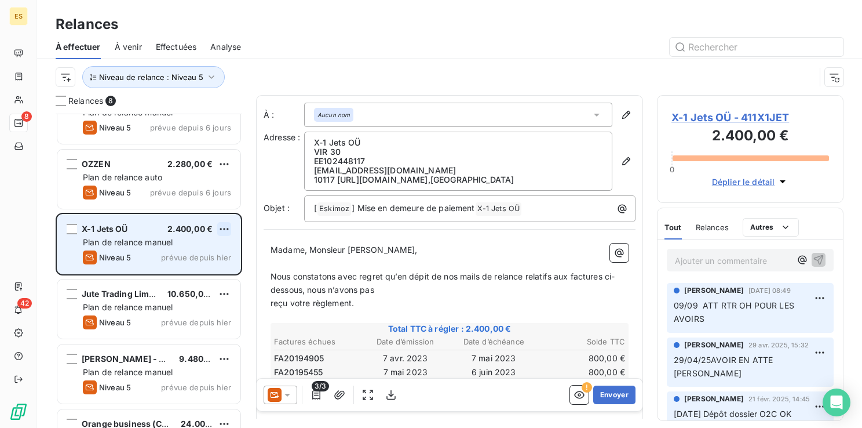
click at [224, 226] on html "ES 8 42 Relances À effectuer À venir Effectuées Analyse Niveau de relance : Niv…" at bounding box center [431, 214] width 862 height 428
click at [202, 252] on div "Replanifier cette action" at bounding box center [174, 252] width 104 height 19
select select "8"
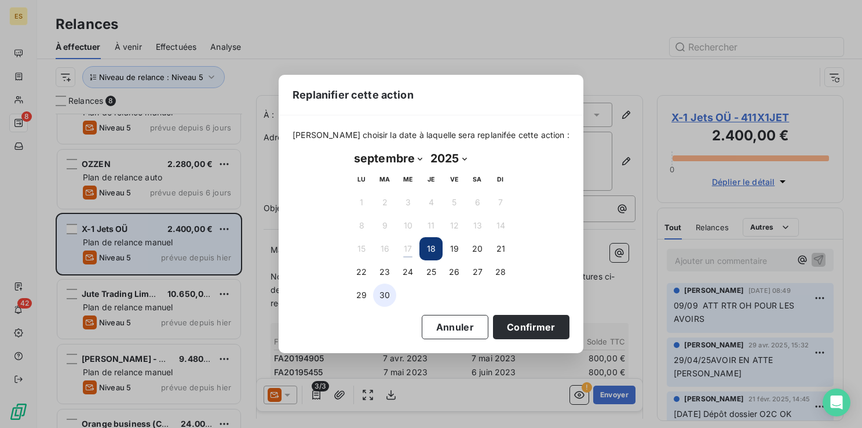
click at [387, 303] on button "30" at bounding box center [384, 294] width 23 height 23
click at [506, 321] on button "Confirmer" at bounding box center [531, 327] width 76 height 24
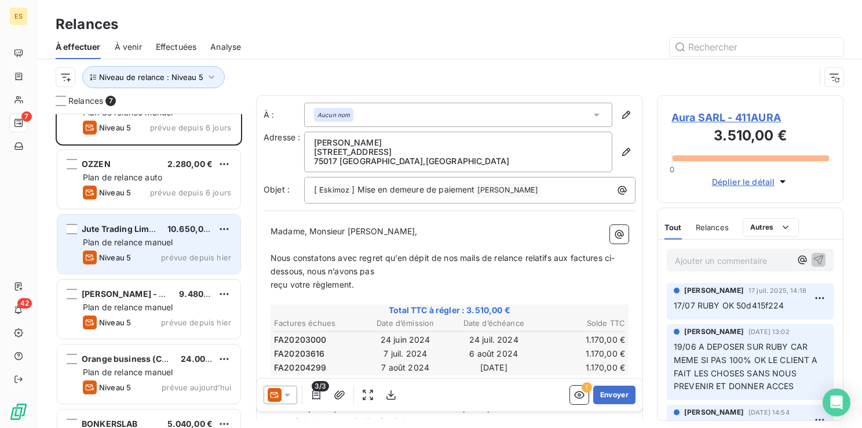
click at [144, 229] on span "Jute Trading Limited" at bounding box center [123, 229] width 83 height 10
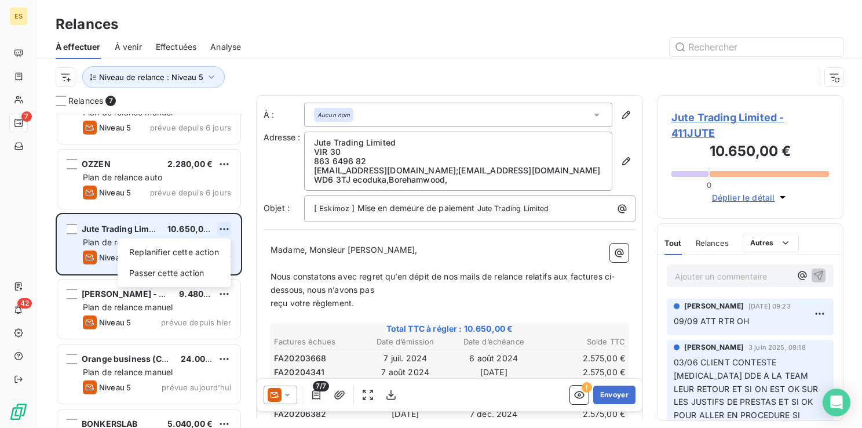
click at [227, 224] on html "ES 7 42 Relances À effectuer À venir Effectuées Analyse Niveau de relance : Niv…" at bounding box center [431, 214] width 862 height 428
click at [196, 256] on div "Replanifier cette action" at bounding box center [174, 252] width 104 height 19
select select "8"
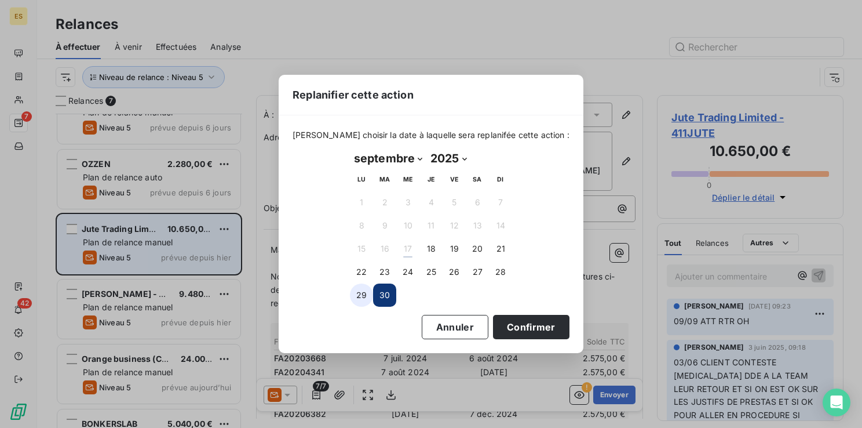
click at [358, 296] on button "29" at bounding box center [361, 294] width 23 height 23
click at [505, 333] on button "Confirmer" at bounding box center [531, 327] width 76 height 24
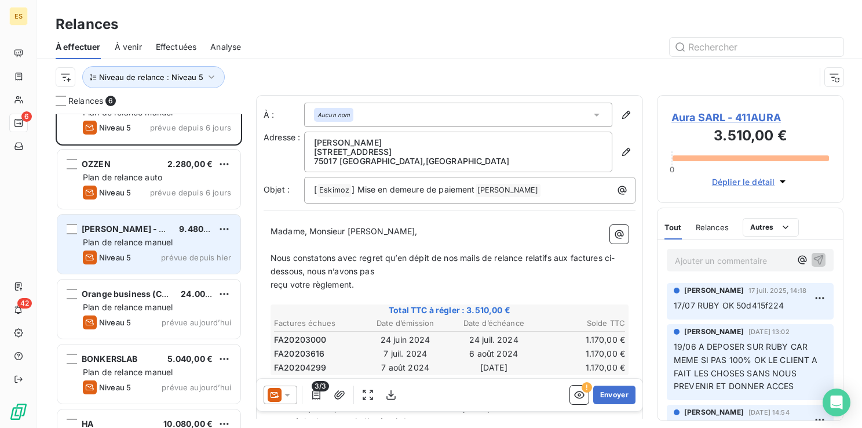
click at [150, 242] on span "Plan de relance manuel" at bounding box center [128, 242] width 90 height 10
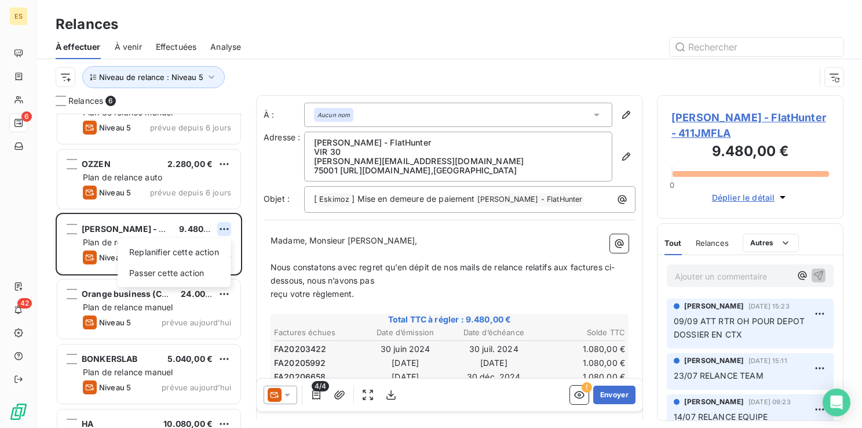
click at [220, 227] on html "ES 6 42 Relances À effectuer À venir Effectuées Analyse Niveau de relance : Niv…" at bounding box center [431, 214] width 862 height 428
click at [207, 247] on div "Replanifier cette action" at bounding box center [174, 252] width 104 height 19
select select "8"
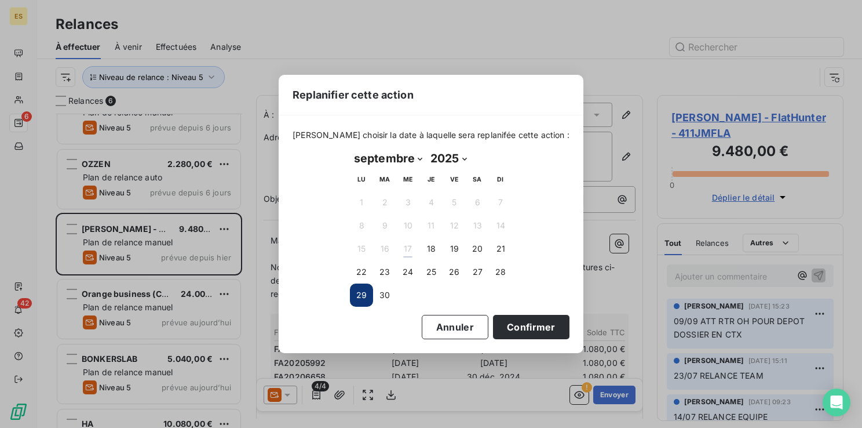
click at [361, 296] on button "29" at bounding box center [361, 294] width 23 height 23
click at [523, 327] on button "Confirmer" at bounding box center [531, 327] width 76 height 24
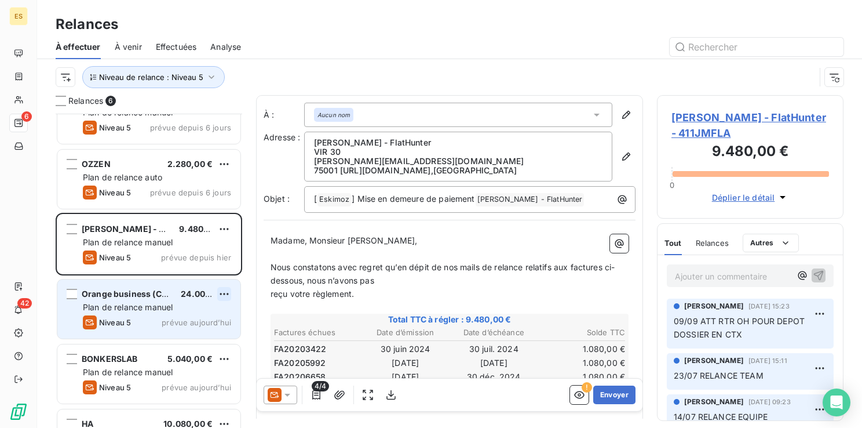
click at [227, 291] on html "ES 6 42 Relances À effectuer À venir Effectuées Analyse Niveau de relance : Niv…" at bounding box center [431, 214] width 862 height 428
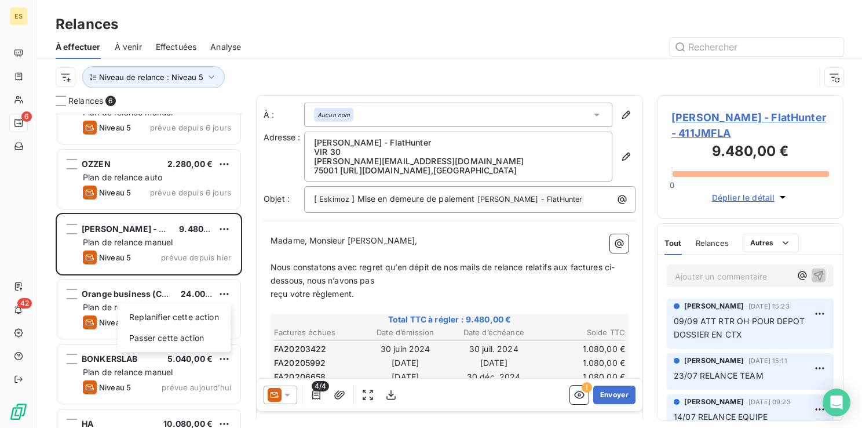
click at [118, 291] on html "ES 6 42 Relances À effectuer À venir Effectuées Analyse Niveau de relance : Niv…" at bounding box center [431, 214] width 862 height 428
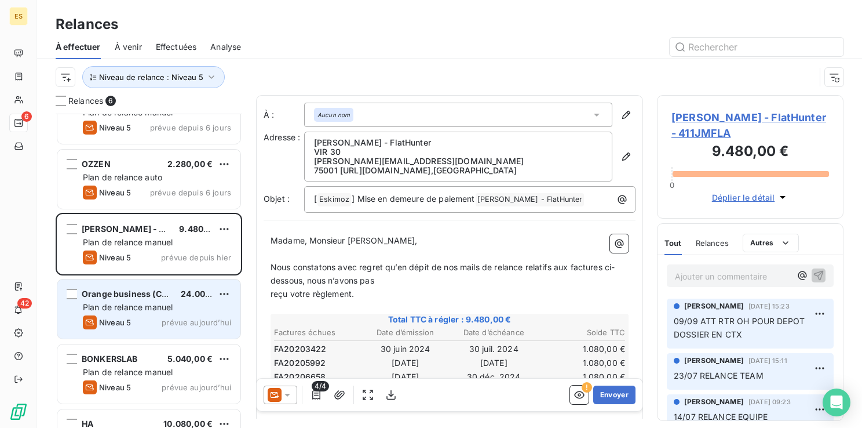
click at [115, 294] on span "Orange business (Cesson-Sévigné)" at bounding box center [154, 294] width 144 height 10
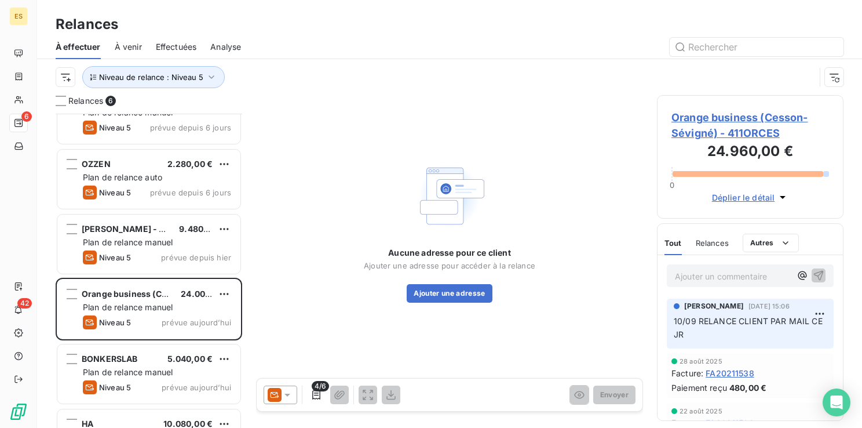
click at [709, 116] on span "Orange business (Cesson-Sévigné) - 411ORCES" at bounding box center [751, 125] width 158 height 31
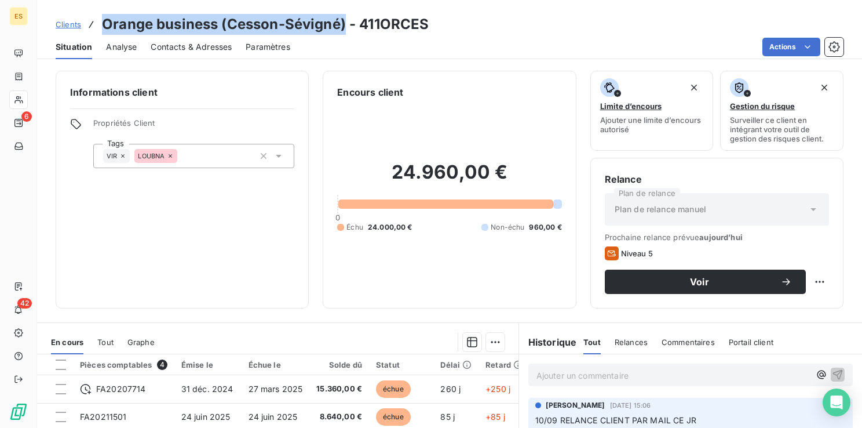
drag, startPoint x: 104, startPoint y: 23, endPoint x: 345, endPoint y: 25, distance: 241.7
click at [345, 25] on h3 "Orange business (Cesson-Sévigné) - 411ORCES" at bounding box center [265, 24] width 327 height 21
drag, startPoint x: 345, startPoint y: 25, endPoint x: 329, endPoint y: 30, distance: 16.7
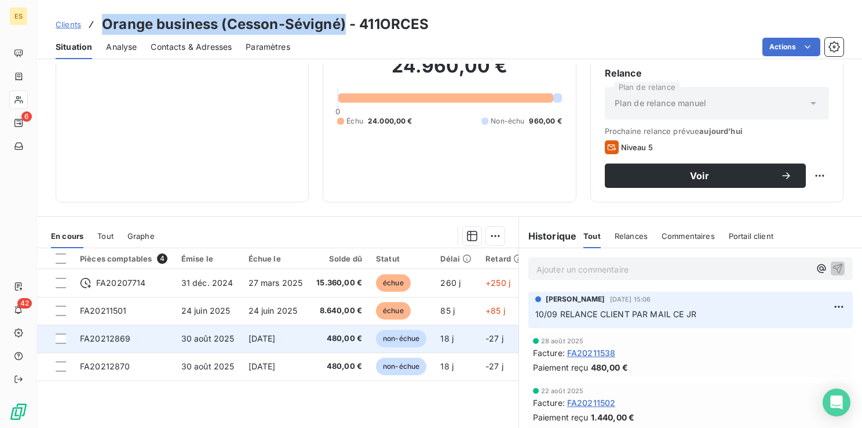
scroll to position [116, 0]
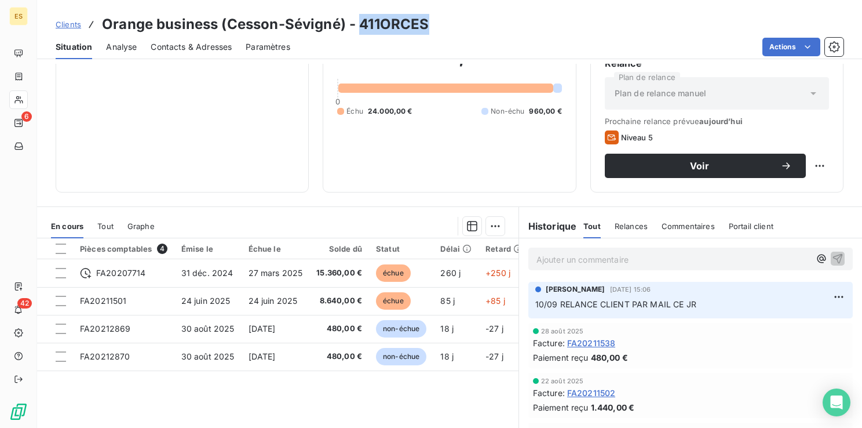
drag, startPoint x: 429, startPoint y: 24, endPoint x: 360, endPoint y: 25, distance: 68.4
click at [360, 25] on div "Clients Orange business (Cesson-Sévigné) - 411ORCES" at bounding box center [449, 24] width 825 height 21
drag, startPoint x: 366, startPoint y: 110, endPoint x: 409, endPoint y: 112, distance: 42.9
click at [409, 112] on div "Échu 24.000,00 € Non-échu 960,00 €" at bounding box center [449, 111] width 224 height 10
drag, startPoint x: 428, startPoint y: 22, endPoint x: 362, endPoint y: 21, distance: 66.1
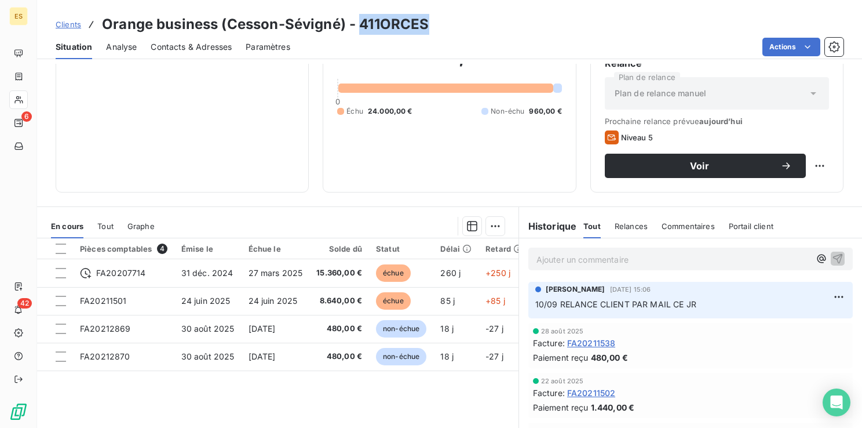
click at [362, 21] on h3 "Orange business (Cesson-Sévigné) - 411ORCES" at bounding box center [265, 24] width 327 height 21
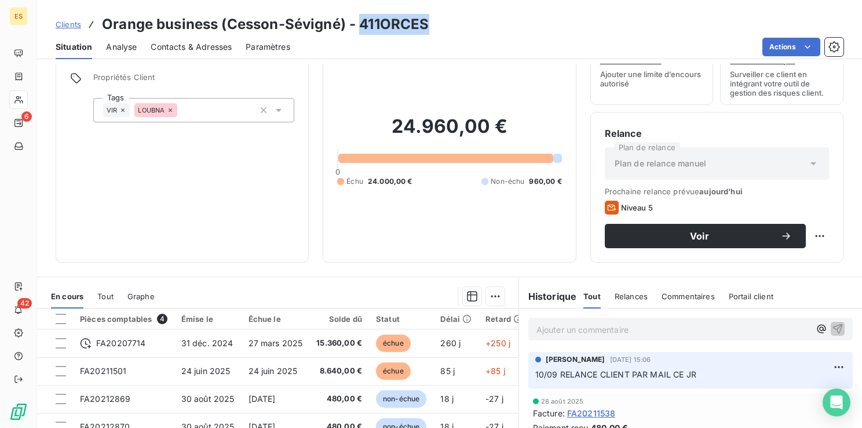
scroll to position [0, 0]
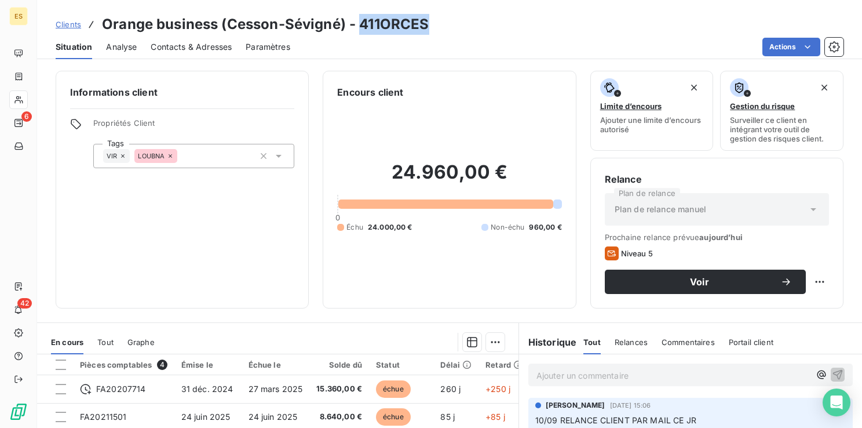
click at [71, 27] on span "Clients" at bounding box center [68, 24] width 25 height 9
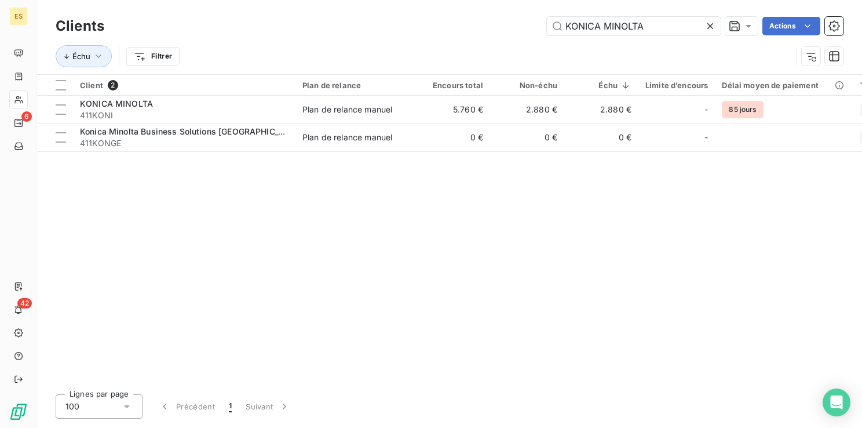
click at [710, 27] on icon at bounding box center [711, 26] width 6 height 6
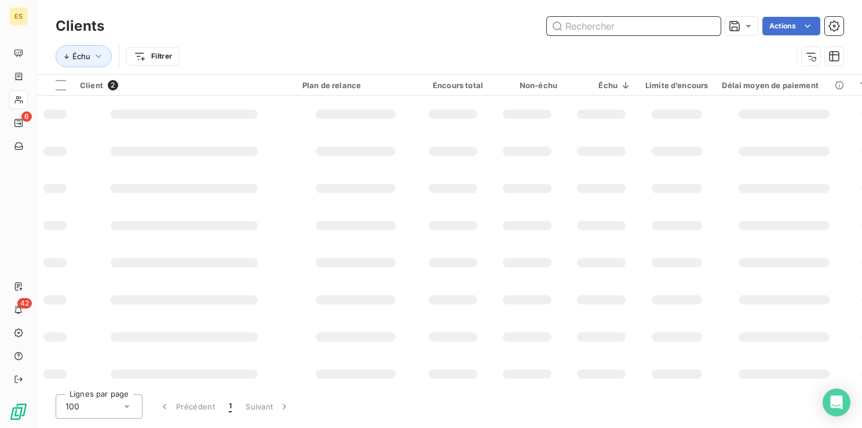
click at [649, 27] on input "text" at bounding box center [634, 26] width 174 height 19
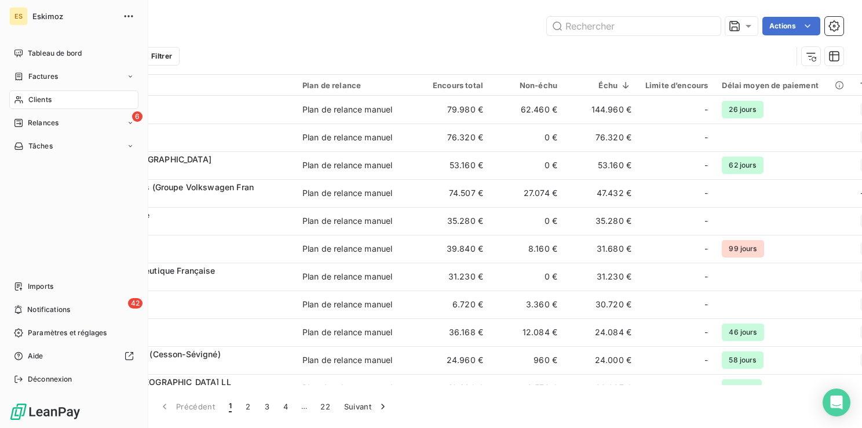
click at [41, 123] on span "Relances" at bounding box center [43, 123] width 31 height 10
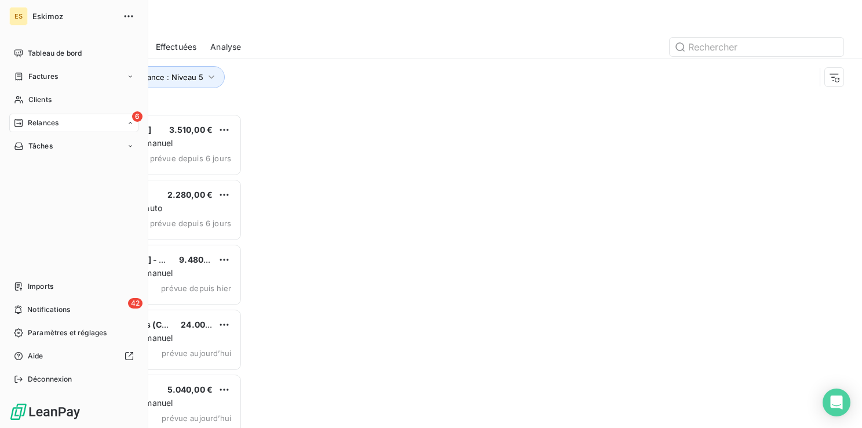
scroll to position [305, 177]
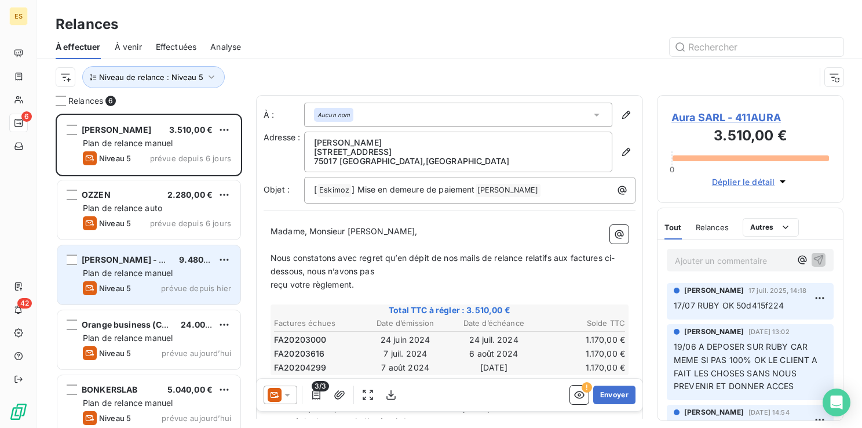
click at [137, 276] on span "Plan de relance manuel" at bounding box center [128, 273] width 90 height 10
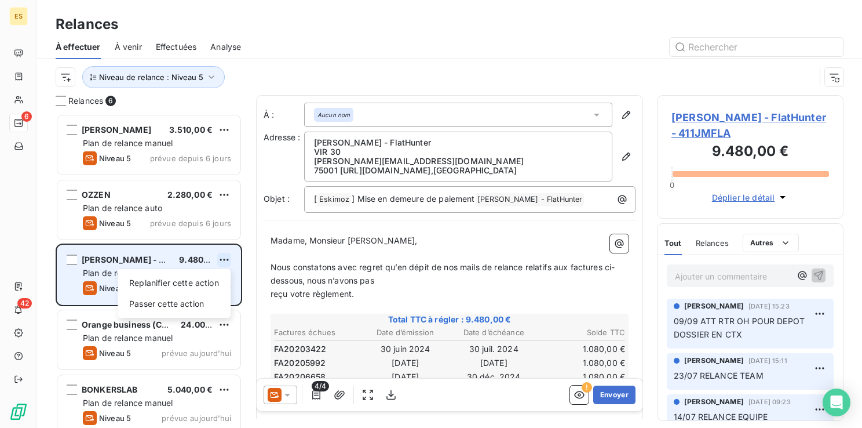
click at [218, 261] on html "ES 6 42 Relances À effectuer À venir Effectuées Analyse Niveau de relance : Niv…" at bounding box center [431, 214] width 862 height 428
click at [196, 286] on div "Replanifier cette action" at bounding box center [174, 283] width 104 height 19
select select "8"
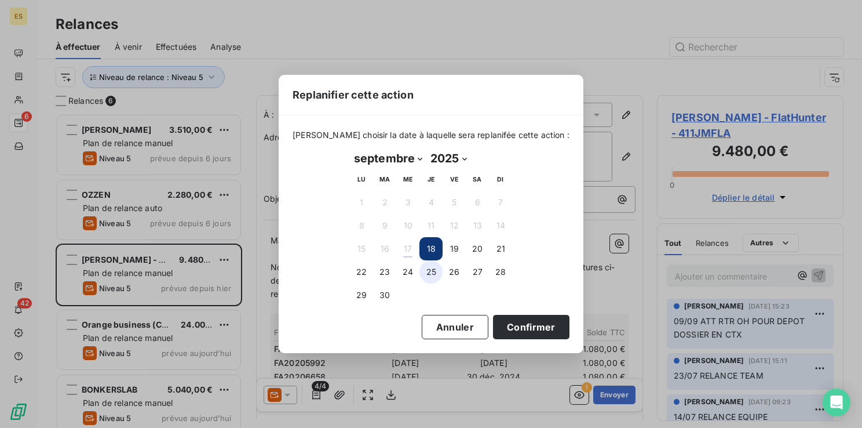
click at [433, 272] on button "25" at bounding box center [431, 271] width 23 height 23
click at [502, 327] on button "Confirmer" at bounding box center [531, 327] width 76 height 24
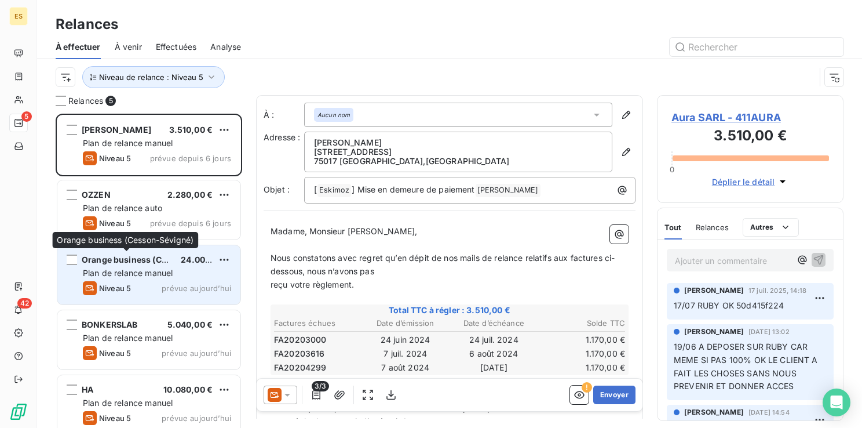
click at [113, 260] on span "Orange business (Cesson-Sévigné)" at bounding box center [154, 259] width 144 height 10
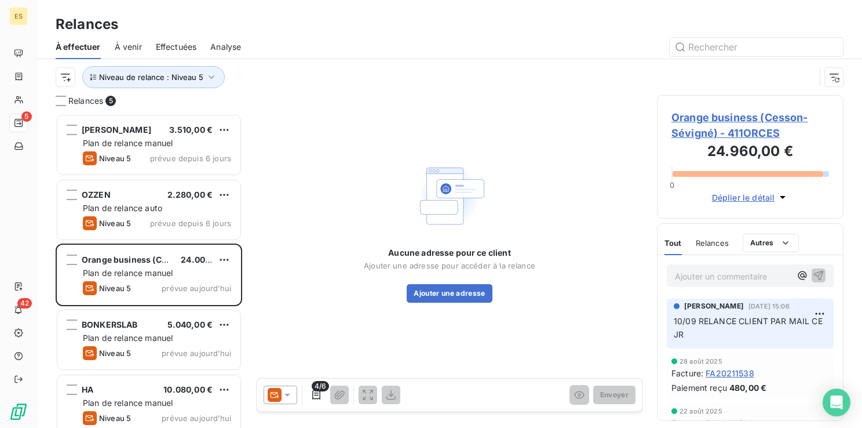
click at [719, 114] on span "Orange business (Cesson-Sévigné) - 411ORCES" at bounding box center [751, 125] width 158 height 31
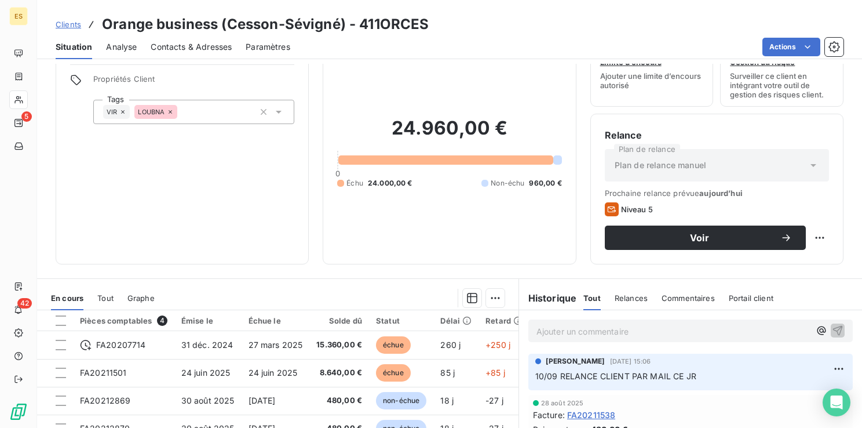
scroll to position [116, 0]
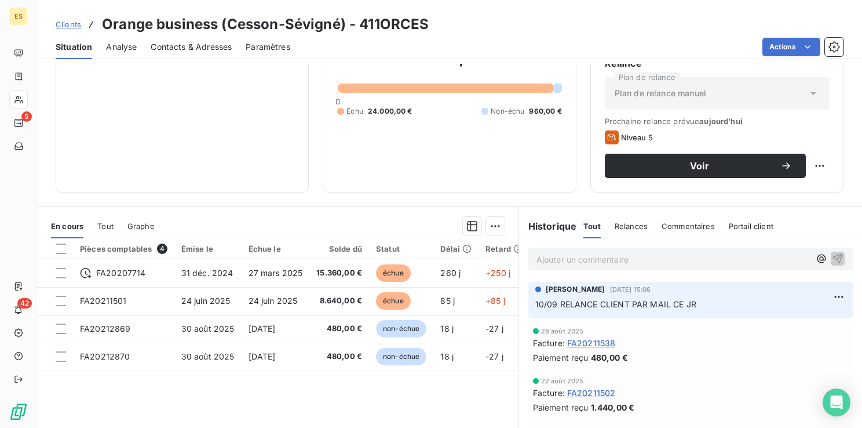
click at [550, 263] on p "Ajouter un commentaire ﻿" at bounding box center [674, 259] width 274 height 14
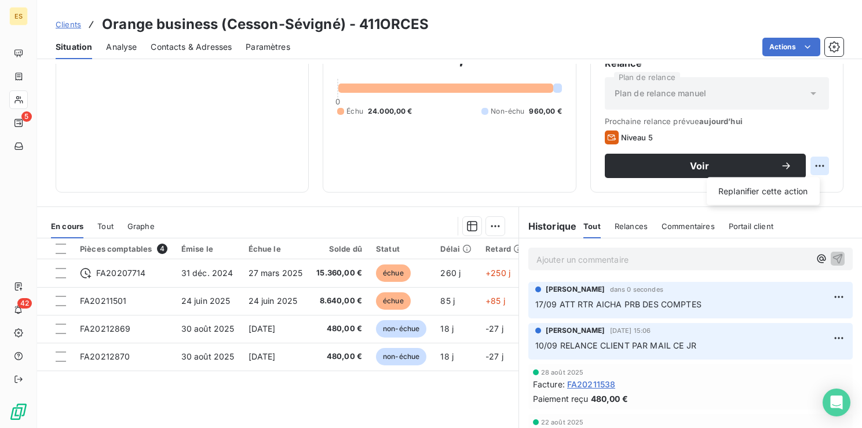
click at [818, 160] on html "ES 5 42 Clients Orange business (Cesson-Sévigné) - 411ORCES Situation Analyse C…" at bounding box center [431, 214] width 862 height 428
click at [777, 196] on div "Replanifier cette action" at bounding box center [764, 191] width 104 height 19
select select "8"
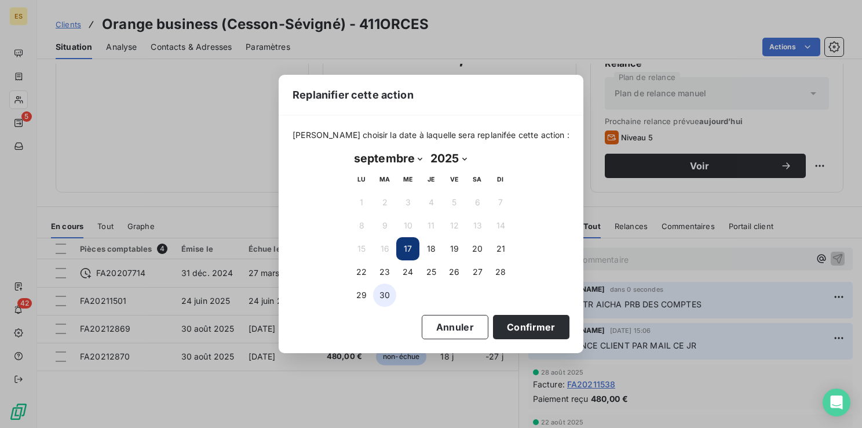
drag, startPoint x: 387, startPoint y: 292, endPoint x: 392, endPoint y: 298, distance: 7.8
click at [386, 292] on button "30" at bounding box center [384, 294] width 23 height 23
click at [358, 295] on button "29" at bounding box center [361, 294] width 23 height 23
click at [511, 319] on button "Confirmer" at bounding box center [531, 327] width 76 height 24
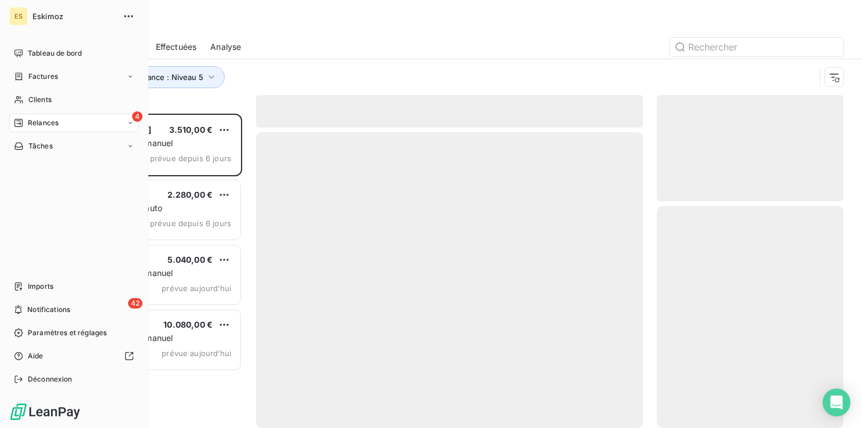
scroll to position [305, 177]
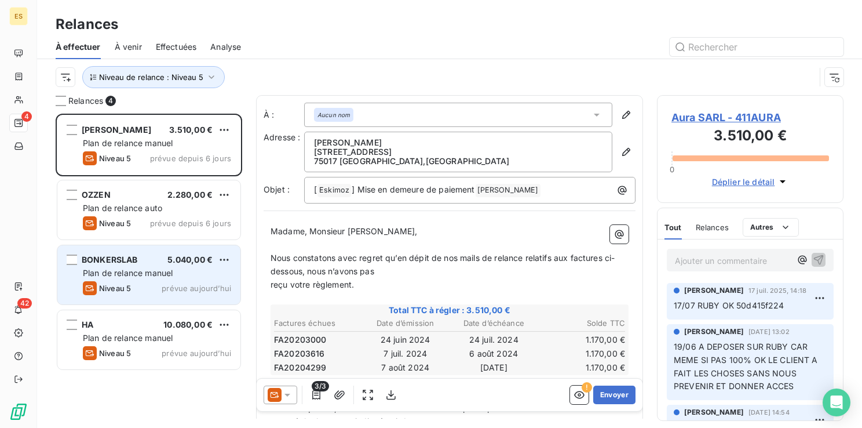
click at [167, 279] on div "BONKERSLAB 5.040,00 € Plan de relance [PERSON_NAME] 5 prévue [DATE]" at bounding box center [148, 274] width 183 height 59
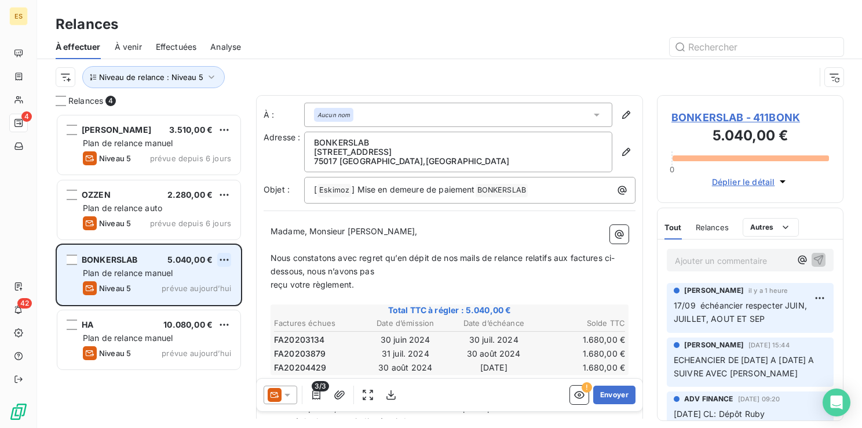
click at [227, 258] on html "ES 4 42 Relances À effectuer À venir Effectuées Analyse Niveau de relance : Niv…" at bounding box center [431, 214] width 862 height 428
click at [212, 286] on div "Replanifier cette action" at bounding box center [174, 283] width 104 height 19
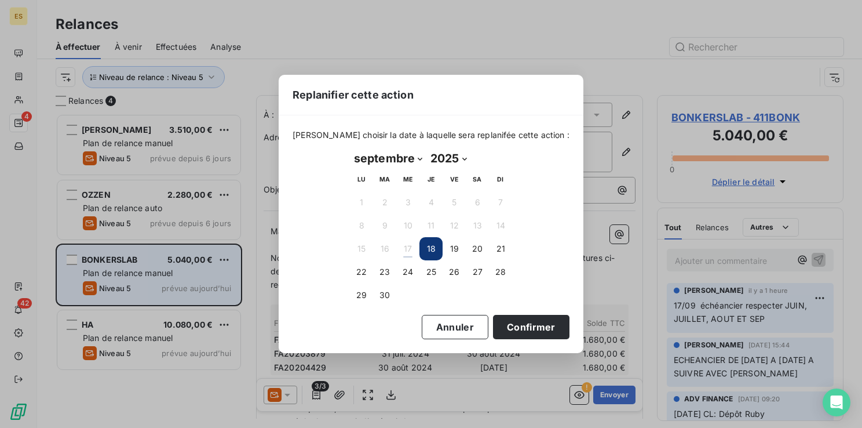
click at [373, 161] on select "janvier février mars avril mai juin juillet août septembre octobre novembre déc…" at bounding box center [388, 158] width 76 height 19
select select "9"
click at [350, 149] on select "janvier février mars avril mai juin juillet août septembre octobre novembre déc…" at bounding box center [388, 158] width 76 height 19
click at [458, 293] on button "31" at bounding box center [454, 294] width 23 height 23
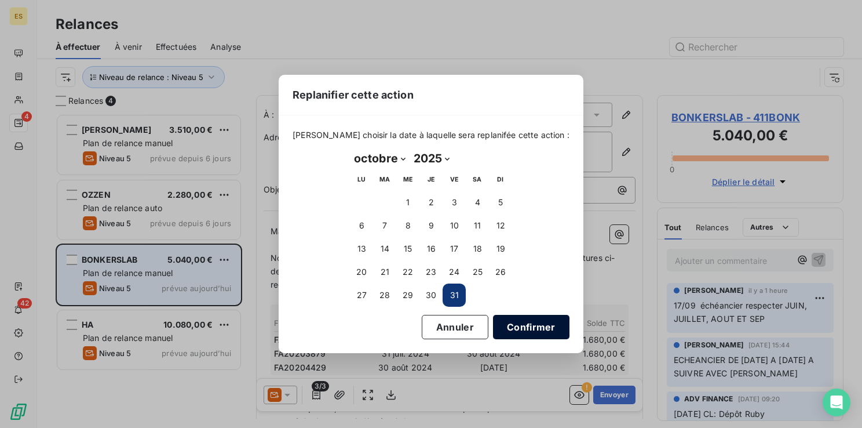
click at [501, 316] on button "Confirmer" at bounding box center [531, 327] width 76 height 24
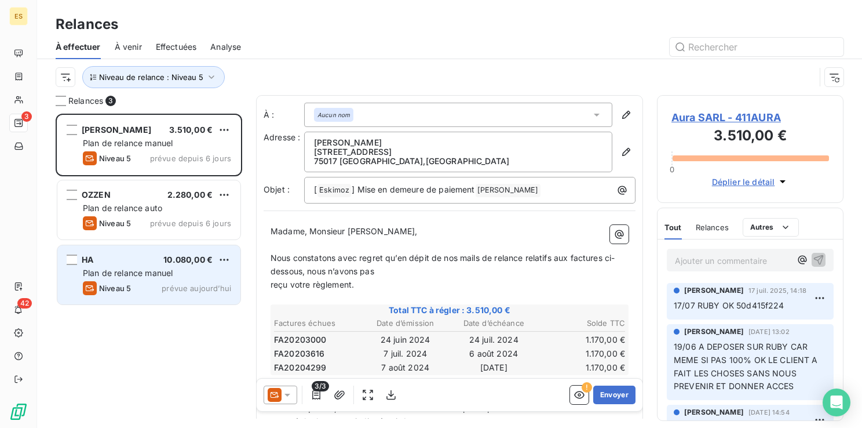
click at [125, 265] on div "HA 10.080,00 € Plan de relance [PERSON_NAME] 5 prévue [DATE]" at bounding box center [148, 274] width 183 height 59
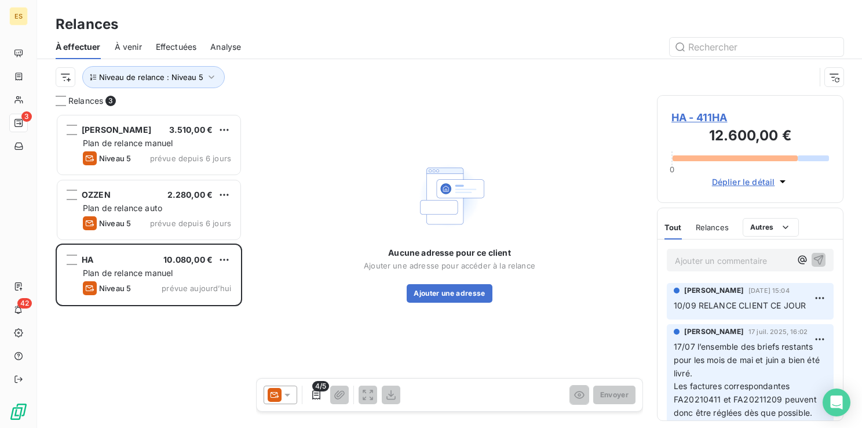
click at [700, 122] on span "HA - 411HA" at bounding box center [751, 118] width 158 height 16
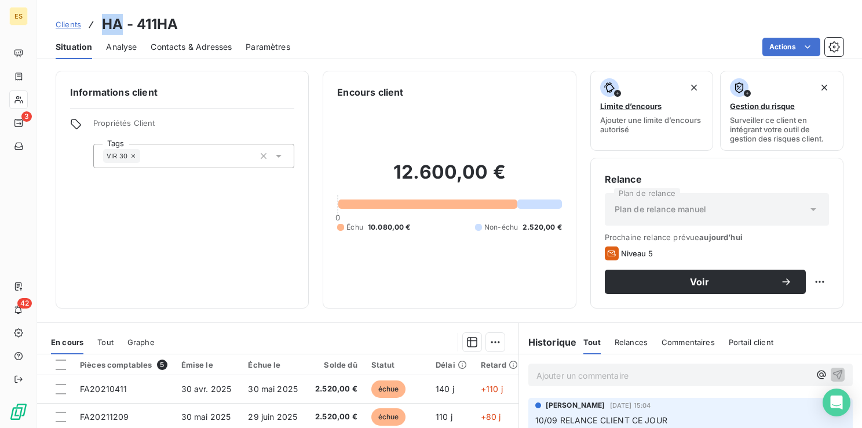
drag, startPoint x: 121, startPoint y: 24, endPoint x: 106, endPoint y: 17, distance: 16.6
click at [106, 17] on h3 "HA - 411HA" at bounding box center [140, 24] width 76 height 21
drag, startPoint x: 139, startPoint y: 26, endPoint x: 173, endPoint y: 26, distance: 34.2
click at [173, 26] on h3 "HA - 411HA" at bounding box center [140, 24] width 76 height 21
click at [556, 374] on p "Ajouter un commentaire ﻿" at bounding box center [674, 375] width 274 height 14
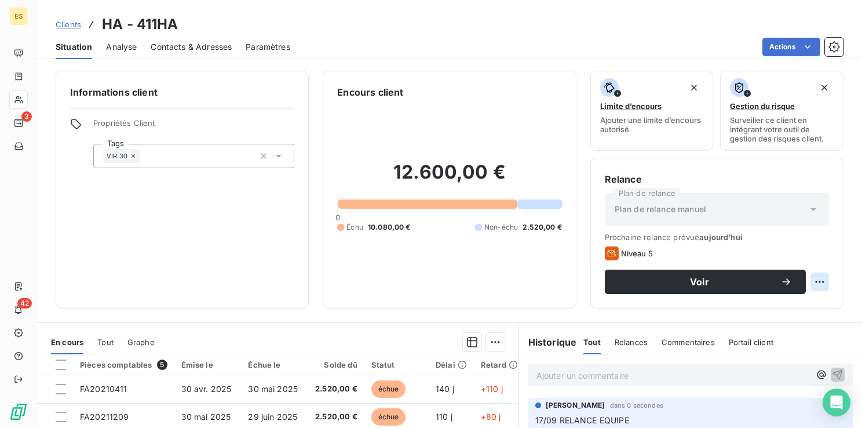
click at [813, 280] on html "ES 3 42 Clients HA - 411HA Situation Analyse Contacts & Adresses Paramètres Act…" at bounding box center [431, 214] width 862 height 428
click at [803, 303] on div "Replanifier cette action" at bounding box center [764, 307] width 104 height 19
select select "8"
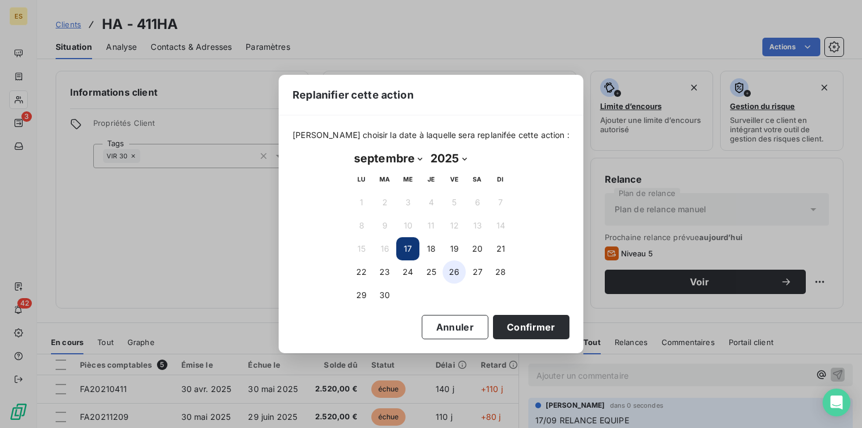
click at [454, 271] on button "26" at bounding box center [454, 271] width 23 height 23
click at [498, 318] on button "Confirmer" at bounding box center [531, 327] width 76 height 24
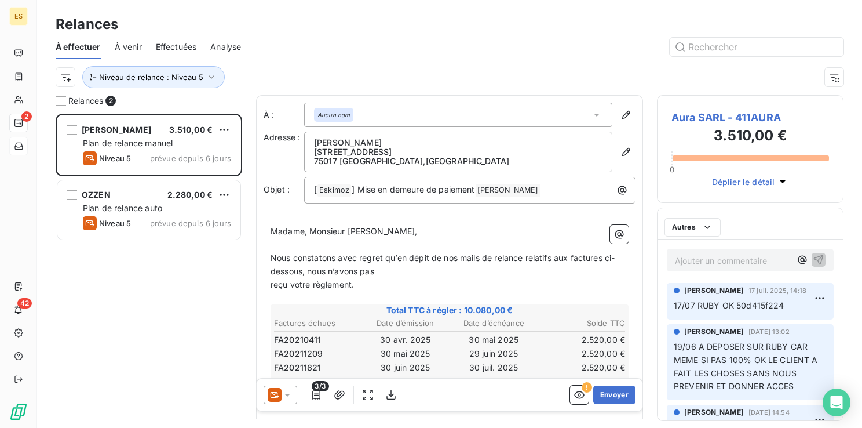
scroll to position [305, 177]
click at [58, 268] on div "Aura SARL 3.510,00 € Plan de relance [PERSON_NAME] 5 prévue depuis 6 jours OZZE…" at bounding box center [149, 271] width 187 height 314
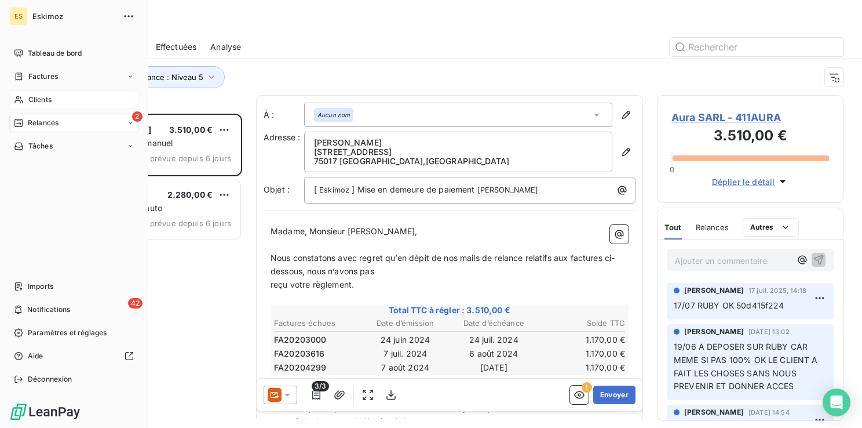
click at [34, 96] on span "Clients" at bounding box center [39, 99] width 23 height 10
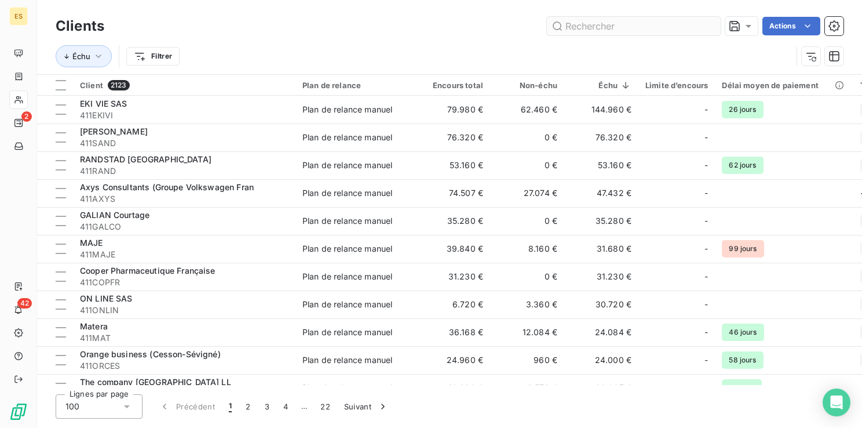
click at [607, 25] on input "text" at bounding box center [634, 26] width 174 height 19
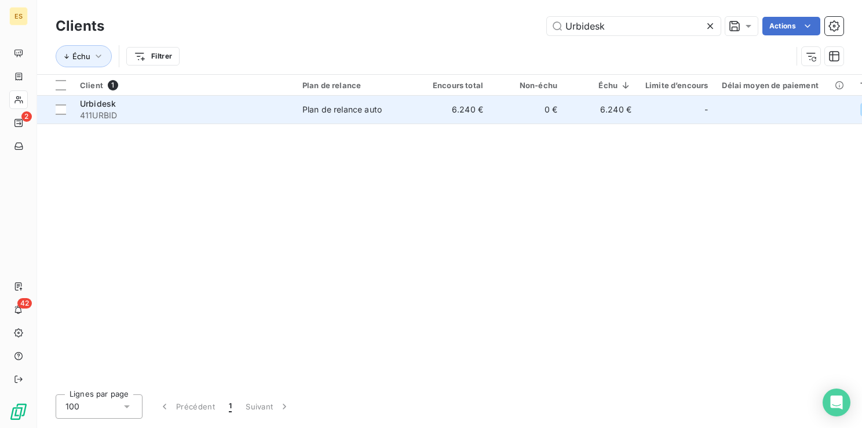
type input "Urbidesk"
click at [166, 116] on span "411URBID" at bounding box center [184, 116] width 209 height 12
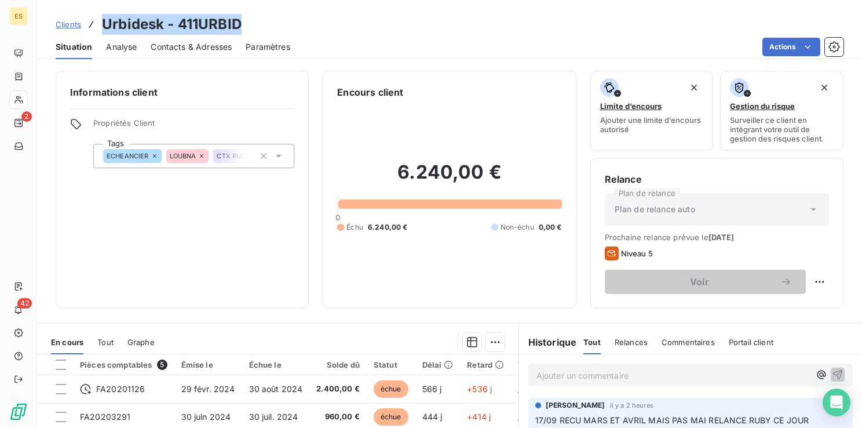
drag, startPoint x: 246, startPoint y: 22, endPoint x: 104, endPoint y: 23, distance: 142.0
click at [104, 23] on div "Clients Urbidesk - 411URBID" at bounding box center [449, 24] width 825 height 21
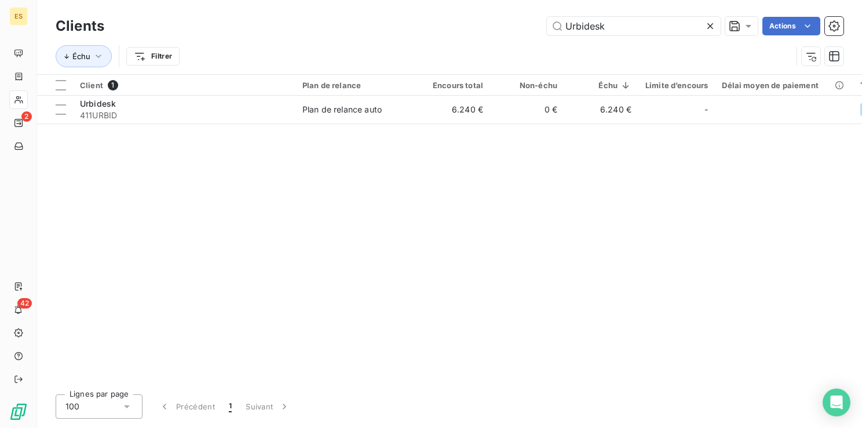
click at [712, 25] on icon at bounding box center [711, 26] width 12 height 12
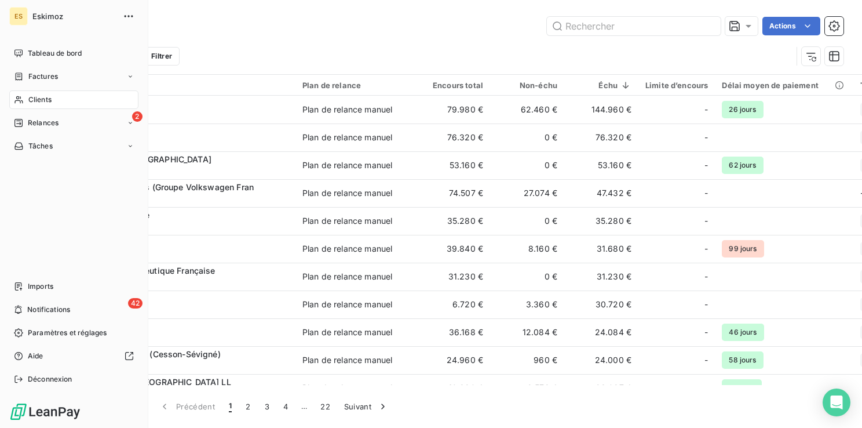
click at [49, 119] on span "Relances" at bounding box center [43, 123] width 31 height 10
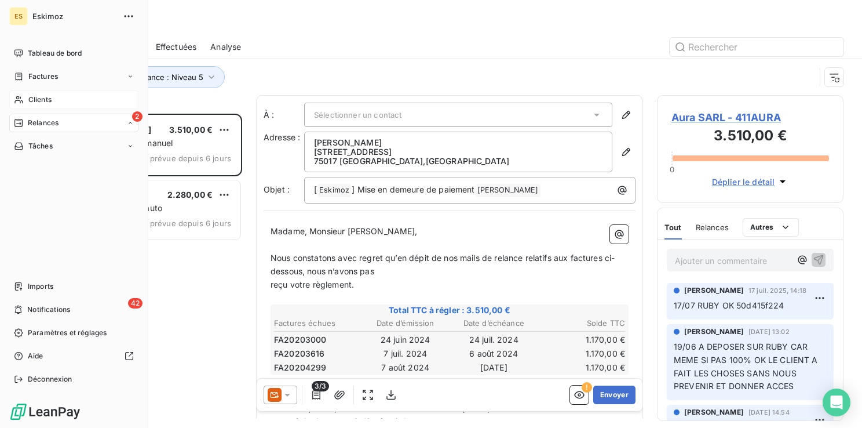
scroll to position [305, 177]
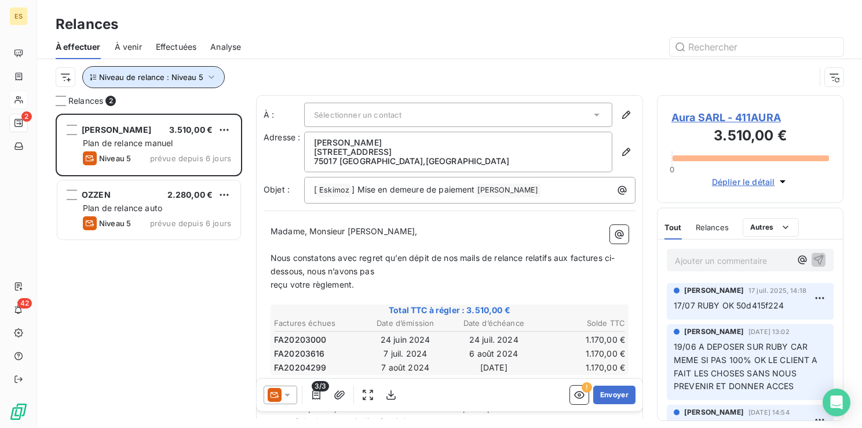
click at [211, 73] on icon "button" at bounding box center [212, 77] width 12 height 12
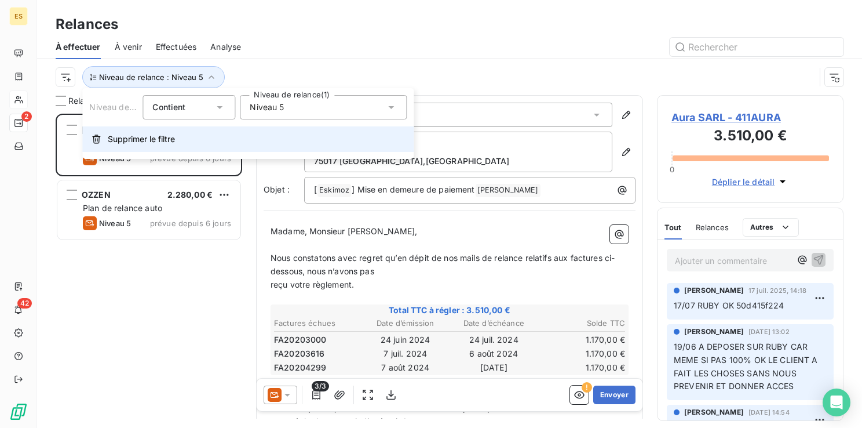
click at [163, 143] on span "Supprimer le filtre" at bounding box center [141, 139] width 67 height 12
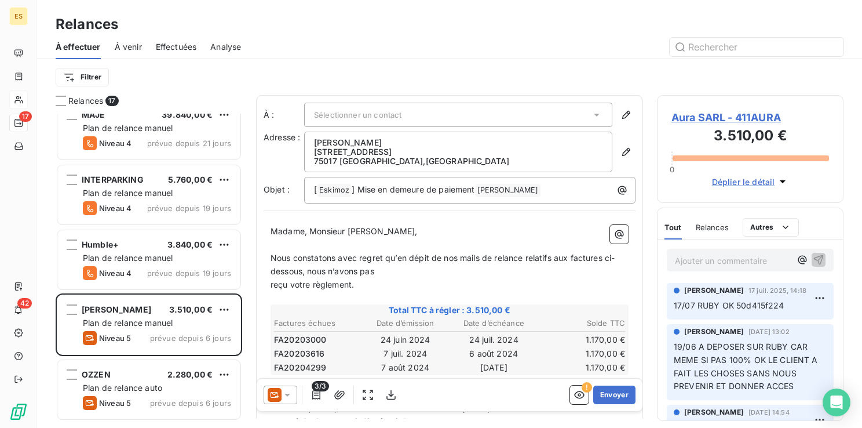
scroll to position [0, 0]
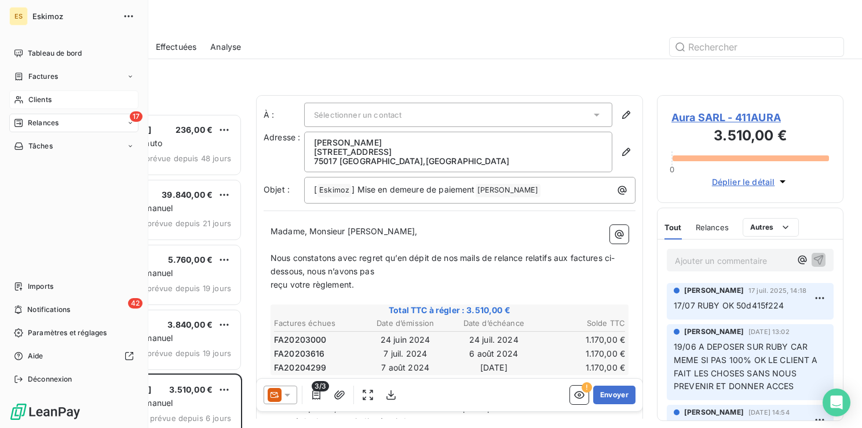
click at [37, 99] on span "Clients" at bounding box center [39, 99] width 23 height 10
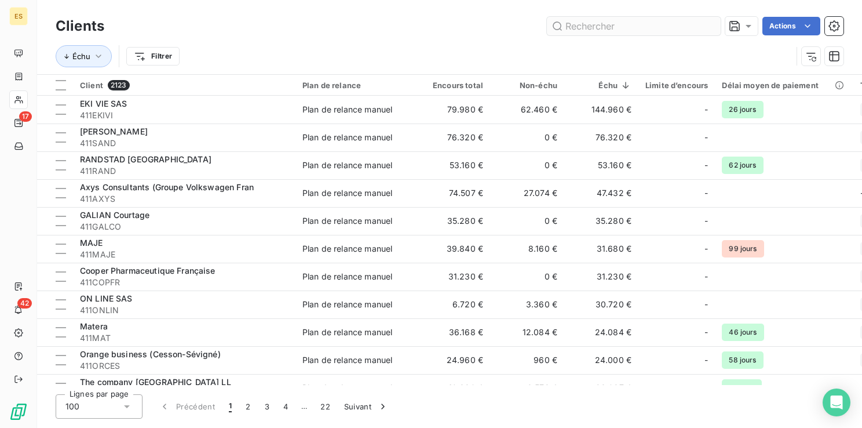
click at [618, 25] on input "text" at bounding box center [634, 26] width 174 height 19
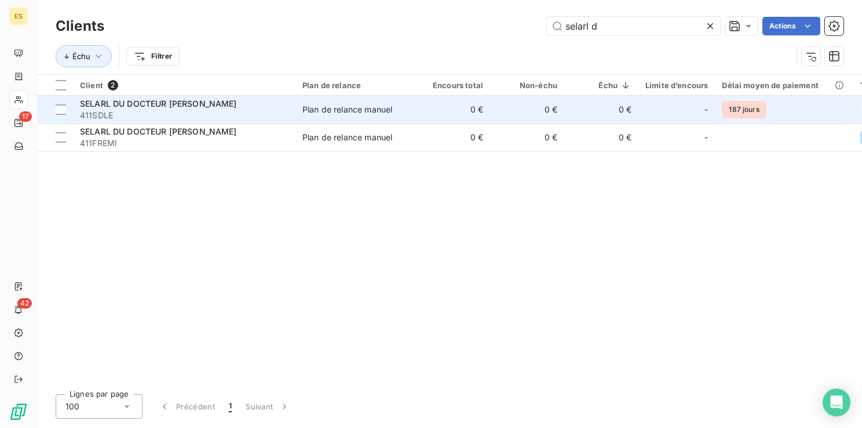
type input "selarl d"
click at [206, 110] on span "411SDLE" at bounding box center [184, 116] width 209 height 12
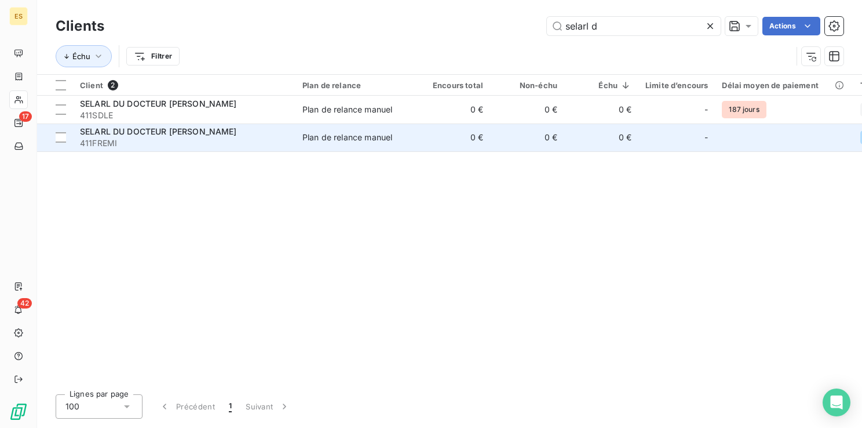
click at [151, 141] on span "411FREMI" at bounding box center [184, 143] width 209 height 12
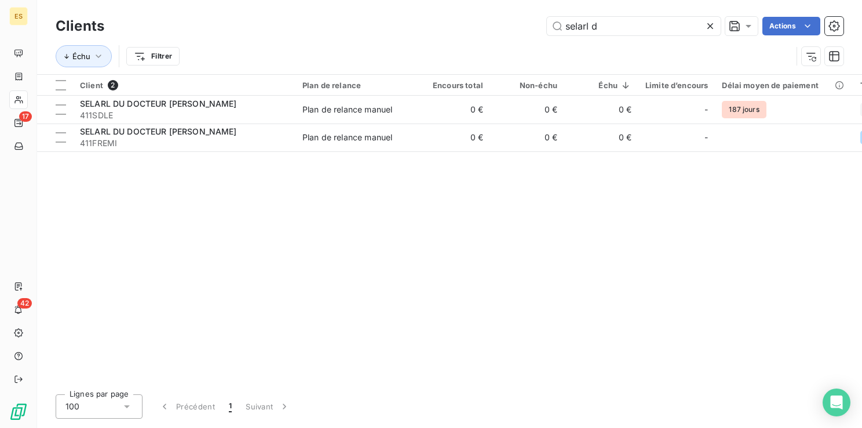
click at [710, 27] on icon at bounding box center [711, 26] width 6 height 6
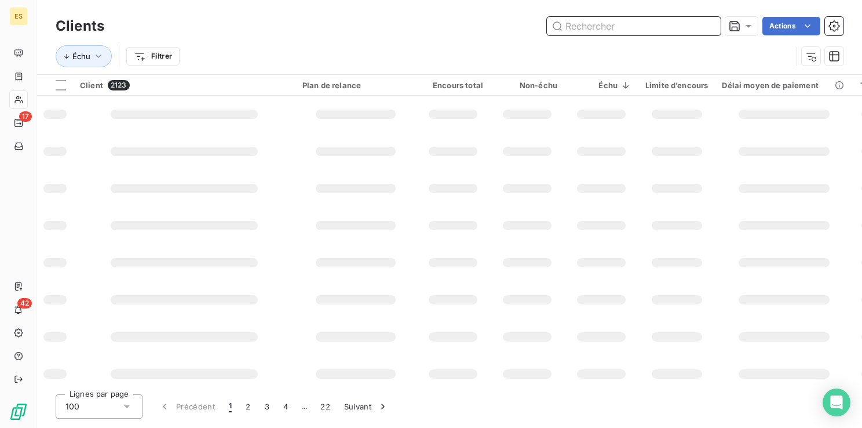
click at [661, 29] on input "text" at bounding box center [634, 26] width 174 height 19
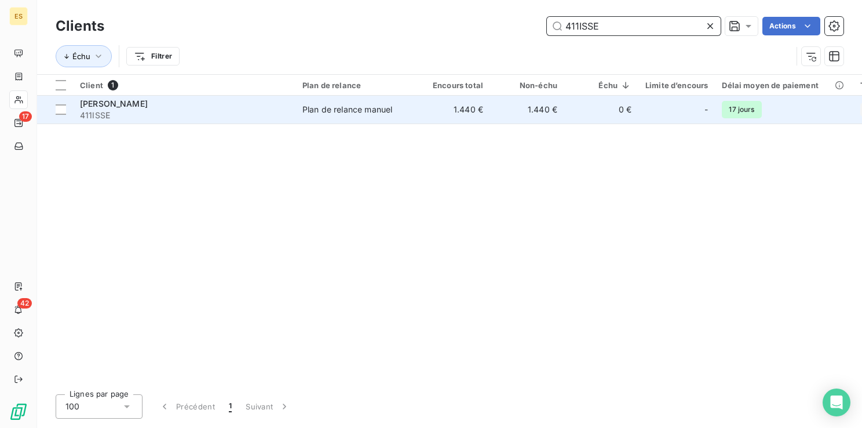
type input "411ISSE"
click at [207, 119] on span "411ISSE" at bounding box center [184, 116] width 209 height 12
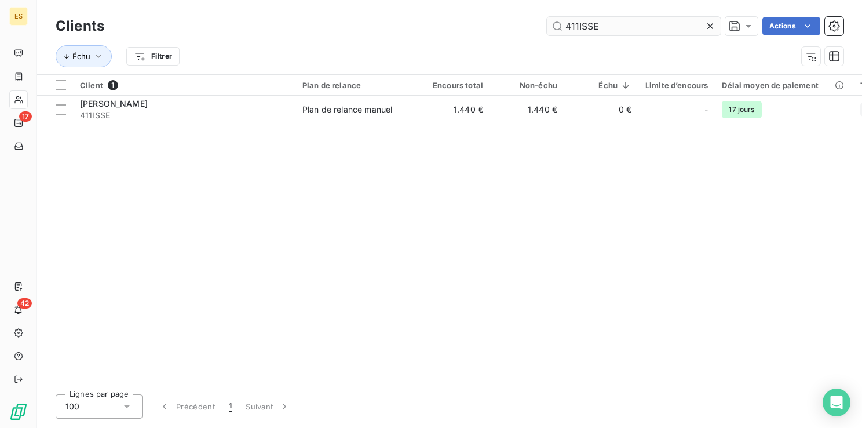
click at [622, 23] on input "411ISSE" at bounding box center [634, 26] width 174 height 19
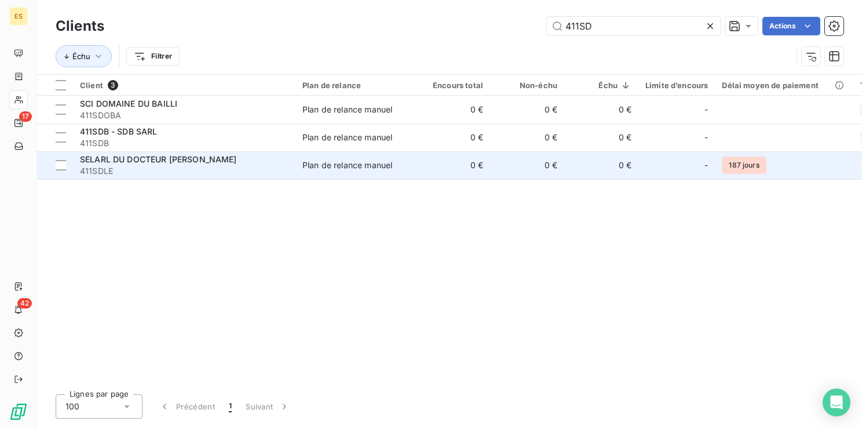
type input "411SD"
click at [245, 172] on span "411SDLE" at bounding box center [184, 171] width 209 height 12
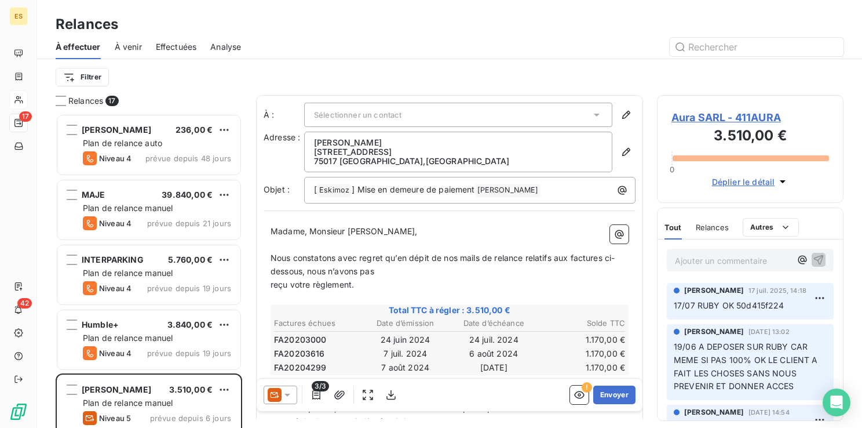
scroll to position [305, 177]
